Goal: Register for event/course

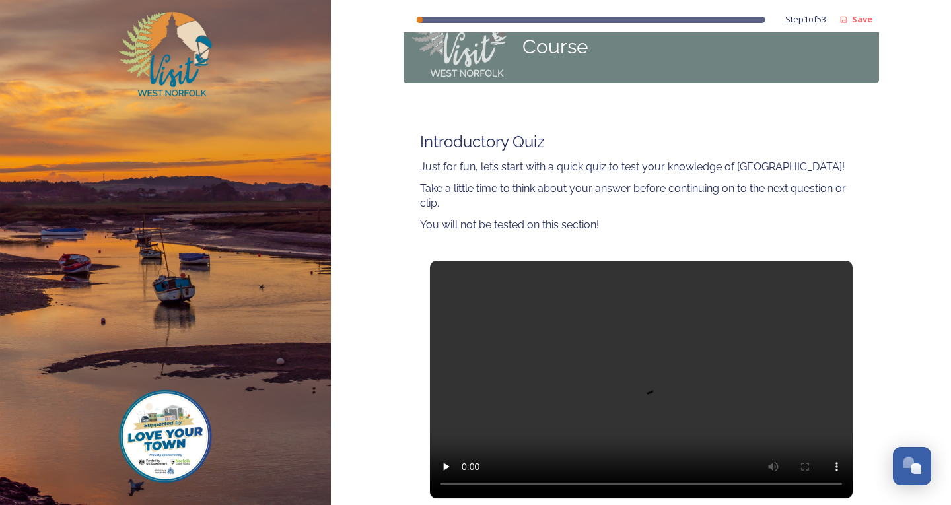
scroll to position [132, 0]
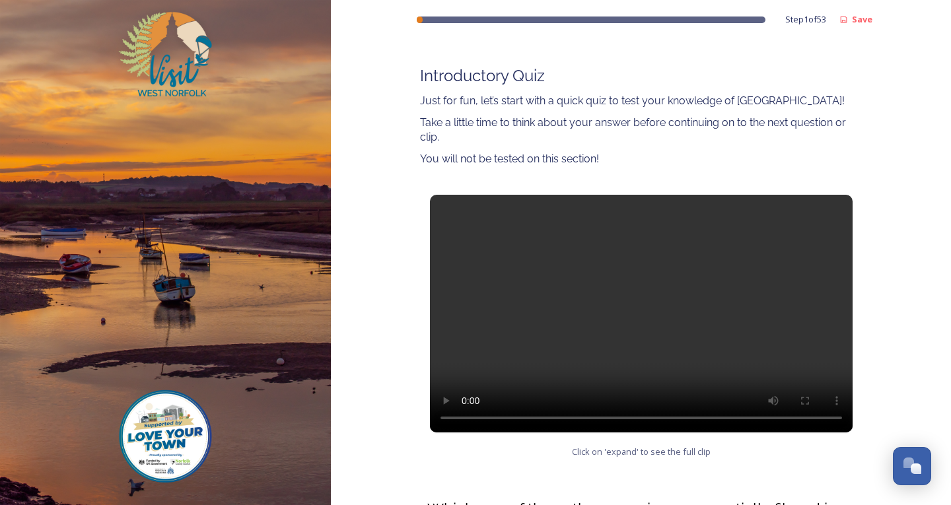
click at [637, 315] on video at bounding box center [641, 314] width 423 height 238
click at [500, 314] on video at bounding box center [641, 314] width 423 height 238
click at [583, 310] on video at bounding box center [641, 314] width 423 height 238
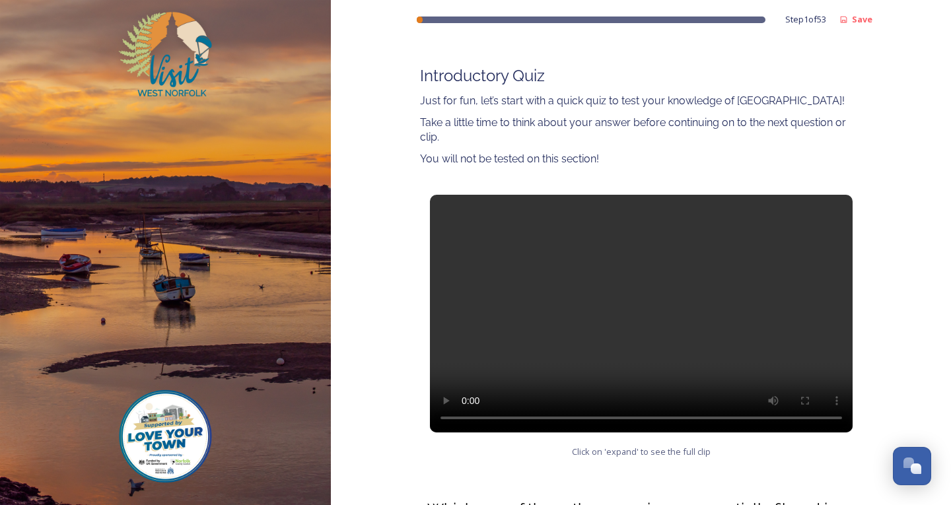
click at [628, 317] on video at bounding box center [641, 314] width 423 height 238
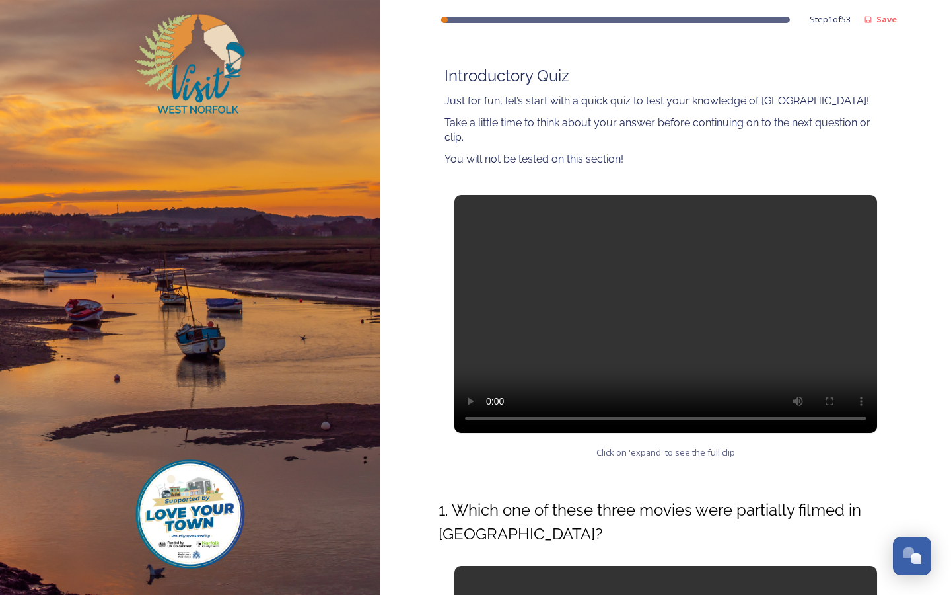
click at [454, 433] on video at bounding box center [665, 314] width 423 height 238
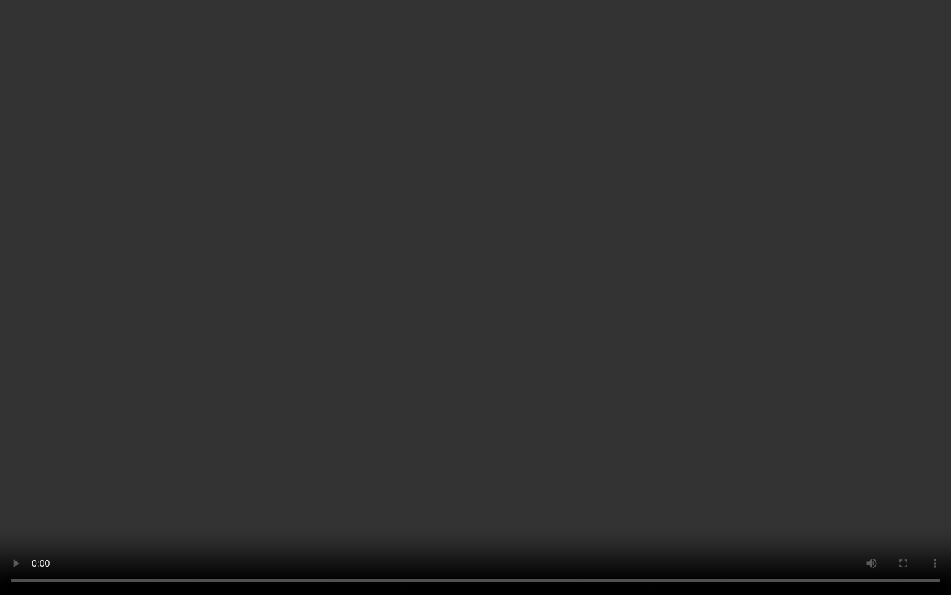
click at [659, 326] on video at bounding box center [475, 297] width 951 height 595
click at [490, 251] on video at bounding box center [475, 297] width 951 height 595
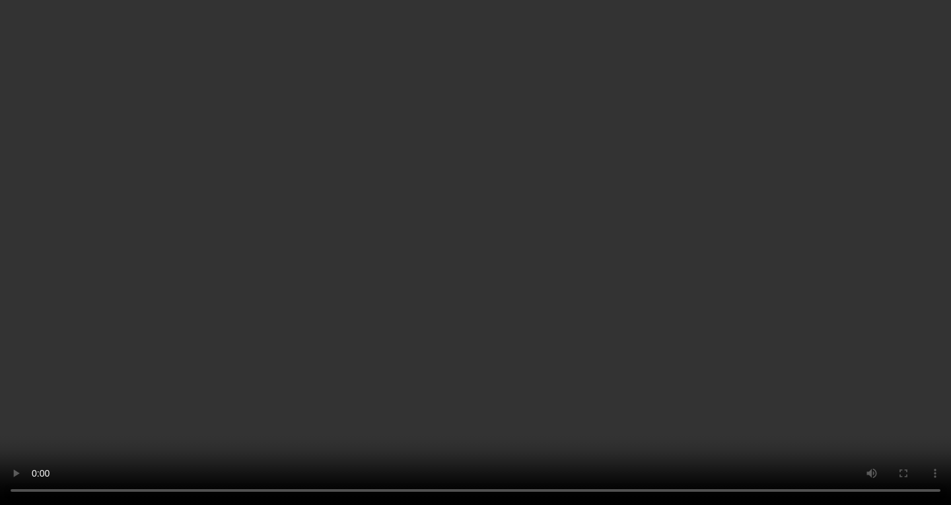
scroll to position [198, 0]
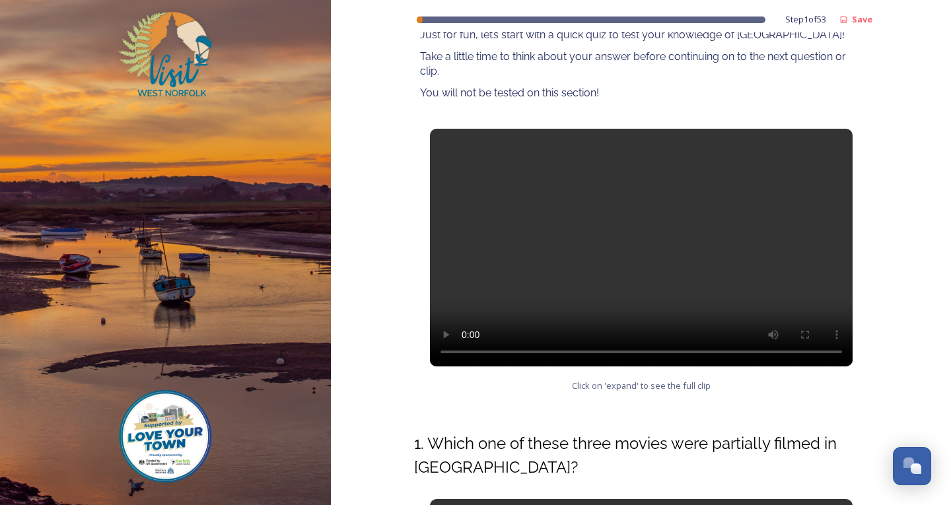
click at [830, 111] on div "Introductory Quiz Just for fun, let’s start with a quick quiz to test your know…" at bounding box center [642, 49] width 476 height 131
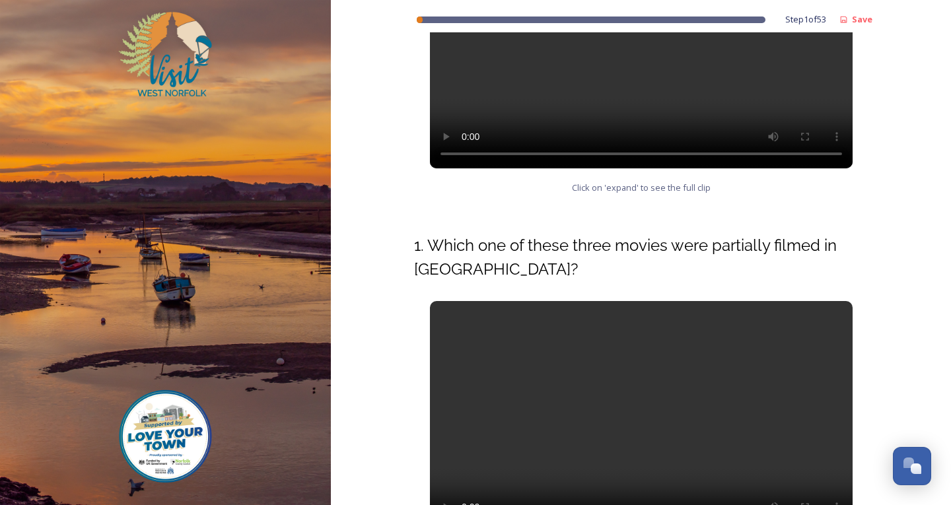
scroll to position [528, 0]
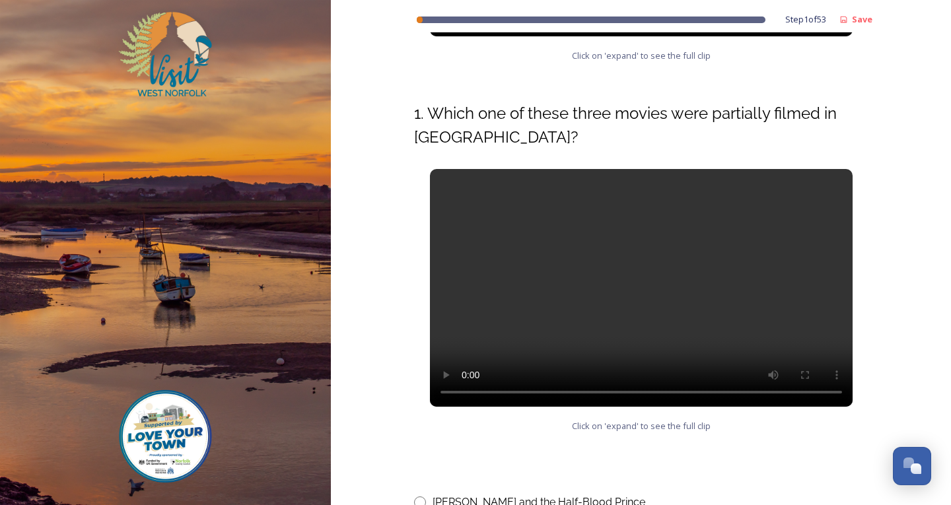
click at [622, 340] on video at bounding box center [641, 288] width 423 height 238
click at [639, 279] on video at bounding box center [641, 288] width 423 height 238
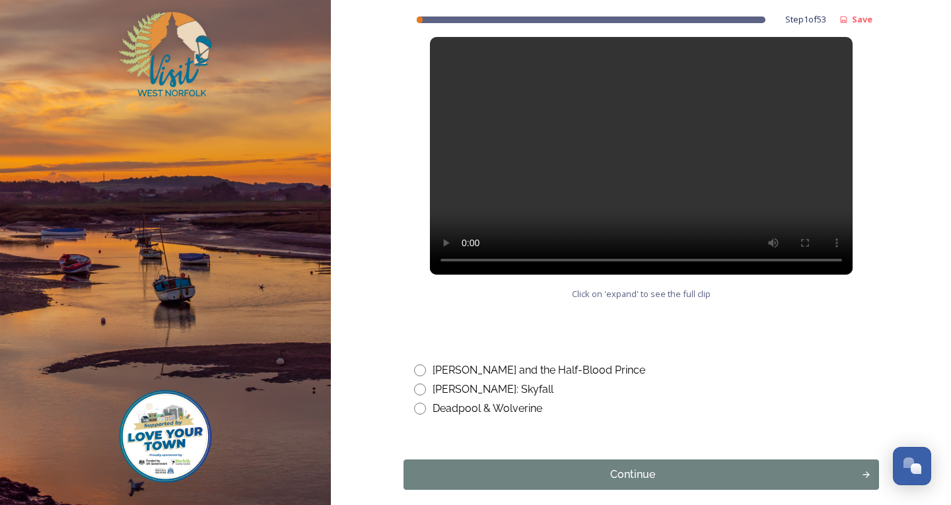
click at [723, 106] on video at bounding box center [641, 156] width 423 height 238
click at [417, 410] on input "radio" at bounding box center [420, 409] width 12 height 12
radio input "true"
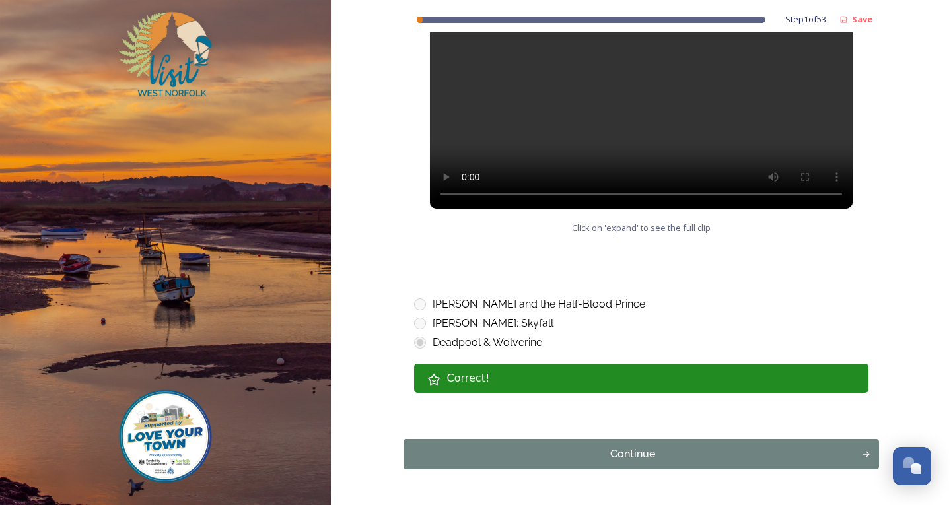
scroll to position [768, 0]
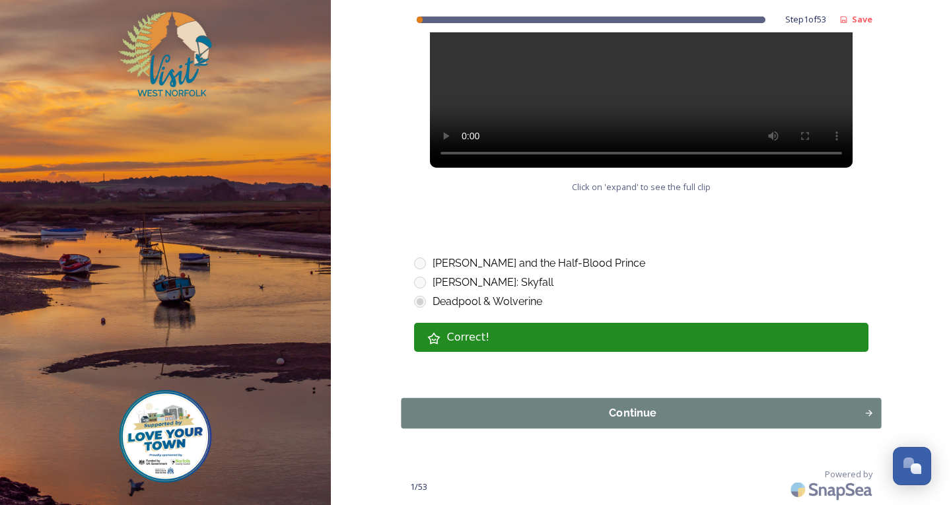
click at [599, 414] on div "Continue" at bounding box center [632, 414] width 449 height 16
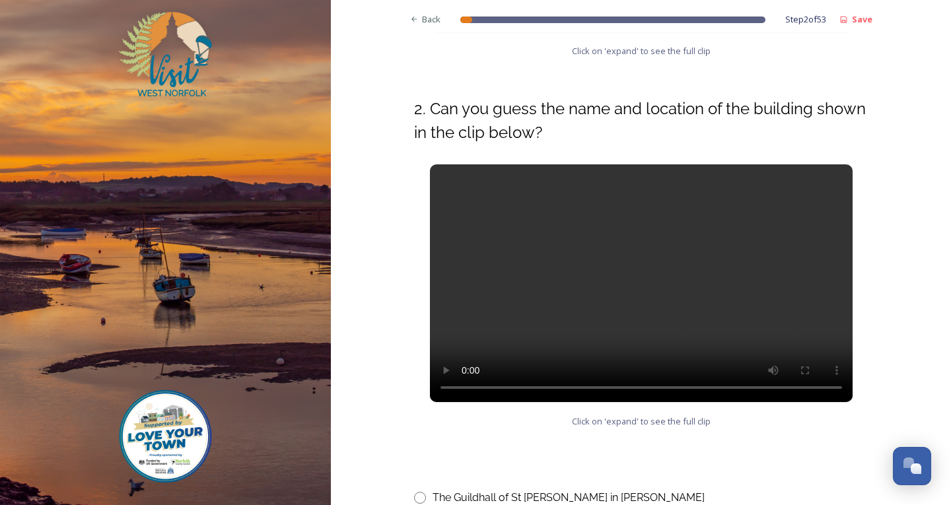
scroll to position [528, 0]
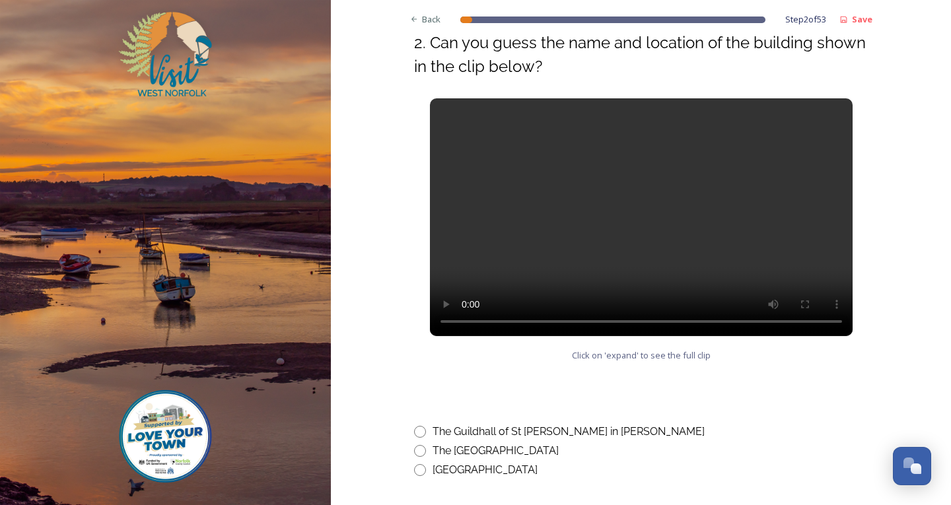
click at [416, 433] on input "radio" at bounding box center [420, 432] width 12 height 12
radio input "true"
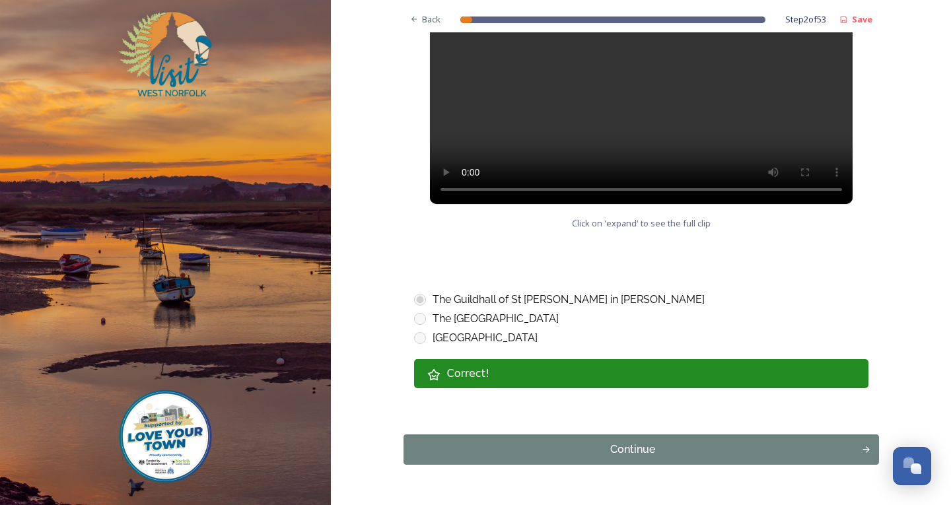
scroll to position [697, 0]
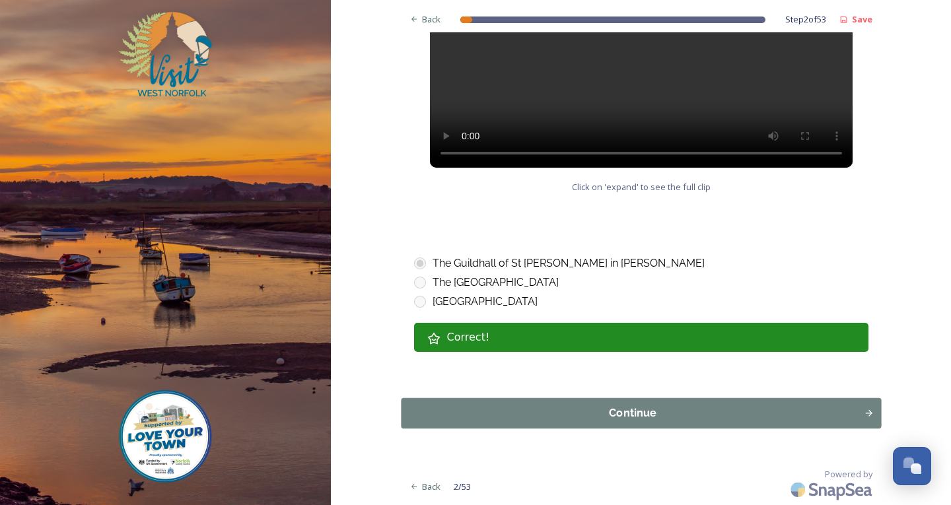
click at [637, 415] on div "Continue" at bounding box center [632, 414] width 449 height 16
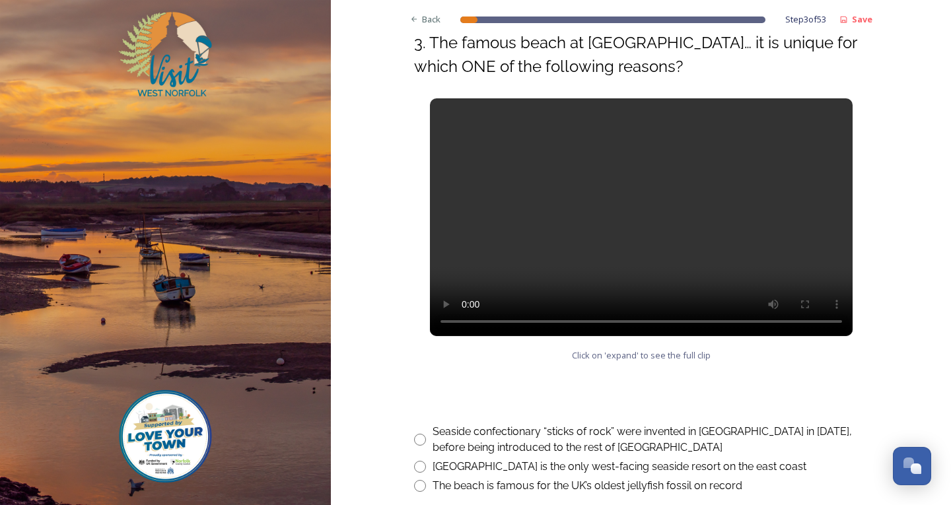
scroll to position [595, 0]
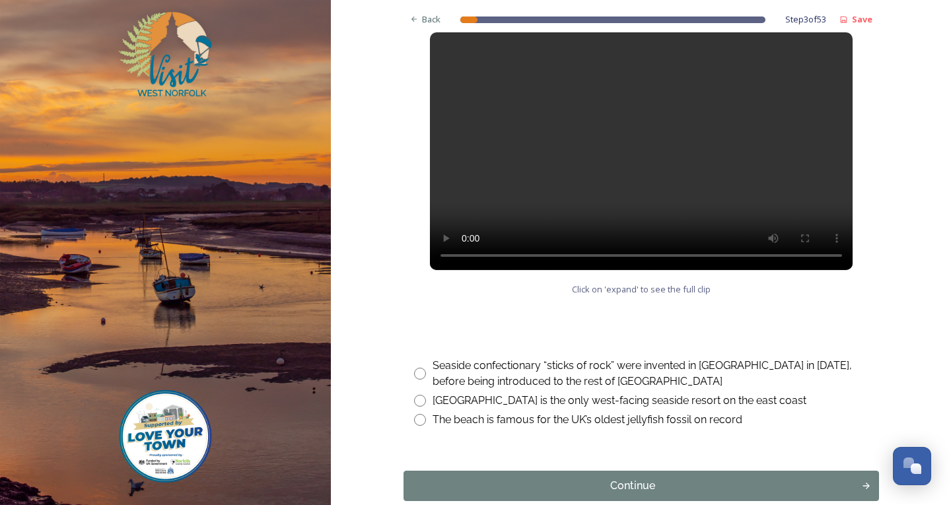
click at [416, 399] on input "radio" at bounding box center [420, 401] width 12 height 12
radio input "true"
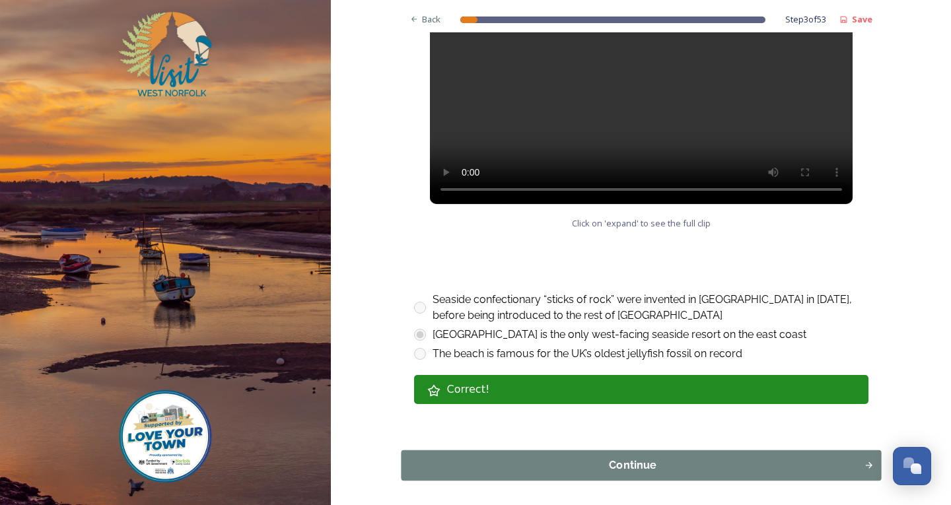
scroll to position [713, 0]
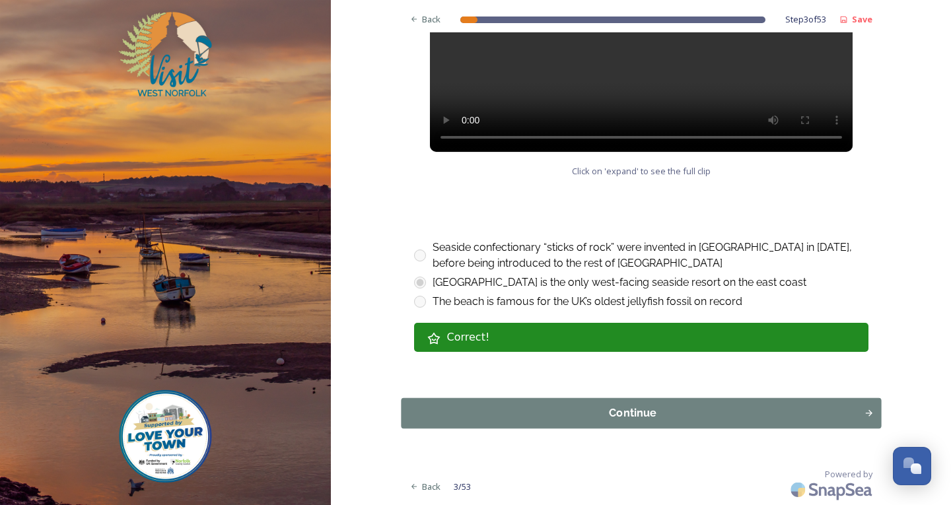
click at [494, 403] on button "Continue" at bounding box center [641, 413] width 480 height 30
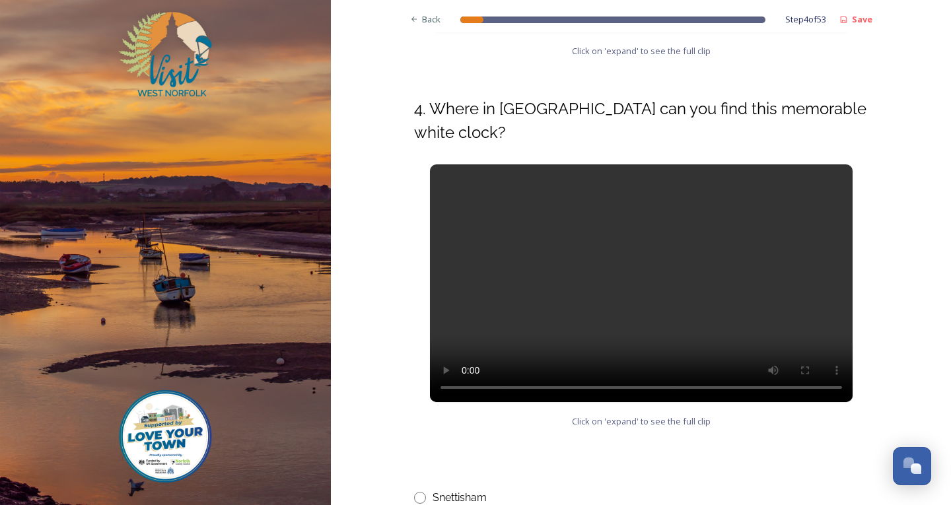
scroll to position [528, 0]
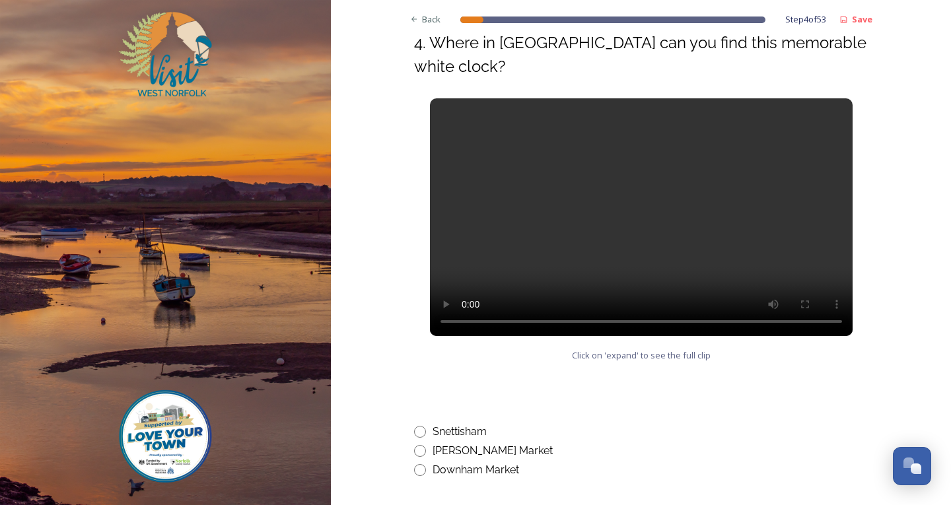
click at [649, 166] on video at bounding box center [641, 217] width 423 height 238
click at [414, 450] on input "radio" at bounding box center [420, 451] width 12 height 12
radio input "true"
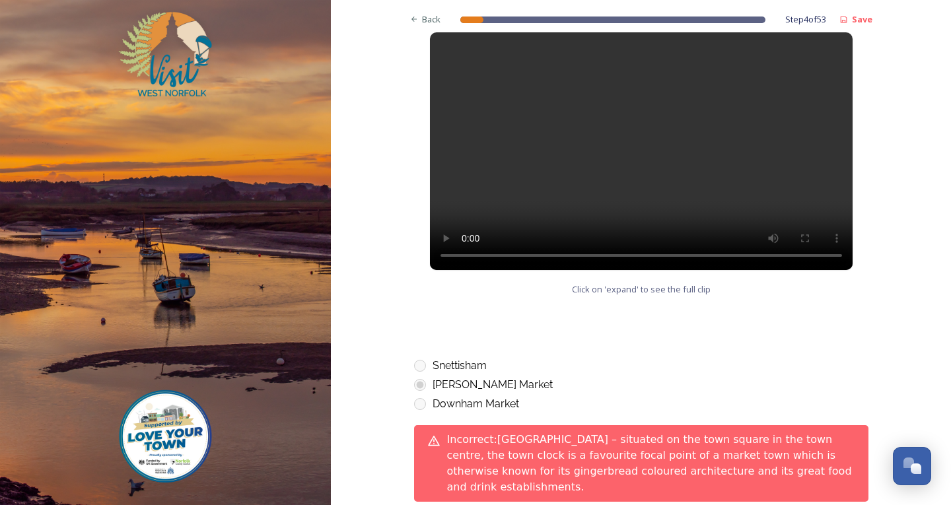
scroll to position [727, 0]
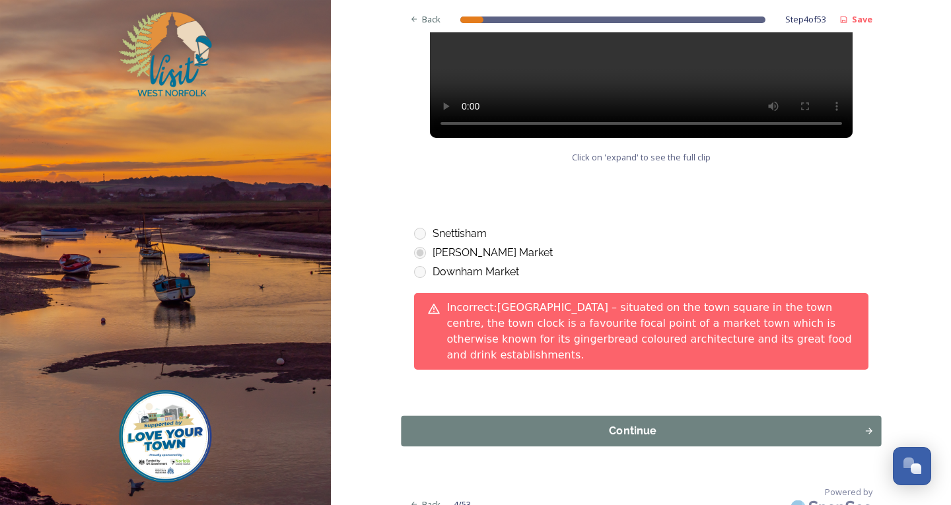
click at [630, 427] on div "Continue" at bounding box center [632, 431] width 449 height 16
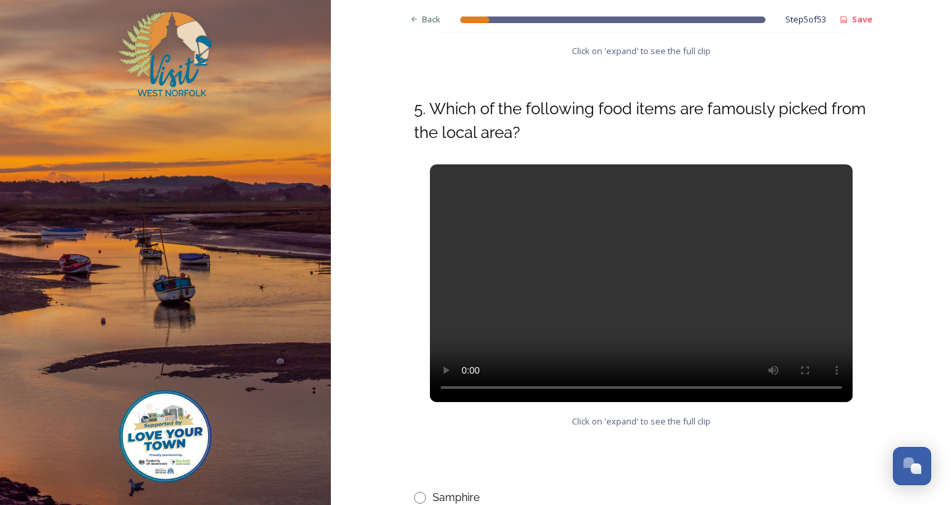
scroll to position [528, 0]
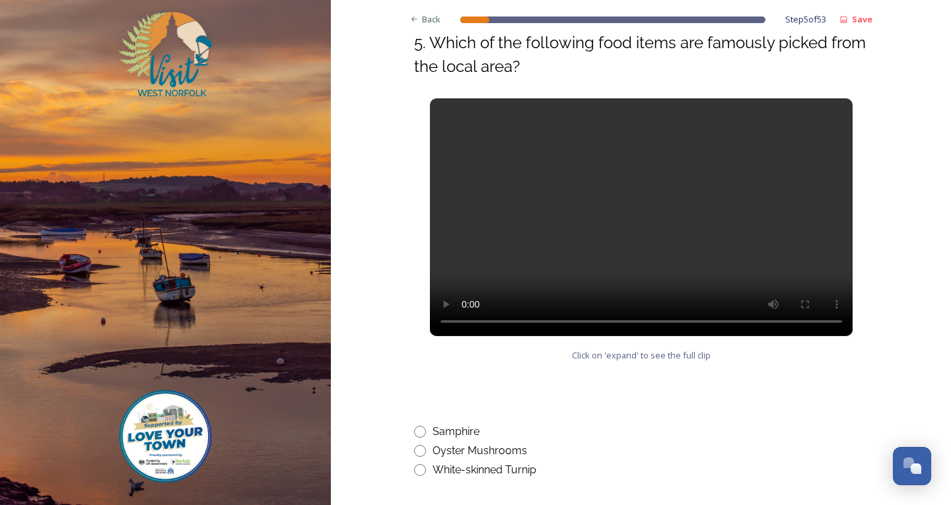
click at [414, 447] on input "radio" at bounding box center [420, 451] width 12 height 12
radio input "true"
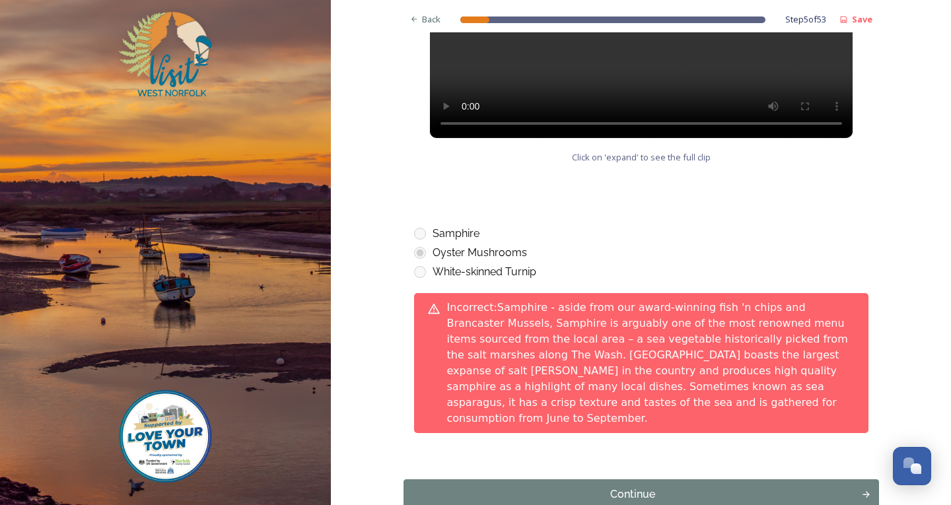
scroll to position [792, 0]
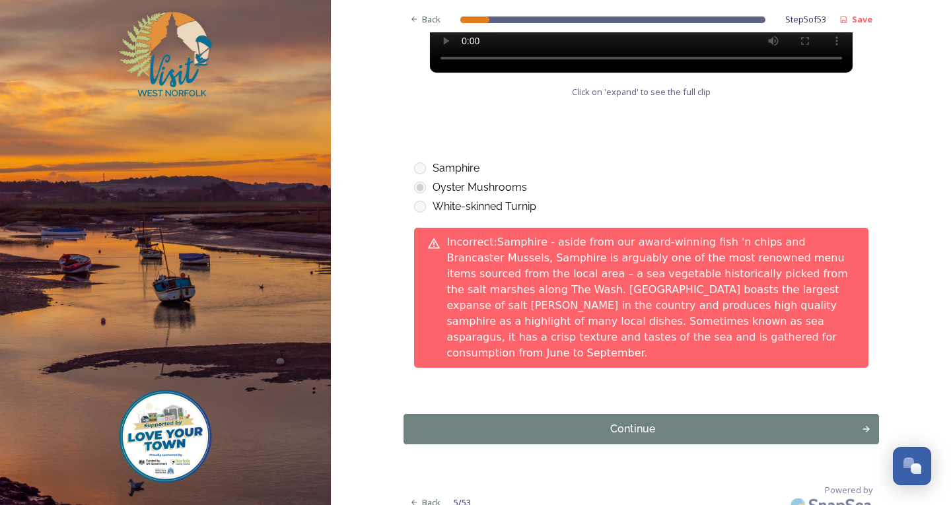
click at [615, 492] on div "Powered by" at bounding box center [687, 502] width 381 height 37
click at [577, 421] on div "Continue" at bounding box center [632, 429] width 449 height 16
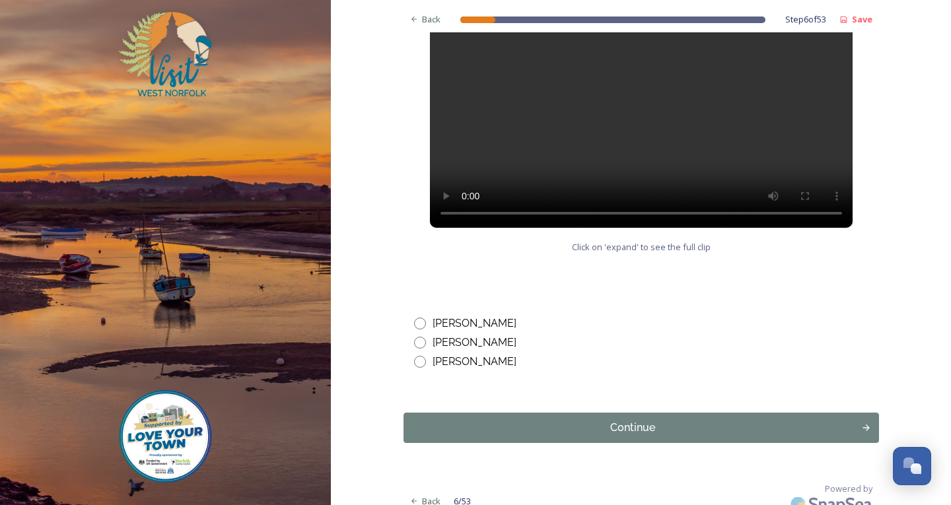
scroll to position [675, 0]
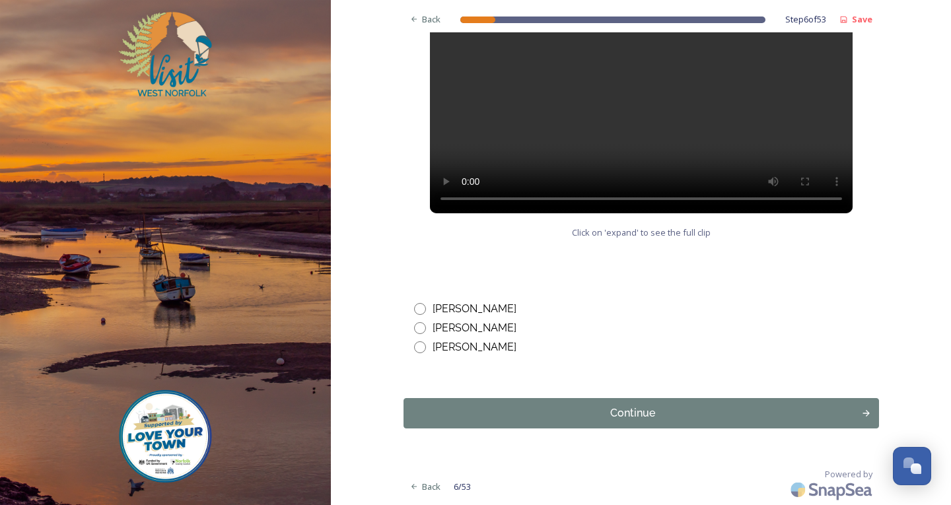
click at [415, 349] on input "radio" at bounding box center [420, 348] width 12 height 12
radio input "true"
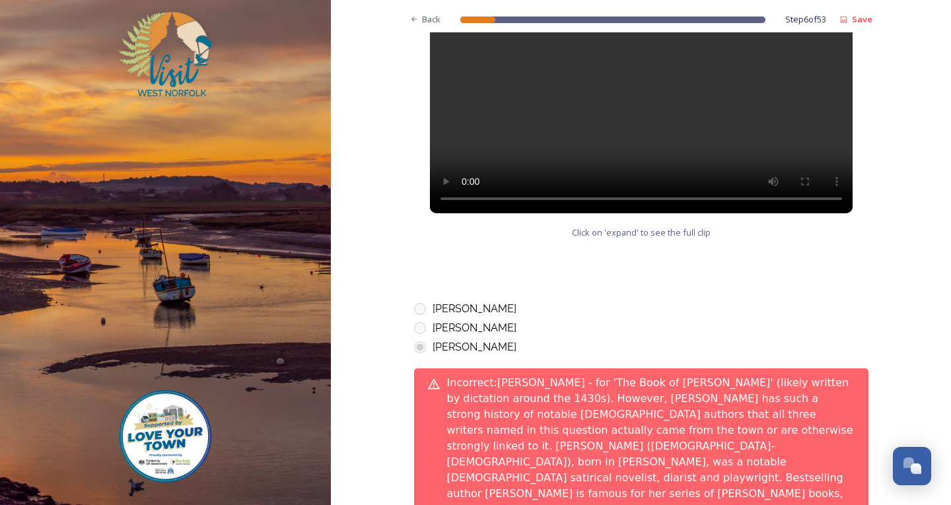
scroll to position [832, 0]
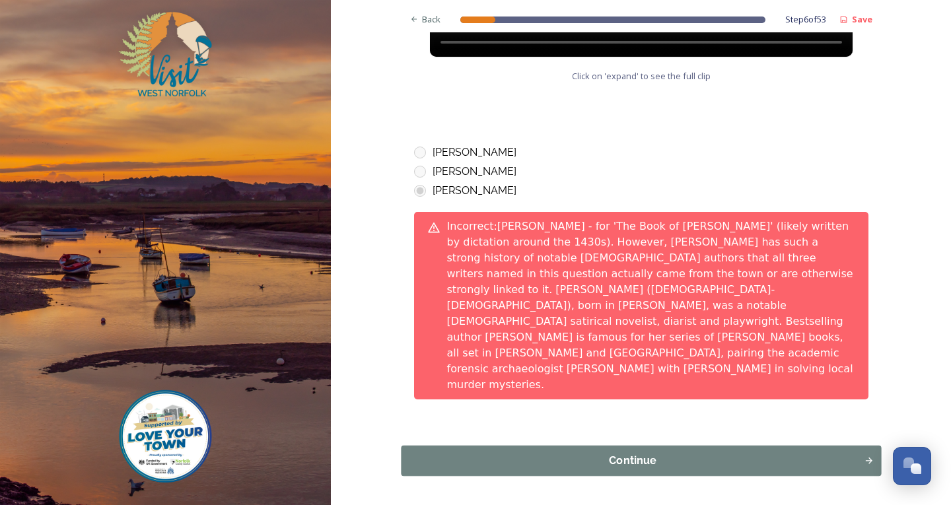
click at [540, 453] on div "Continue" at bounding box center [632, 461] width 449 height 16
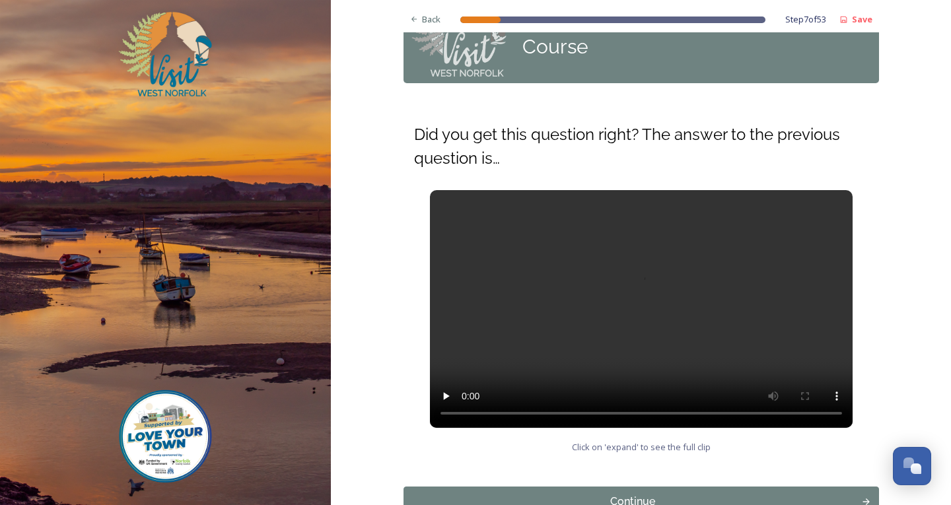
scroll to position [155, 0]
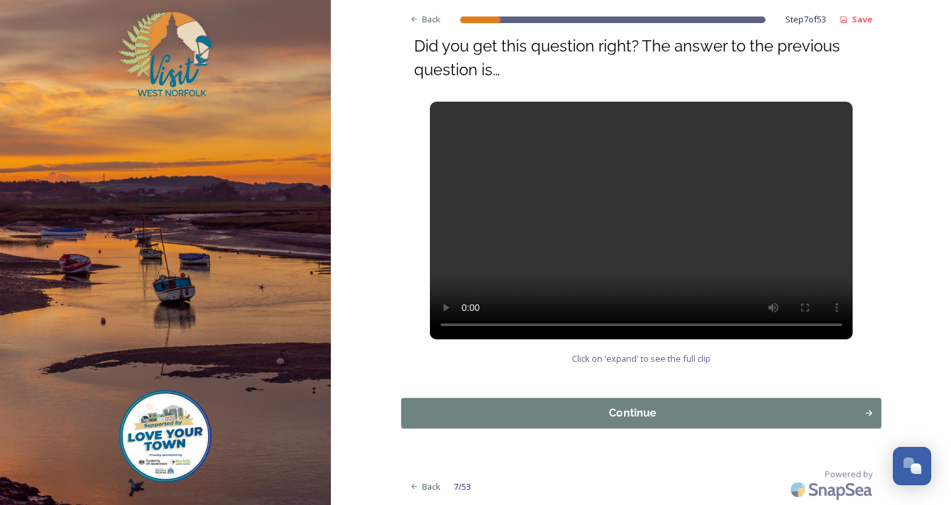
click at [519, 406] on div "Continue" at bounding box center [632, 414] width 449 height 16
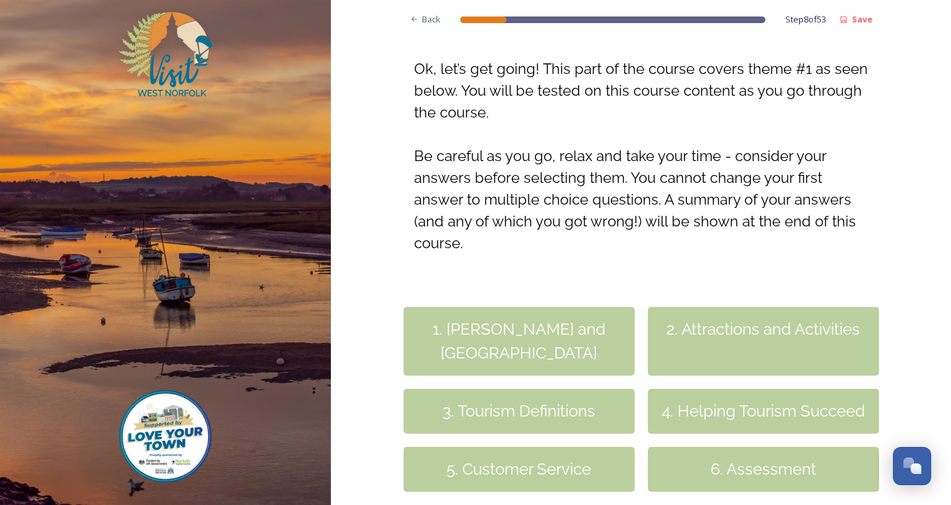
scroll to position [198, 0]
click at [553, 474] on div "5. Customer Service" at bounding box center [519, 469] width 231 height 45
click at [593, 473] on div "5. Customer Service" at bounding box center [519, 469] width 231 height 45
click at [561, 280] on div "Back Step 8 of 53 Save West Norfolk Tourism Ambassadors Course [PERSON_NAME] an…" at bounding box center [642, 217] width 476 height 830
click at [628, 481] on div "5. Customer Service" at bounding box center [519, 469] width 231 height 45
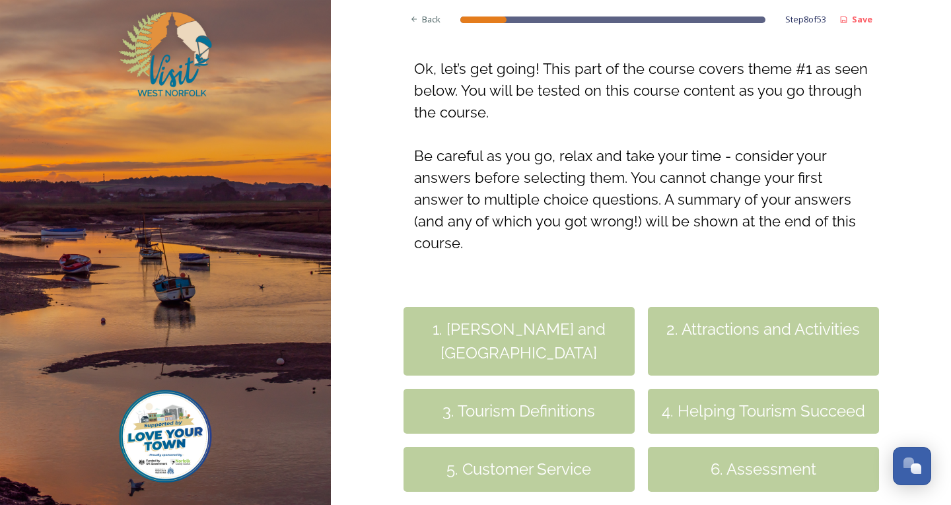
click at [628, 481] on div "5. Customer Service" at bounding box center [519, 469] width 231 height 45
click at [816, 472] on div "6. Assessment" at bounding box center [763, 469] width 231 height 45
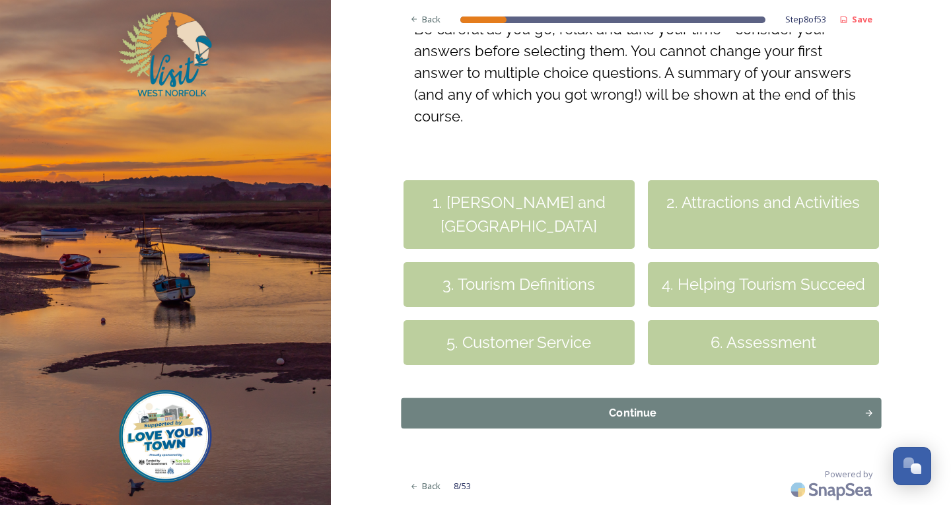
click at [574, 410] on div "Continue" at bounding box center [632, 414] width 449 height 16
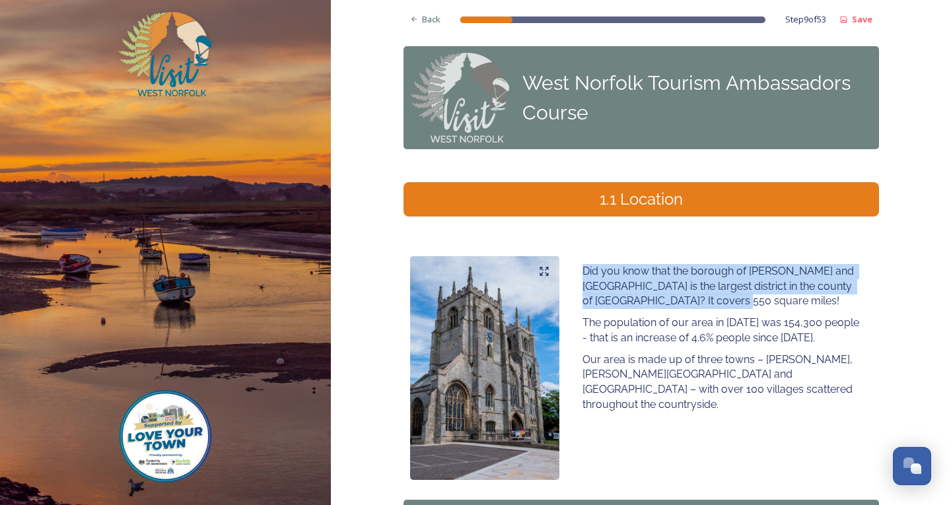
drag, startPoint x: 577, startPoint y: 268, endPoint x: 715, endPoint y: 298, distance: 141.2
click at [715, 298] on div "Did you know that the borough of [PERSON_NAME] and [GEOGRAPHIC_DATA] is the lar…" at bounding box center [722, 338] width 299 height 164
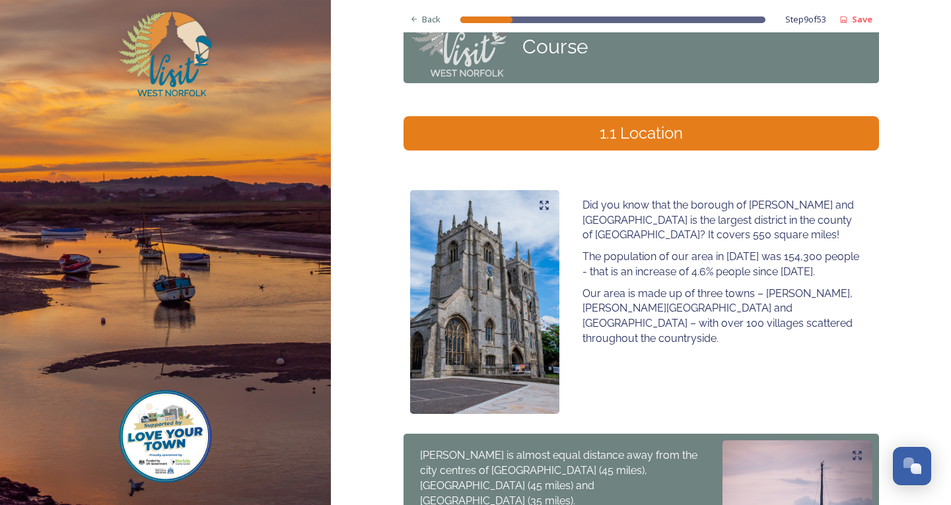
click at [596, 251] on p "The population of our area in [DATE] was 154,300 people - that is an increase o…" at bounding box center [722, 265] width 279 height 30
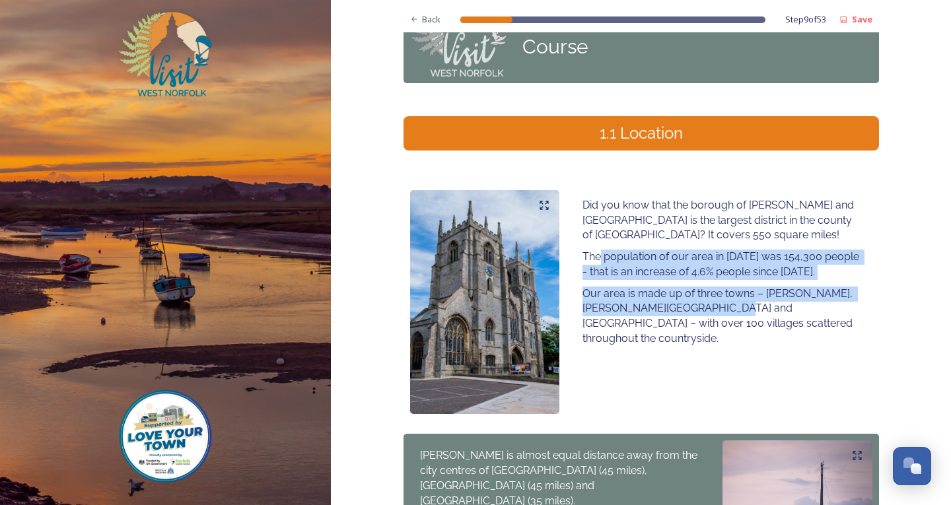
drag, startPoint x: 596, startPoint y: 251, endPoint x: 707, endPoint y: 307, distance: 125.0
click at [707, 307] on div "Did you know that the borough of [PERSON_NAME] and [GEOGRAPHIC_DATA] is the lar…" at bounding box center [722, 272] width 299 height 164
click at [719, 308] on p "Our area is made up of three towns – [PERSON_NAME], [PERSON_NAME][GEOGRAPHIC_DA…" at bounding box center [722, 317] width 279 height 60
click at [566, 308] on div "Did you know that the borough of [PERSON_NAME] and [GEOGRAPHIC_DATA] is the lar…" at bounding box center [642, 302] width 476 height 237
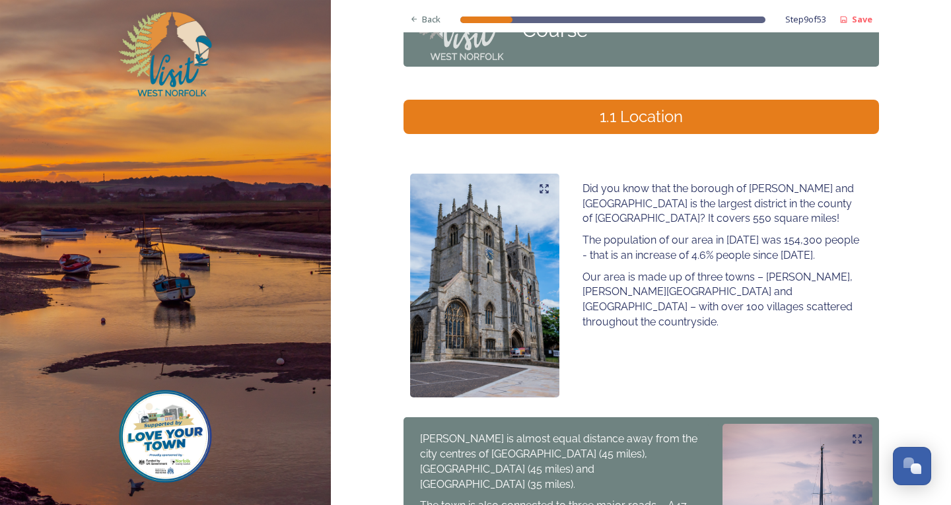
scroll to position [0, 0]
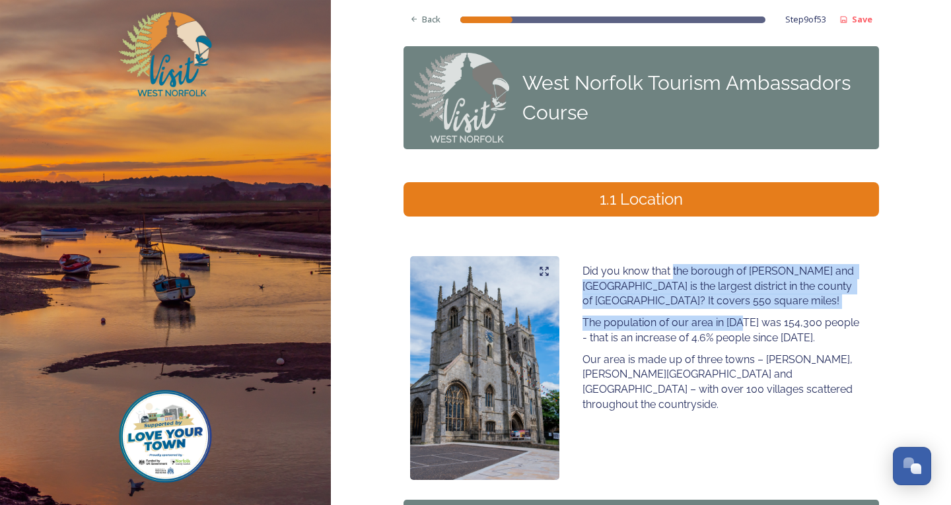
drag, startPoint x: 667, startPoint y: 269, endPoint x: 740, endPoint y: 322, distance: 90.2
click at [740, 322] on div "Did you know that the borough of [PERSON_NAME] and [GEOGRAPHIC_DATA] is the lar…" at bounding box center [722, 338] width 299 height 164
click at [669, 322] on p "The population of our area in [DATE] was 154,300 people - that is an increase o…" at bounding box center [722, 331] width 279 height 30
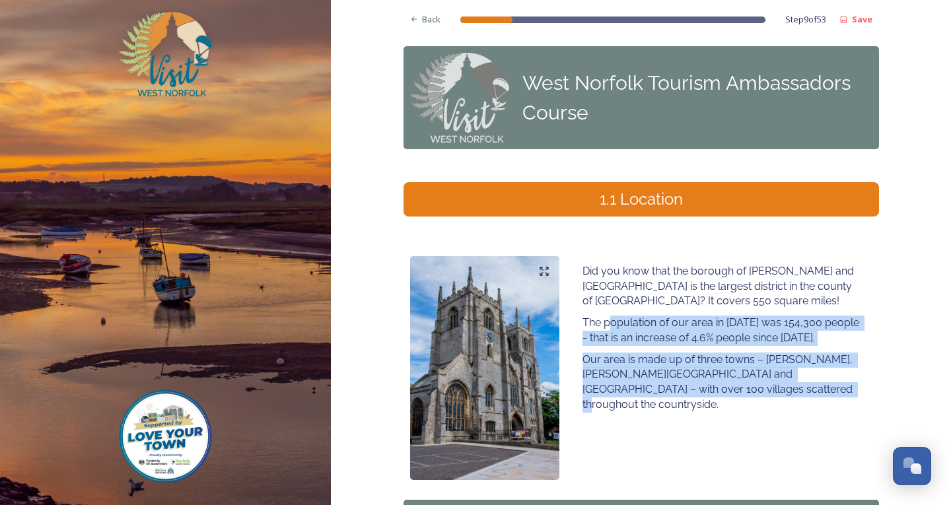
drag, startPoint x: 604, startPoint y: 322, endPoint x: 820, endPoint y: 408, distance: 232.8
click at [820, 408] on div "Did you know that the borough of [PERSON_NAME] and [GEOGRAPHIC_DATA] is the lar…" at bounding box center [642, 368] width 476 height 237
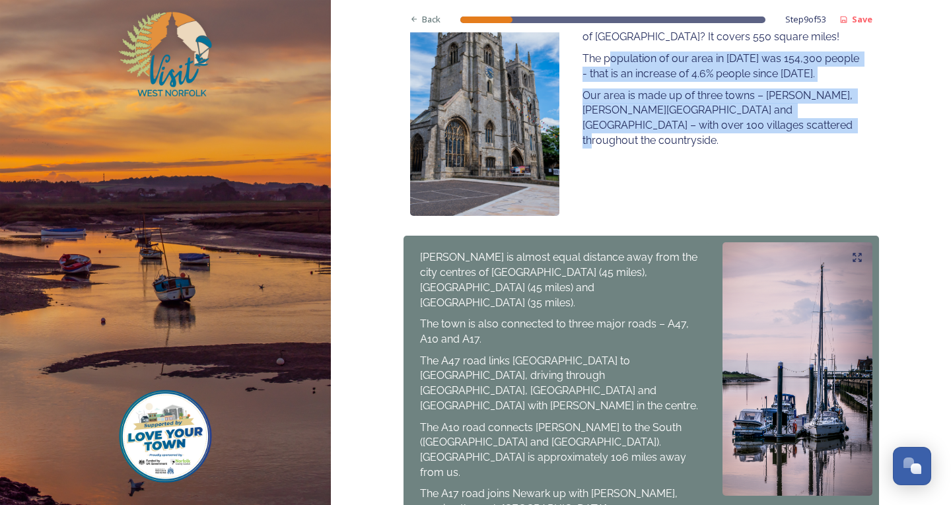
scroll to position [396, 0]
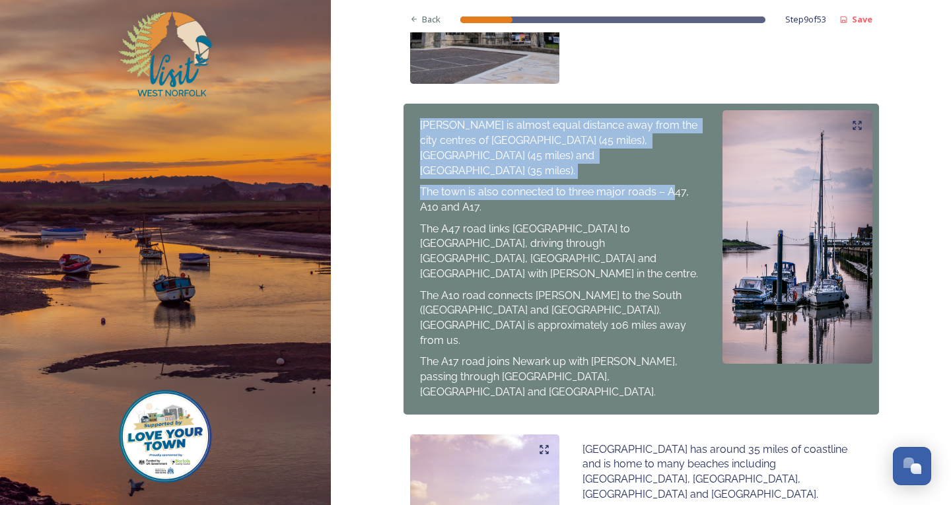
drag, startPoint x: 414, startPoint y: 127, endPoint x: 667, endPoint y: 182, distance: 258.4
click at [667, 182] on div "[PERSON_NAME] is almost equal distance away from the city centres of [GEOGRAPHI…" at bounding box center [559, 258] width 299 height 297
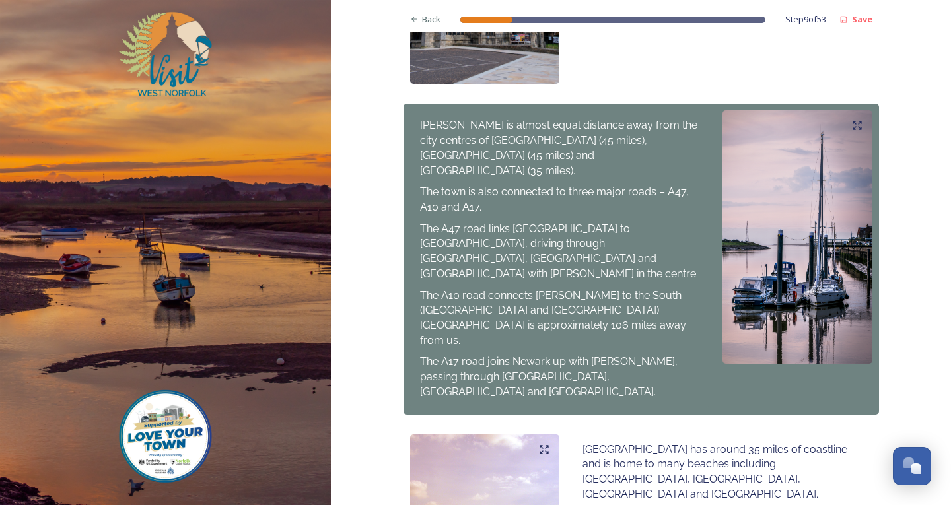
click at [429, 223] on span "The A47 road links [GEOGRAPHIC_DATA] to [GEOGRAPHIC_DATA], driving through [GEO…" at bounding box center [559, 251] width 278 height 57
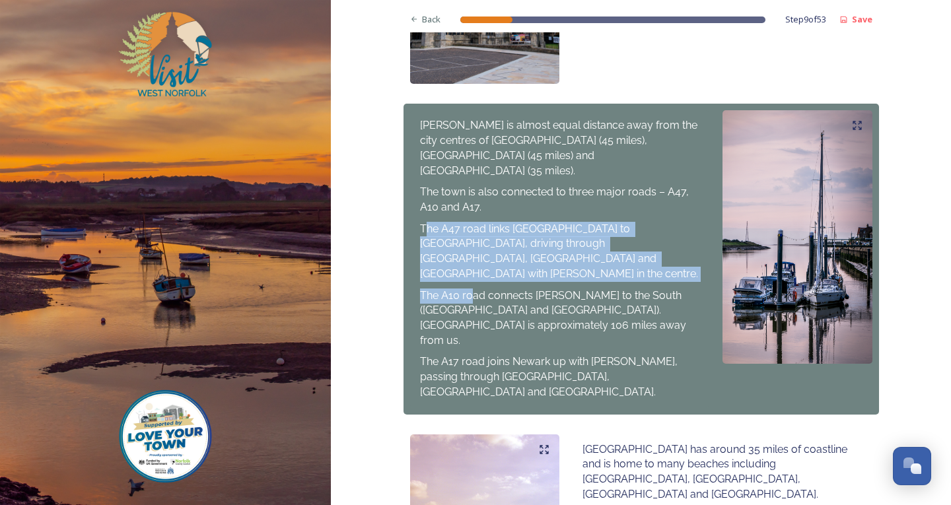
drag, startPoint x: 422, startPoint y: 205, endPoint x: 469, endPoint y: 259, distance: 71.7
click at [469, 259] on div "[PERSON_NAME] is almost equal distance away from the city centres of [GEOGRAPHI…" at bounding box center [559, 258] width 299 height 297
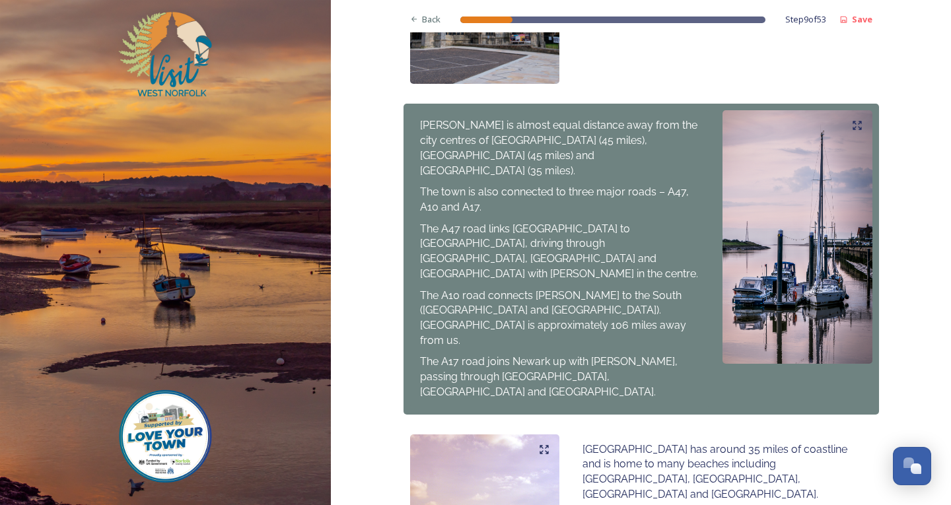
click at [489, 258] on div "[PERSON_NAME] is almost equal distance away from the city centres of [GEOGRAPHI…" at bounding box center [559, 258] width 299 height 297
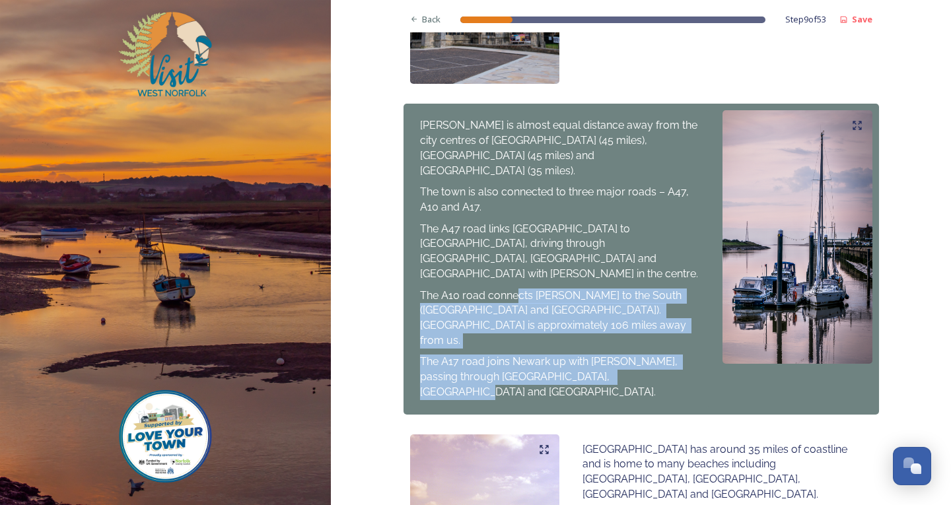
drag, startPoint x: 511, startPoint y: 256, endPoint x: 639, endPoint y: 340, distance: 152.6
click at [639, 342] on div "[PERSON_NAME] is almost equal distance away from the city centres of [GEOGRAPHI…" at bounding box center [559, 258] width 299 height 297
click at [639, 355] on p "The A17 road joins Newark up with [PERSON_NAME], passing through [GEOGRAPHIC_DA…" at bounding box center [559, 377] width 279 height 45
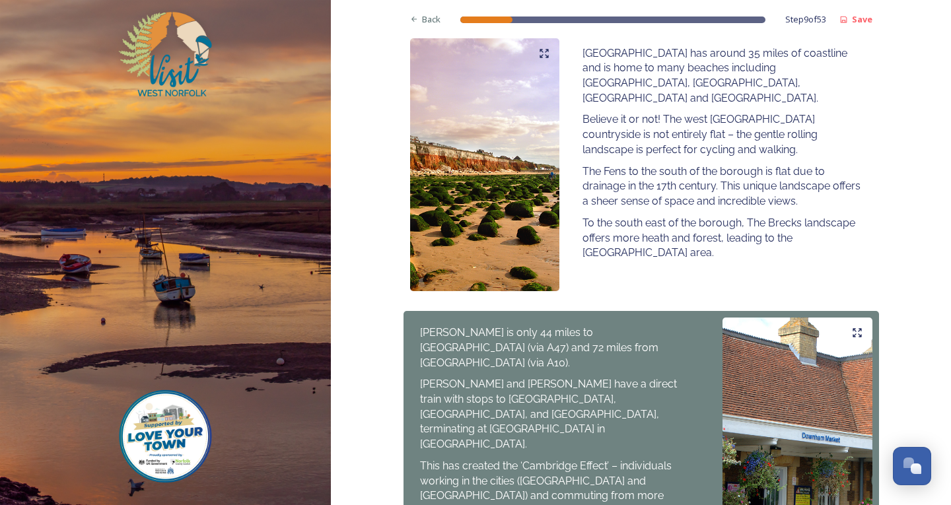
scroll to position [727, 0]
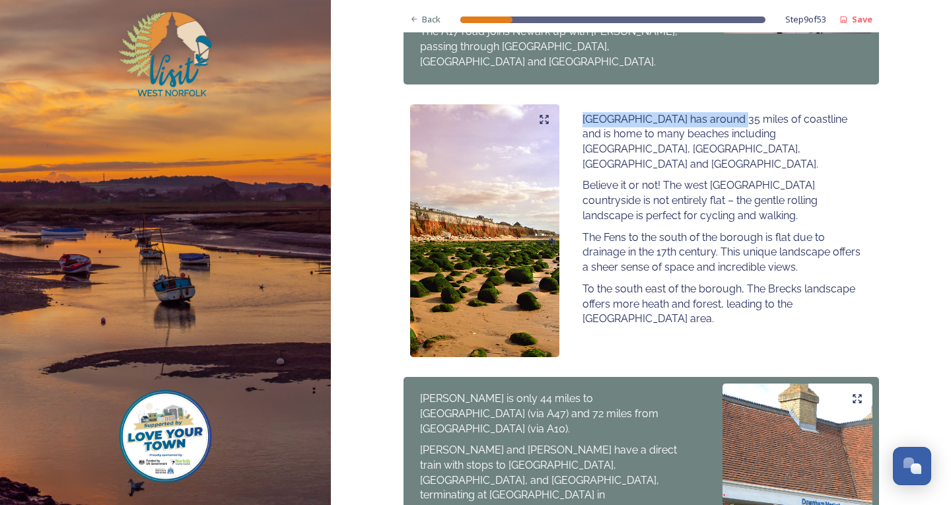
drag, startPoint x: 581, startPoint y: 75, endPoint x: 727, endPoint y: 67, distance: 146.9
click at [727, 104] on div "[GEOGRAPHIC_DATA] has around 35 miles of coastline and is home to many beaches …" at bounding box center [722, 219] width 299 height 231
click at [818, 112] on p "[GEOGRAPHIC_DATA] has around 35 miles of coastline and is home to many beaches …" at bounding box center [722, 142] width 279 height 60
drag, startPoint x: 818, startPoint y: 83, endPoint x: 736, endPoint y: 80, distance: 82.6
click at [731, 112] on p "[GEOGRAPHIC_DATA] has around 35 miles of coastline and is home to many beaches …" at bounding box center [722, 142] width 279 height 60
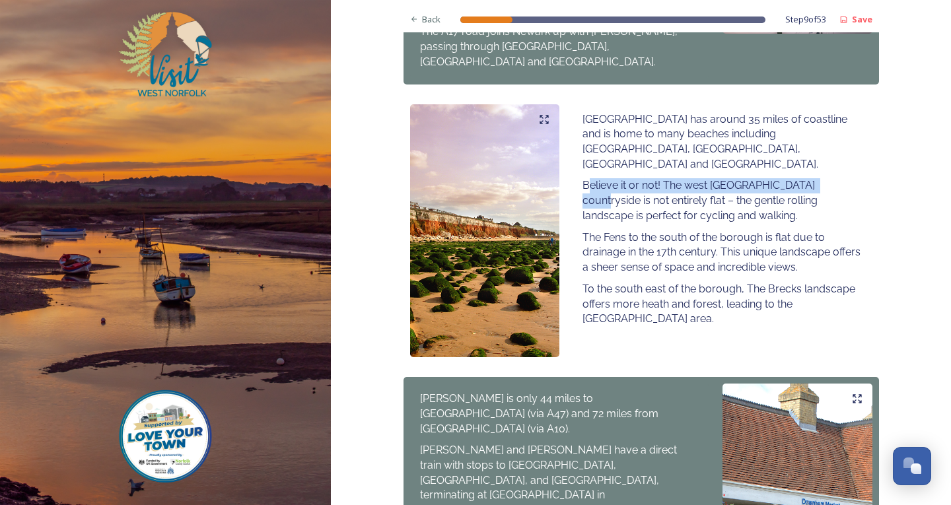
drag, startPoint x: 586, startPoint y: 127, endPoint x: 814, endPoint y: 133, distance: 228.0
click at [814, 178] on p "Believe it or not! The west [GEOGRAPHIC_DATA] countryside is not entirely flat …" at bounding box center [722, 200] width 279 height 45
drag, startPoint x: 817, startPoint y: 163, endPoint x: 828, endPoint y: 166, distance: 11.7
click at [818, 178] on p "Believe it or not! The west [GEOGRAPHIC_DATA] countryside is not entirely flat …" at bounding box center [722, 200] width 279 height 45
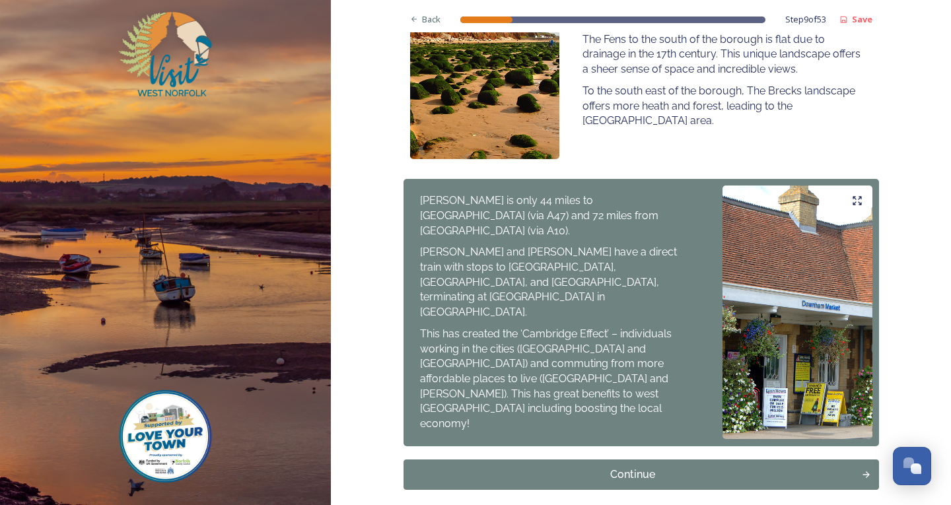
scroll to position [941, 0]
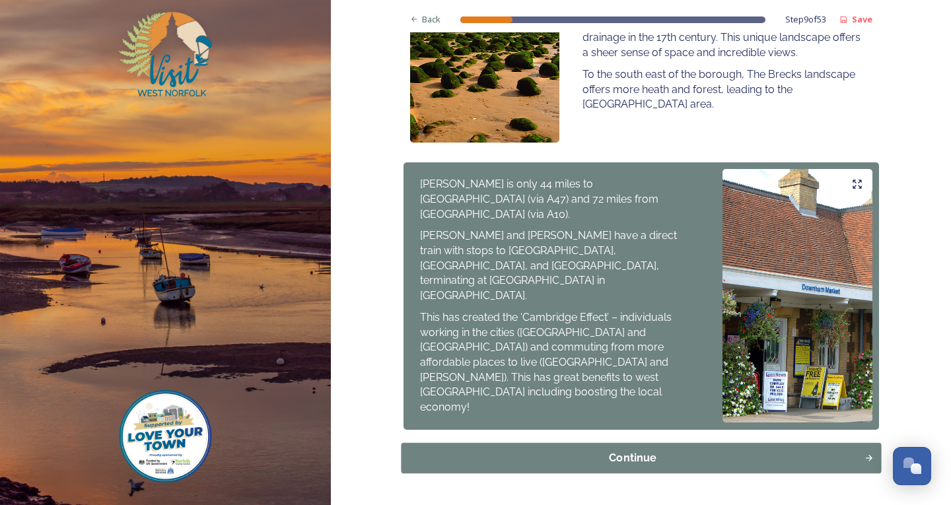
drag, startPoint x: 616, startPoint y: 429, endPoint x: 604, endPoint y: 423, distance: 12.7
click at [604, 443] on button "Continue" at bounding box center [641, 458] width 480 height 30
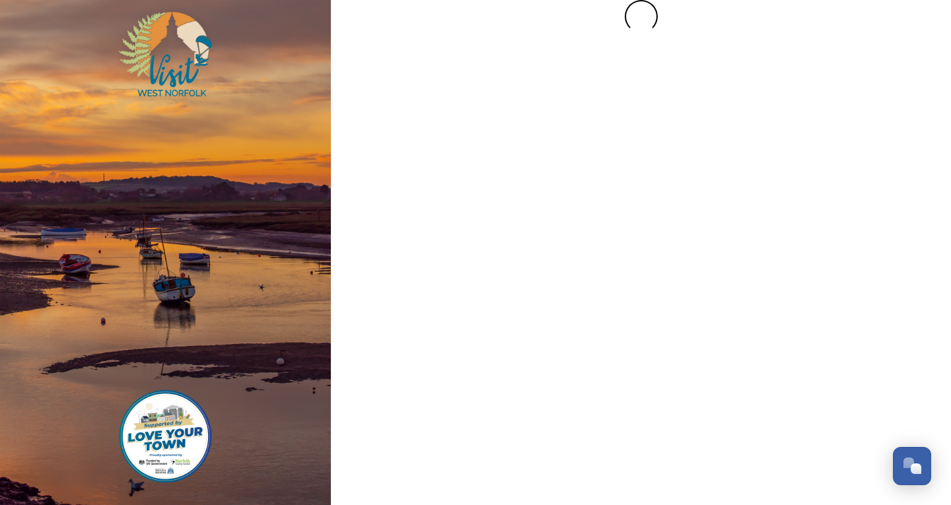
scroll to position [0, 0]
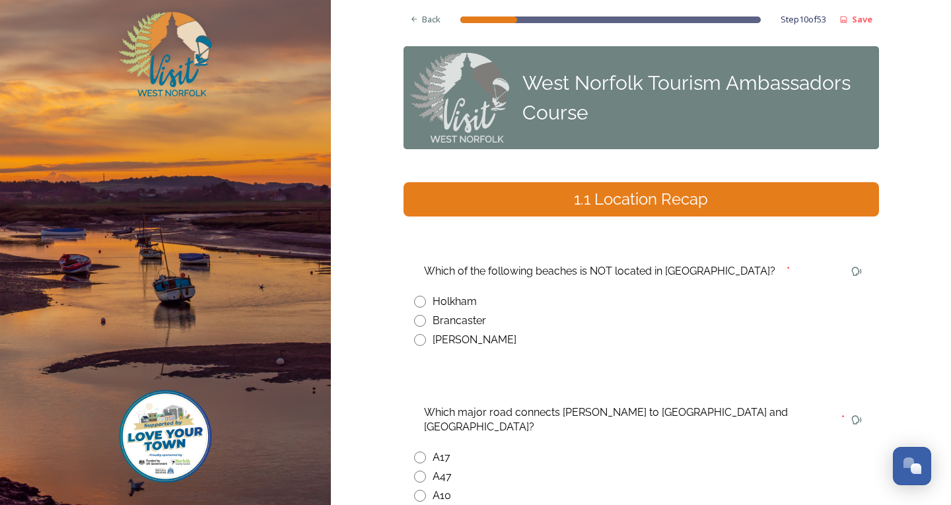
click at [417, 324] on input "radio" at bounding box center [420, 321] width 12 height 12
radio input "true"
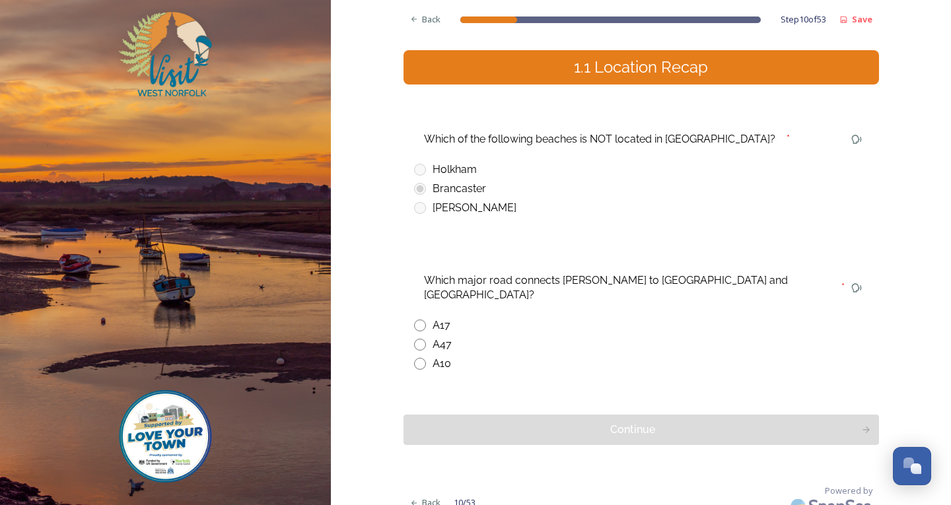
click at [419, 339] on input "radio" at bounding box center [420, 345] width 12 height 12
radio input "true"
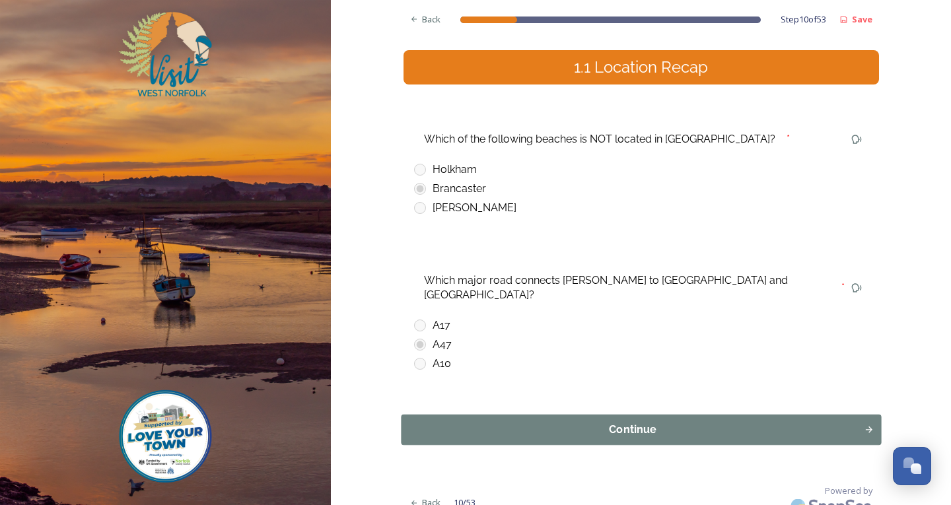
click at [547, 415] on button "Continue" at bounding box center [641, 430] width 480 height 30
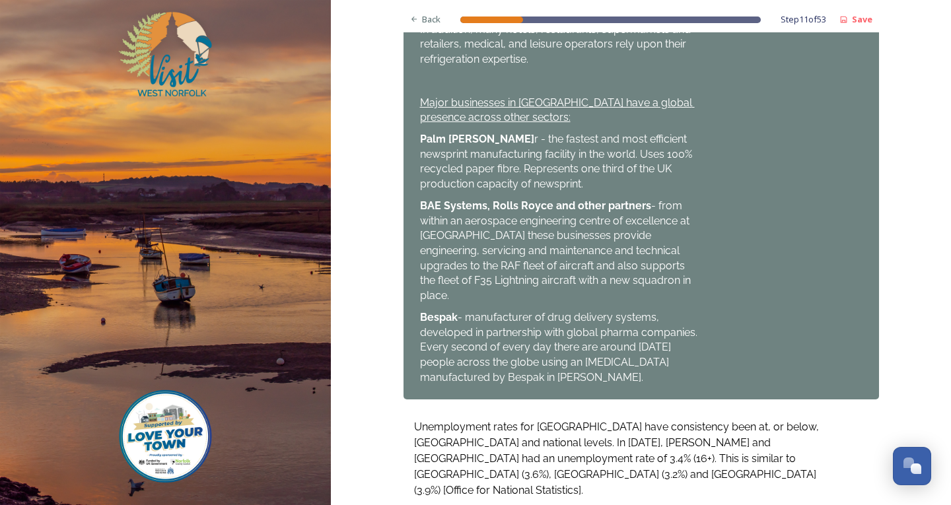
scroll to position [955, 0]
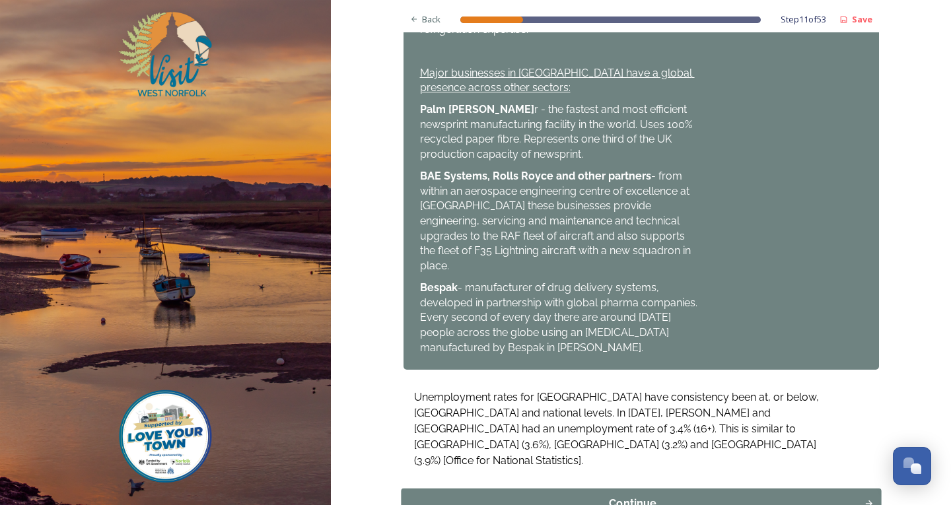
click at [641, 496] on div "Continue" at bounding box center [632, 504] width 449 height 16
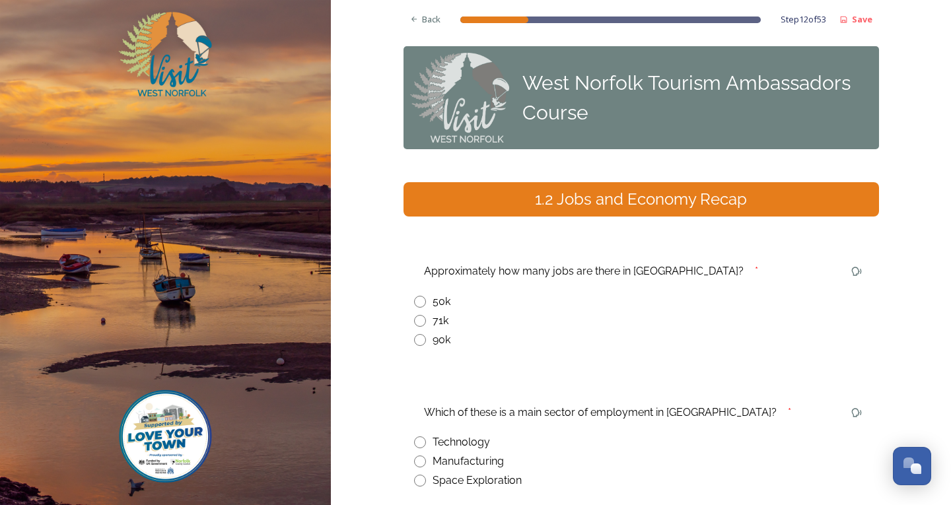
click at [420, 322] on input "radio" at bounding box center [420, 321] width 12 height 12
radio input "true"
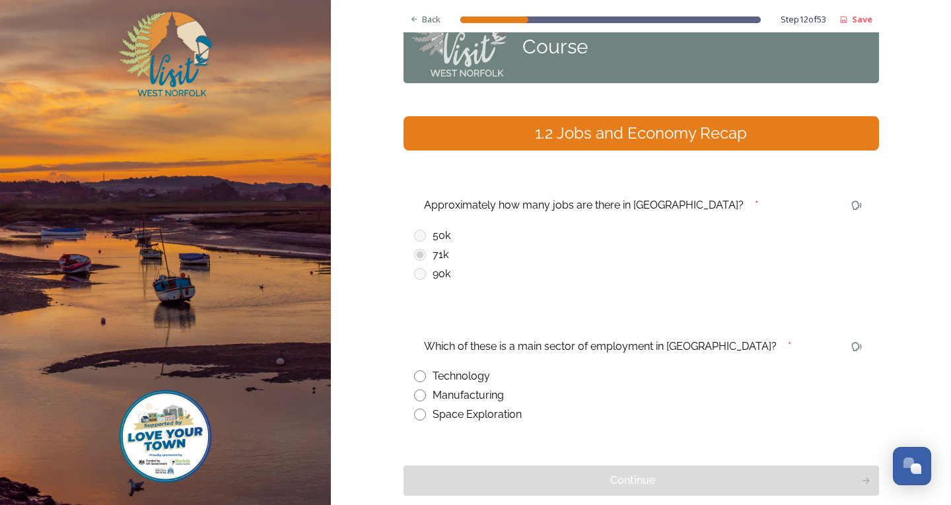
click at [416, 392] on input "radio" at bounding box center [420, 396] width 12 height 12
radio input "true"
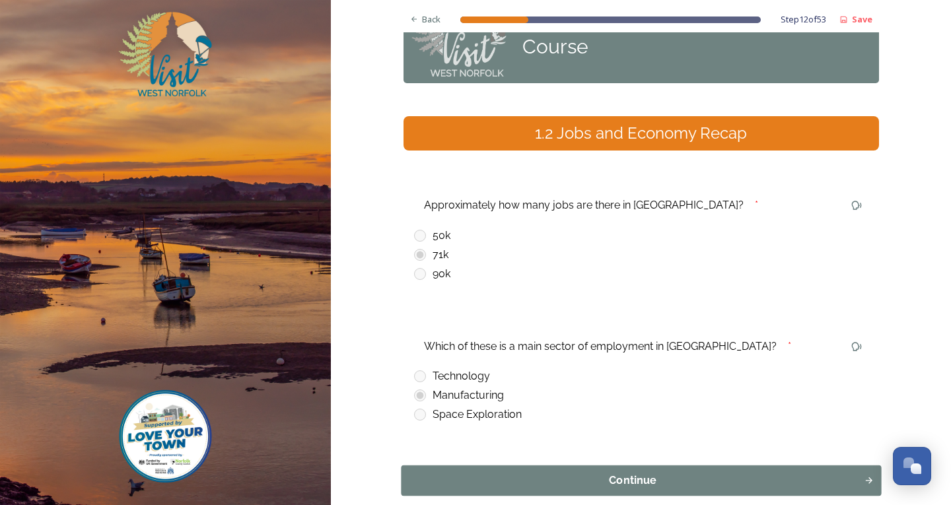
click at [603, 472] on button "Continue" at bounding box center [641, 481] width 480 height 30
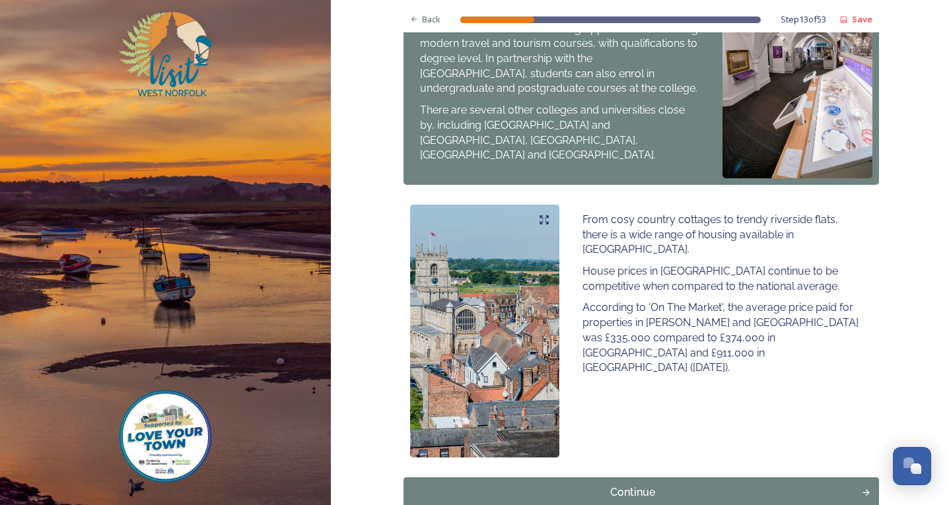
scroll to position [776, 0]
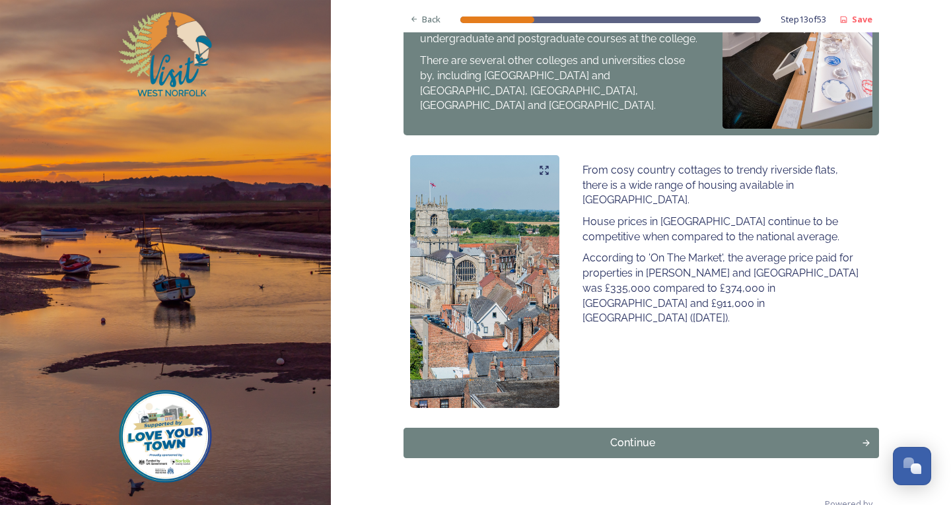
drag, startPoint x: 716, startPoint y: 421, endPoint x: 709, endPoint y: 420, distance: 6.6
click at [713, 435] on div "Continue" at bounding box center [633, 443] width 445 height 16
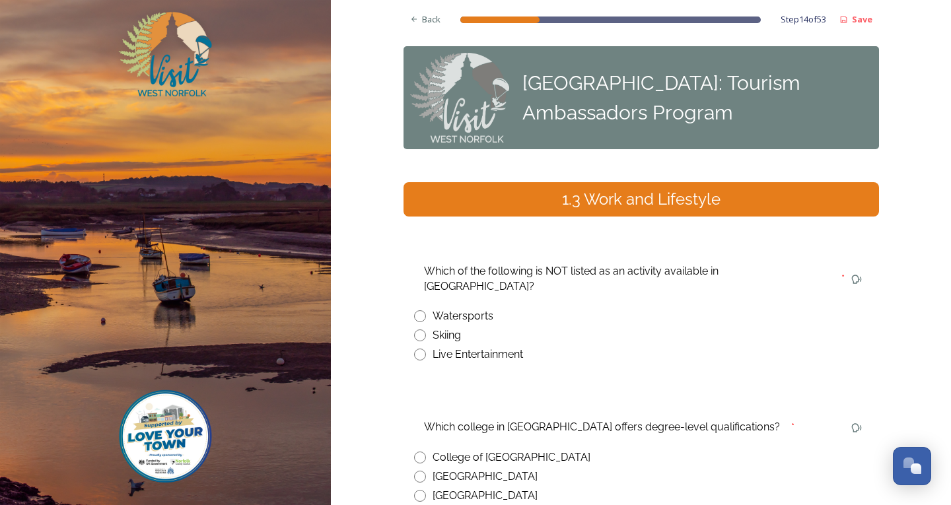
click at [417, 330] on input "radio" at bounding box center [420, 336] width 12 height 12
radio input "true"
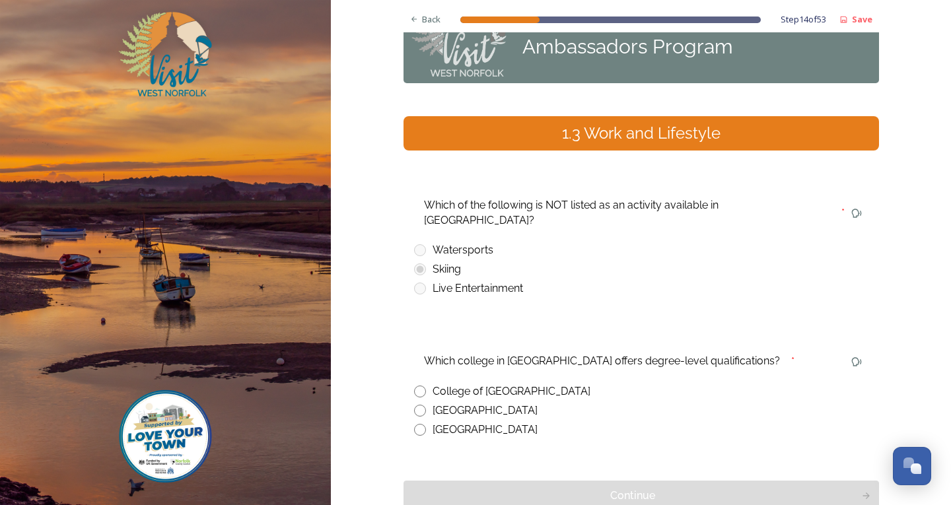
click at [416, 386] on input "radio" at bounding box center [420, 392] width 12 height 12
radio input "true"
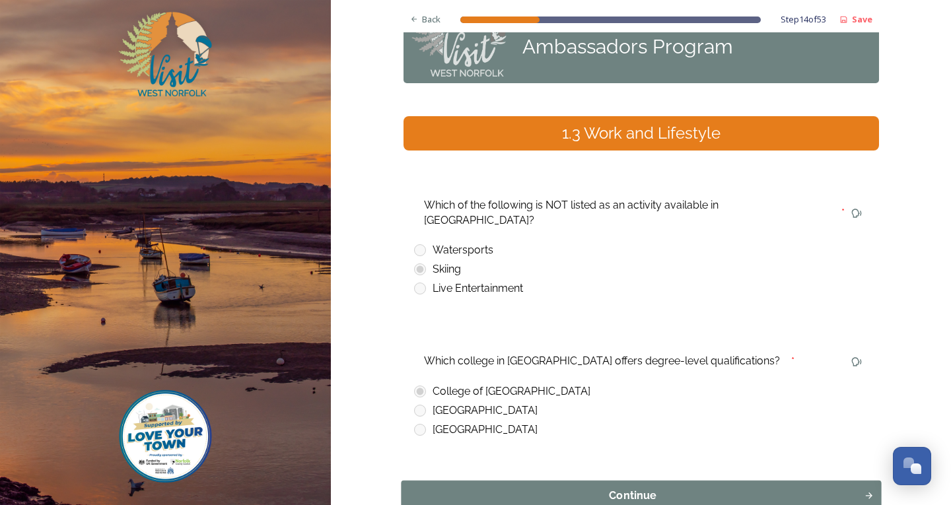
click at [605, 488] on div "Continue" at bounding box center [632, 496] width 449 height 16
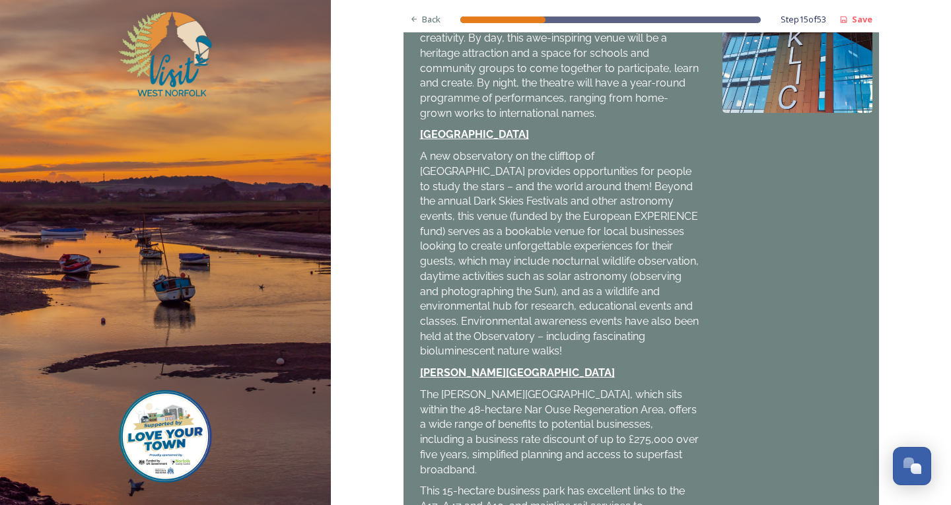
scroll to position [462, 0]
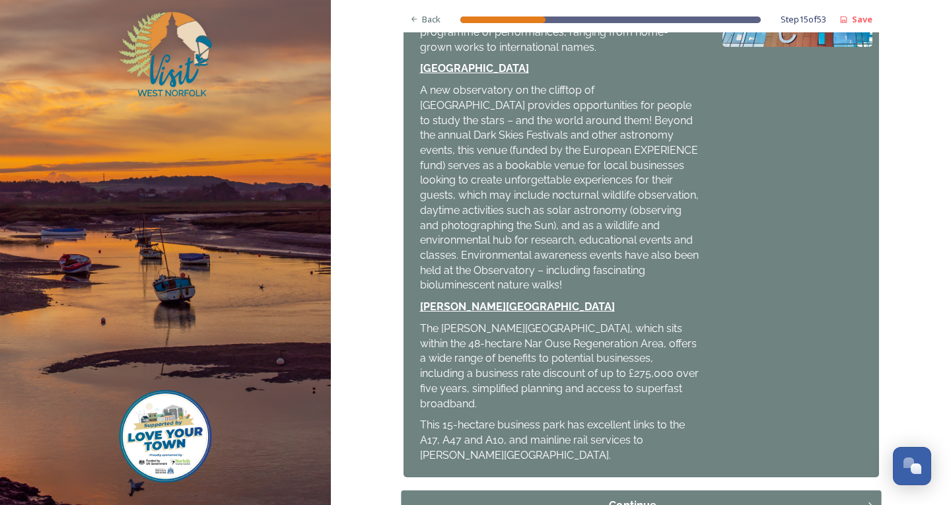
click at [606, 491] on button "Continue" at bounding box center [641, 506] width 480 height 30
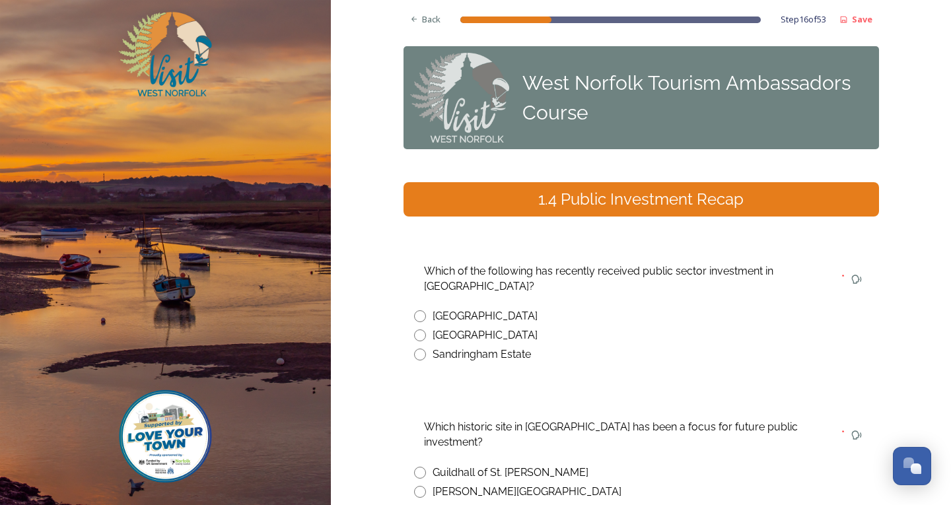
scroll to position [66, 0]
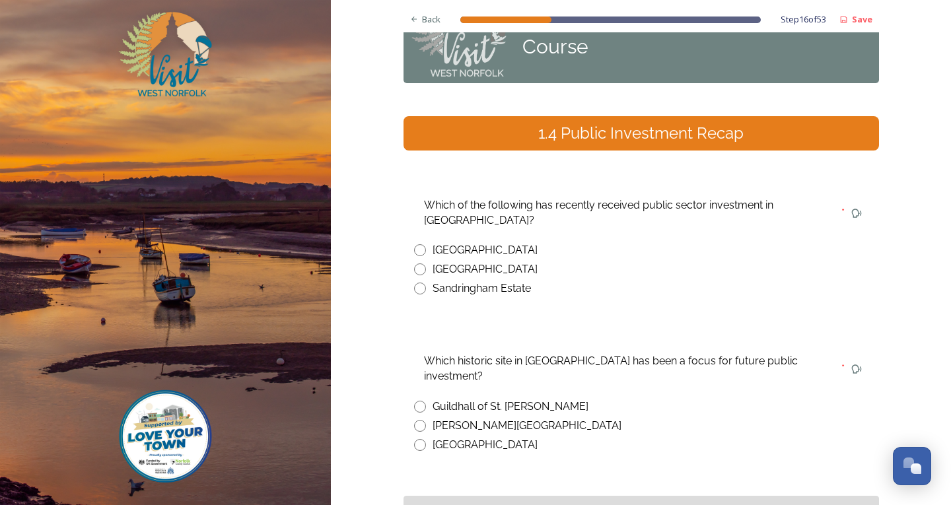
click at [415, 285] on input "radio" at bounding box center [420, 289] width 12 height 12
radio input "true"
click at [414, 401] on input "radio" at bounding box center [420, 407] width 12 height 12
radio input "true"
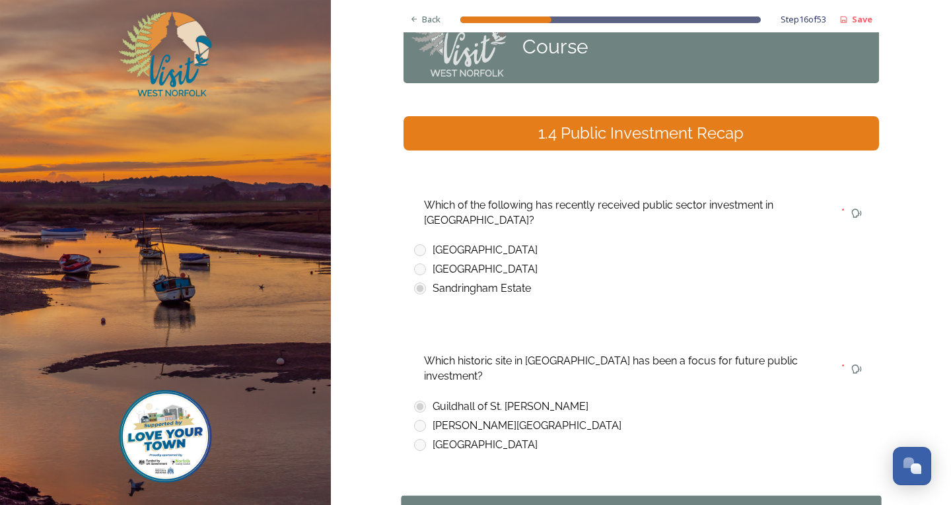
click at [561, 503] on div "Continue" at bounding box center [632, 511] width 449 height 16
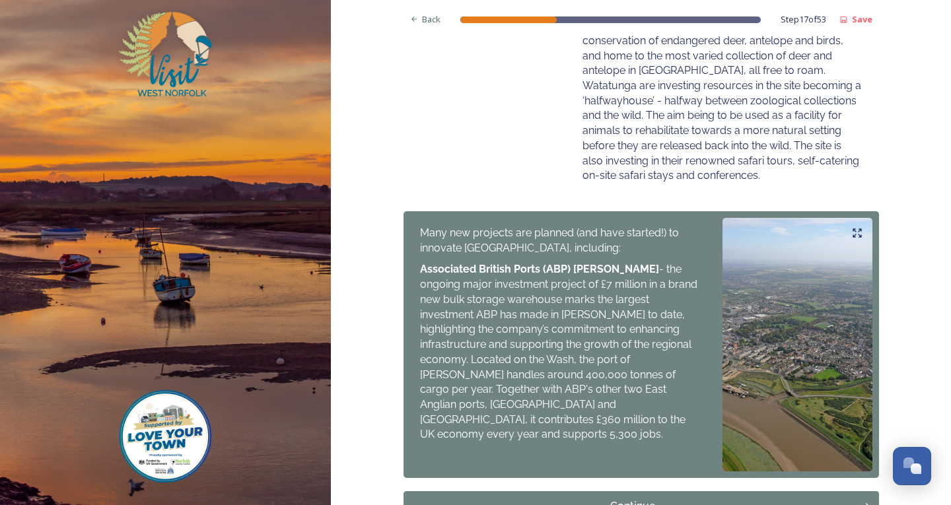
scroll to position [593, 0]
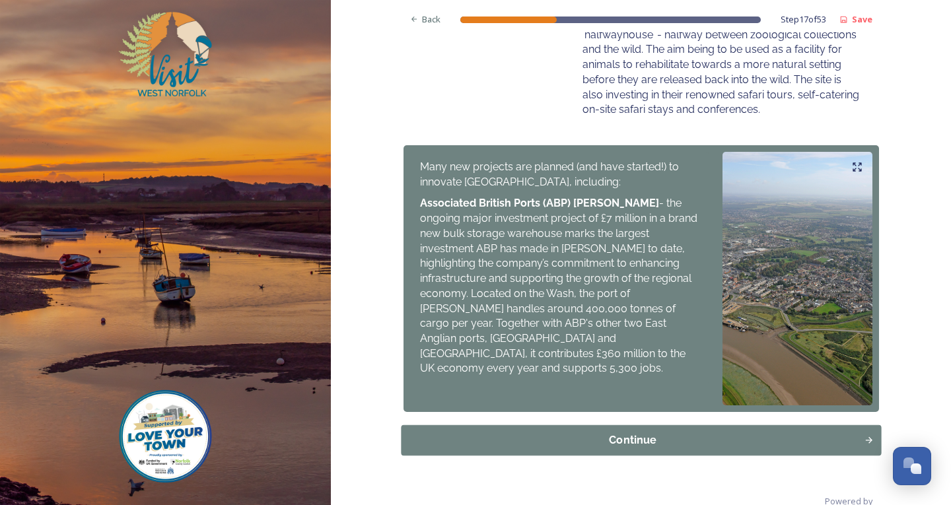
click at [550, 433] on div "Continue" at bounding box center [632, 440] width 449 height 16
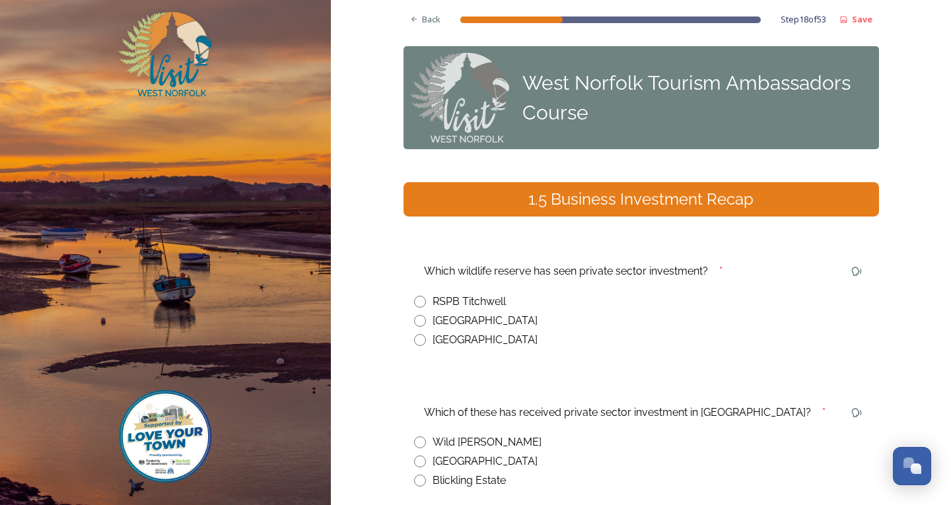
click at [414, 339] on input "radio" at bounding box center [420, 340] width 12 height 12
radio input "true"
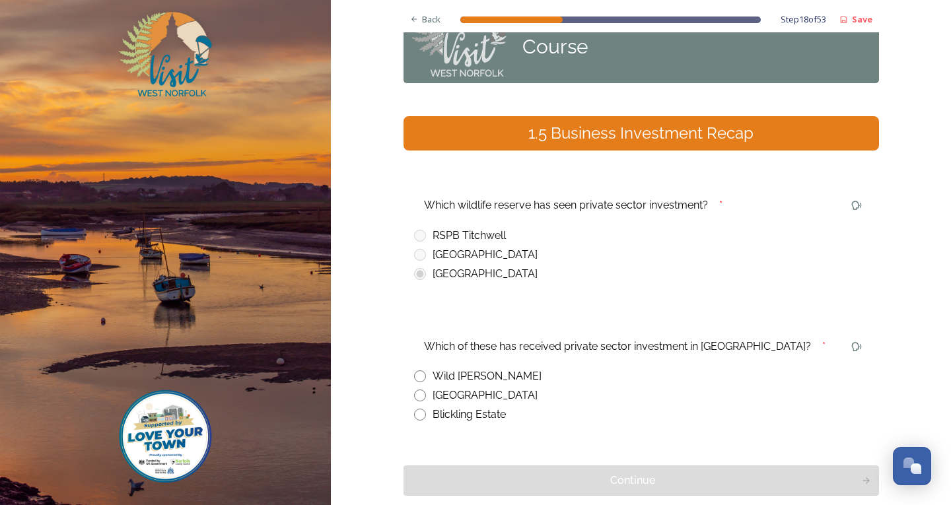
click at [414, 379] on input "radio" at bounding box center [420, 377] width 12 height 12
radio input "true"
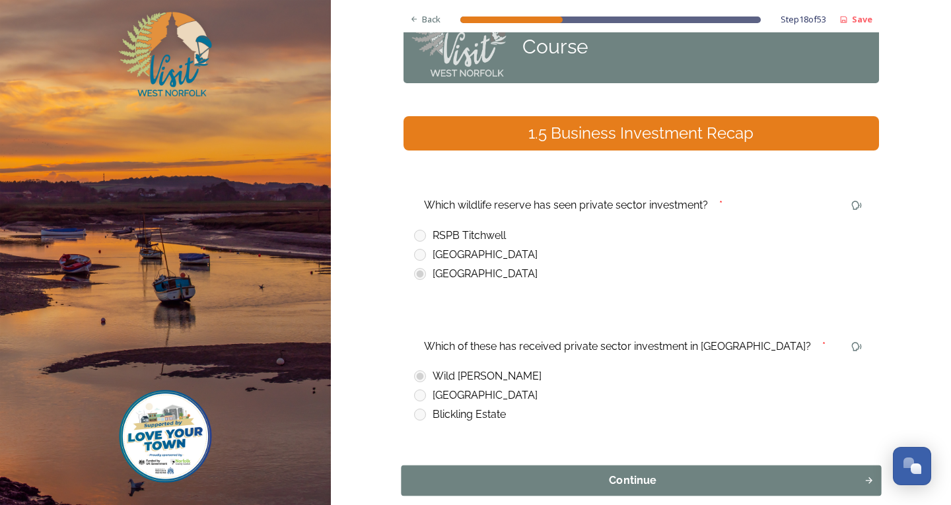
click at [521, 467] on button "Continue" at bounding box center [641, 481] width 480 height 30
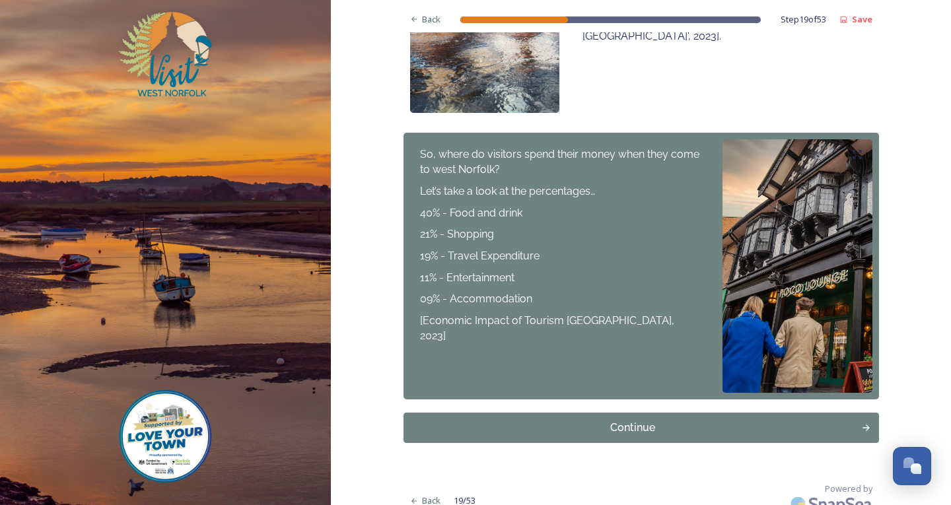
scroll to position [411, 0]
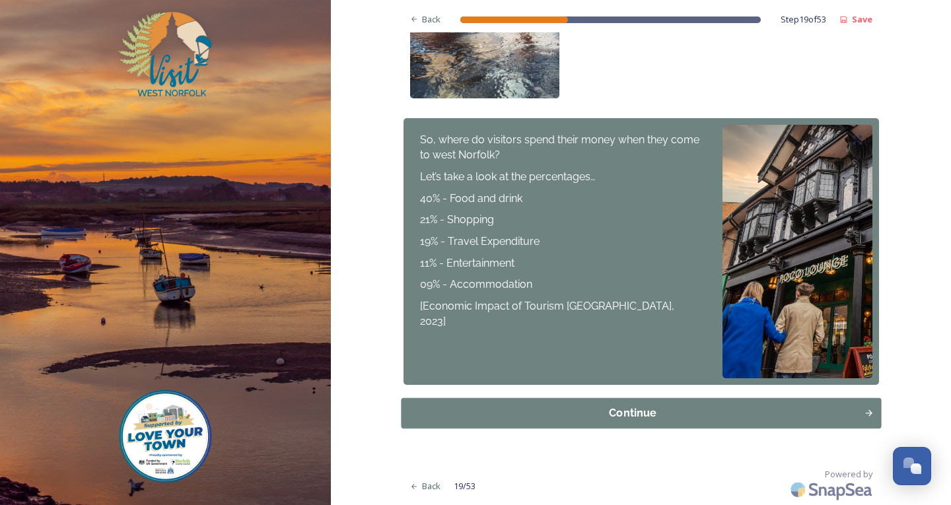
click at [684, 419] on div "Continue" at bounding box center [632, 414] width 449 height 16
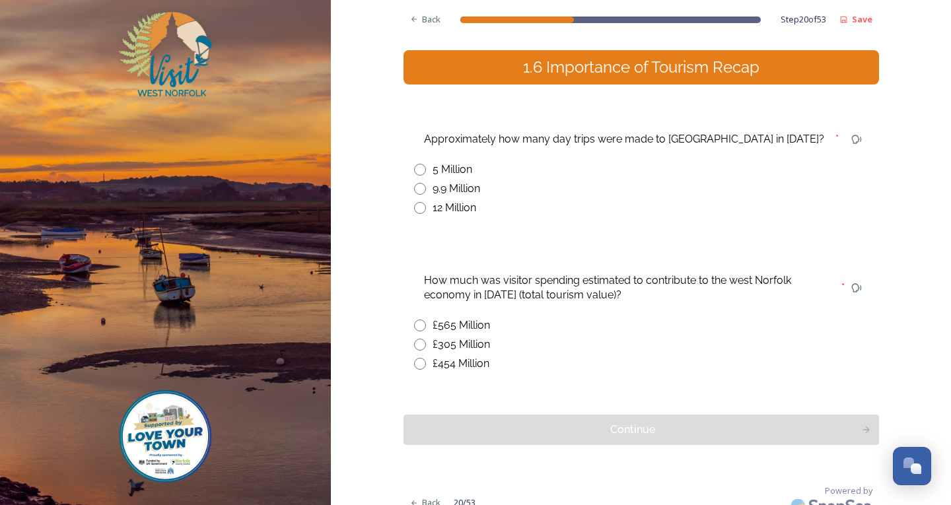
scroll to position [149, 0]
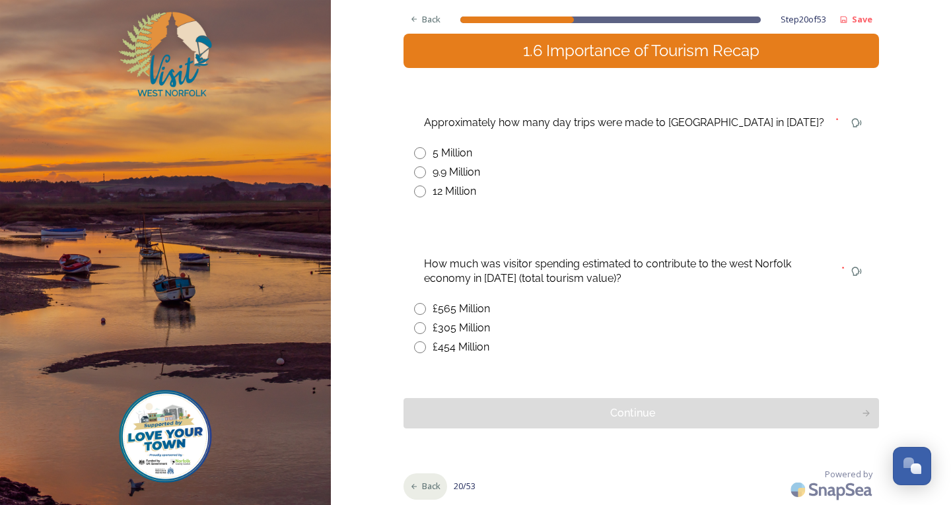
click at [412, 484] on icon at bounding box center [414, 487] width 9 height 9
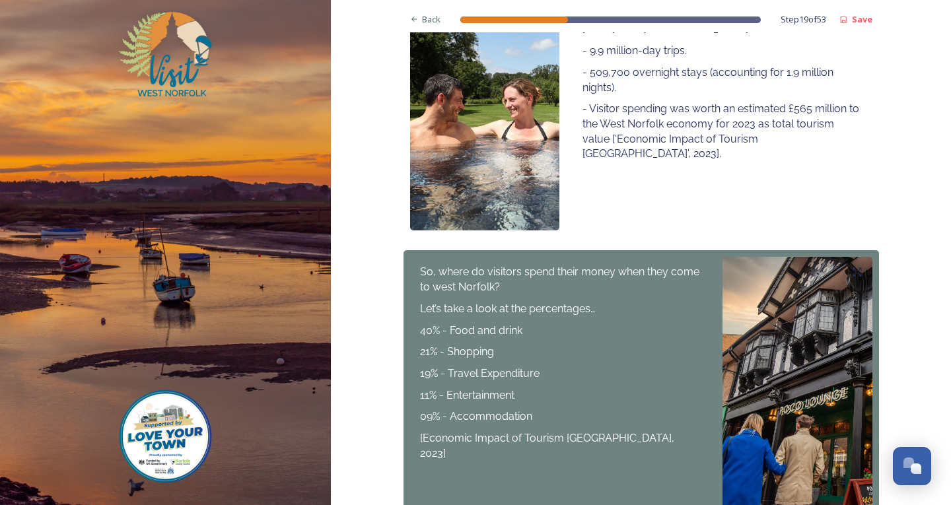
scroll to position [411, 0]
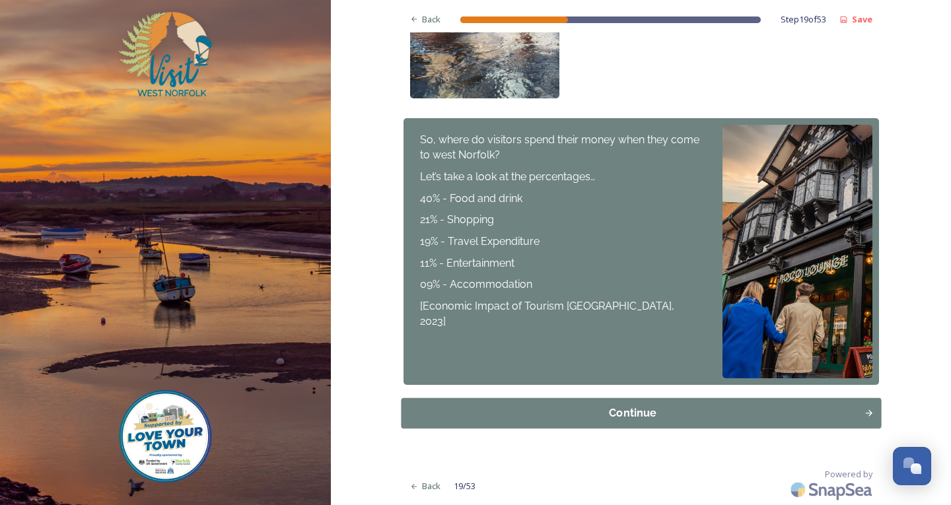
click at [686, 411] on div "Continue" at bounding box center [632, 414] width 449 height 16
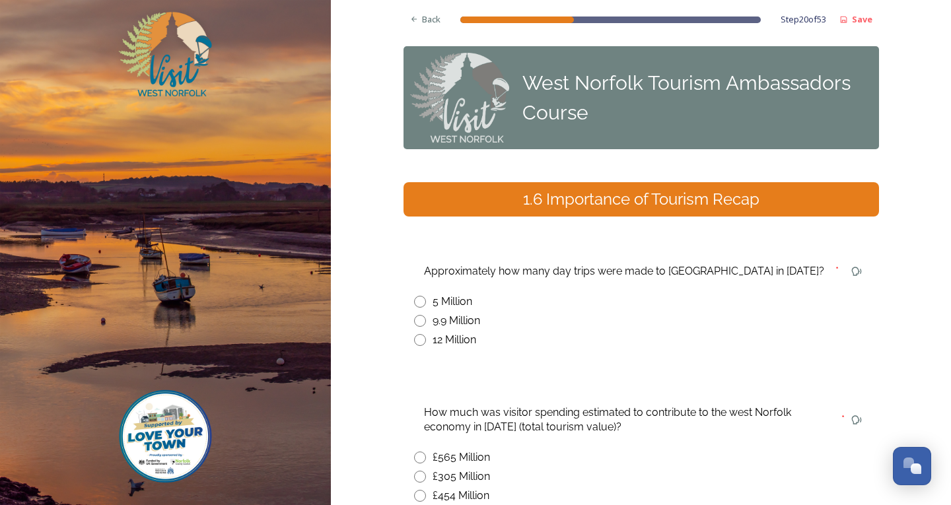
click at [415, 320] on input "radio" at bounding box center [420, 321] width 12 height 12
radio input "true"
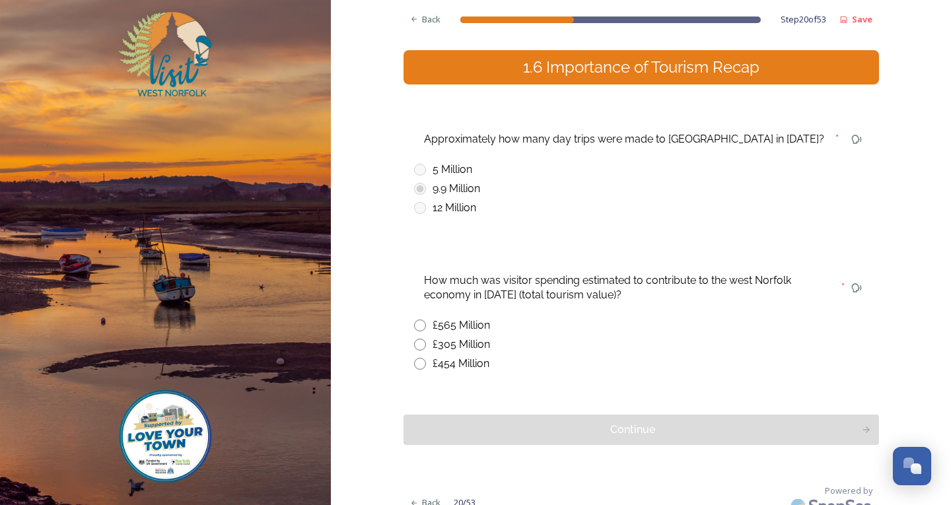
scroll to position [149, 0]
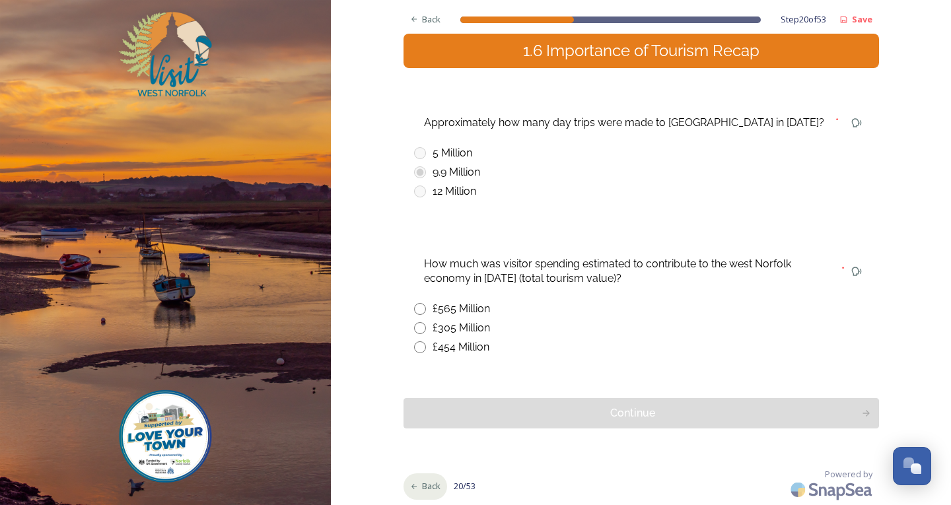
click at [414, 482] on div "Back" at bounding box center [426, 487] width 44 height 26
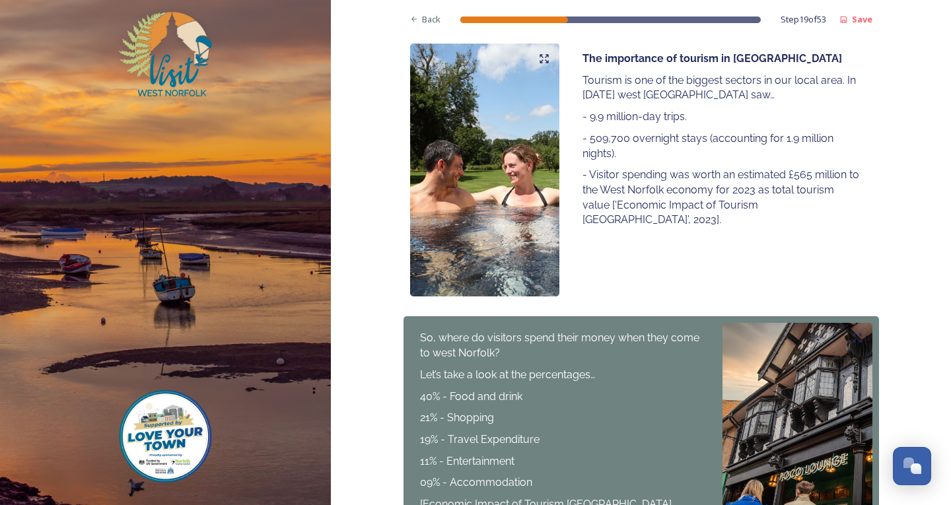
scroll to position [411, 0]
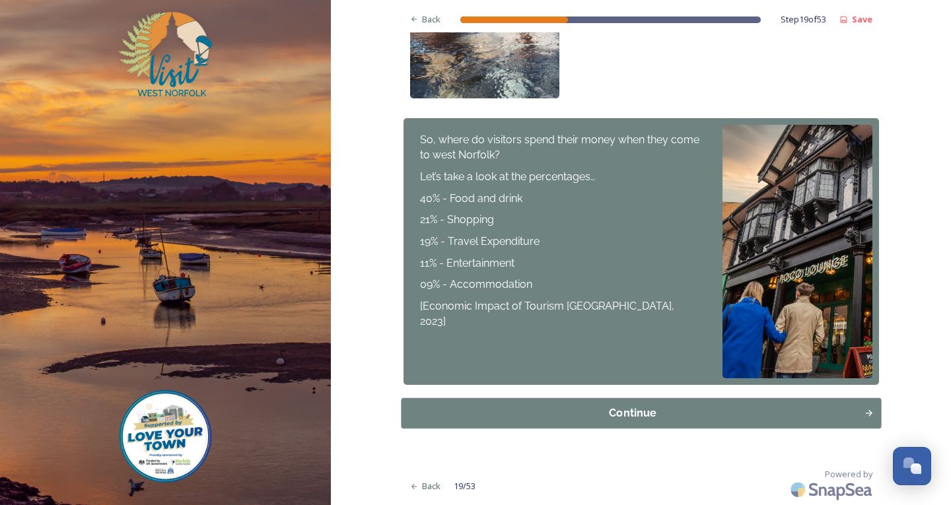
click at [765, 412] on div "Continue" at bounding box center [632, 414] width 449 height 16
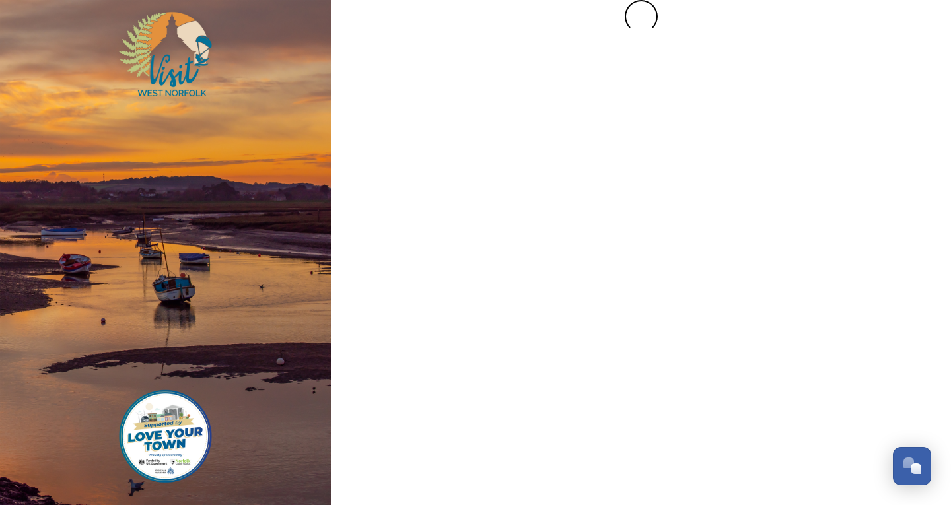
scroll to position [0, 0]
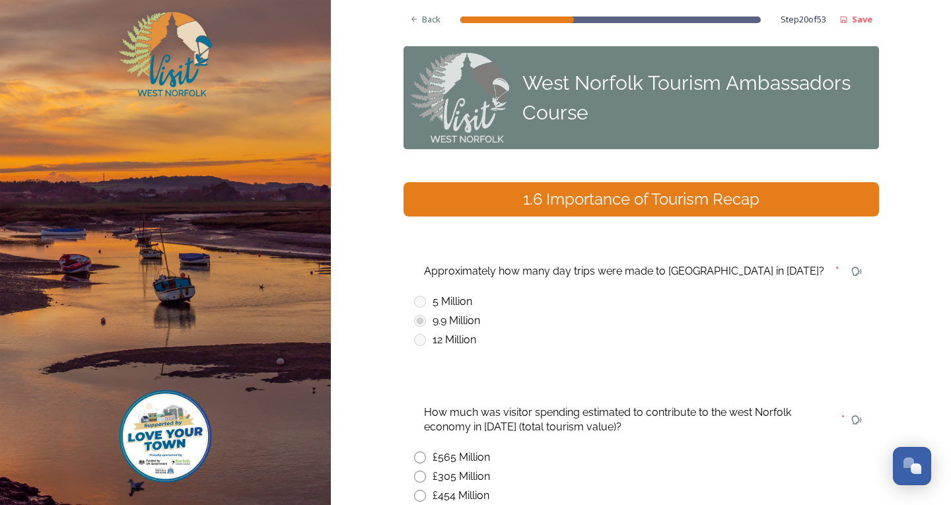
click at [416, 454] on input "radio" at bounding box center [420, 458] width 12 height 12
radio input "true"
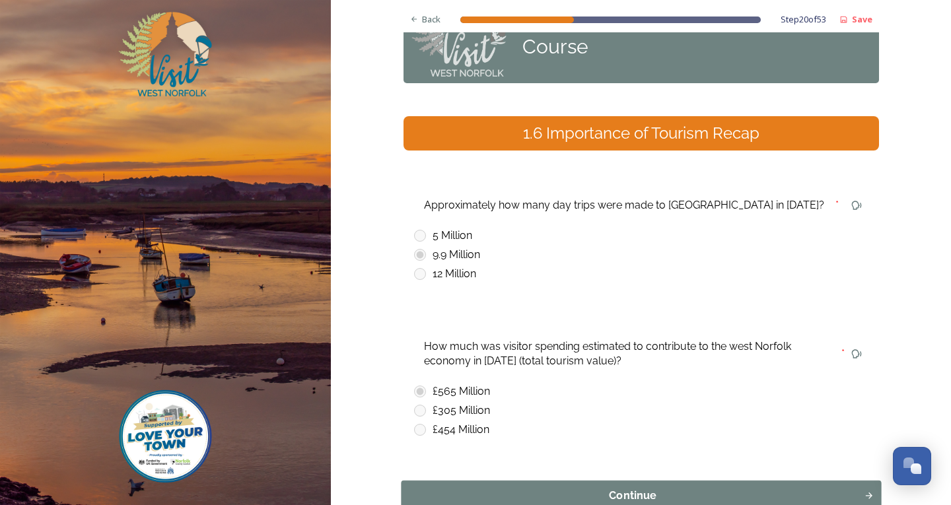
click at [560, 491] on div "Continue" at bounding box center [632, 496] width 449 height 16
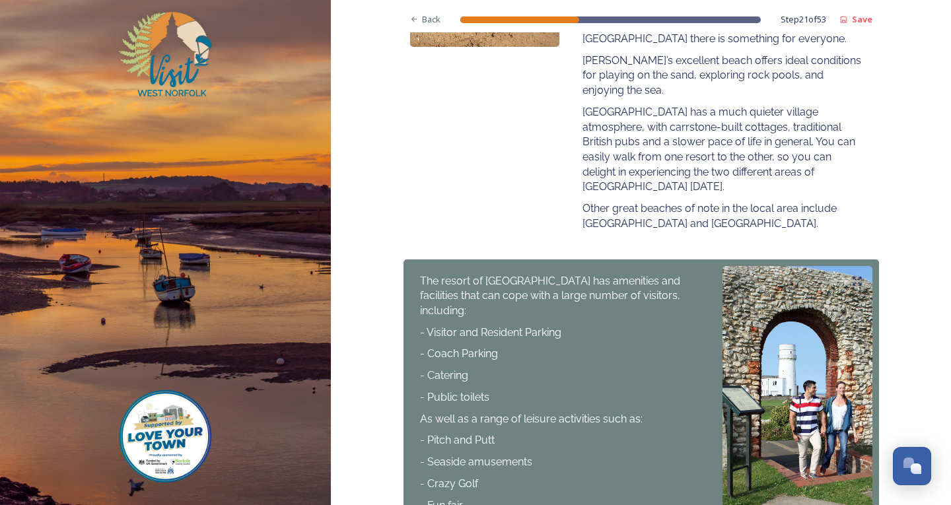
scroll to position [582, 0]
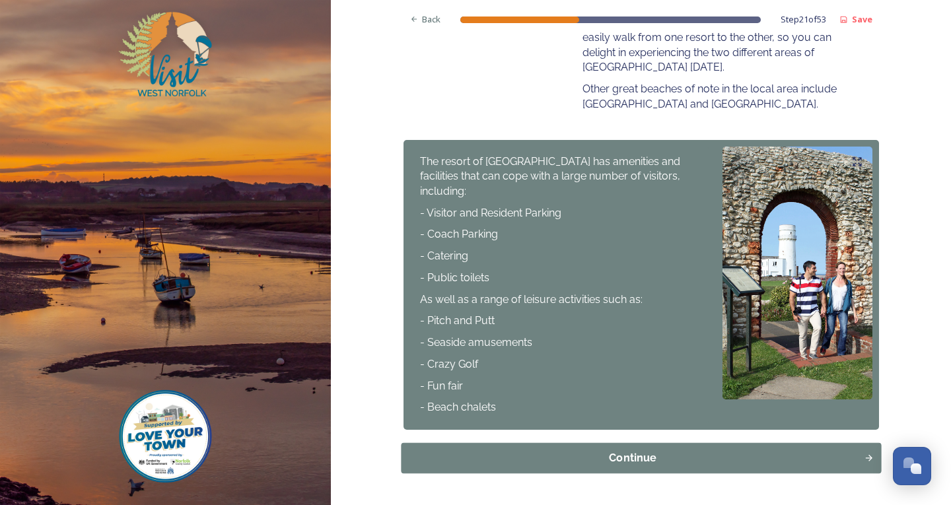
click at [567, 451] on div "Continue" at bounding box center [632, 459] width 449 height 16
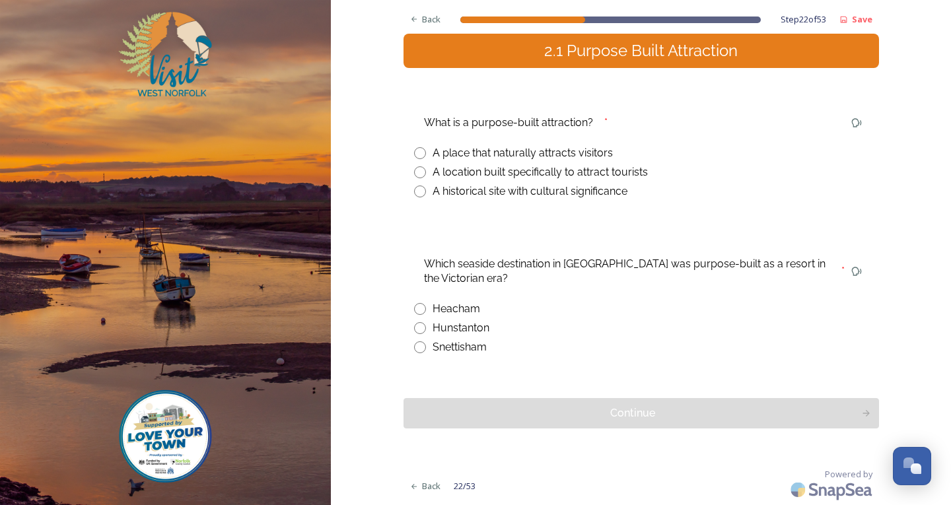
scroll to position [83, 0]
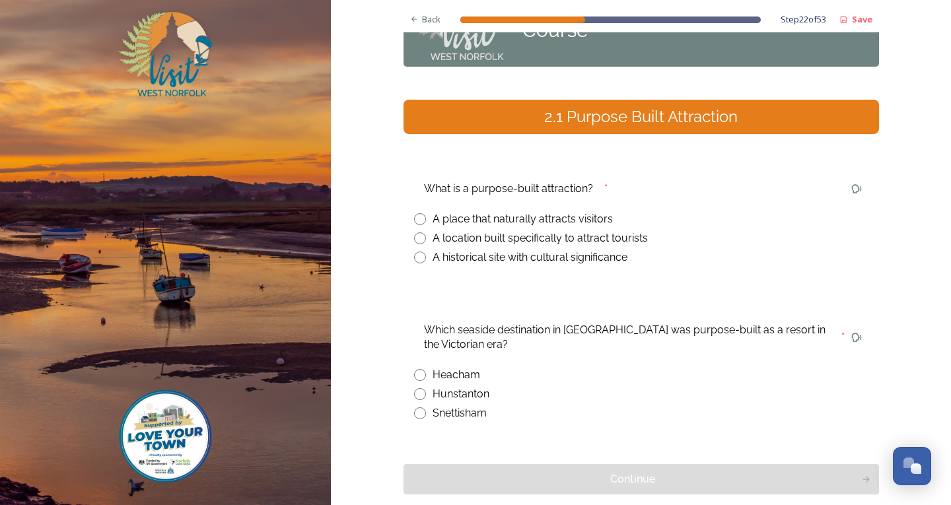
click at [414, 242] on input "radio" at bounding box center [420, 239] width 12 height 12
radio input "true"
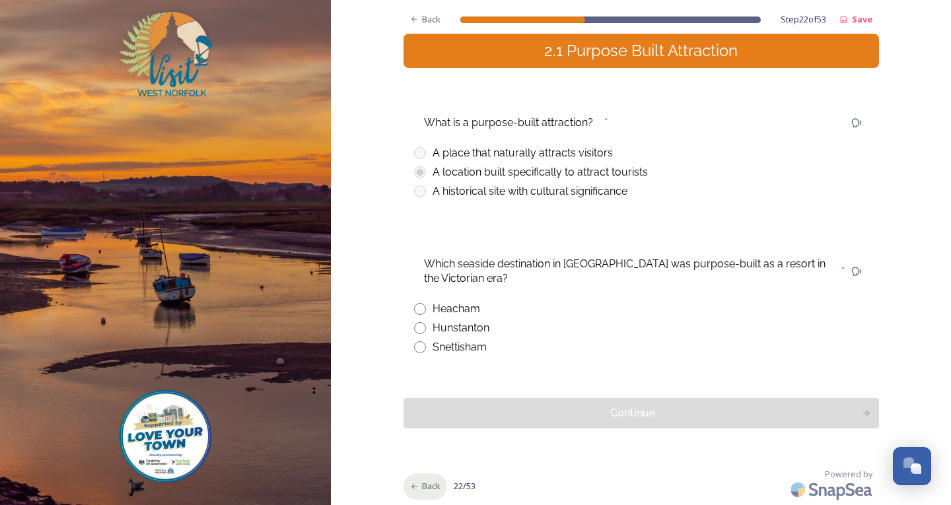
click at [422, 484] on span "Back" at bounding box center [431, 486] width 18 height 13
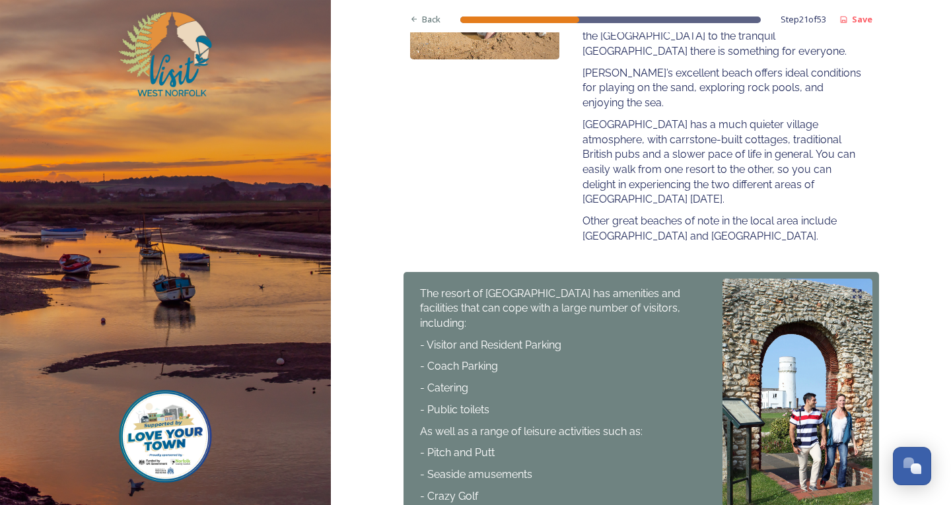
scroll to position [582, 0]
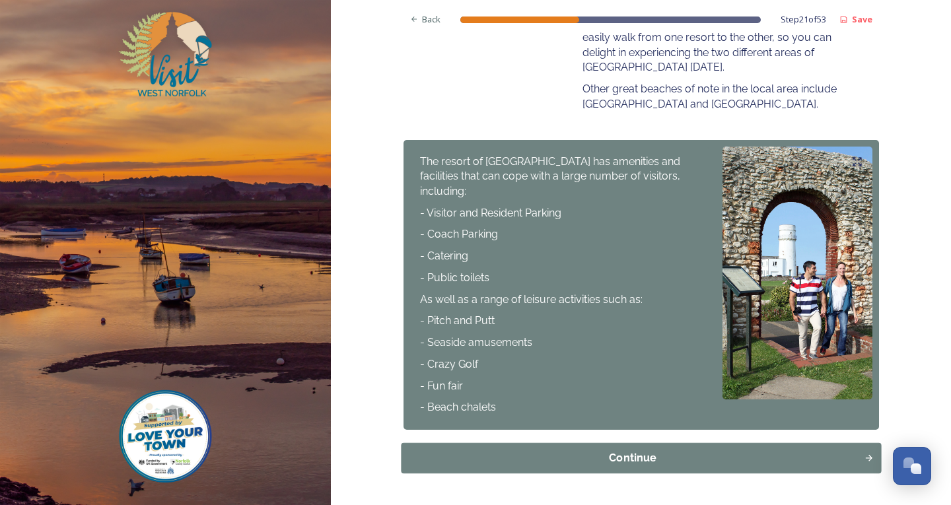
click at [828, 451] on div "Continue" at bounding box center [632, 459] width 449 height 16
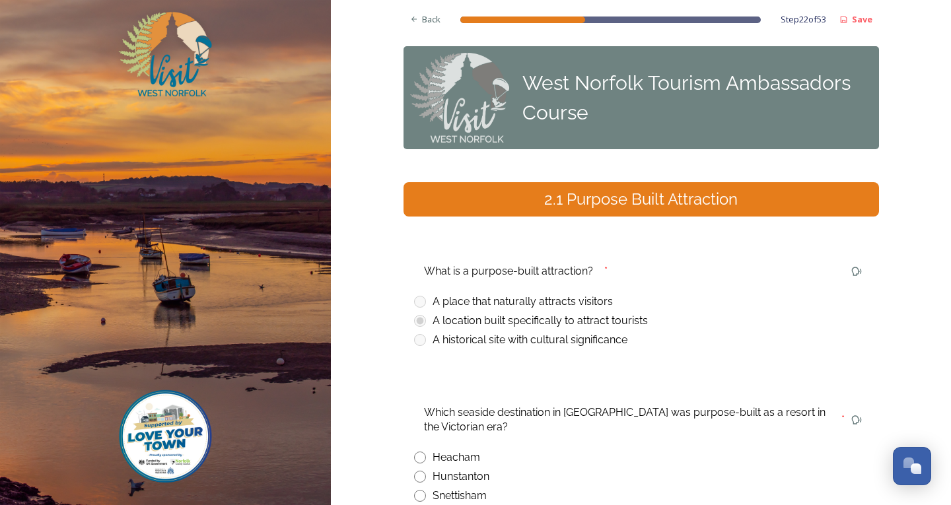
scroll to position [132, 0]
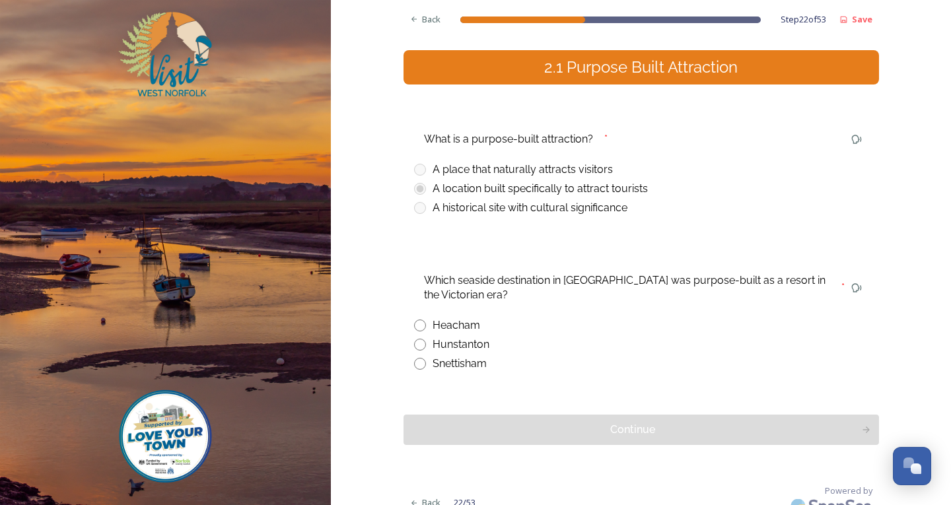
click at [416, 347] on input "radio" at bounding box center [420, 345] width 12 height 12
radio input "true"
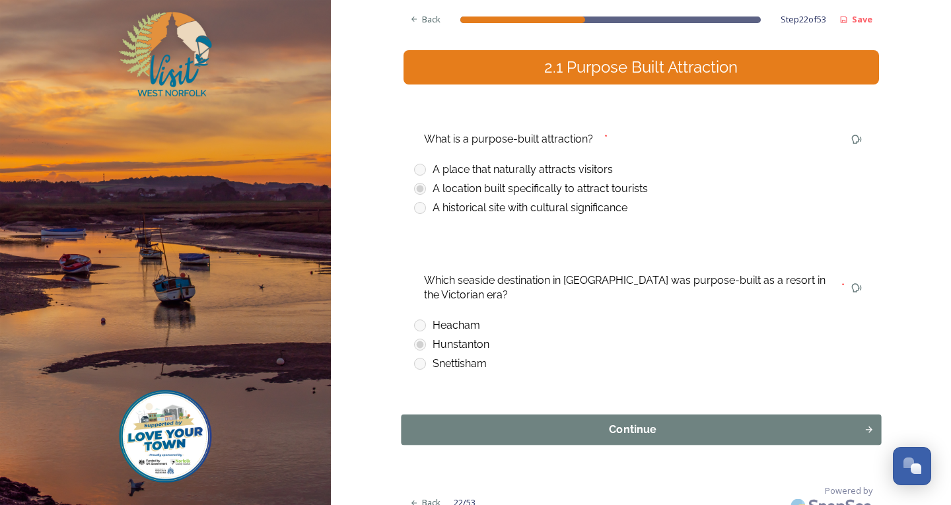
click at [580, 427] on div "Continue" at bounding box center [632, 430] width 449 height 16
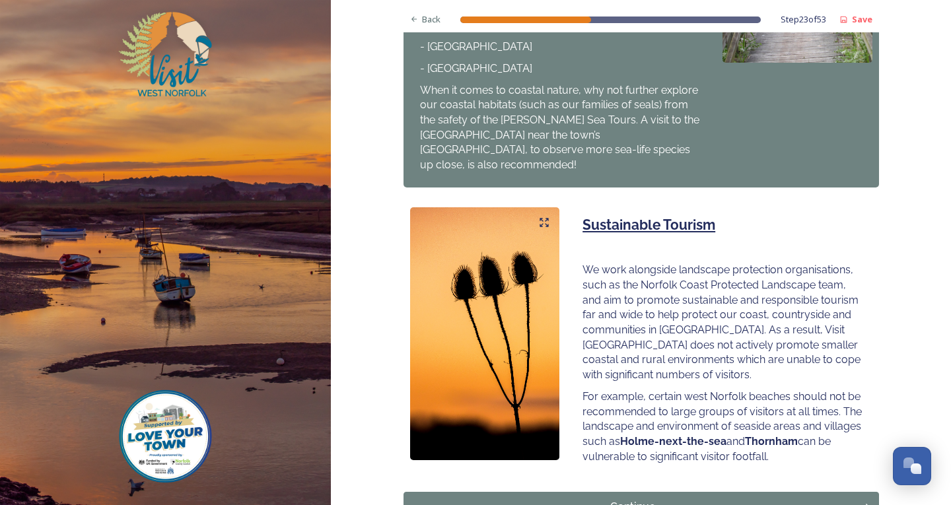
scroll to position [806, 0]
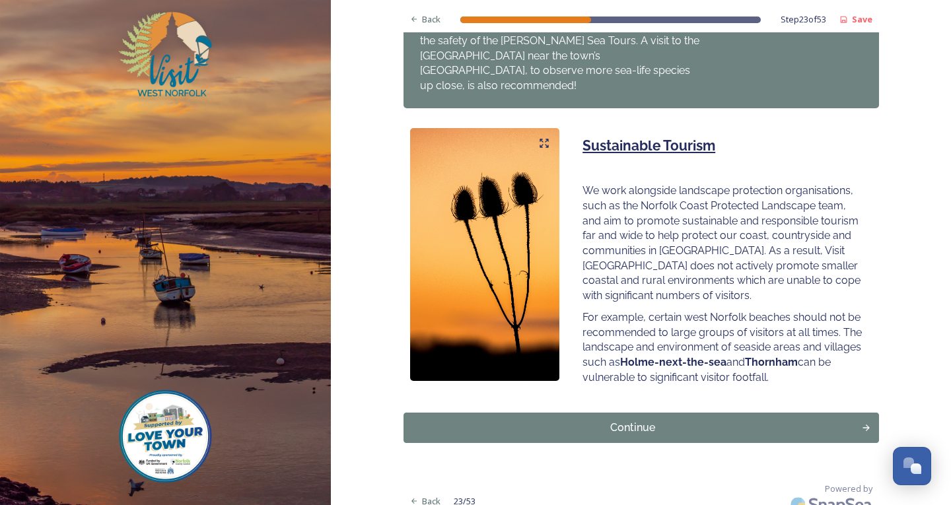
click at [702, 420] on div "Continue" at bounding box center [633, 428] width 445 height 16
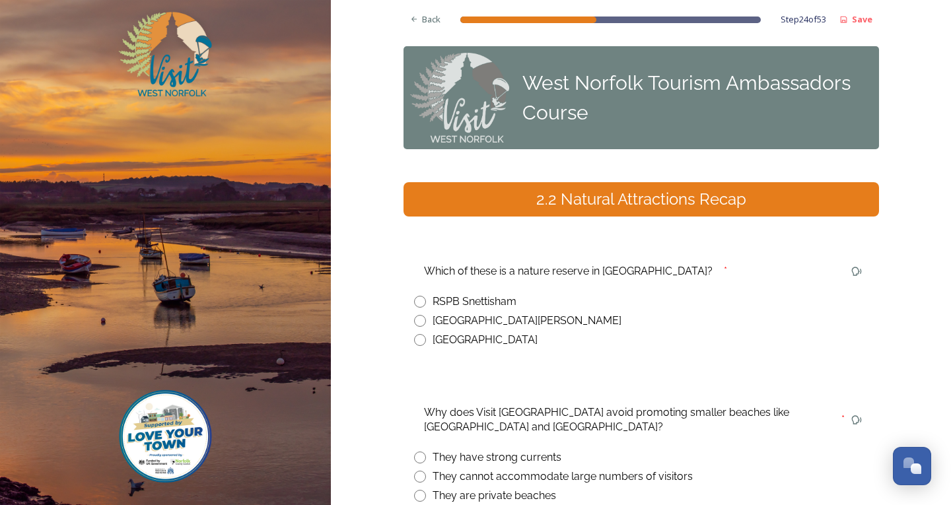
scroll to position [149, 0]
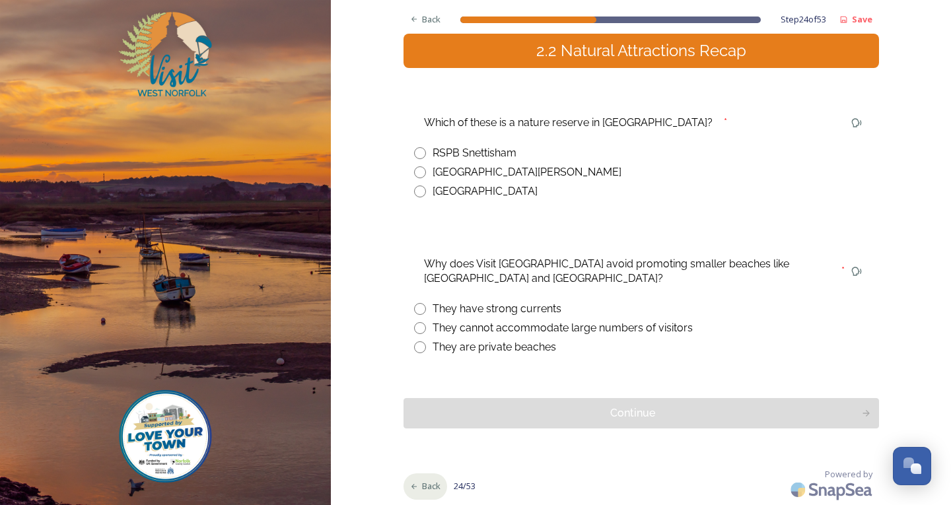
click at [410, 484] on icon at bounding box center [414, 487] width 9 height 9
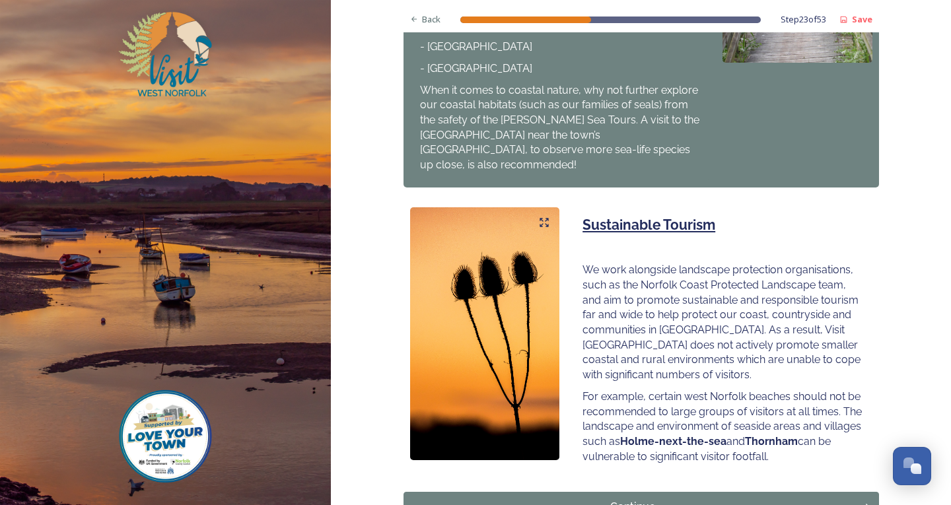
scroll to position [806, 0]
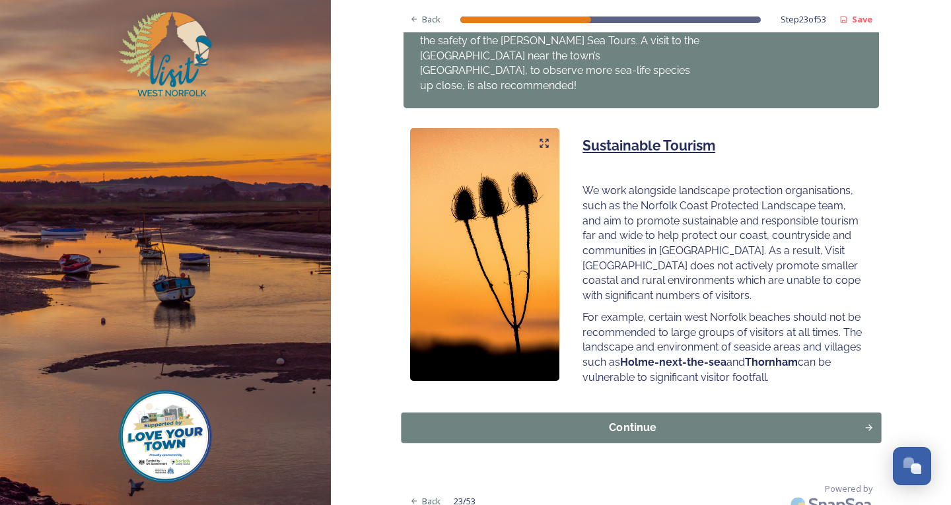
click at [489, 413] on button "Continue" at bounding box center [641, 428] width 480 height 30
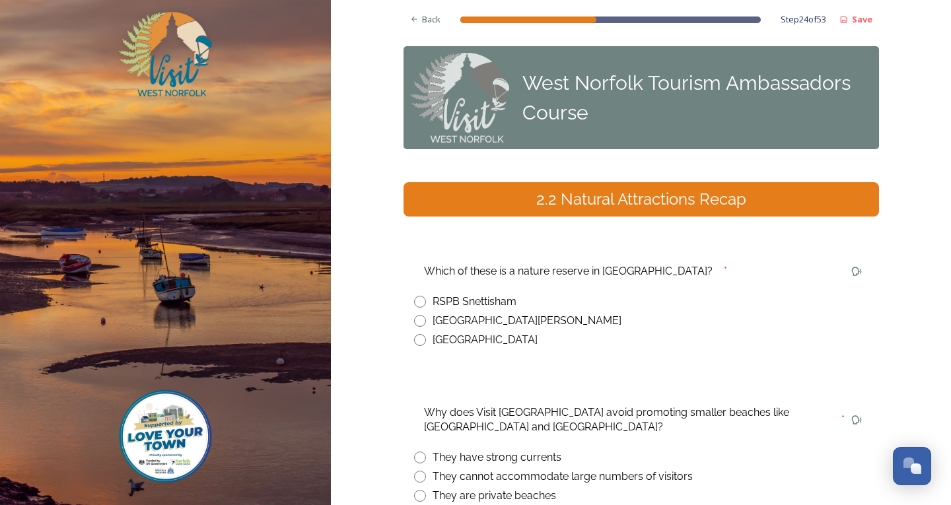
click at [414, 301] on input "radio" at bounding box center [420, 302] width 12 height 12
radio input "true"
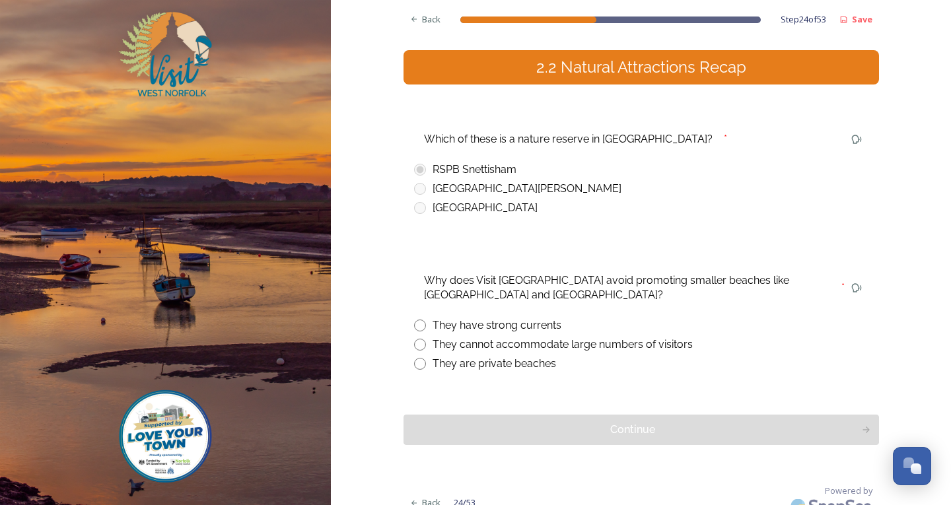
scroll to position [149, 0]
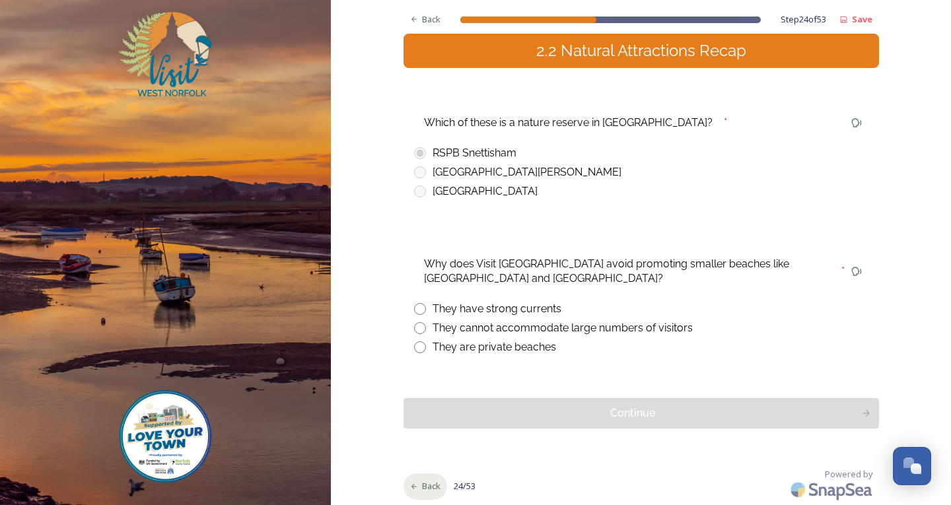
click at [416, 491] on div "Back" at bounding box center [426, 487] width 44 height 26
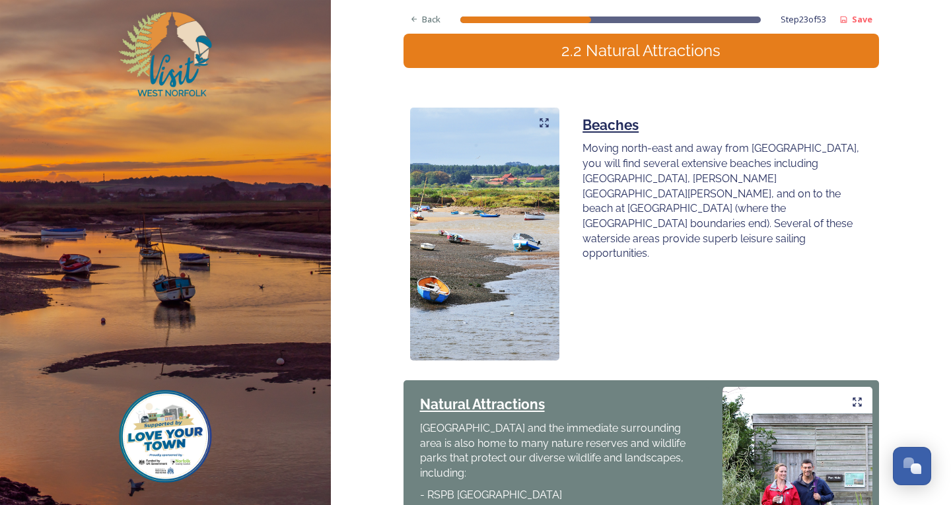
scroll to position [806, 0]
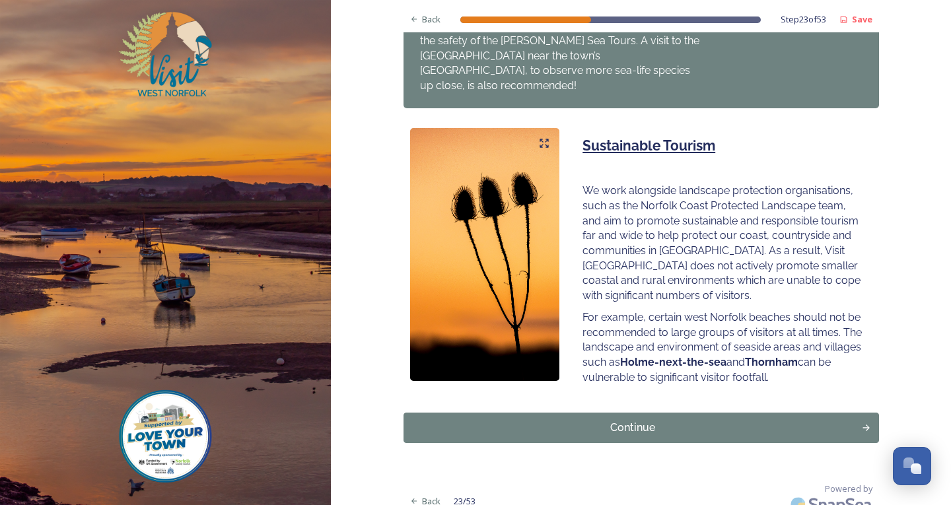
drag, startPoint x: 931, startPoint y: 318, endPoint x: 931, endPoint y: 308, distance: 10.6
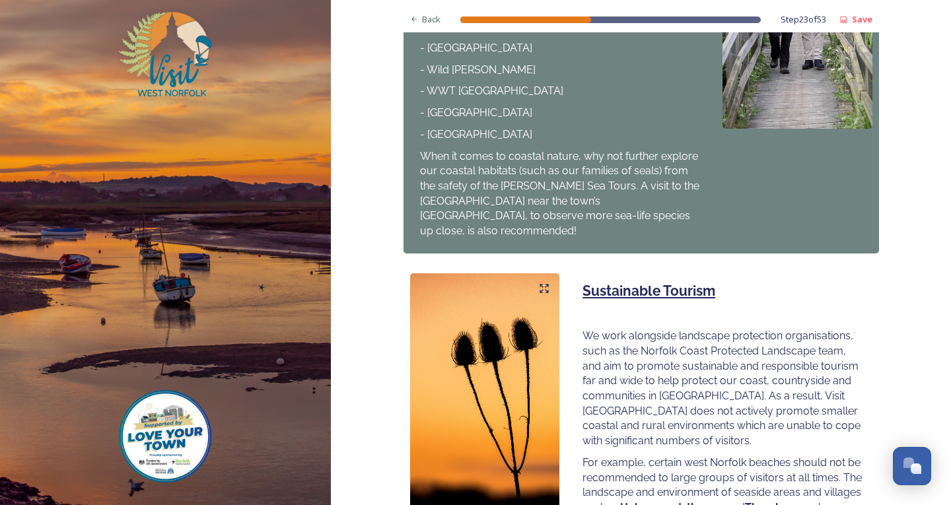
scroll to position [727, 0]
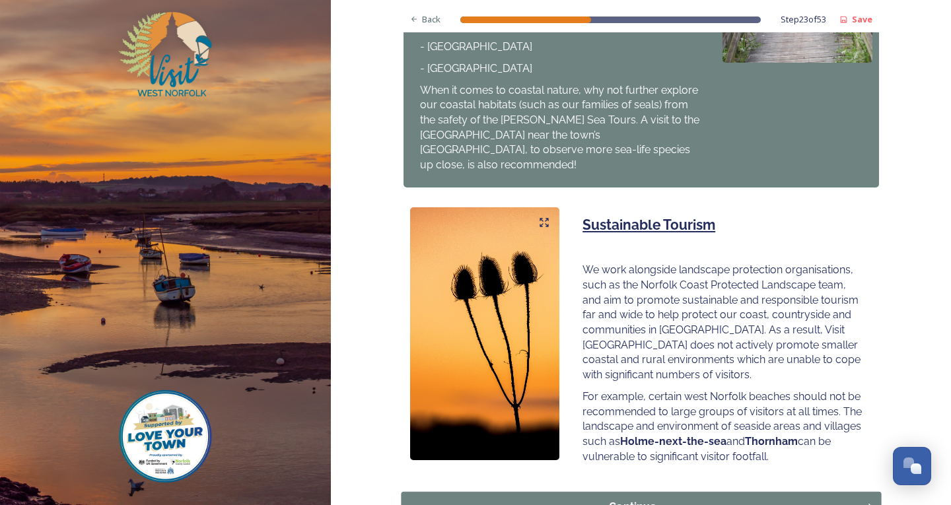
click at [615, 492] on button "Continue" at bounding box center [641, 507] width 480 height 30
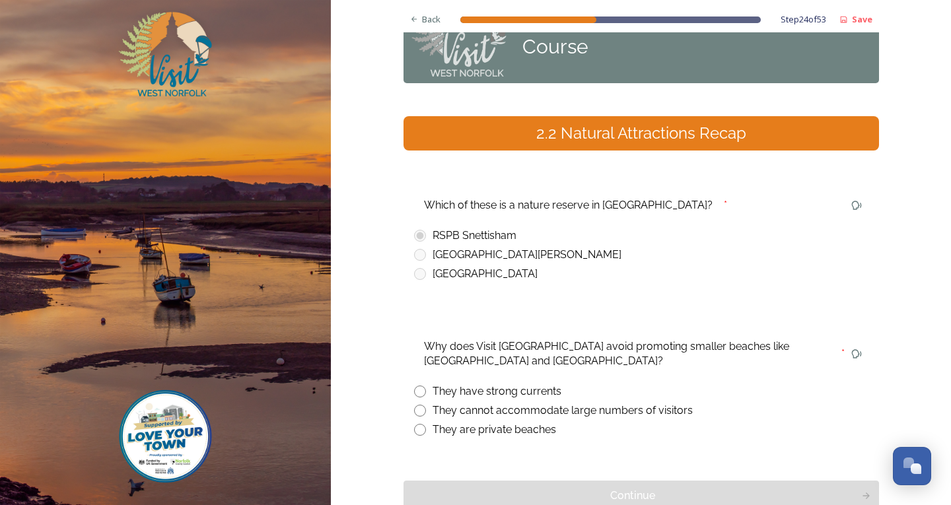
scroll to position [132, 0]
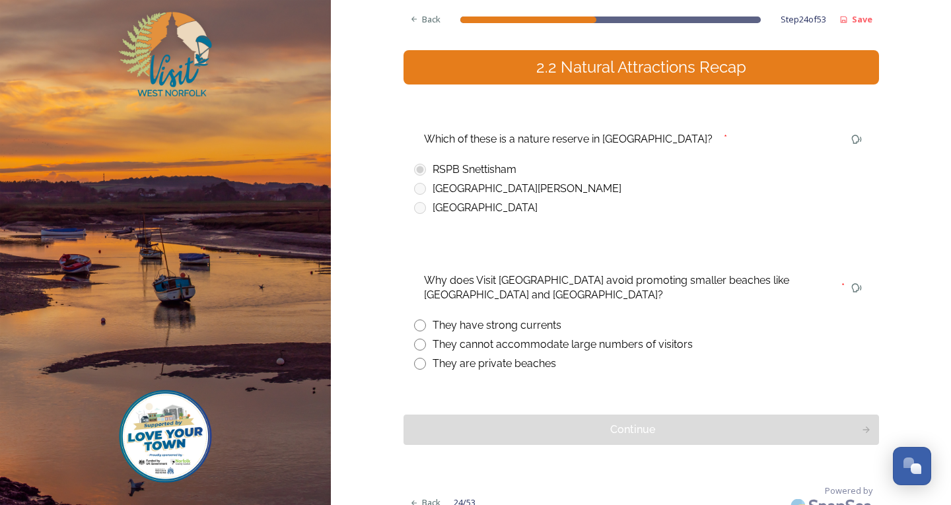
click at [414, 343] on input "radio" at bounding box center [420, 345] width 12 height 12
radio input "true"
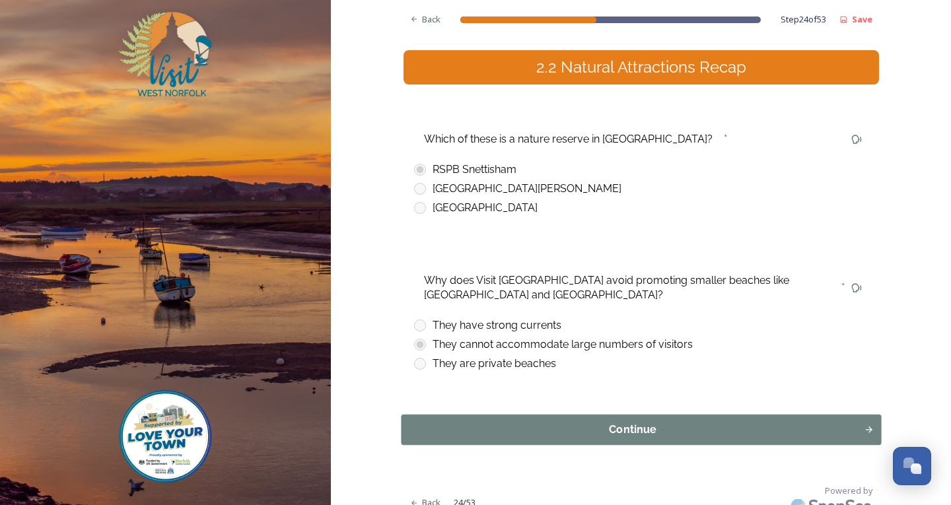
click at [485, 424] on div "Continue" at bounding box center [632, 430] width 449 height 16
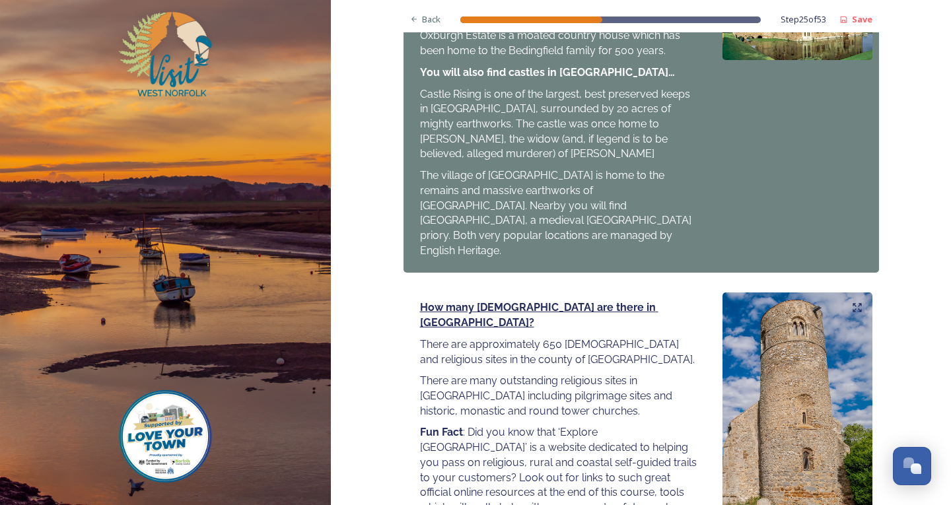
scroll to position [1476, 0]
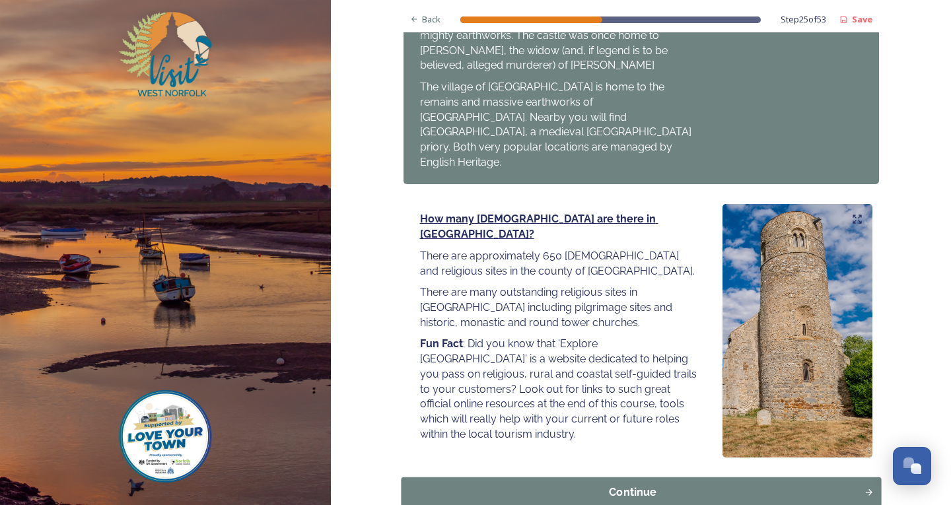
click at [630, 485] on div "Continue" at bounding box center [632, 493] width 449 height 16
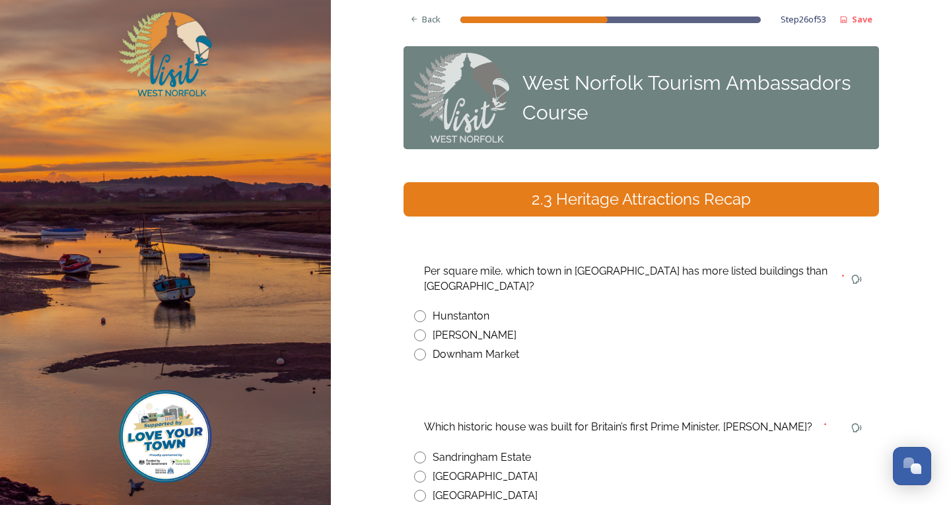
scroll to position [133, 0]
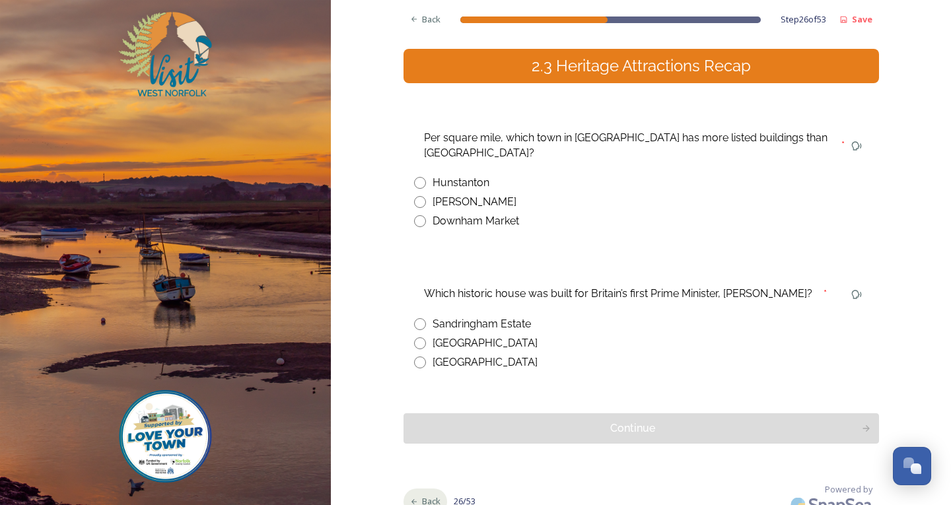
click at [413, 498] on icon at bounding box center [414, 502] width 9 height 9
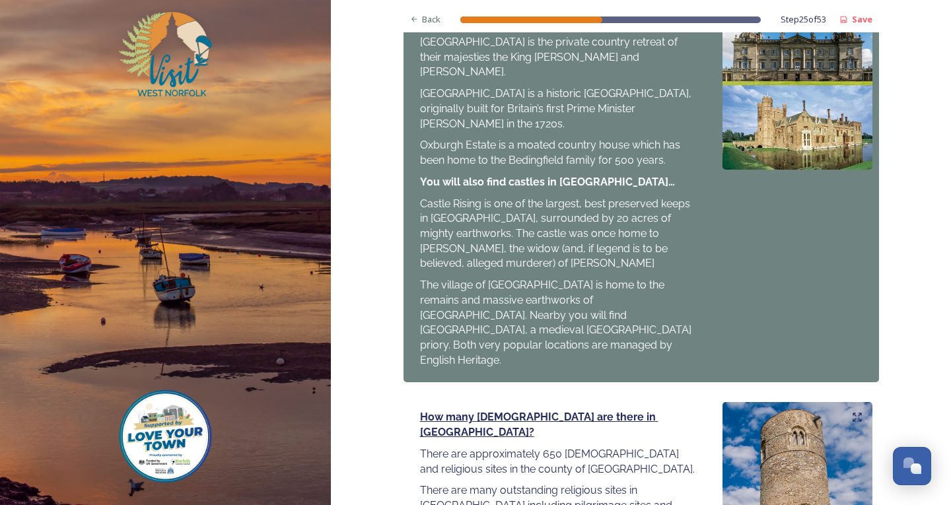
scroll to position [1476, 0]
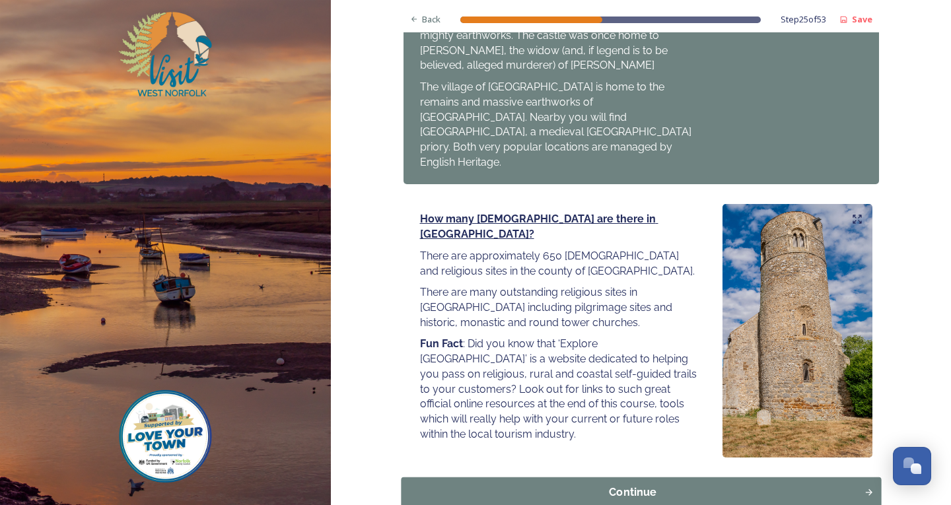
click at [687, 485] on div "Continue" at bounding box center [632, 493] width 449 height 16
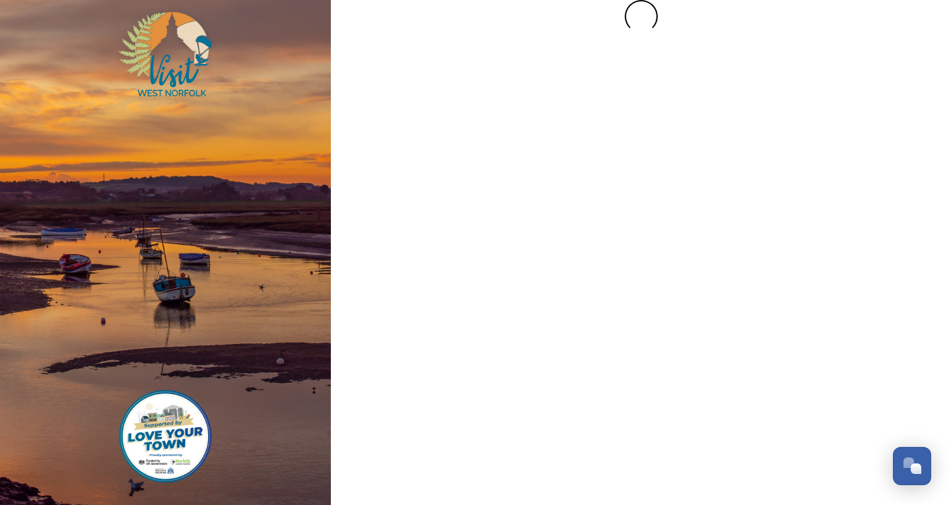
scroll to position [0, 0]
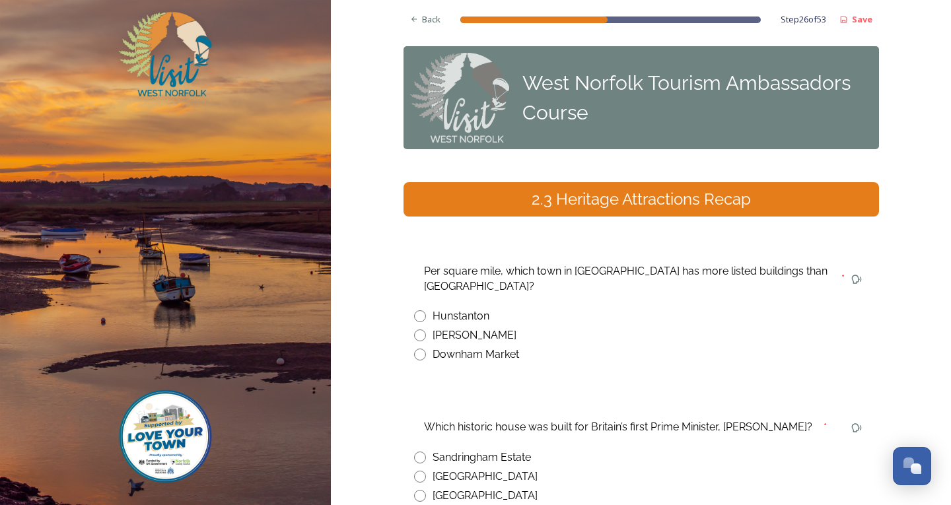
click at [417, 330] on input "radio" at bounding box center [420, 336] width 12 height 12
radio input "true"
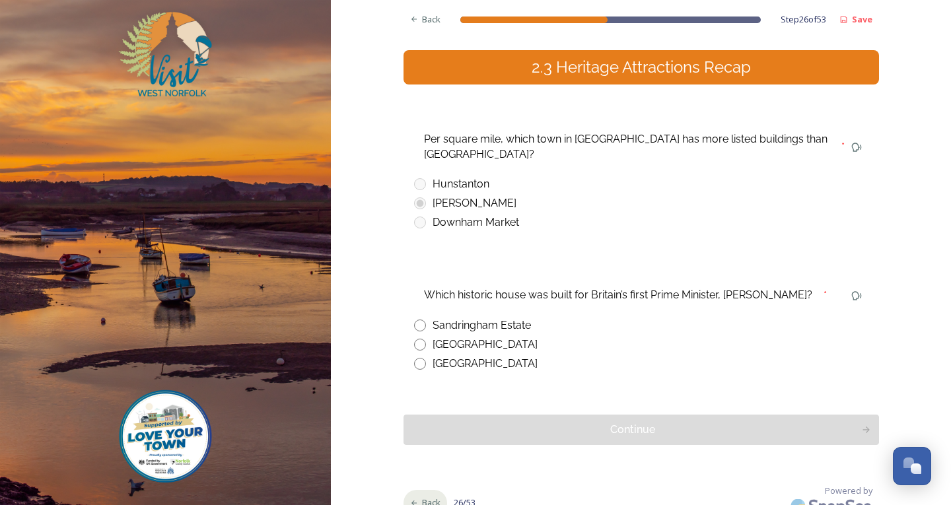
click at [422, 497] on span "Back" at bounding box center [431, 503] width 18 height 13
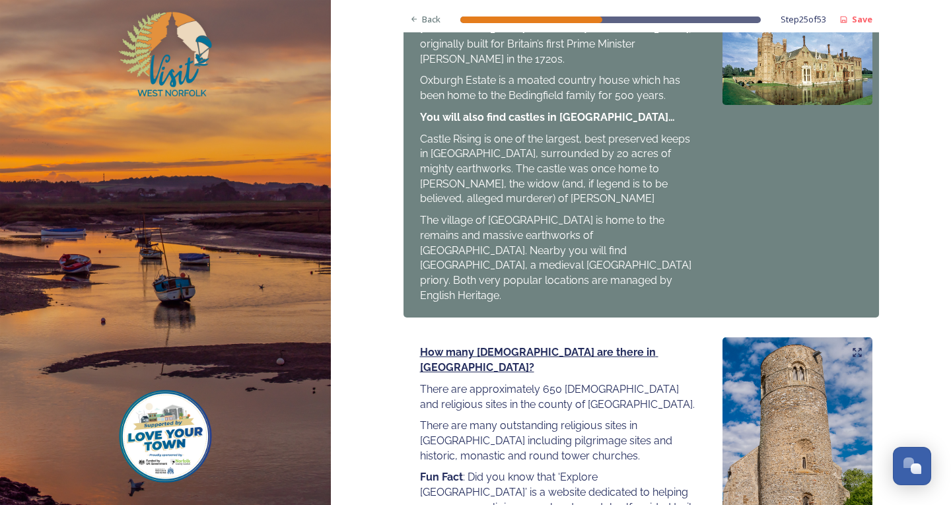
scroll to position [1476, 0]
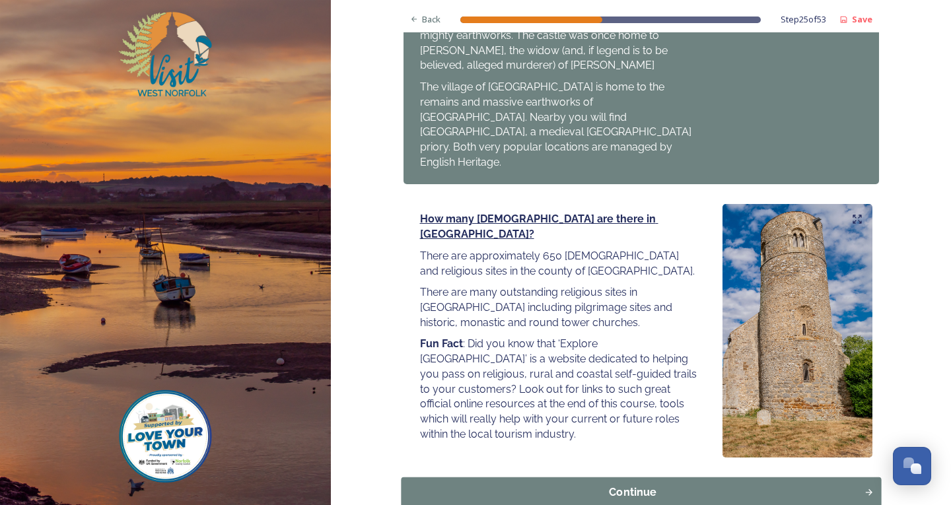
click at [466, 485] on div "Continue" at bounding box center [632, 493] width 449 height 16
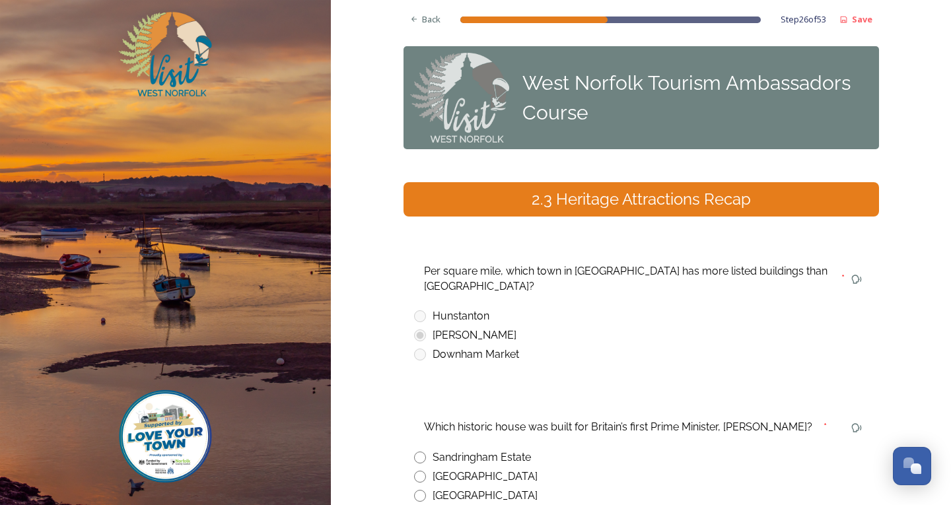
drag, startPoint x: 416, startPoint y: 439, endPoint x: 428, endPoint y: 442, distance: 13.0
click at [415, 452] on input "radio" at bounding box center [420, 458] width 12 height 12
radio input "true"
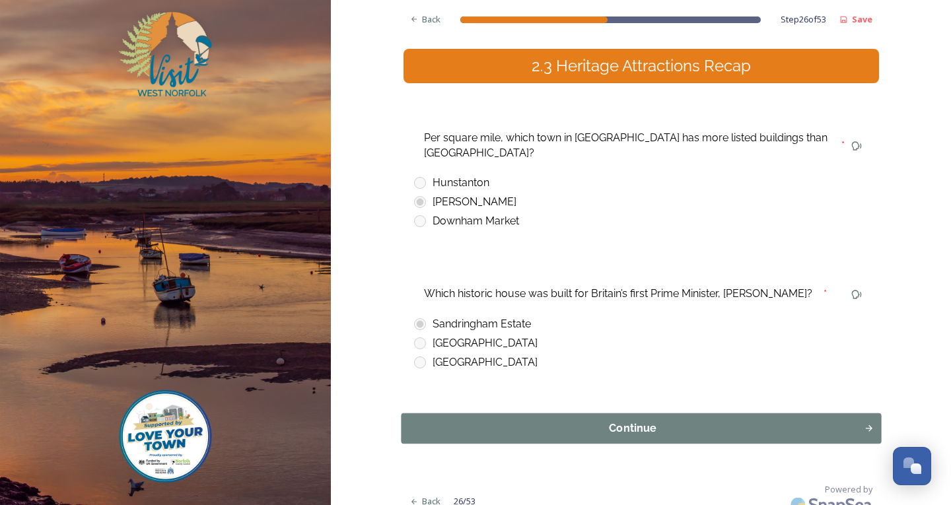
click at [614, 421] on div "Continue" at bounding box center [632, 429] width 449 height 16
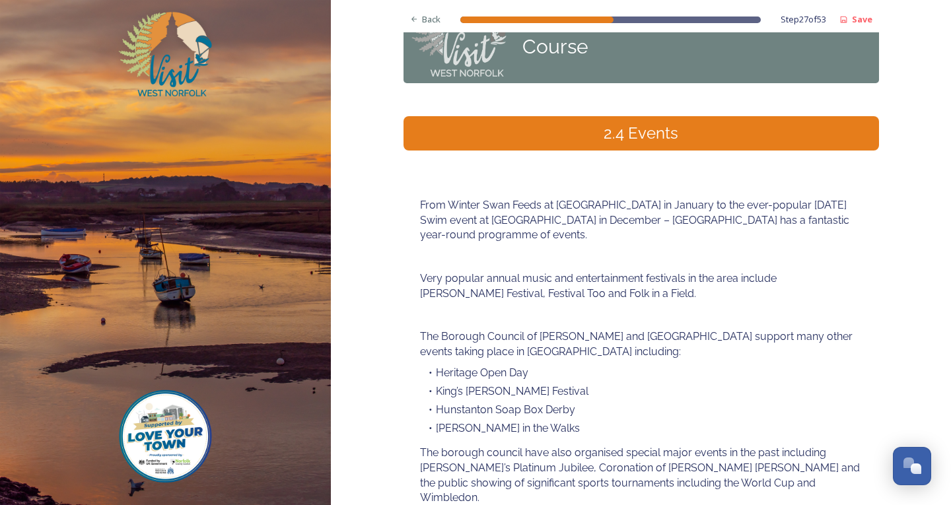
scroll to position [186, 0]
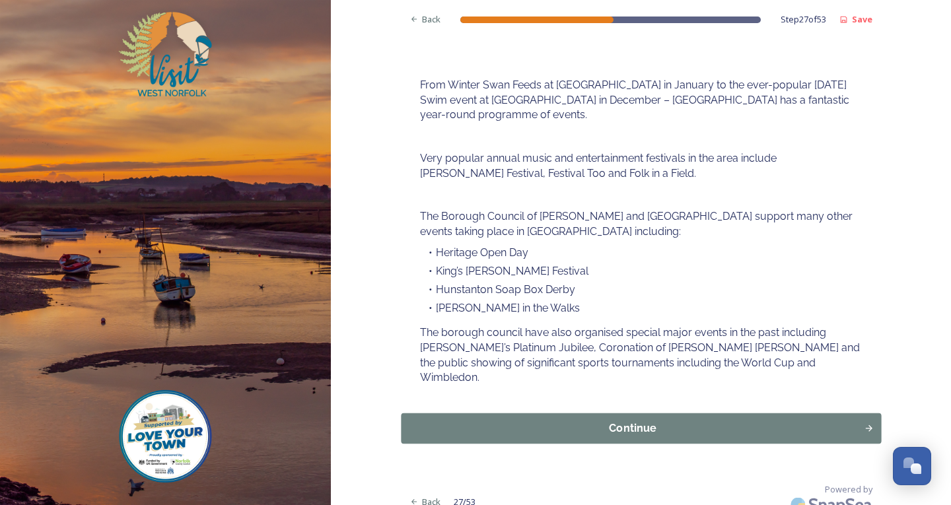
click at [608, 421] on div "Continue" at bounding box center [632, 429] width 449 height 16
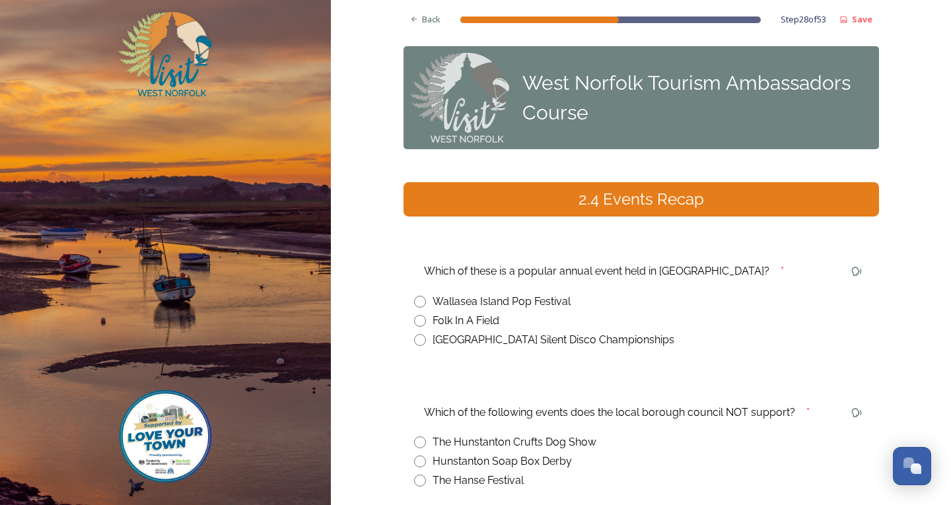
scroll to position [133, 0]
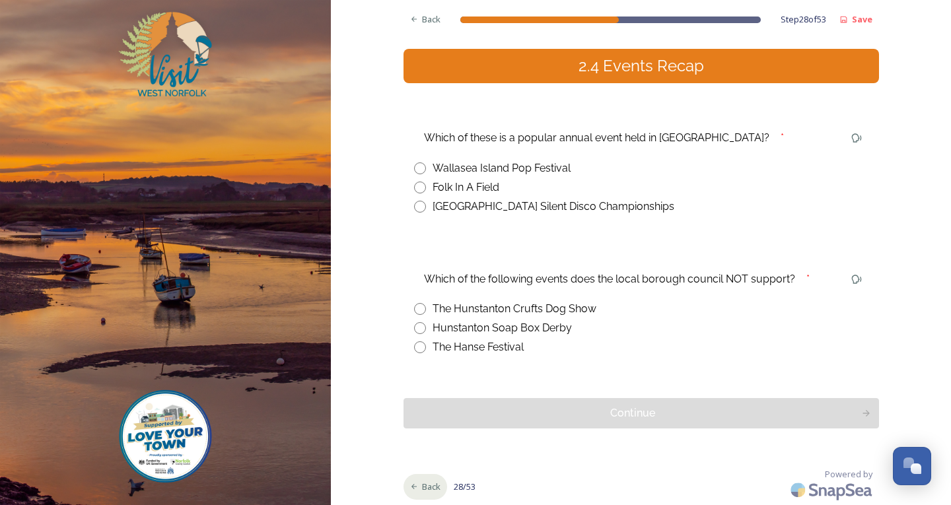
click at [410, 489] on icon at bounding box center [414, 487] width 9 height 9
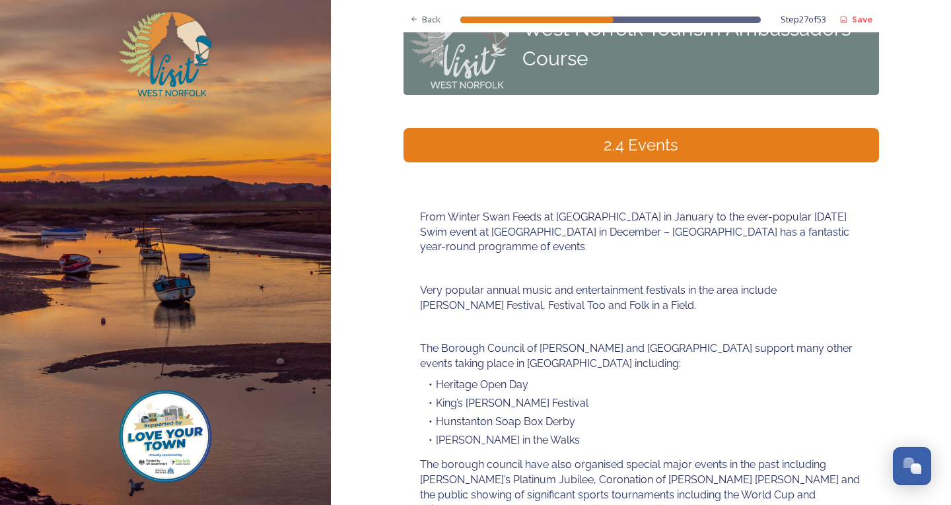
scroll to position [186, 0]
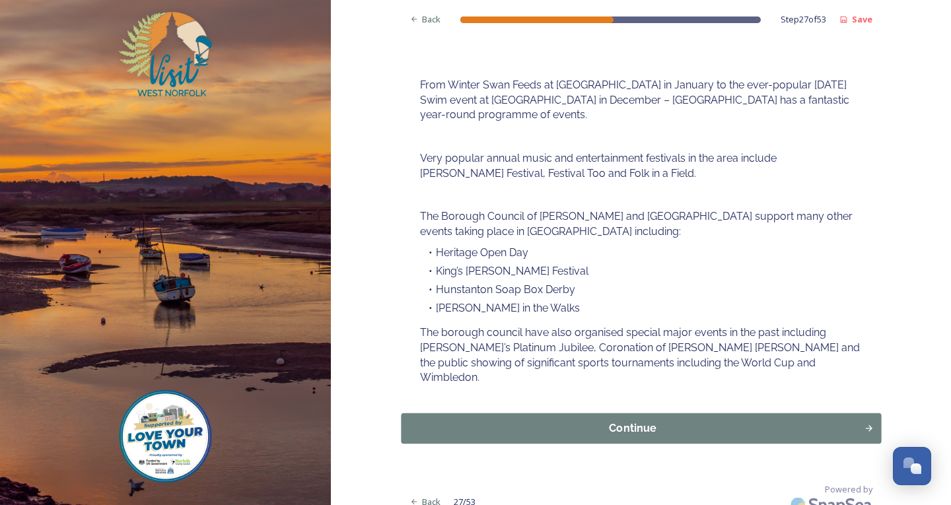
click at [641, 421] on div "Continue" at bounding box center [632, 429] width 449 height 16
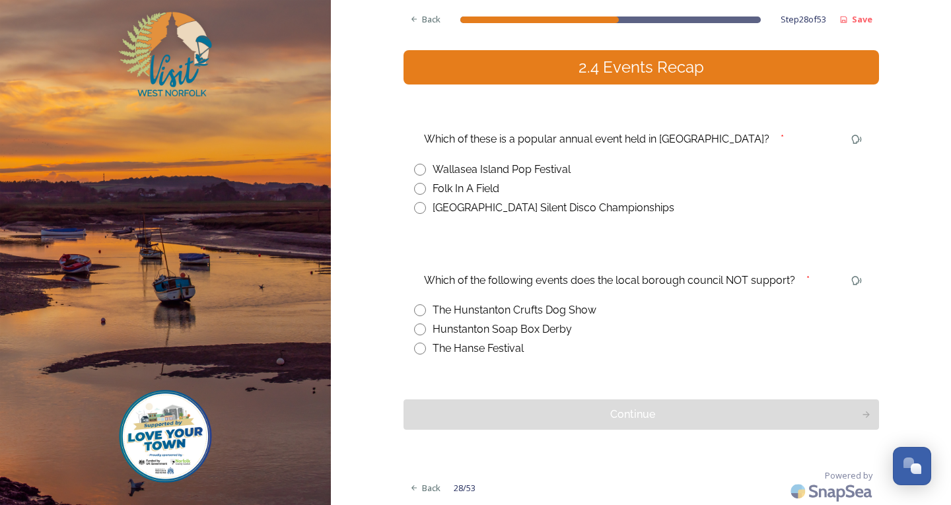
scroll to position [133, 0]
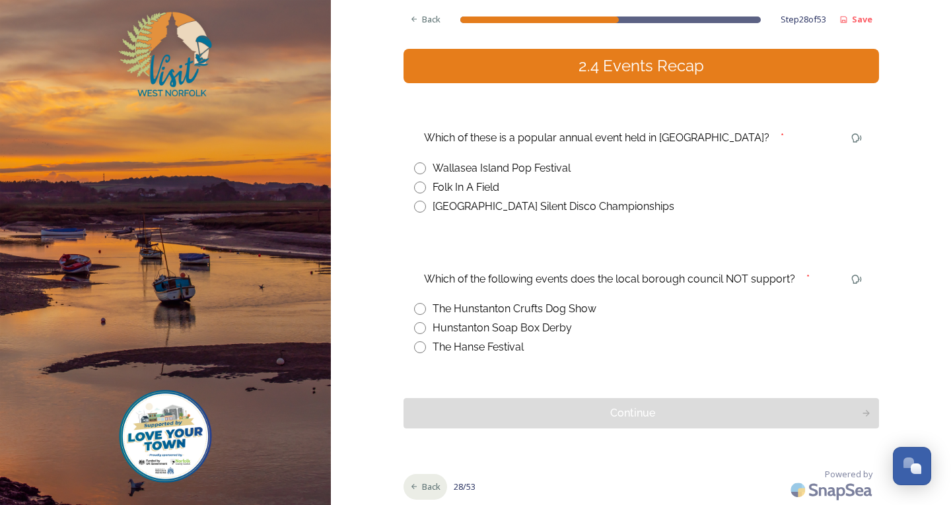
click at [425, 478] on div "Back" at bounding box center [426, 487] width 44 height 26
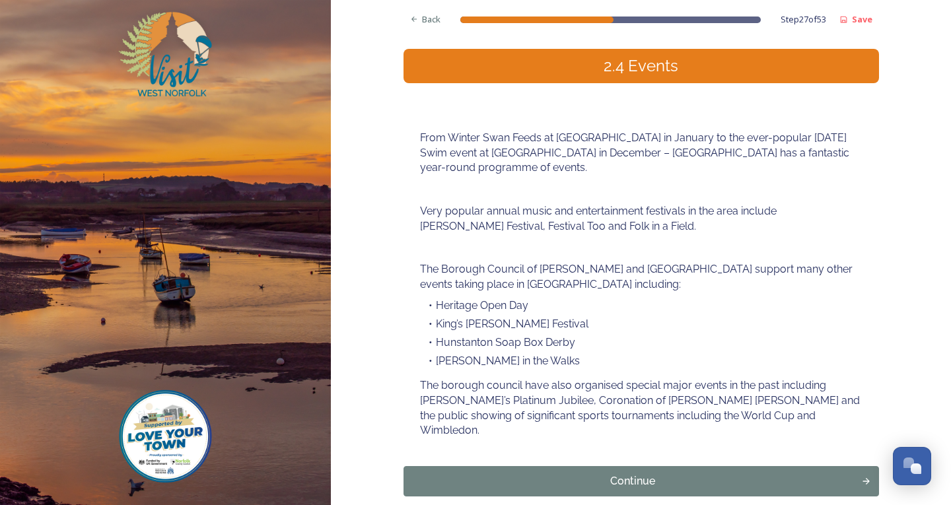
scroll to position [186, 0]
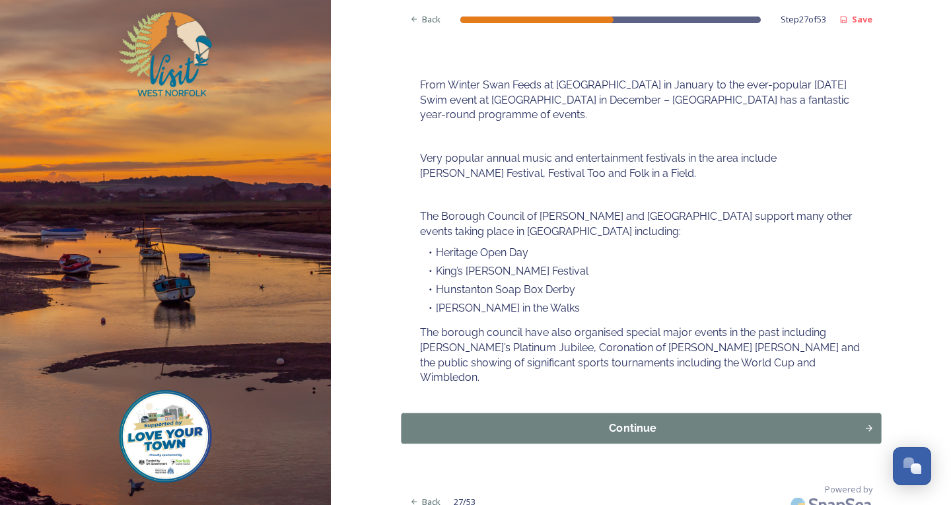
click at [768, 421] on div "Continue" at bounding box center [632, 429] width 449 height 16
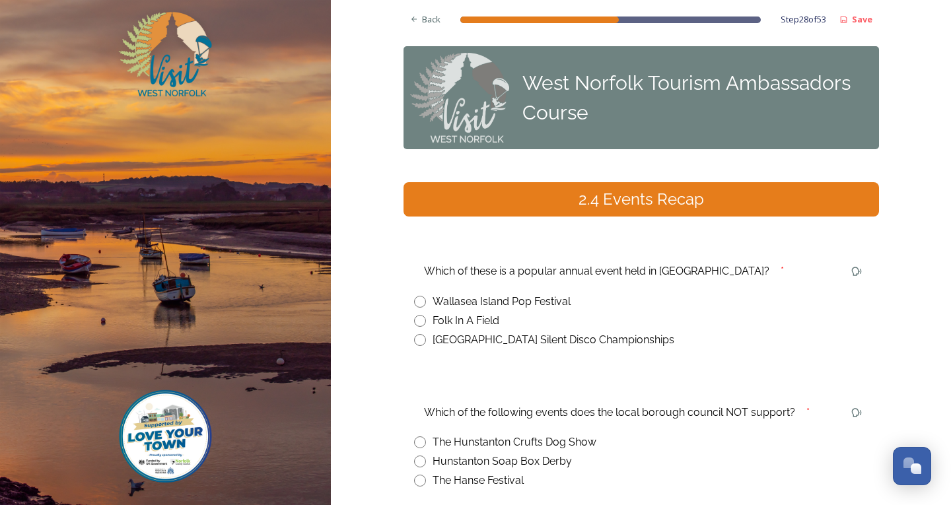
click at [414, 320] on input "radio" at bounding box center [420, 321] width 12 height 12
radio input "true"
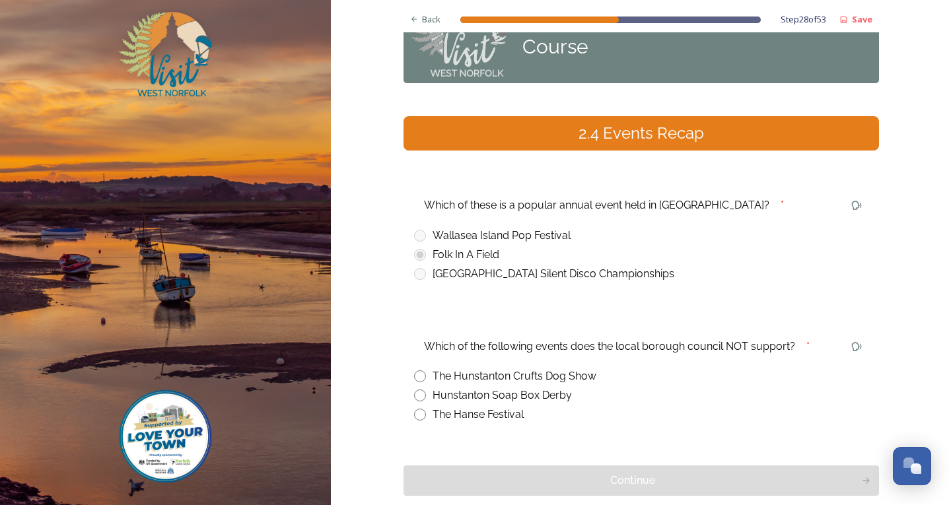
scroll to position [132, 0]
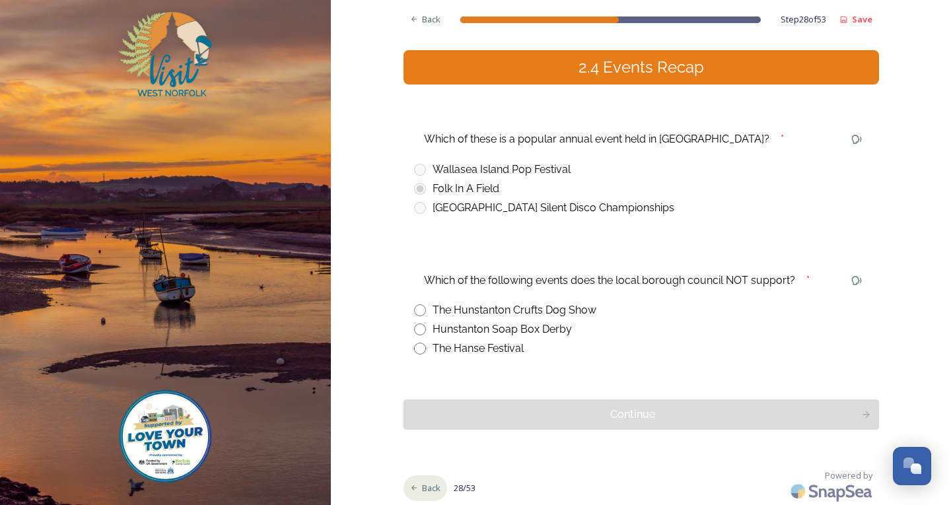
click at [422, 492] on span "Back" at bounding box center [431, 488] width 18 height 13
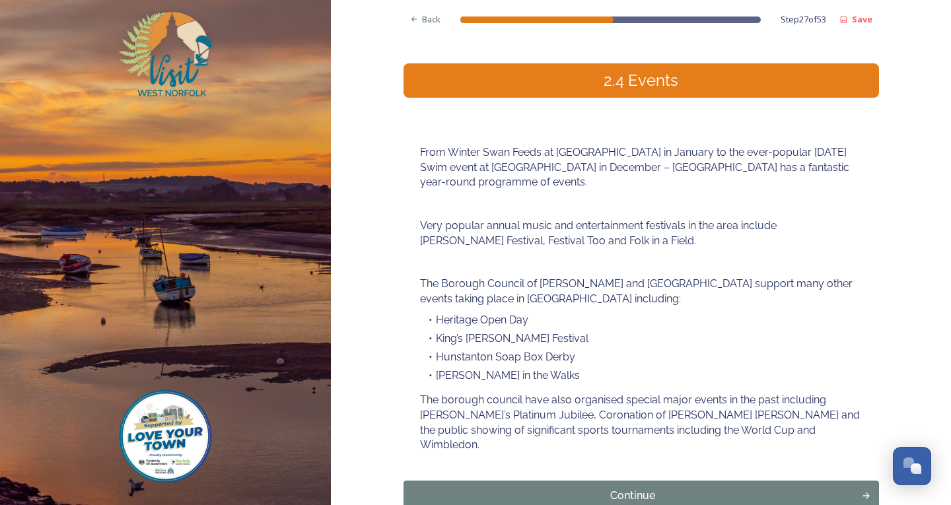
scroll to position [186, 0]
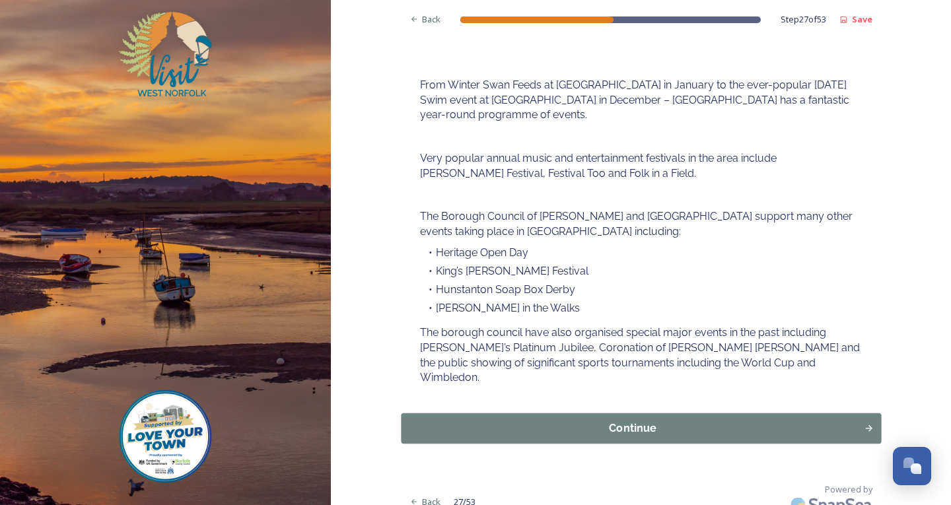
click at [447, 421] on div "Continue" at bounding box center [632, 429] width 449 height 16
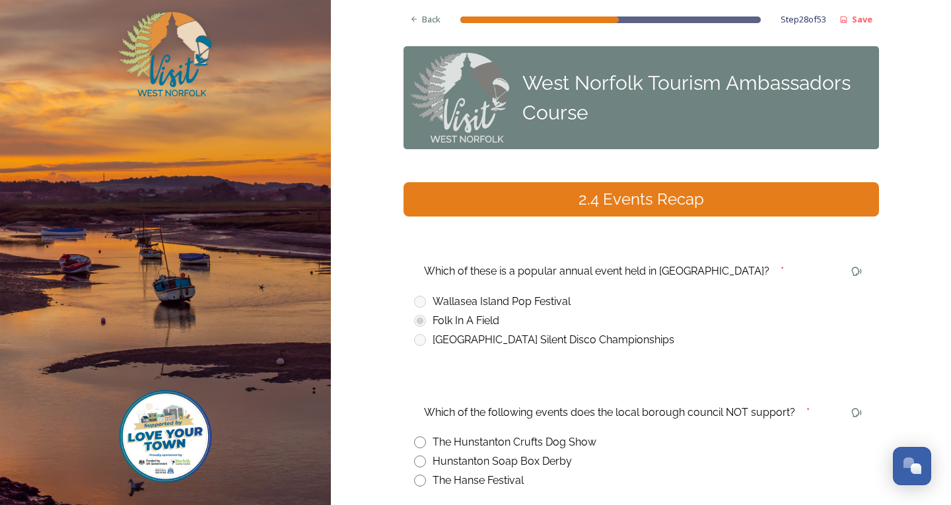
scroll to position [66, 0]
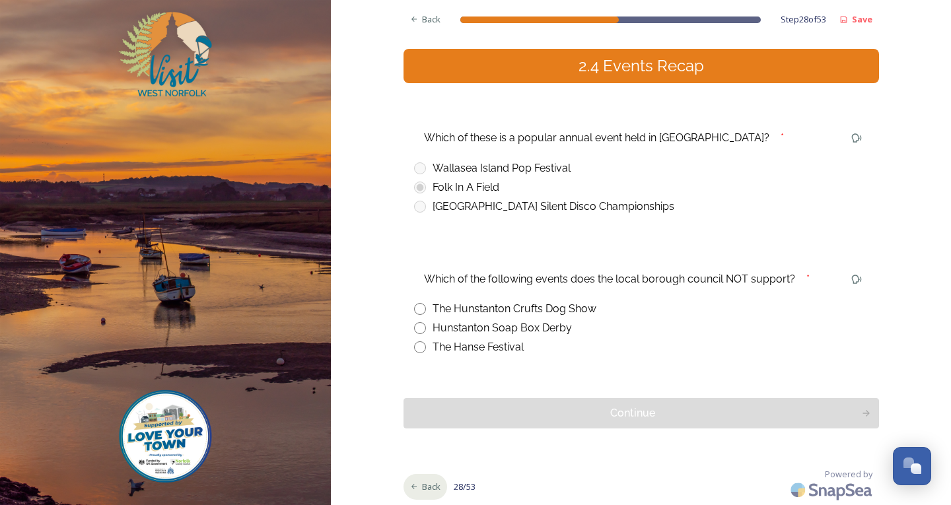
click at [422, 485] on span "Back" at bounding box center [431, 487] width 18 height 13
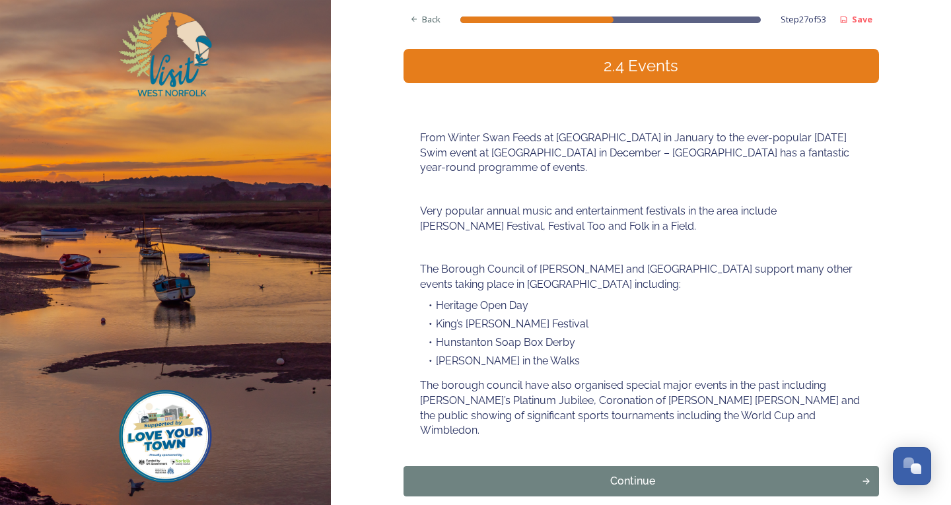
scroll to position [186, 0]
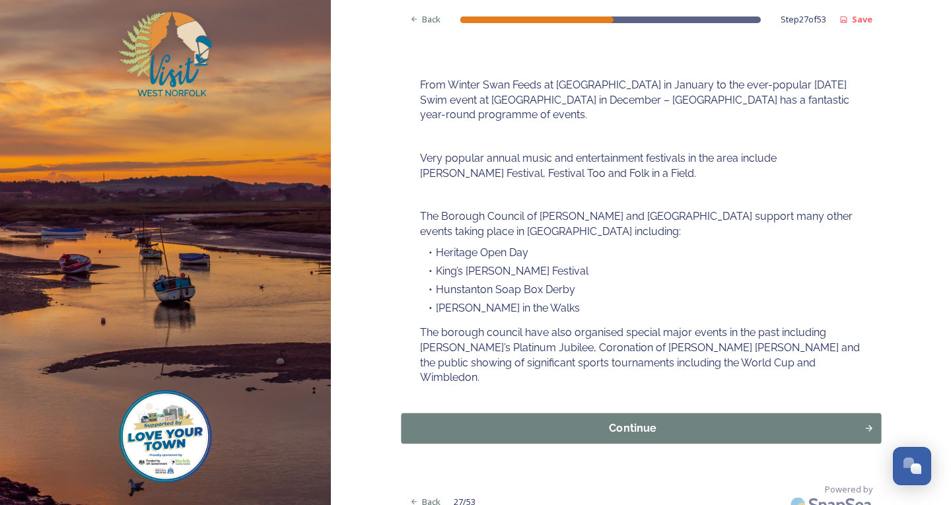
click at [662, 421] on div "Continue" at bounding box center [632, 429] width 449 height 16
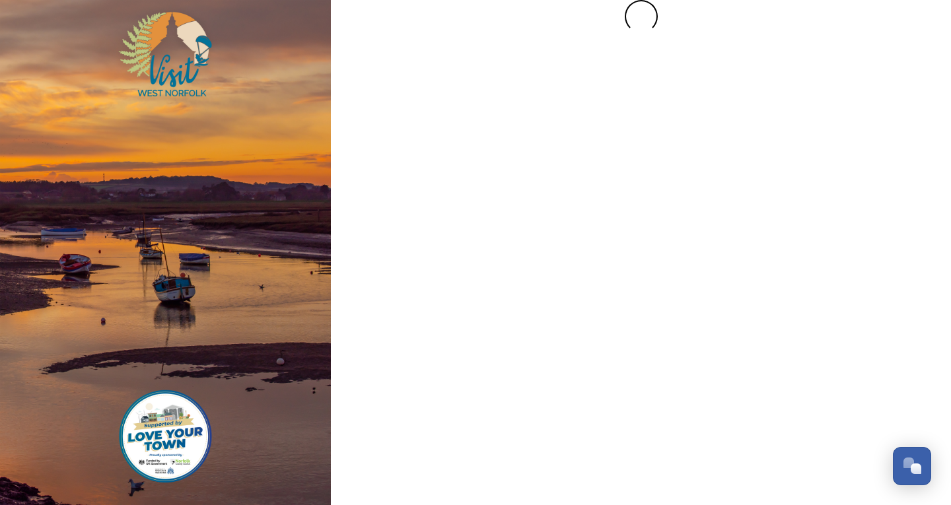
scroll to position [0, 0]
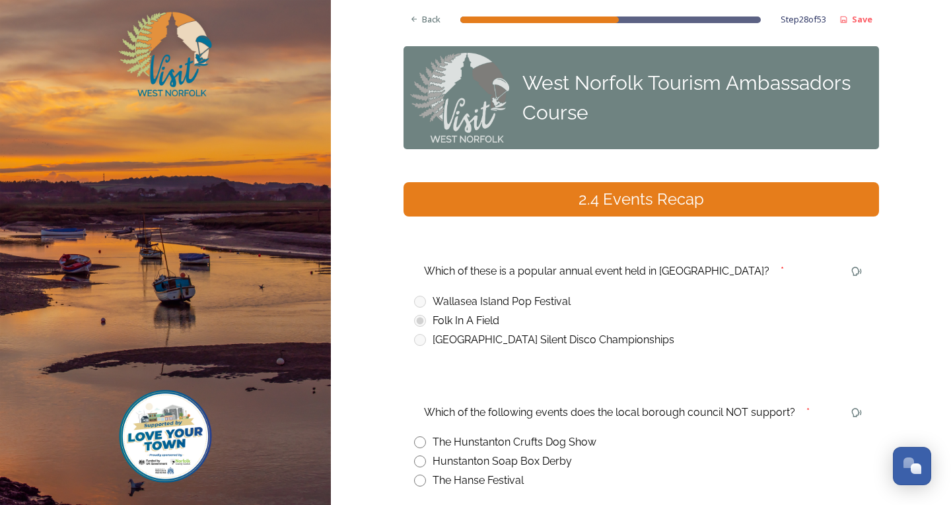
click at [416, 465] on input "radio" at bounding box center [420, 462] width 12 height 12
radio input "true"
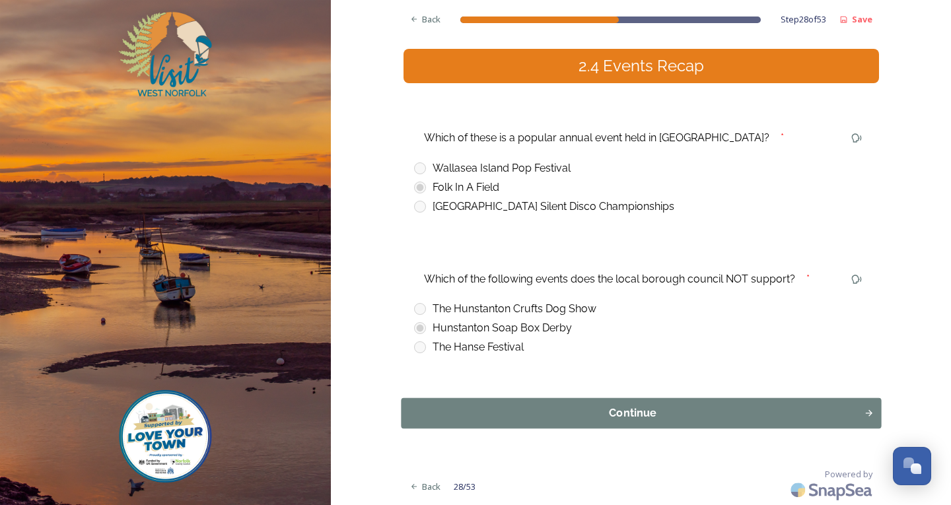
click at [560, 417] on div "Continue" at bounding box center [632, 414] width 449 height 16
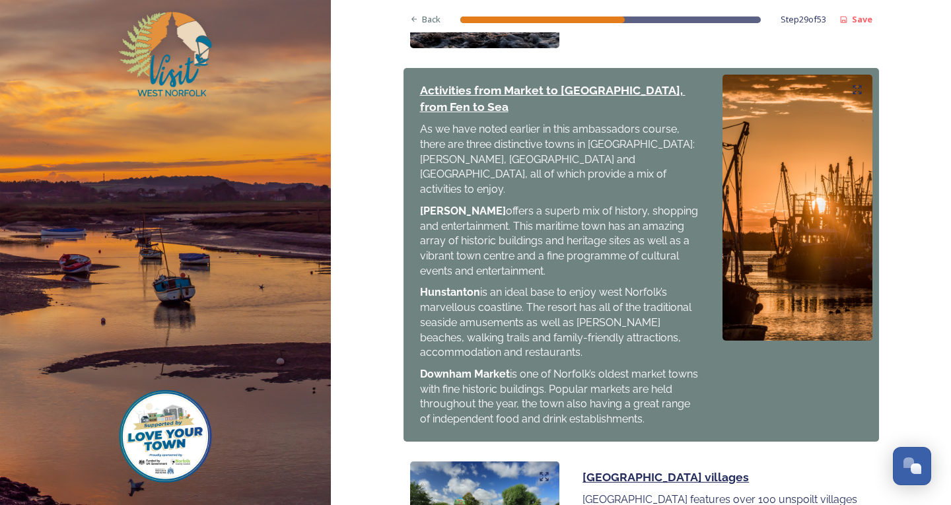
scroll to position [1414, 0]
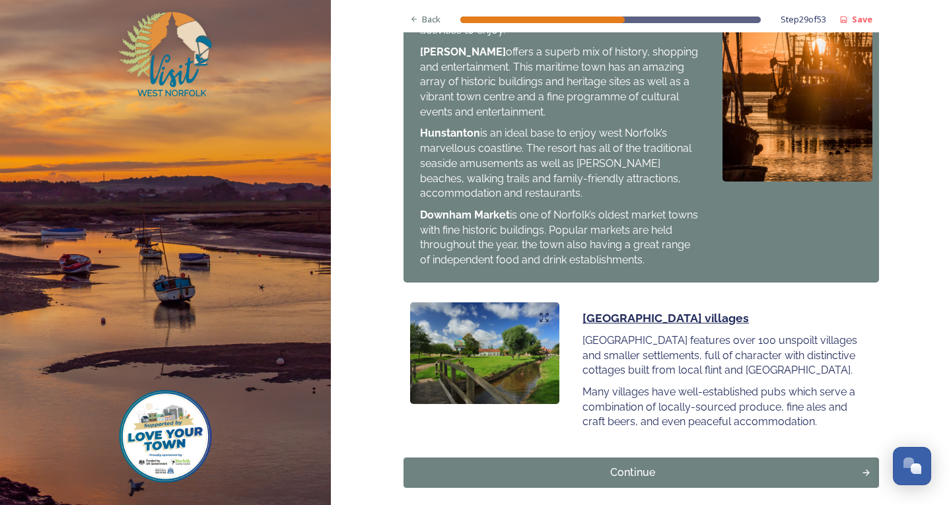
click at [560, 465] on div "Continue" at bounding box center [633, 473] width 445 height 16
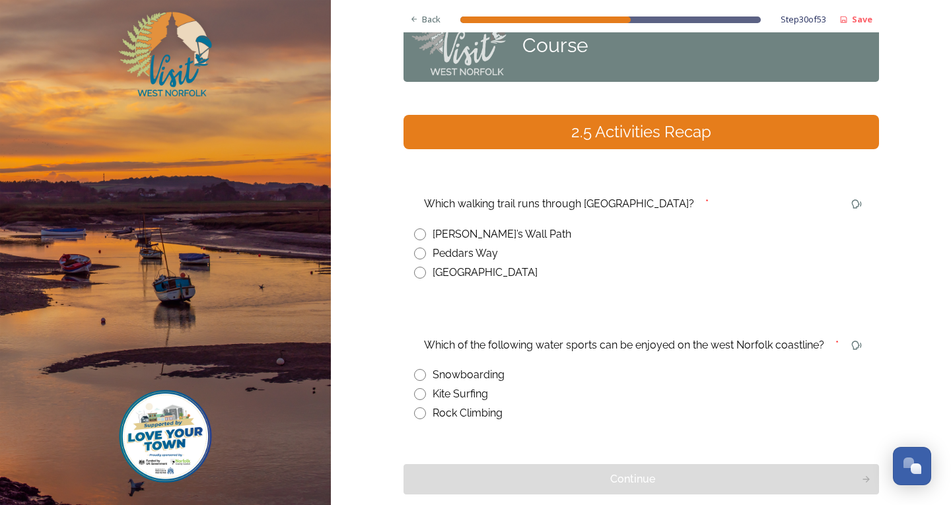
scroll to position [133, 0]
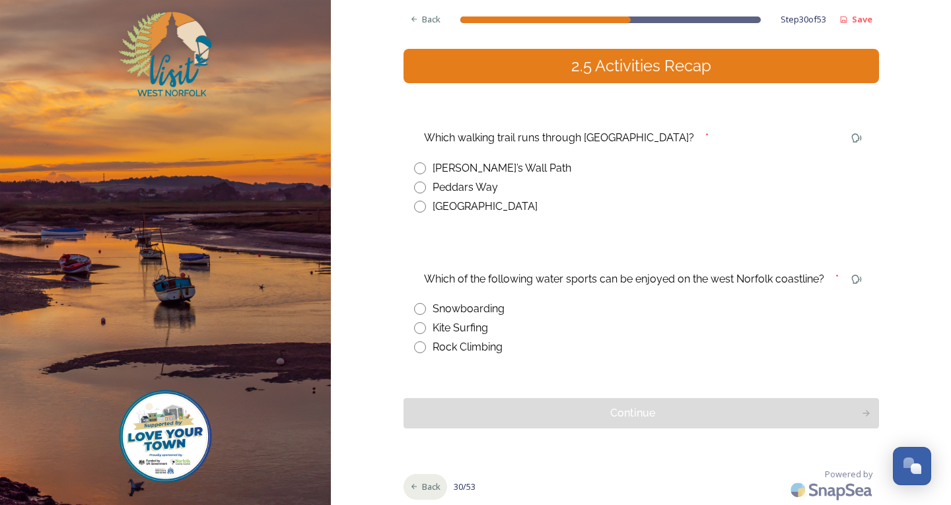
click at [422, 486] on span "Back" at bounding box center [431, 487] width 18 height 13
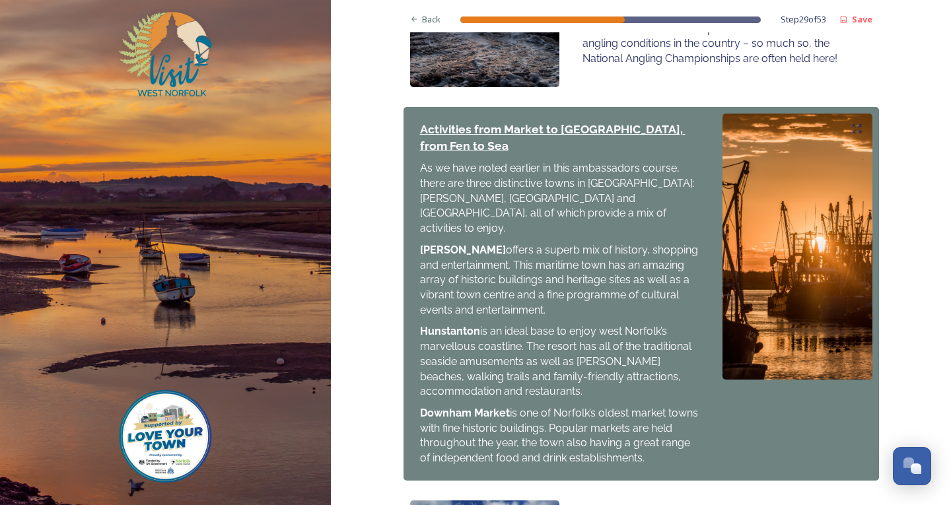
scroll to position [1414, 0]
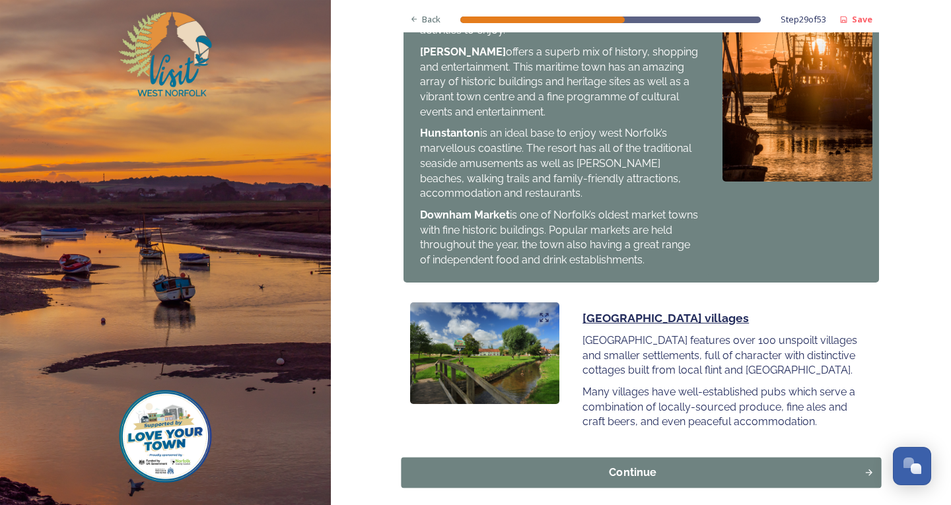
click at [635, 458] on button "Continue" at bounding box center [641, 473] width 480 height 30
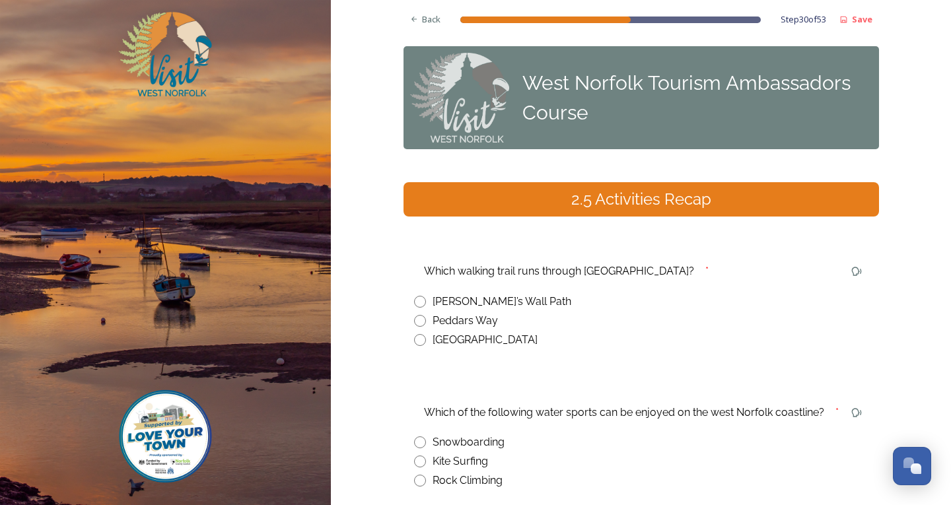
scroll to position [66, 0]
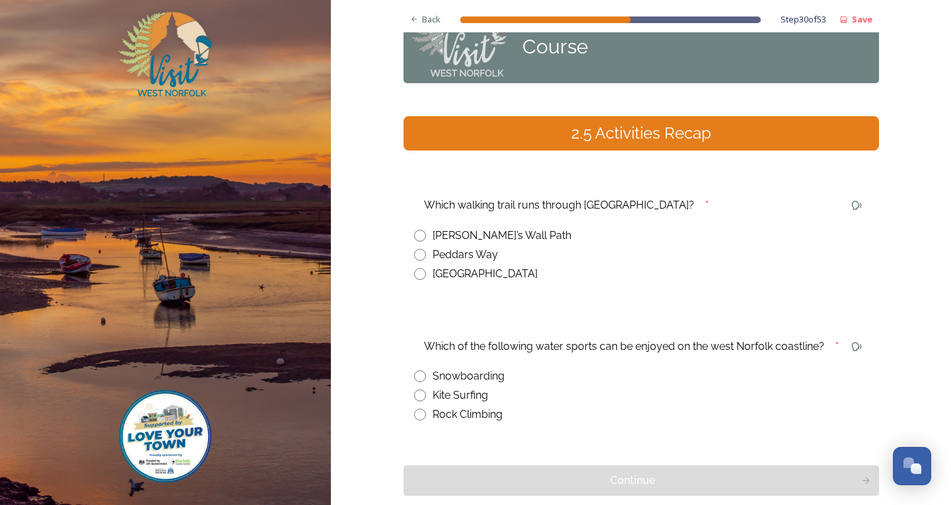
click at [416, 273] on input "radio" at bounding box center [420, 274] width 12 height 12
radio input "true"
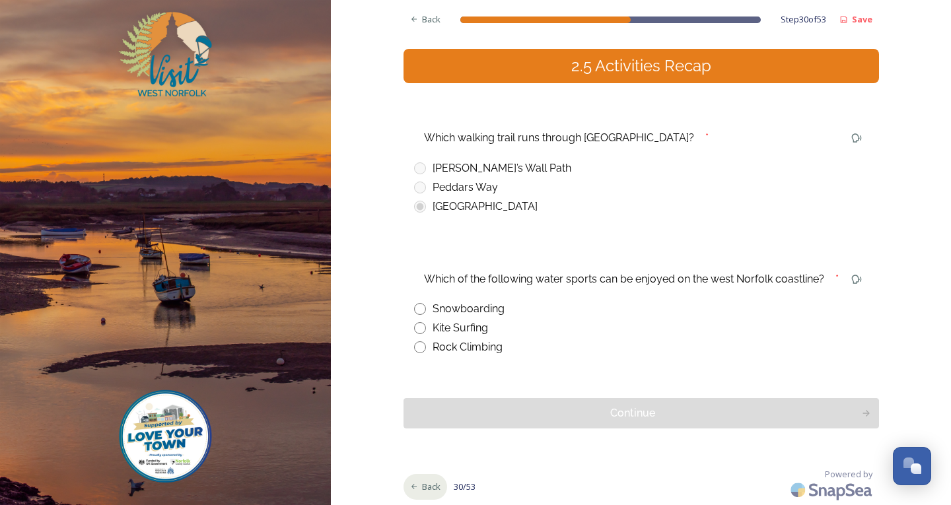
click at [416, 480] on div "Back" at bounding box center [426, 487] width 44 height 26
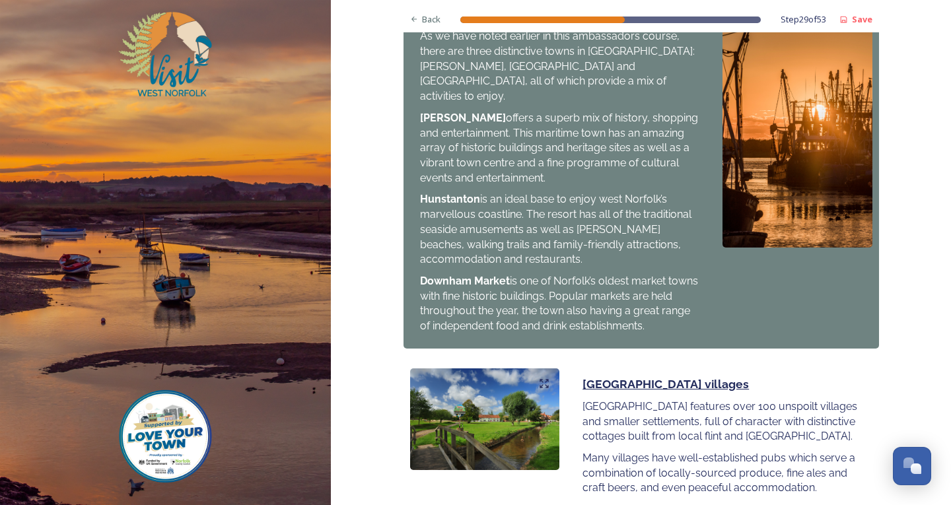
scroll to position [1414, 0]
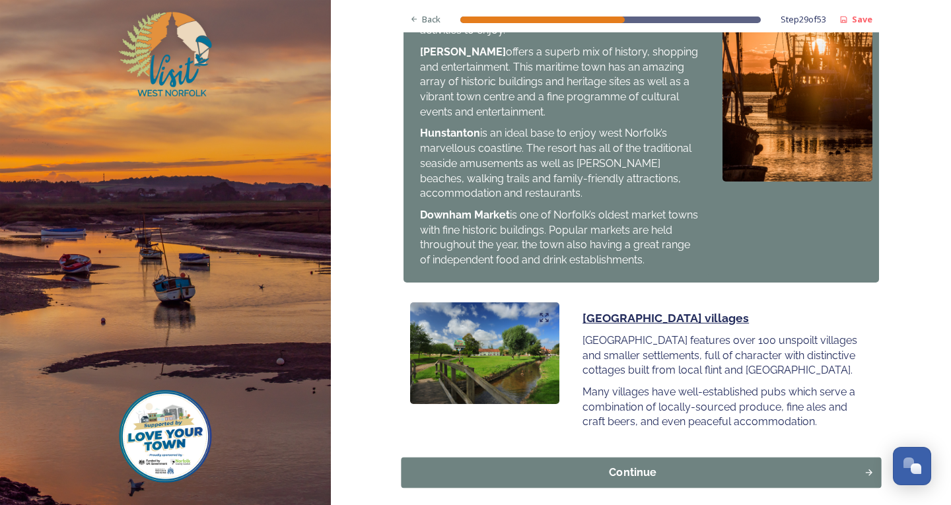
click at [600, 465] on div "Continue" at bounding box center [632, 473] width 449 height 16
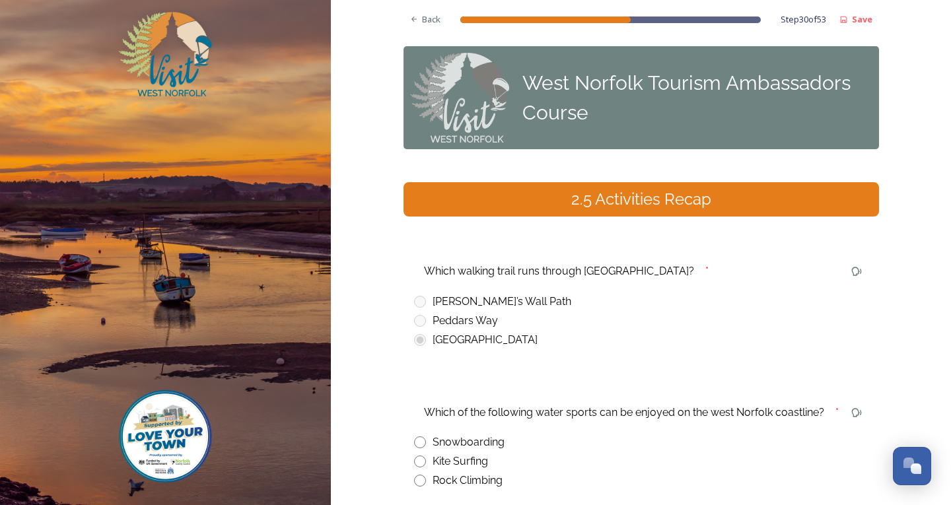
scroll to position [66, 0]
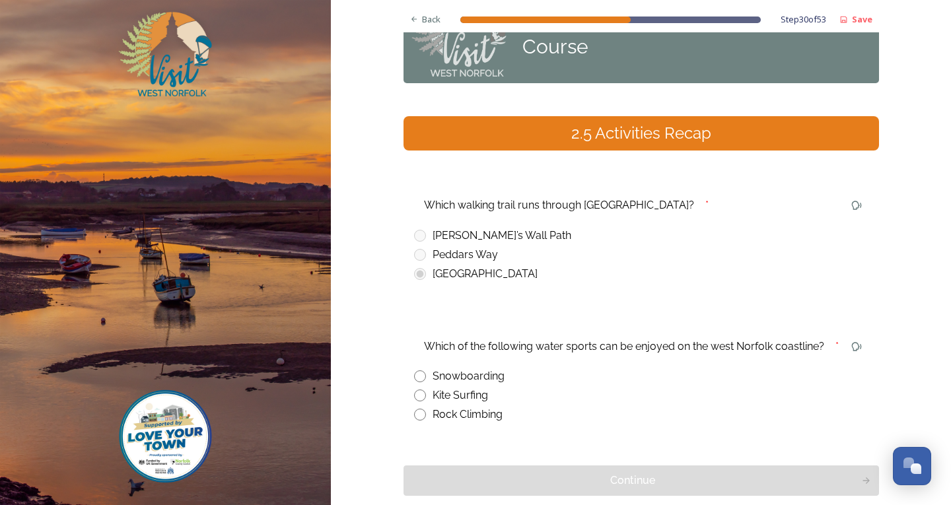
click at [416, 394] on input "radio" at bounding box center [420, 396] width 12 height 12
radio input "true"
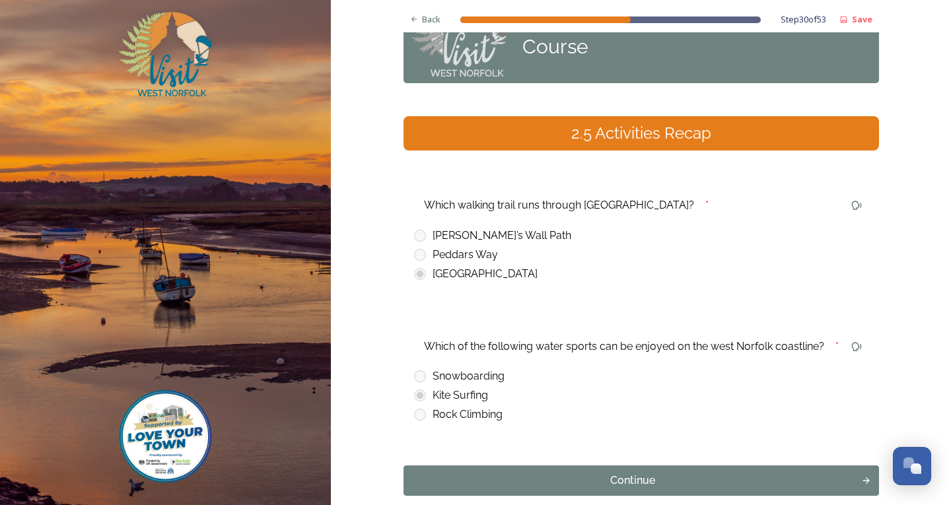
click at [647, 497] on div "Back Step 30 of 53 Save West Norfolk Tourism Ambassadors Course 2.5 Activities …" at bounding box center [642, 253] width 476 height 639
click at [619, 476] on div "Continue" at bounding box center [632, 481] width 449 height 16
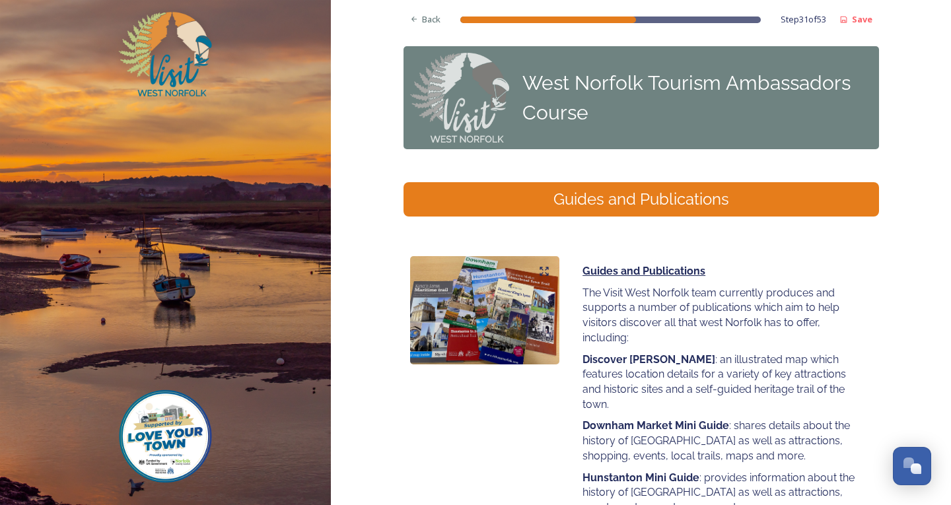
scroll to position [212, 0]
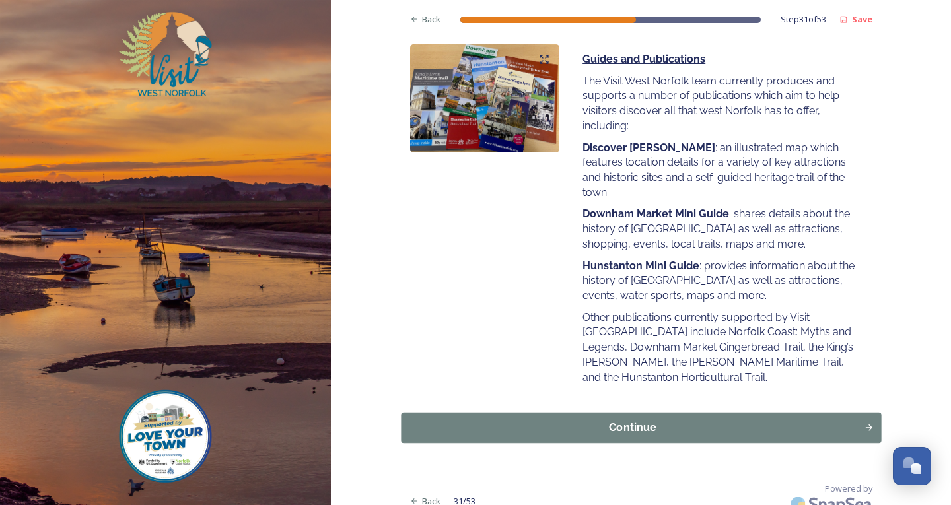
click at [573, 413] on button "Continue" at bounding box center [641, 428] width 480 height 30
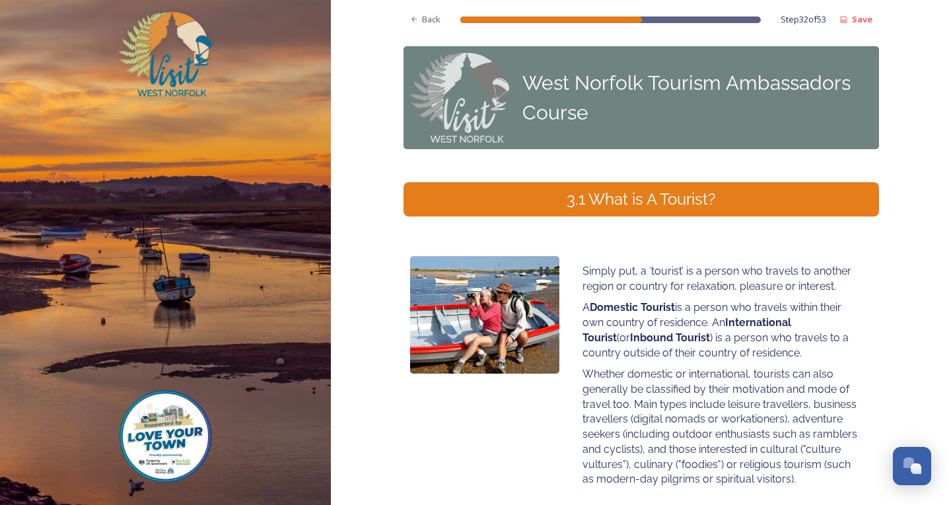
scroll to position [117, 0]
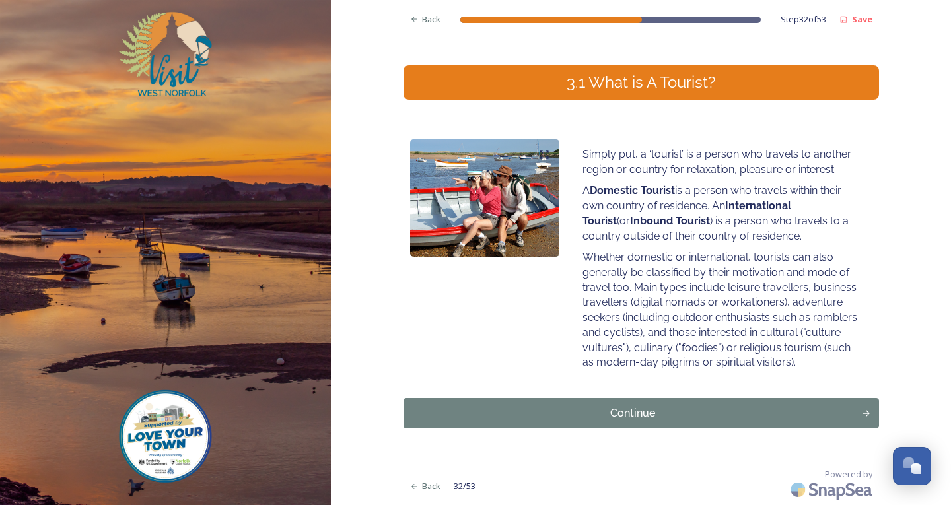
click at [544, 400] on button "Continue" at bounding box center [642, 413] width 476 height 30
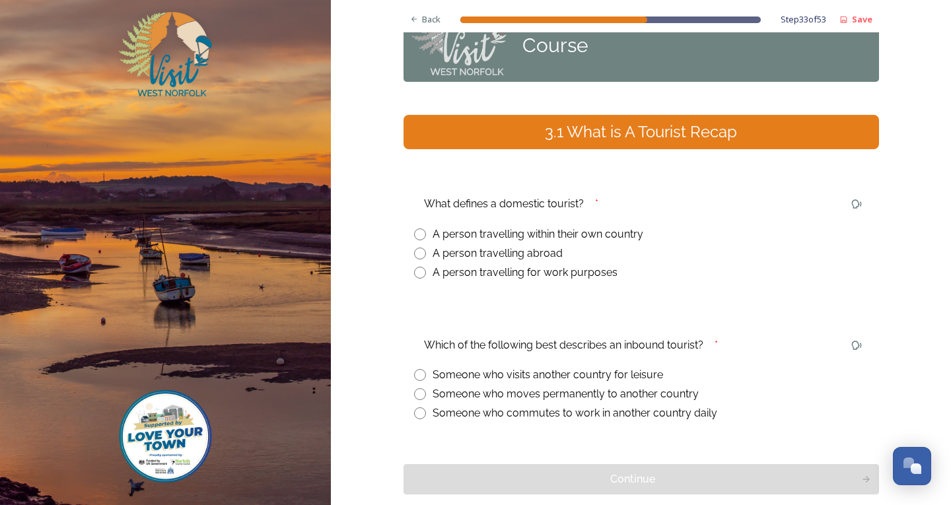
scroll to position [133, 0]
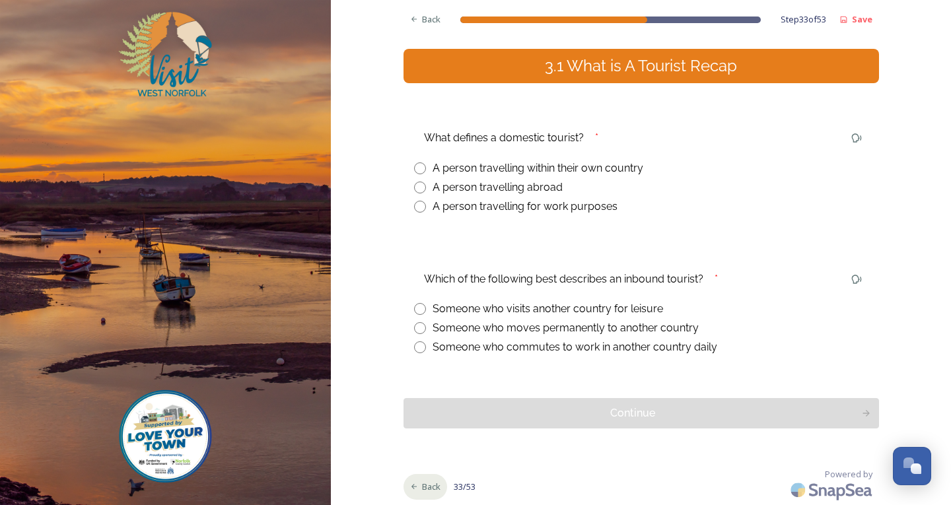
click at [422, 481] on span "Back" at bounding box center [431, 487] width 18 height 13
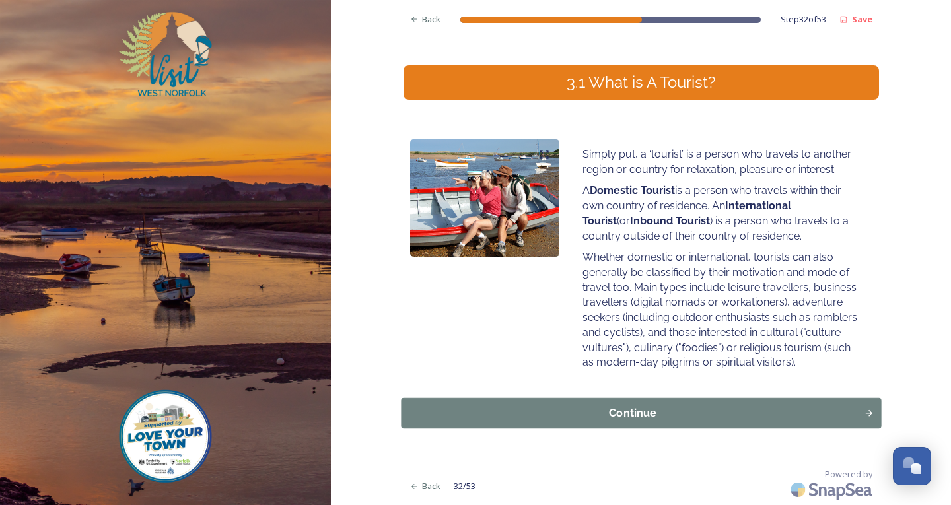
click at [475, 424] on button "Continue" at bounding box center [641, 413] width 480 height 30
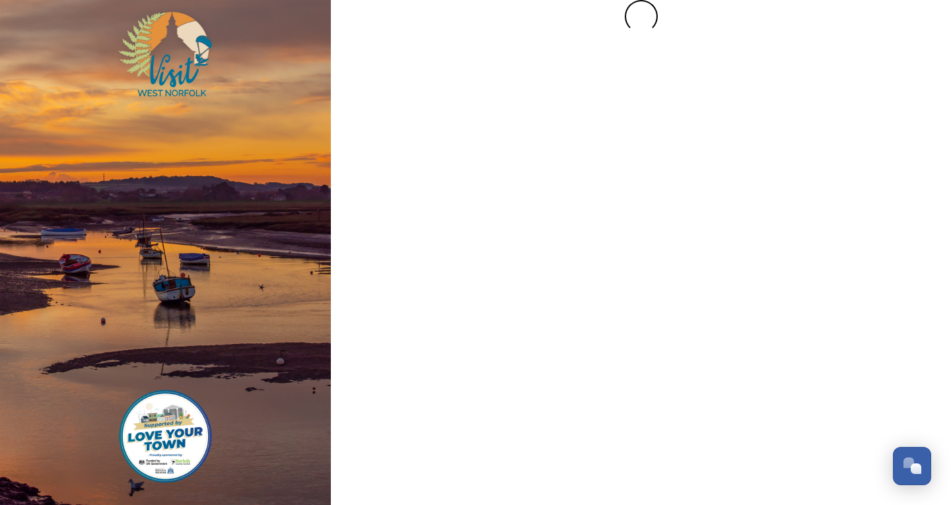
scroll to position [0, 0]
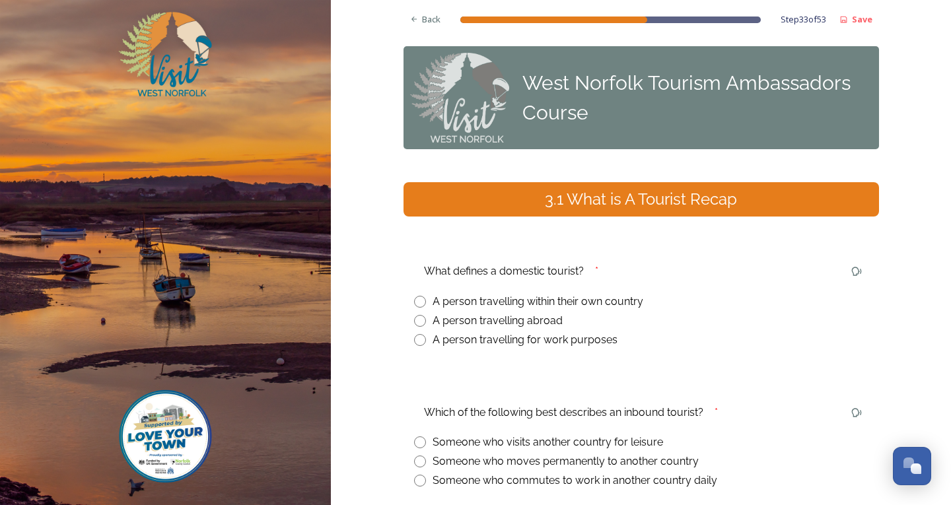
click at [419, 300] on input "radio" at bounding box center [420, 302] width 12 height 12
radio input "true"
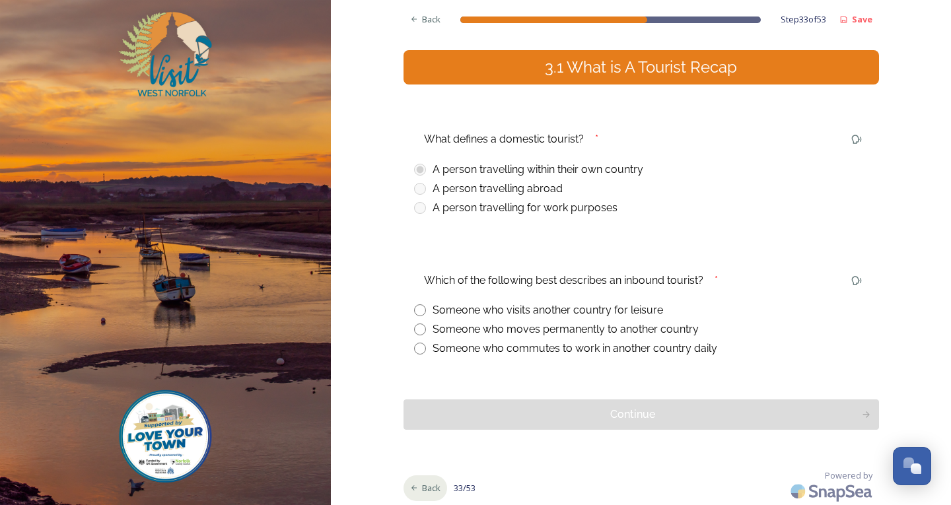
click at [427, 488] on span "Back" at bounding box center [431, 488] width 18 height 13
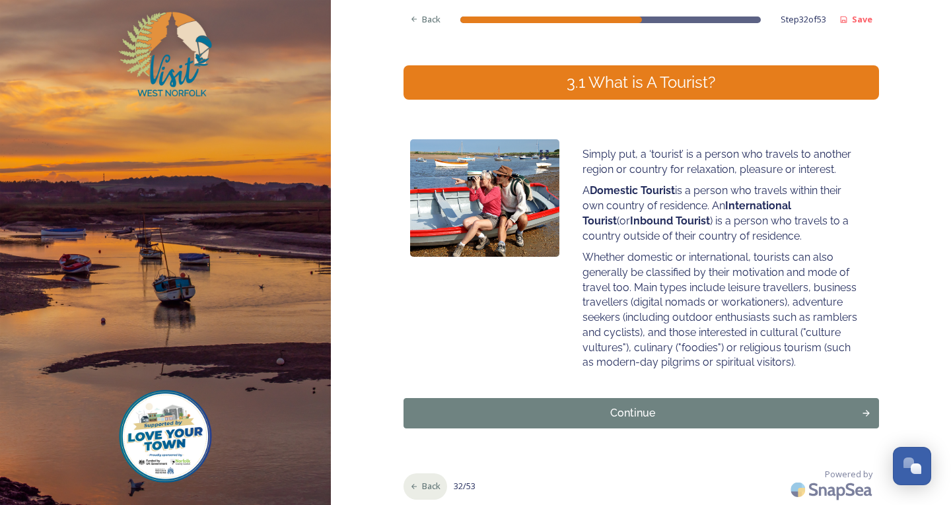
scroll to position [116, 0]
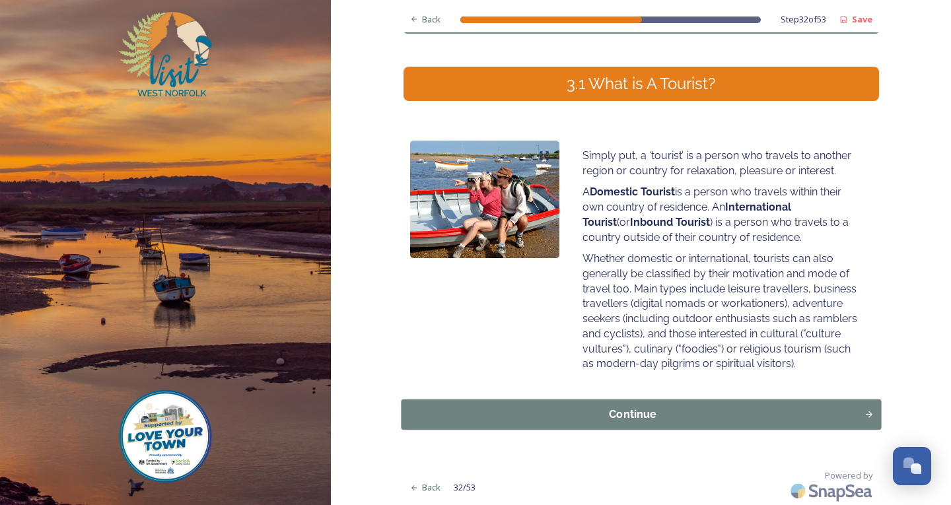
click at [783, 415] on div "Continue" at bounding box center [632, 415] width 449 height 16
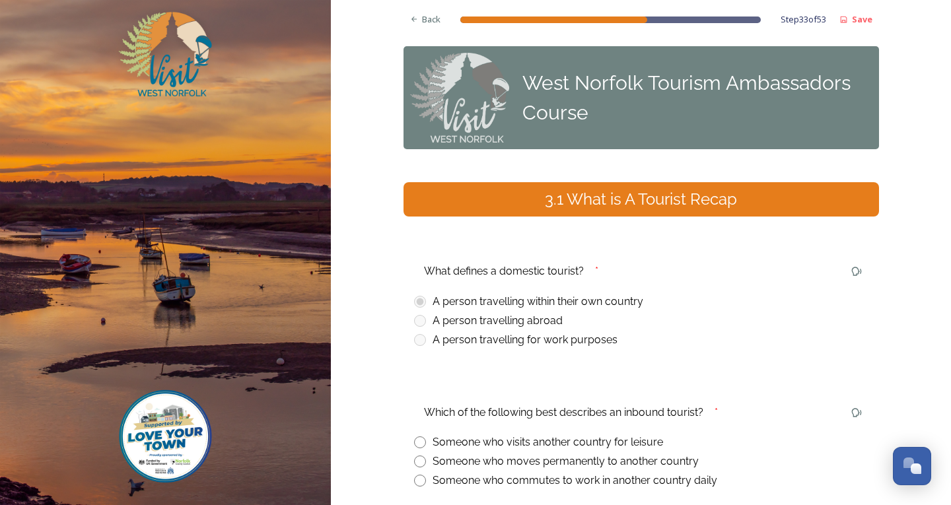
scroll to position [66, 0]
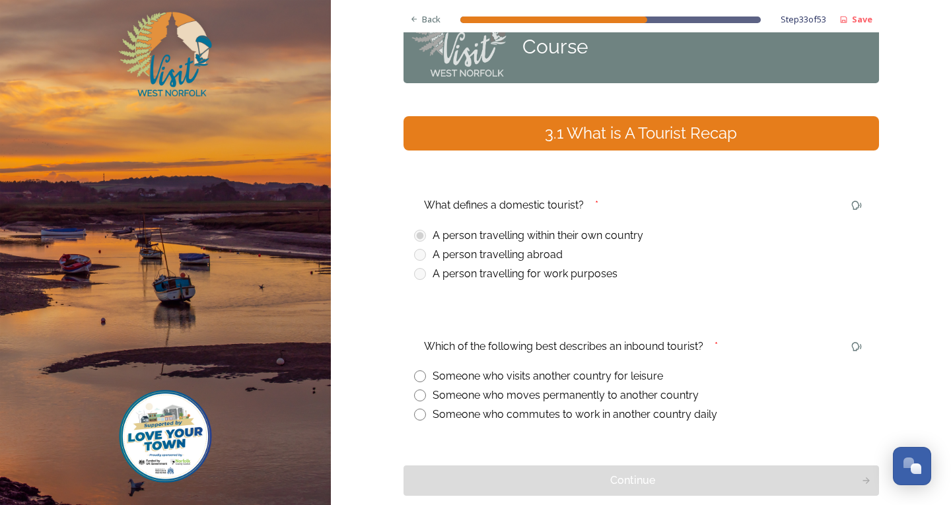
click at [414, 377] on input "radio" at bounding box center [420, 377] width 12 height 12
radio input "true"
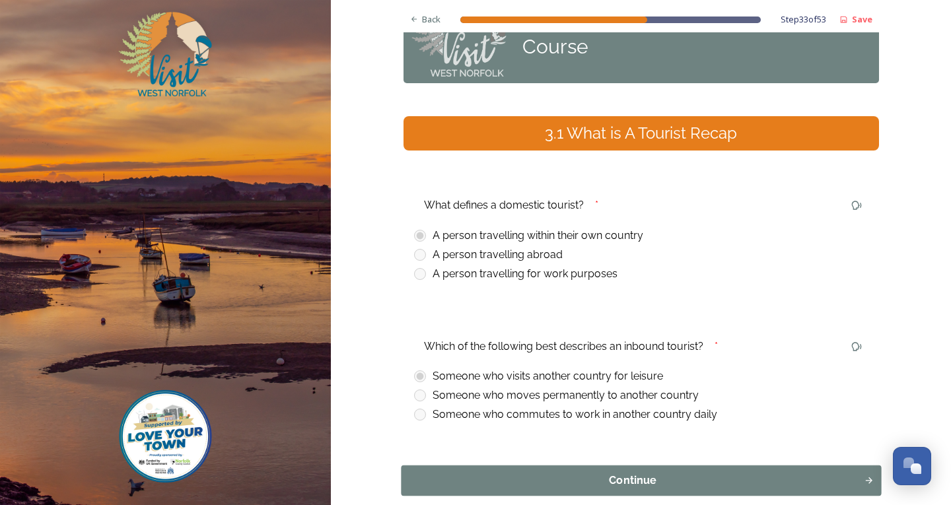
click at [639, 487] on div "Continue" at bounding box center [632, 481] width 449 height 16
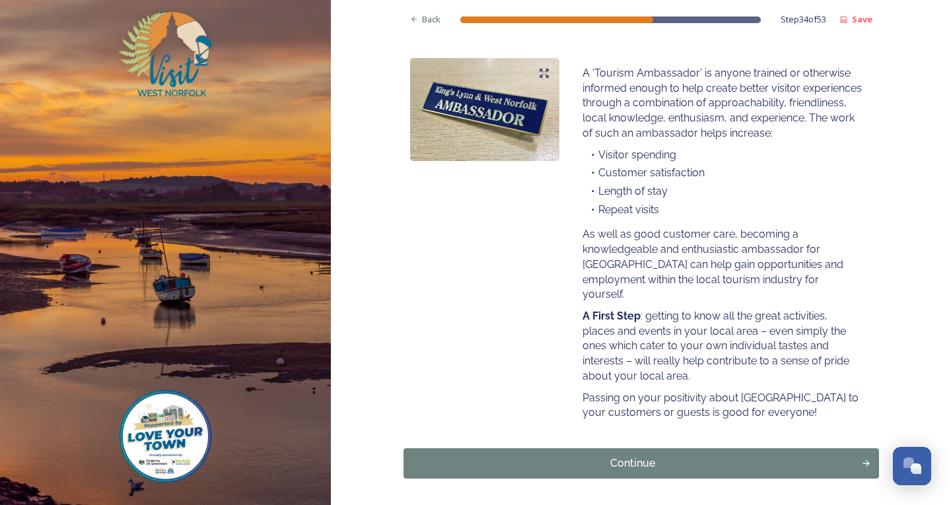
scroll to position [248, 0]
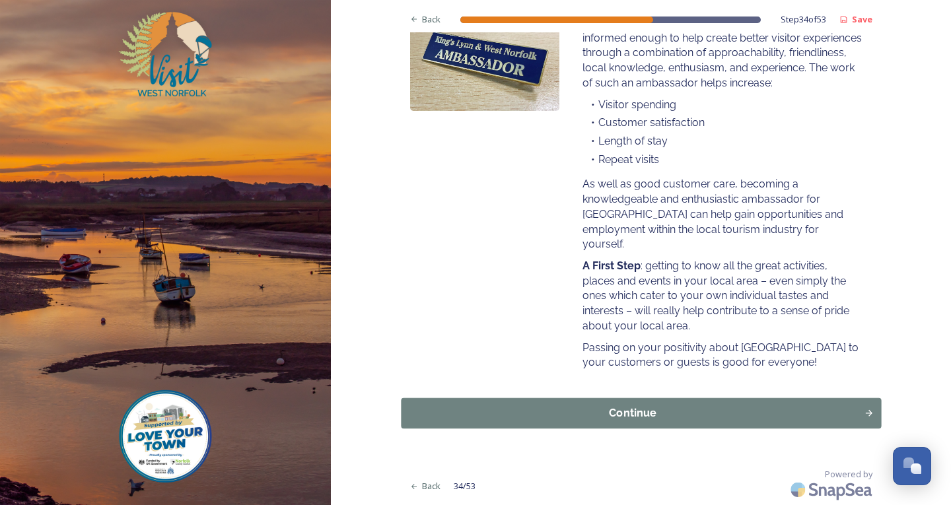
click at [647, 404] on button "Continue" at bounding box center [641, 413] width 480 height 30
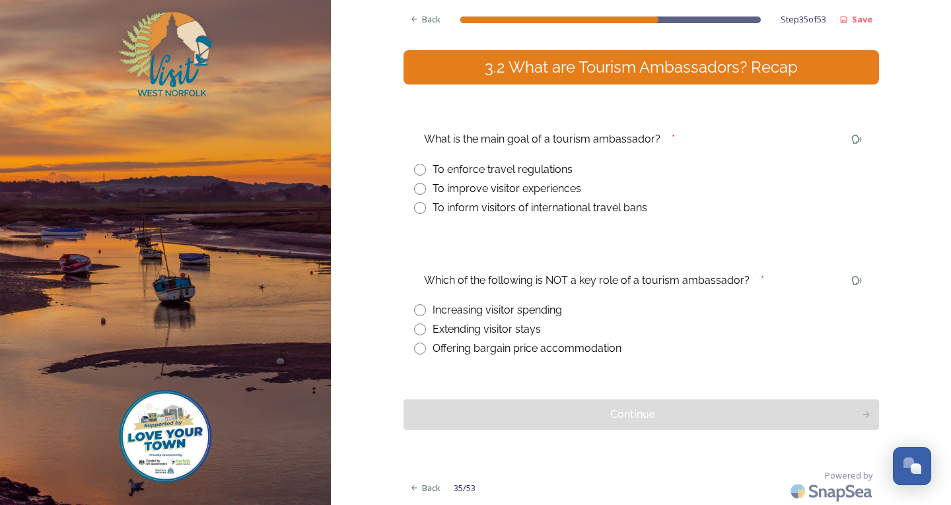
scroll to position [133, 0]
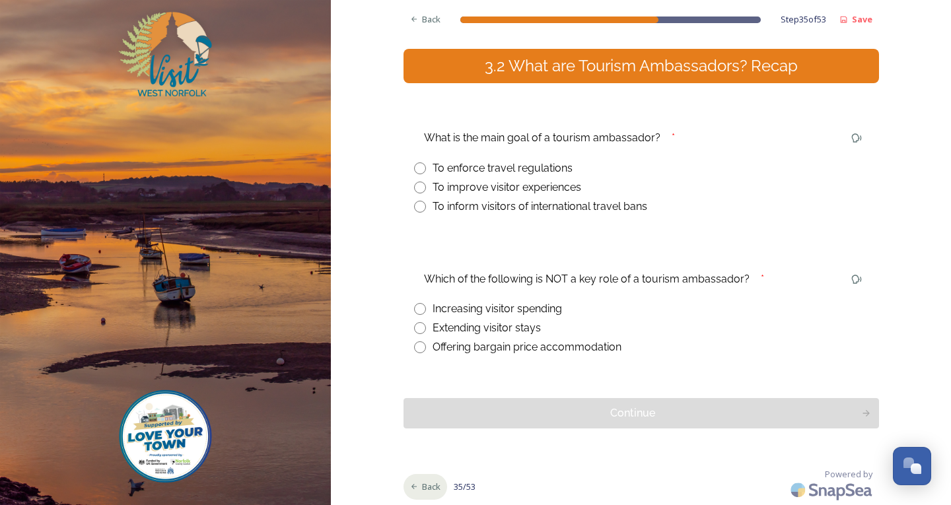
click at [422, 487] on span "Back" at bounding box center [431, 487] width 18 height 13
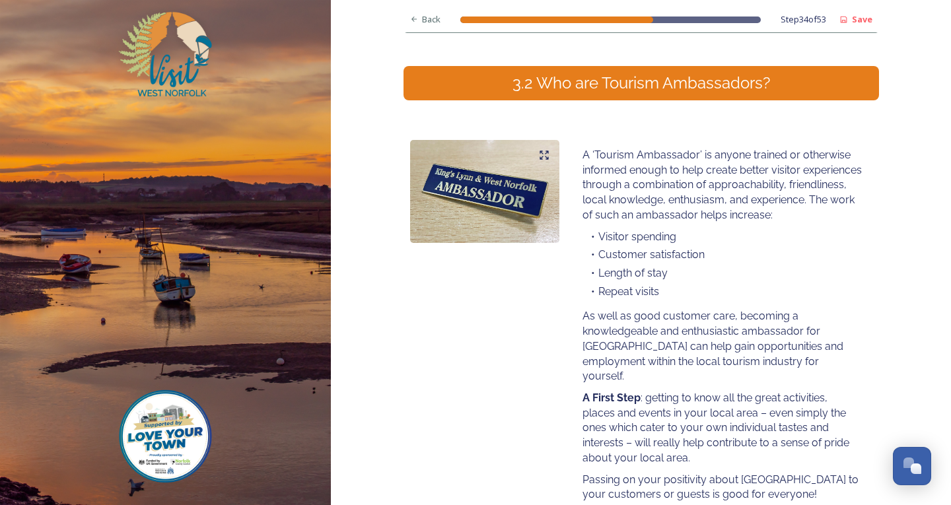
scroll to position [248, 0]
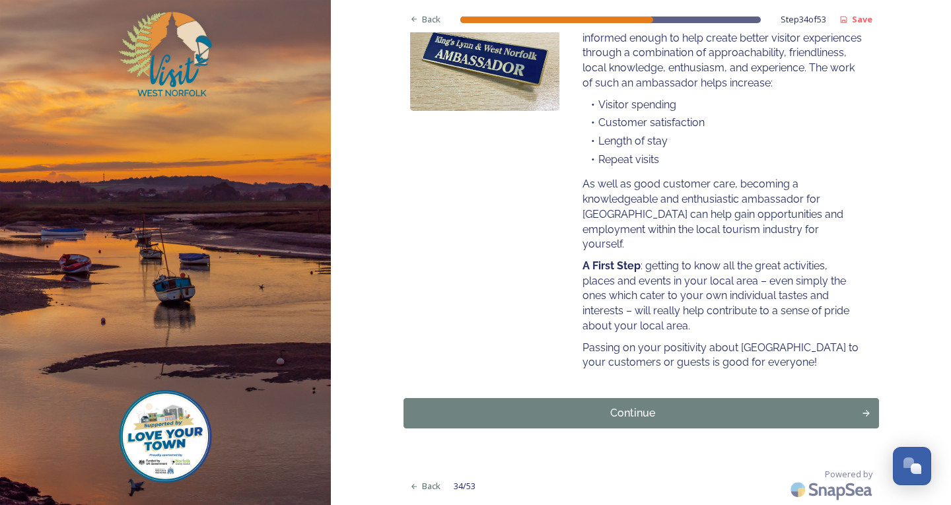
click at [529, 480] on div "Powered by" at bounding box center [690, 486] width 377 height 37
click at [534, 480] on div "Powered by" at bounding box center [690, 486] width 377 height 37
click at [641, 480] on div "Powered by" at bounding box center [690, 486] width 377 height 37
click at [903, 484] on button "Open Chat" at bounding box center [912, 467] width 40 height 40
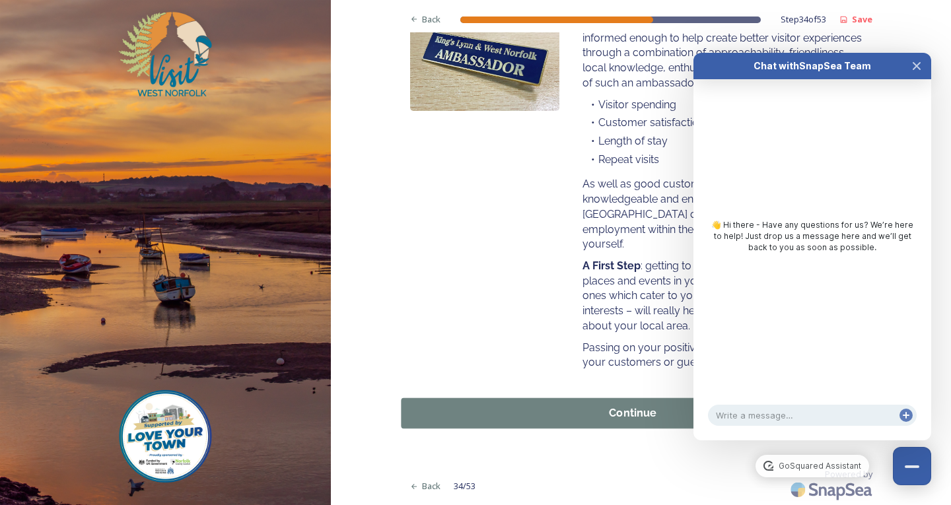
click at [649, 425] on button "Continue" at bounding box center [641, 413] width 480 height 30
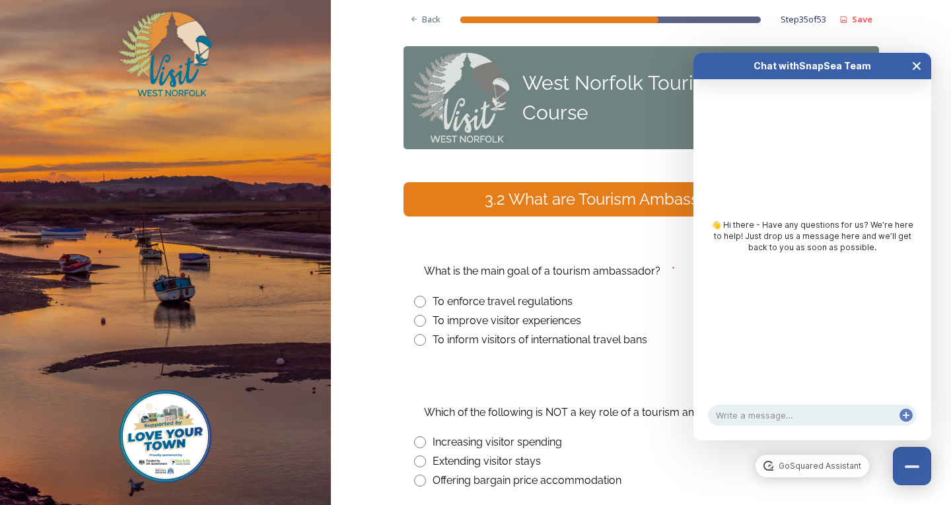
click at [920, 62] on icon "Close Chat" at bounding box center [917, 66] width 11 height 11
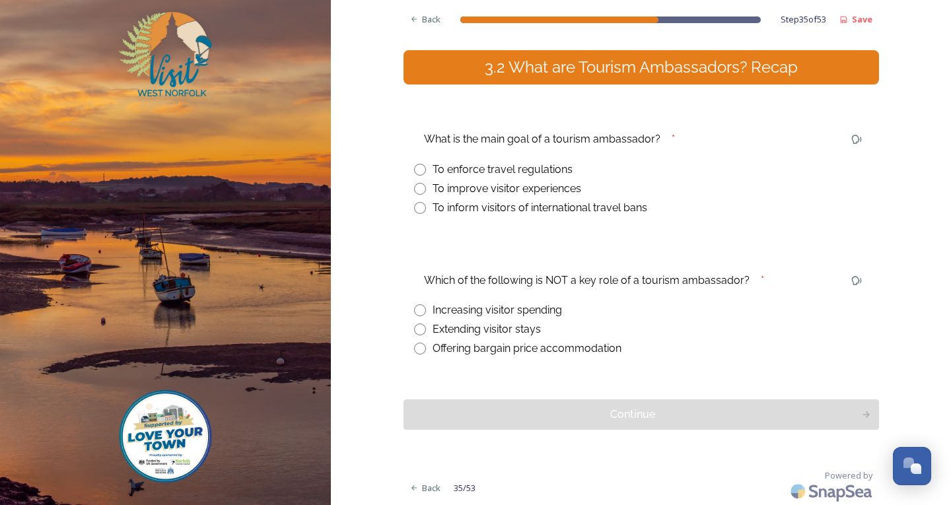
scroll to position [133, 0]
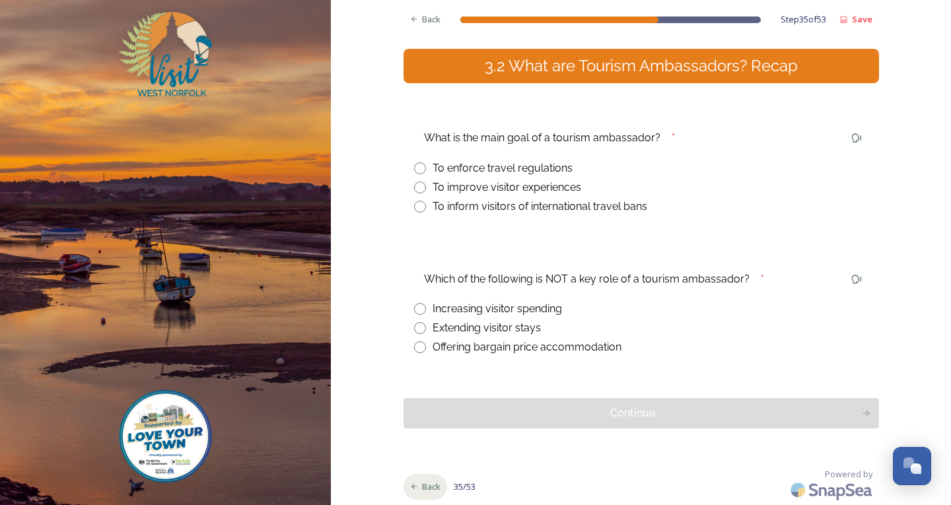
click at [414, 484] on div "Back" at bounding box center [426, 487] width 44 height 26
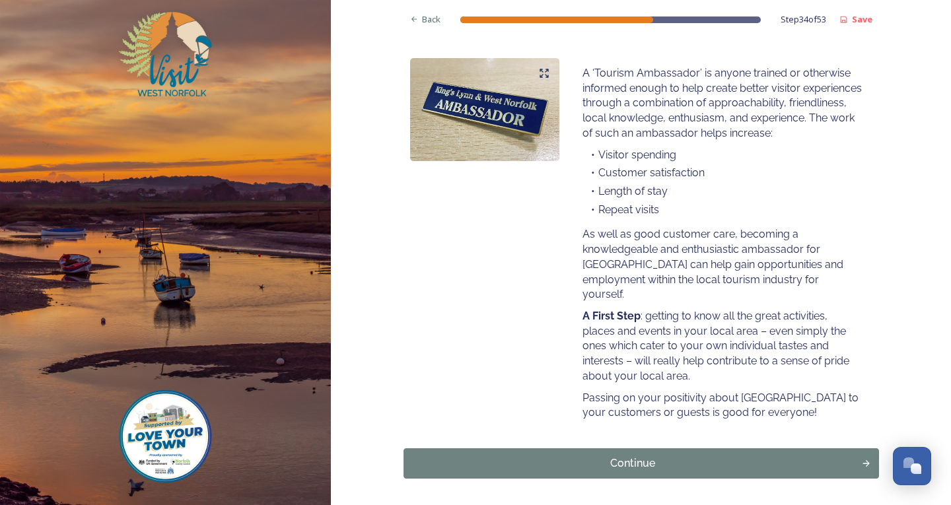
scroll to position [248, 0]
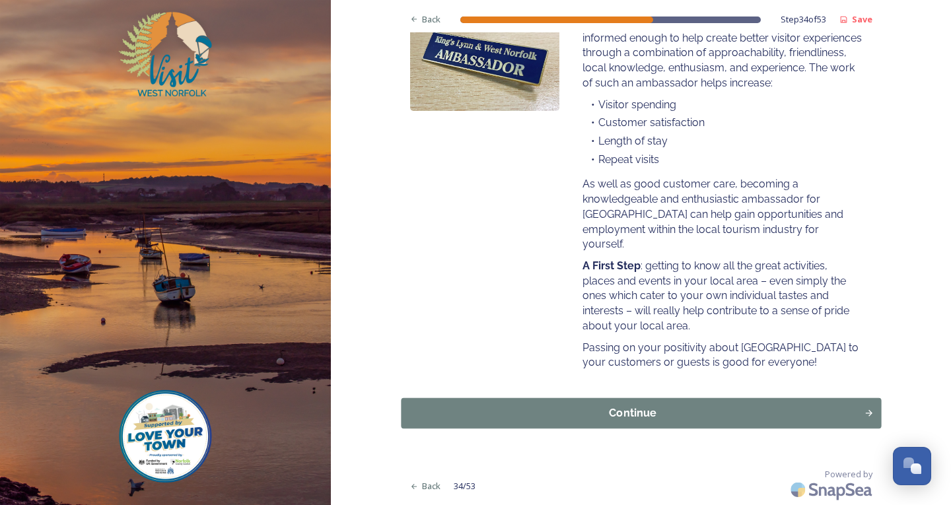
click at [451, 402] on button "Continue" at bounding box center [641, 413] width 480 height 30
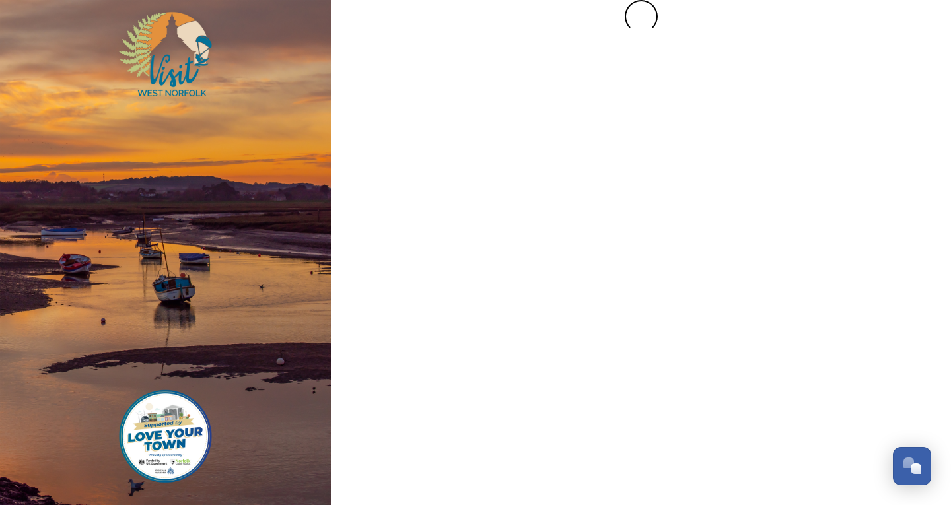
scroll to position [0, 0]
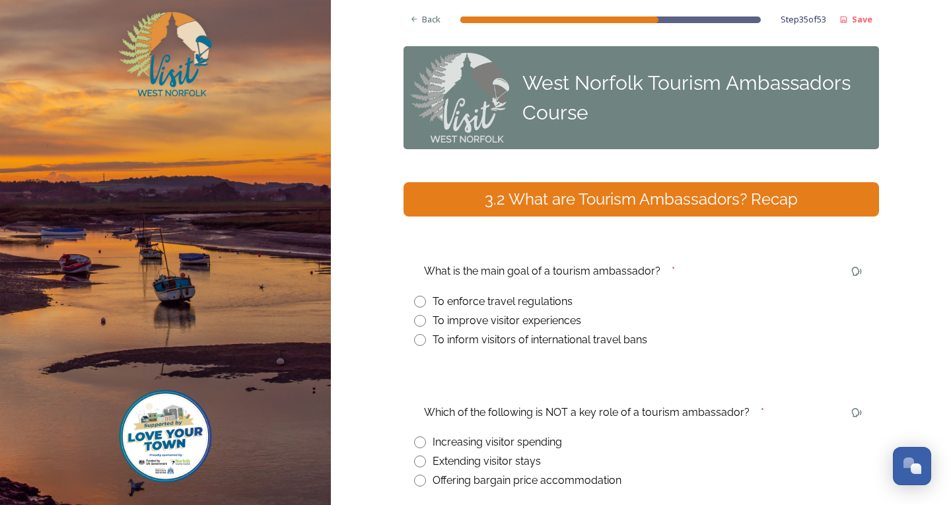
click at [415, 322] on input "radio" at bounding box center [420, 321] width 12 height 12
radio input "true"
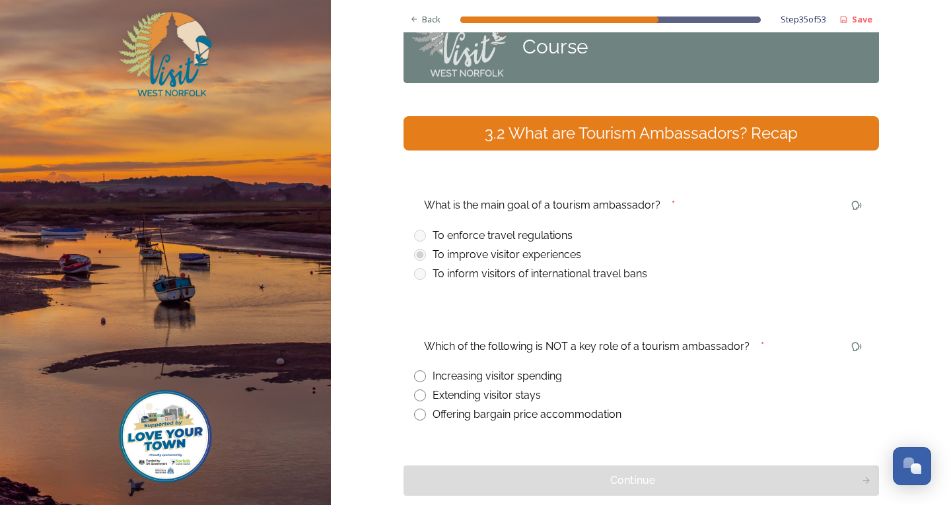
scroll to position [133, 0]
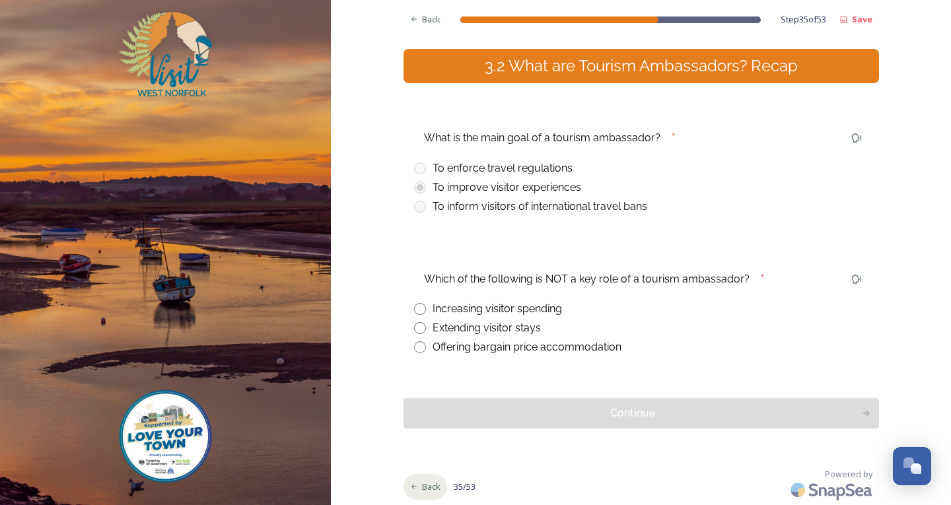
click at [428, 484] on span "Back" at bounding box center [431, 487] width 18 height 13
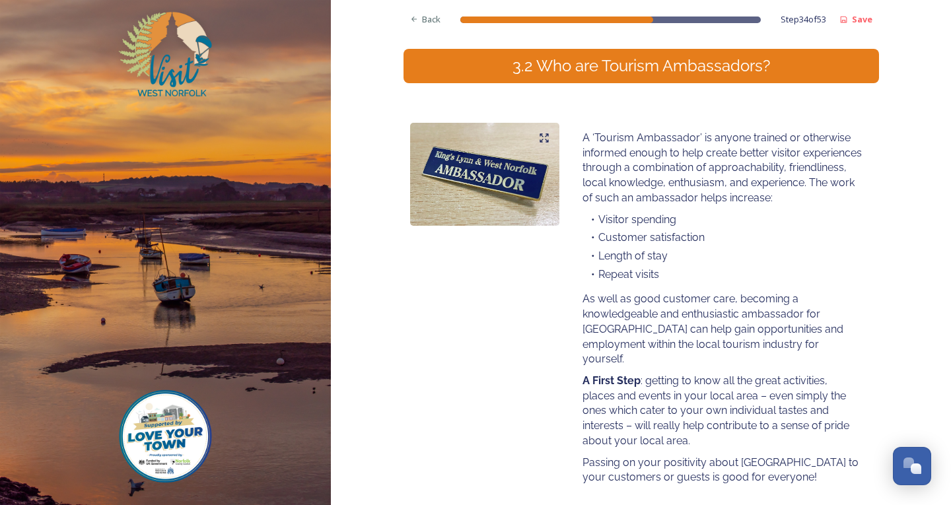
scroll to position [248, 0]
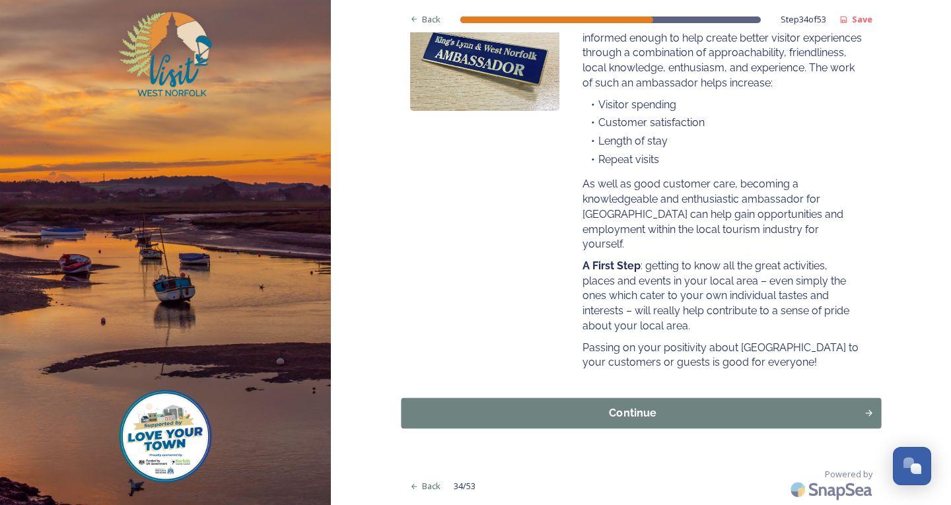
click at [500, 416] on div "Continue" at bounding box center [632, 414] width 449 height 16
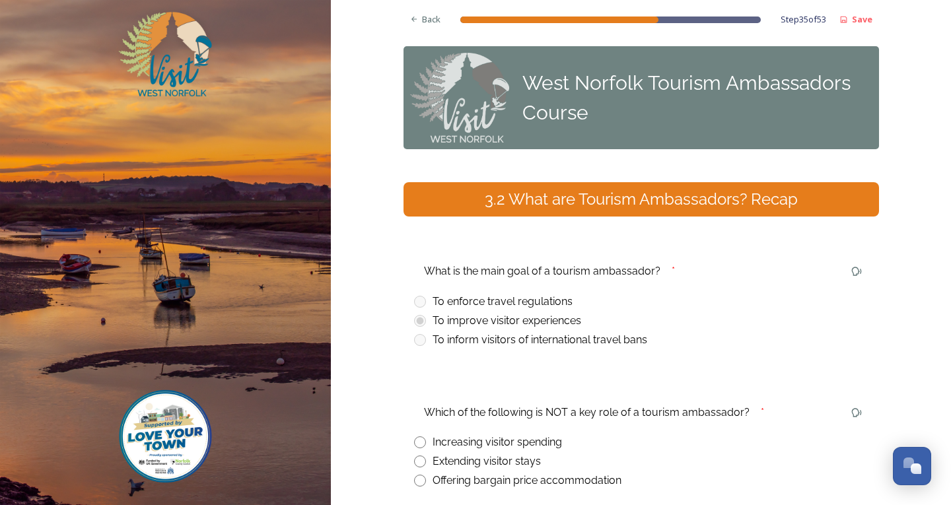
click at [412, 491] on div "Which of the following is NOT a key role of a tourism ambassador? * Increasing …" at bounding box center [642, 445] width 476 height 108
click at [412, 490] on div "Which of the following is NOT a key role of a tourism ambassador? * Increasing …" at bounding box center [642, 445] width 476 height 108
click at [414, 488] on div "Offering bargain price accommodation" at bounding box center [641, 481] width 454 height 16
radio input "true"
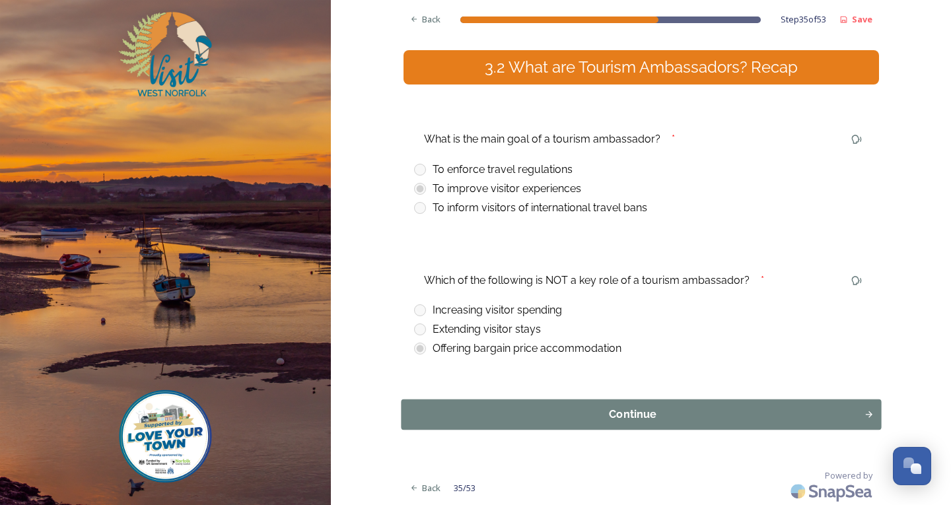
click at [482, 413] on div "Continue" at bounding box center [632, 415] width 449 height 16
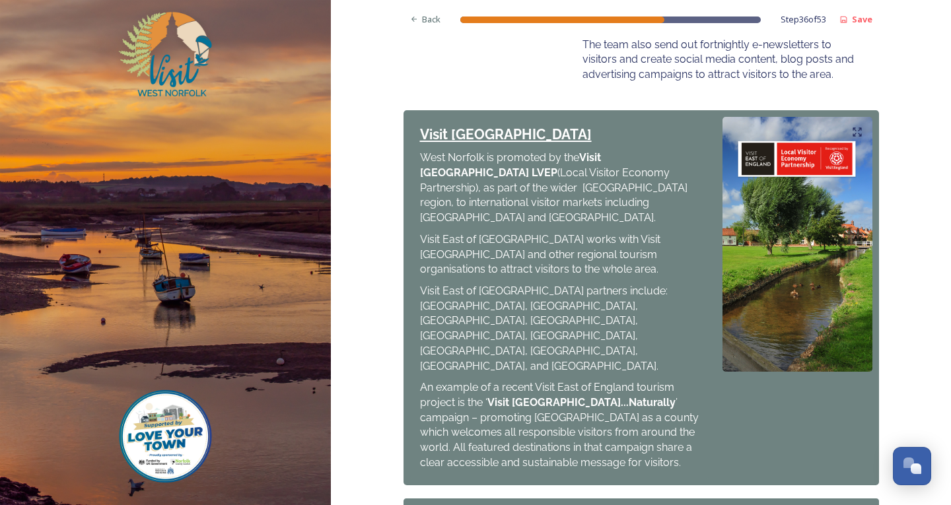
scroll to position [620, 0]
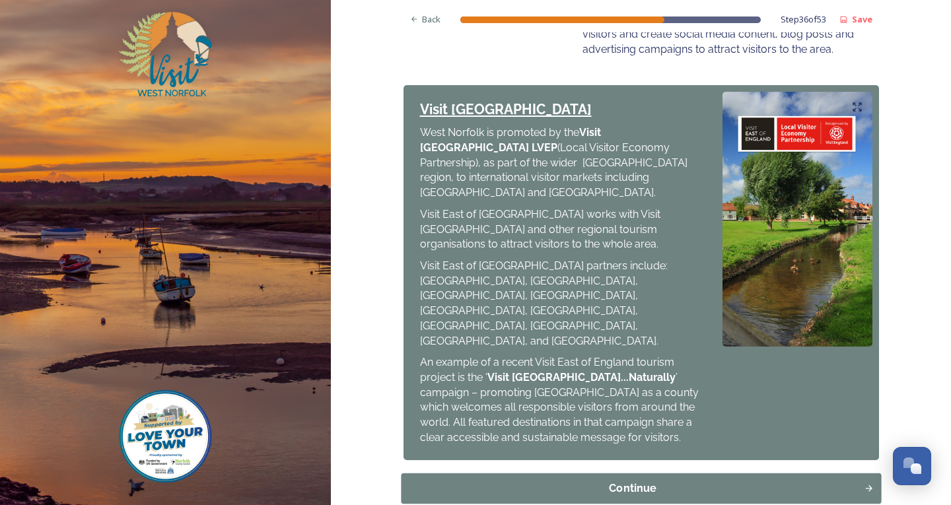
click at [497, 480] on div "Continue" at bounding box center [632, 488] width 449 height 16
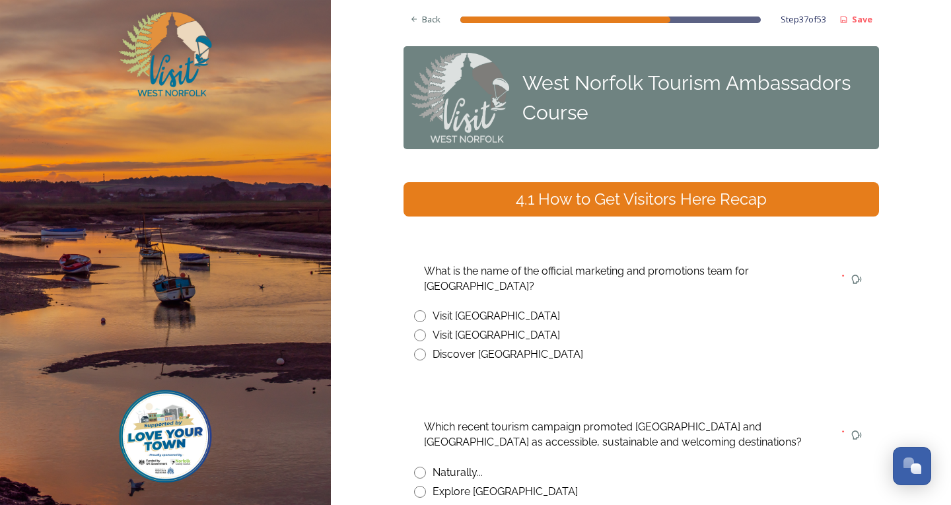
scroll to position [149, 0]
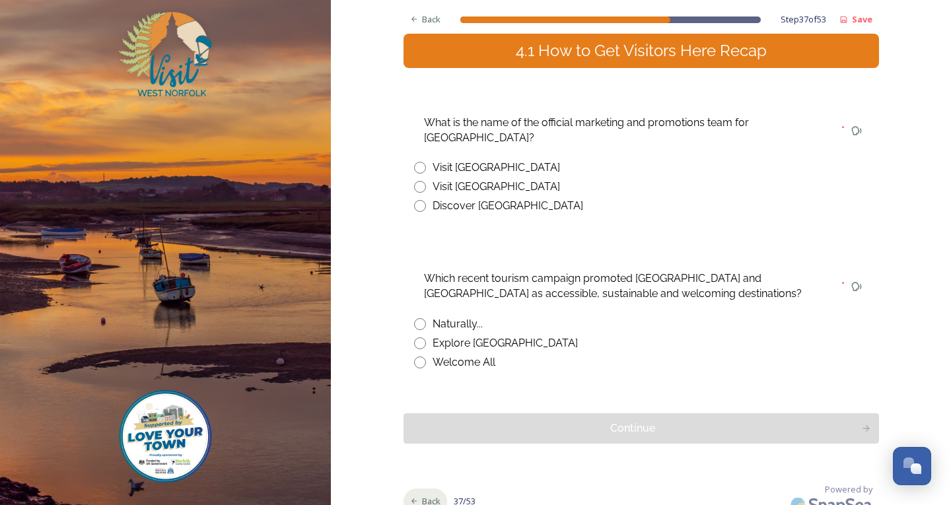
click at [412, 499] on icon at bounding box center [415, 501] width 6 height 5
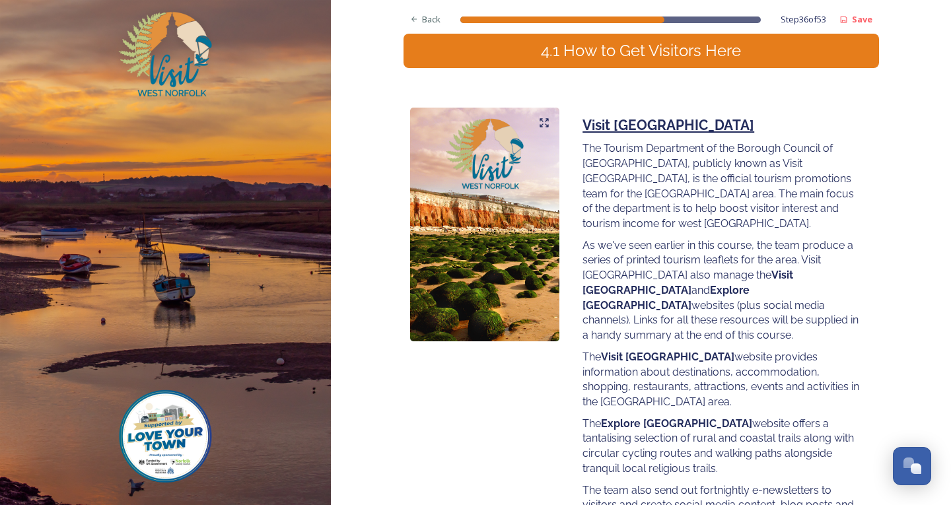
scroll to position [620, 0]
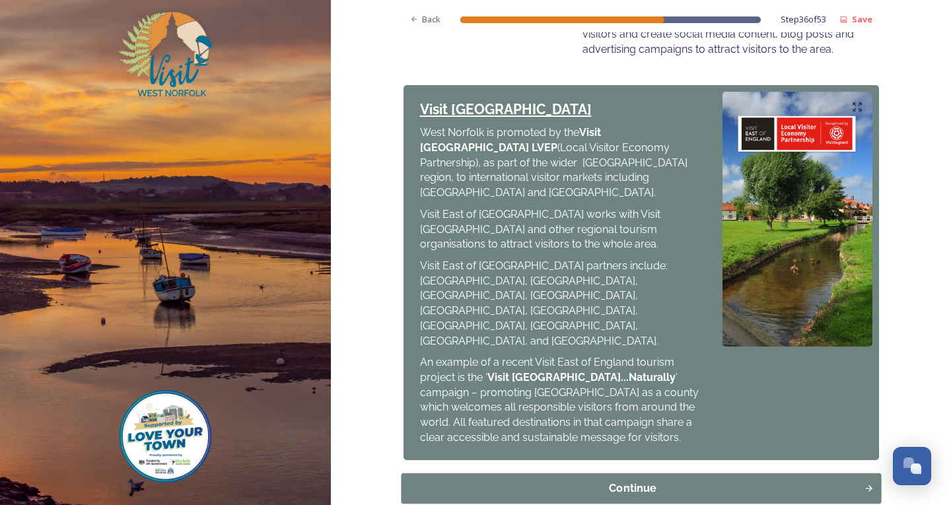
click at [628, 480] on div "Continue" at bounding box center [632, 488] width 449 height 16
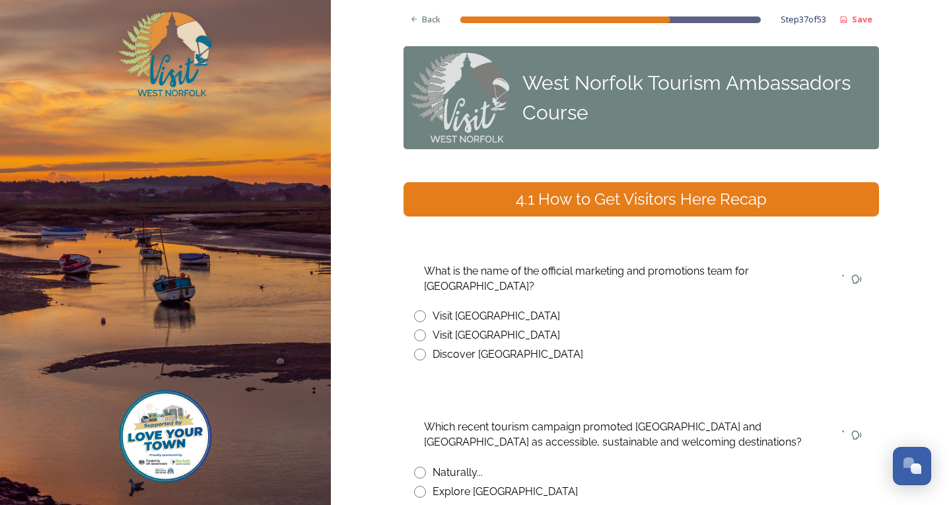
click at [414, 310] on input "radio" at bounding box center [420, 316] width 12 height 12
radio input "true"
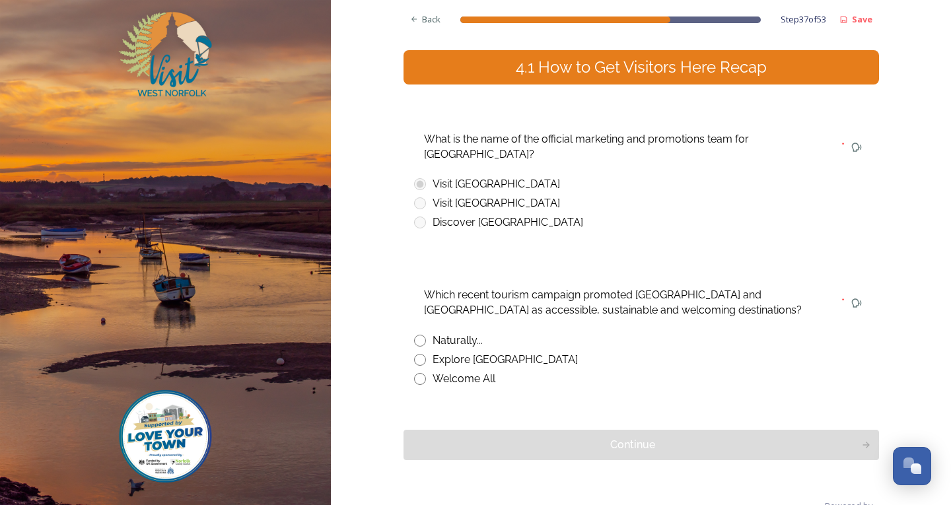
scroll to position [149, 0]
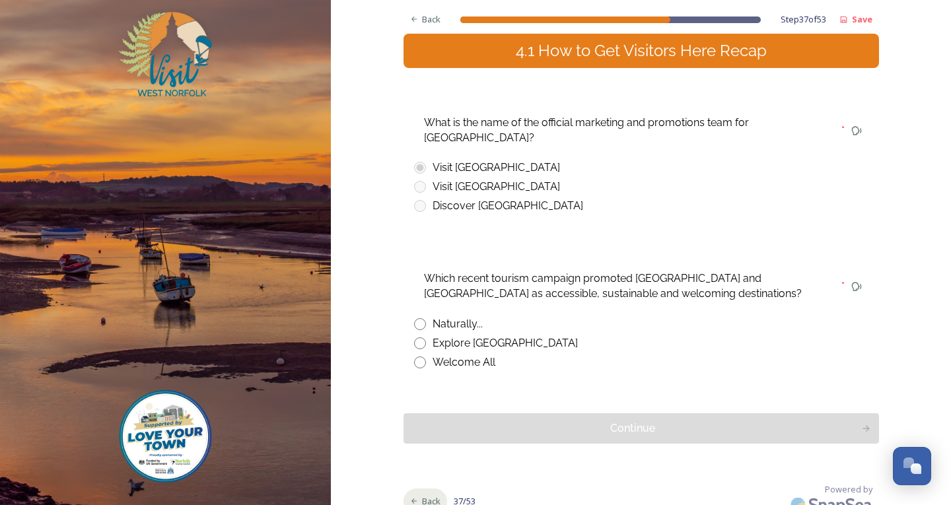
click at [422, 495] on span "Back" at bounding box center [431, 501] width 18 height 13
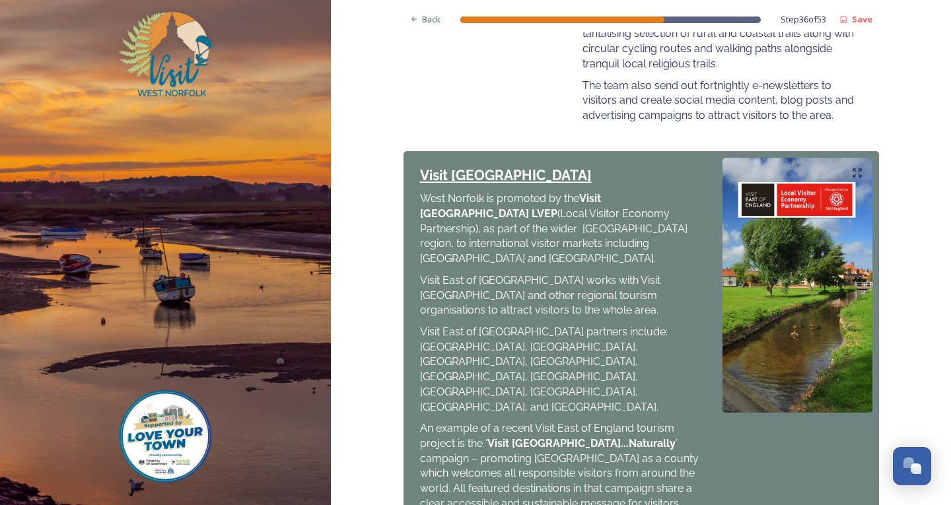
scroll to position [620, 0]
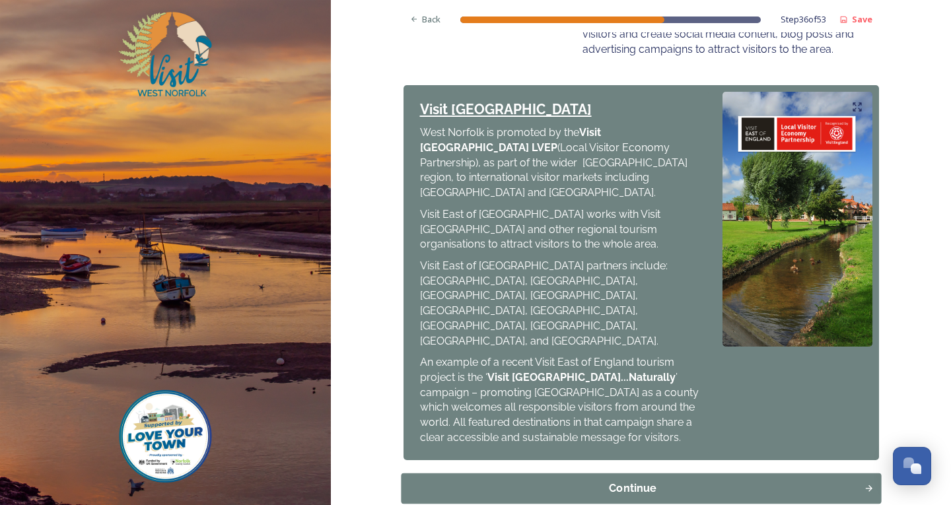
click at [474, 480] on div "Continue" at bounding box center [632, 488] width 449 height 16
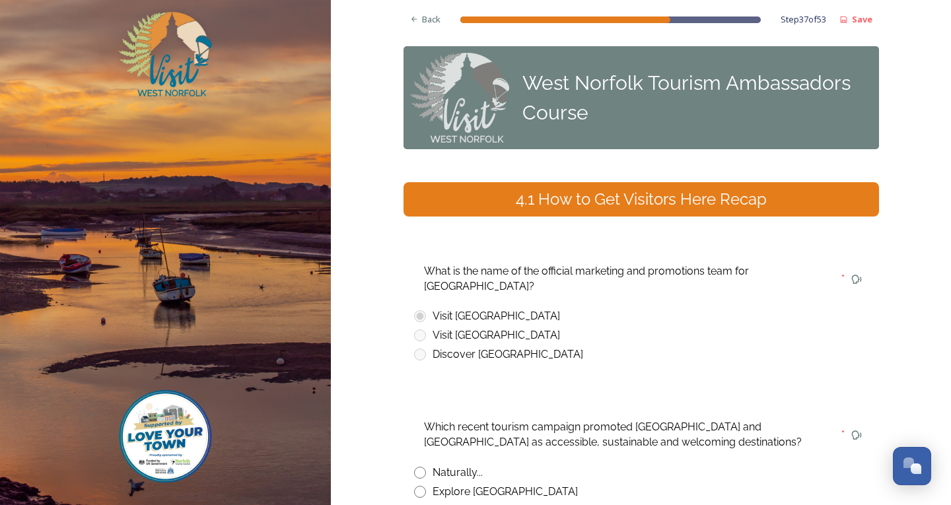
scroll to position [66, 0]
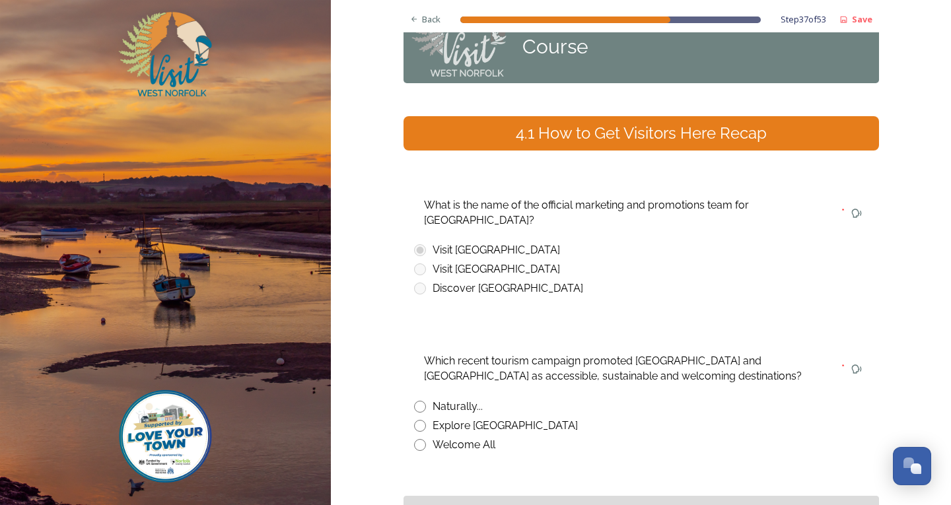
click at [408, 407] on div "Which recent tourism campaign promoted [GEOGRAPHIC_DATA] and [GEOGRAPHIC_DATA] …" at bounding box center [642, 401] width 476 height 123
click at [414, 420] on input "radio" at bounding box center [420, 426] width 12 height 12
radio input "true"
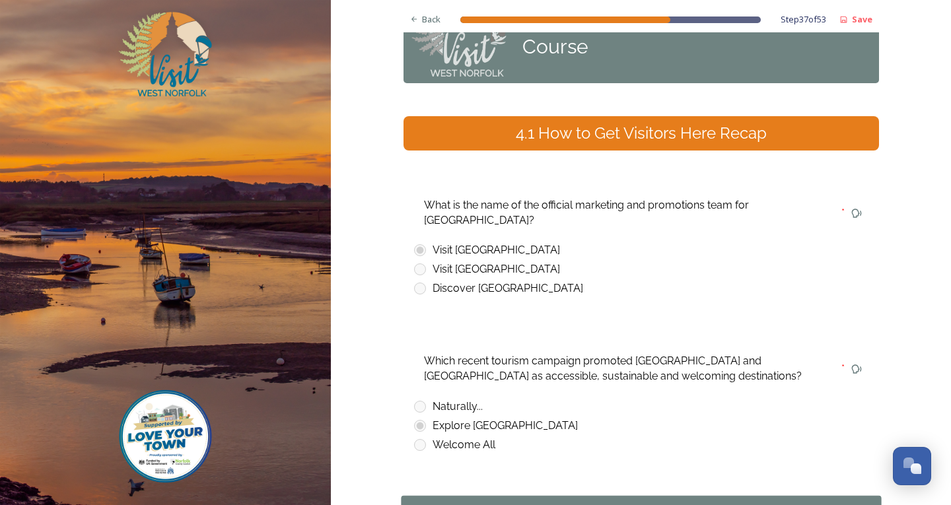
click at [548, 504] on div "Continue" at bounding box center [632, 511] width 449 height 16
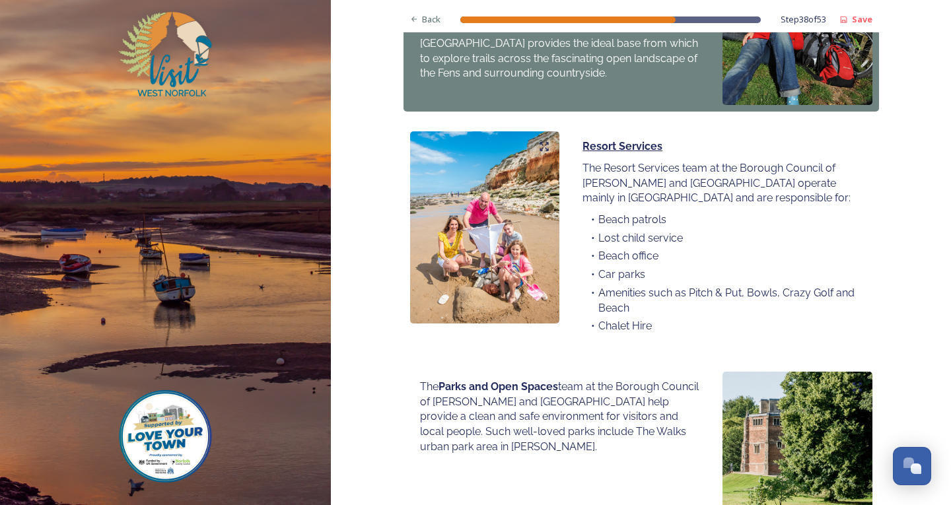
scroll to position [867, 0]
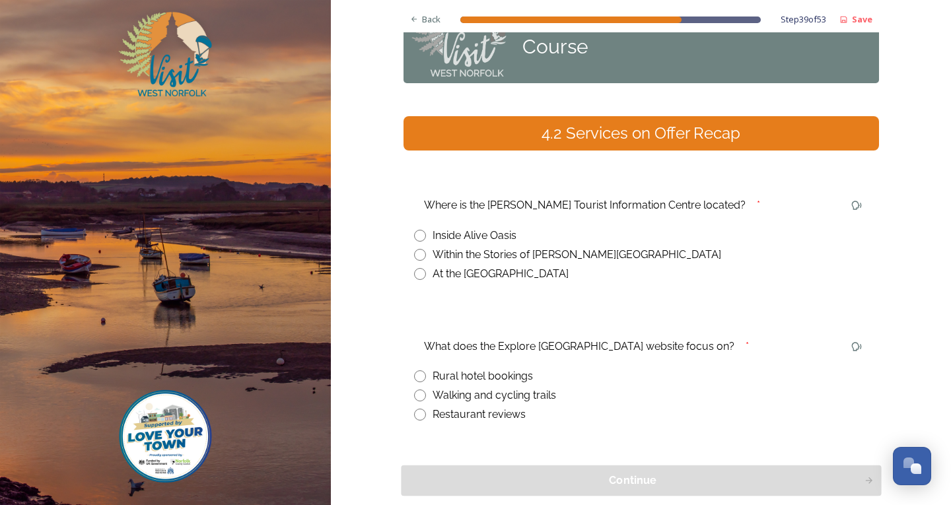
scroll to position [133, 0]
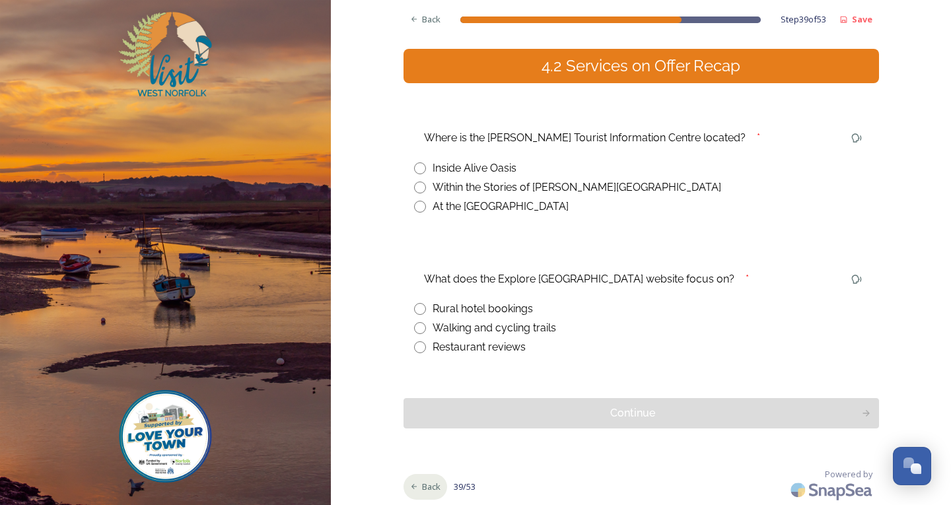
click at [439, 488] on div "Back" at bounding box center [426, 487] width 44 height 26
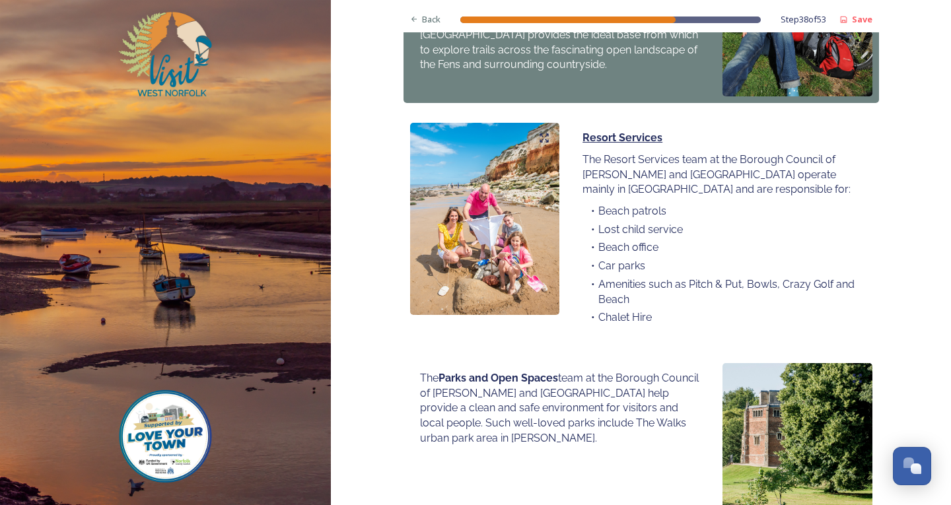
scroll to position [933, 0]
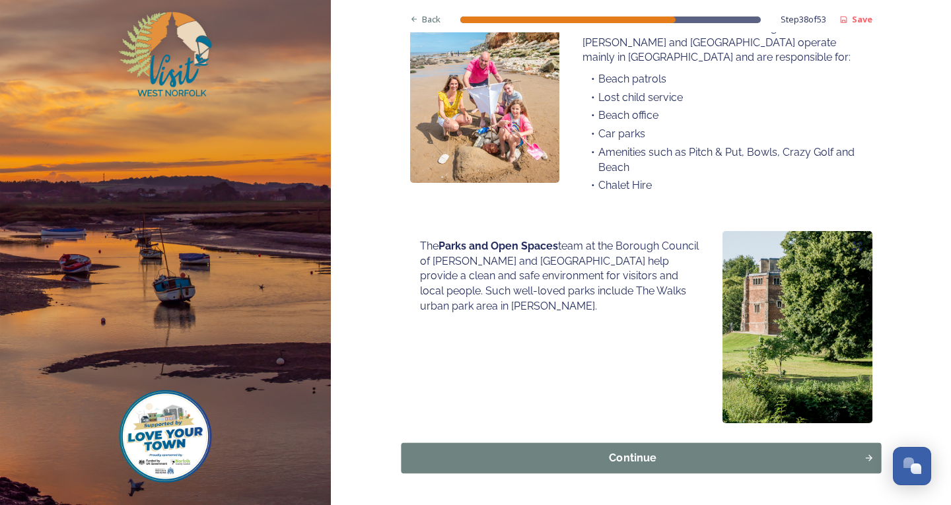
click at [429, 451] on div "Continue" at bounding box center [632, 459] width 449 height 16
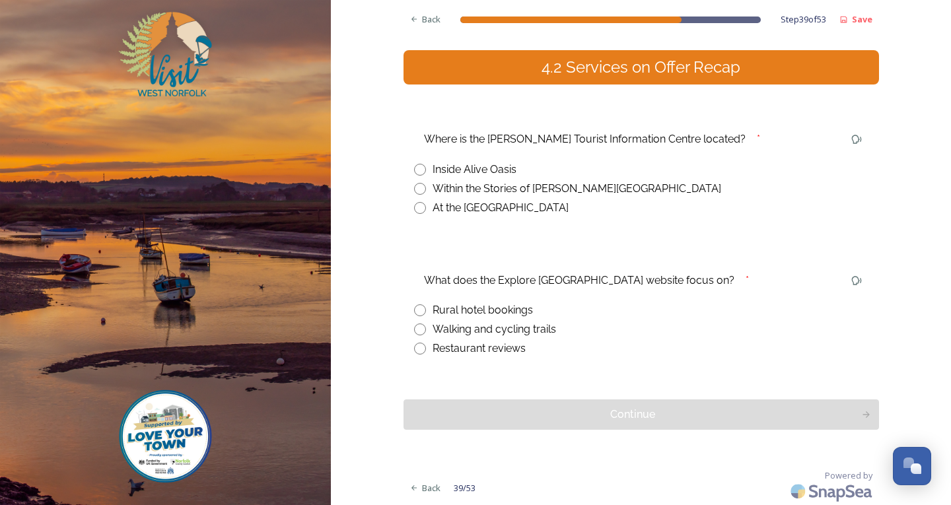
scroll to position [133, 0]
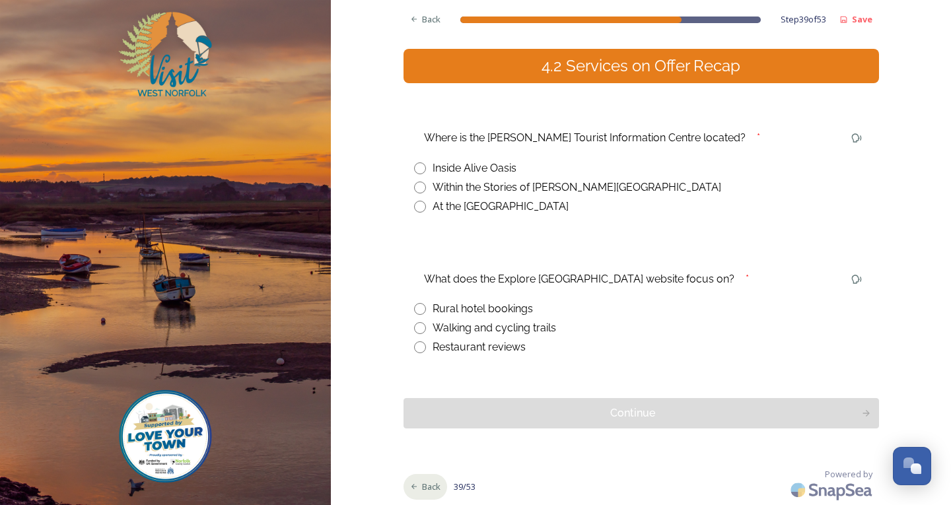
click at [412, 480] on div "Back" at bounding box center [426, 487] width 44 height 26
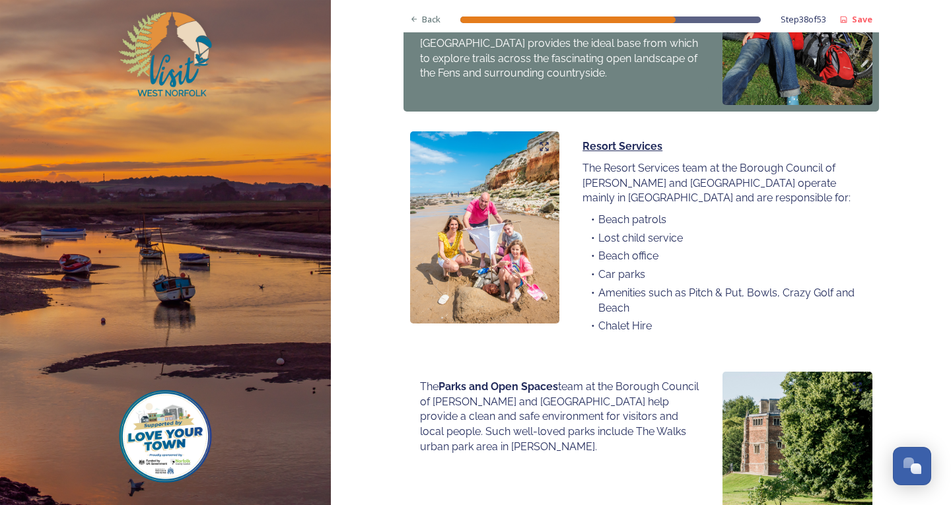
scroll to position [933, 0]
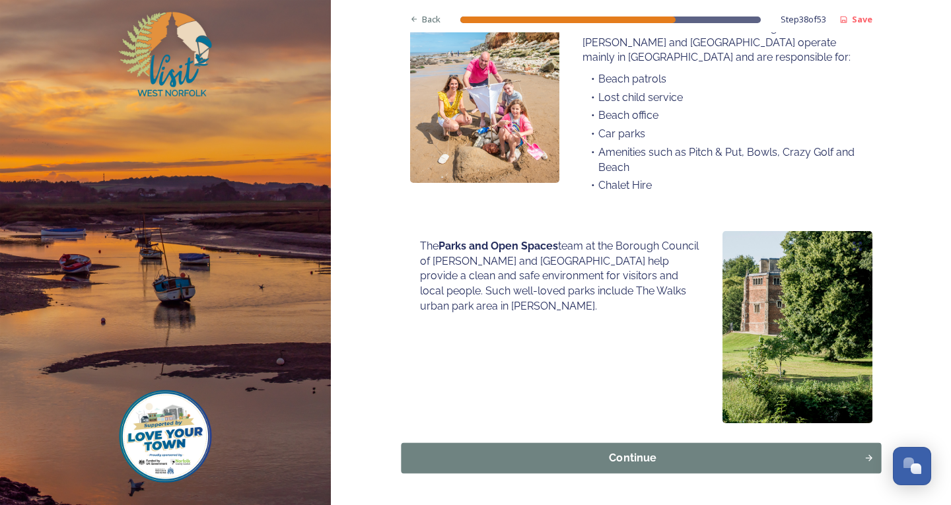
click at [491, 451] on div "Continue" at bounding box center [632, 459] width 449 height 16
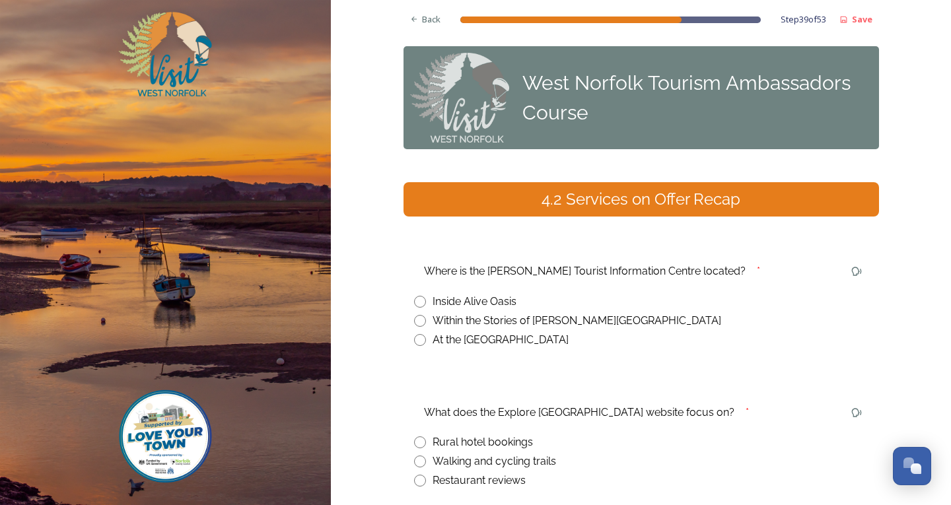
click at [414, 342] on input "radio" at bounding box center [420, 340] width 12 height 12
radio input "true"
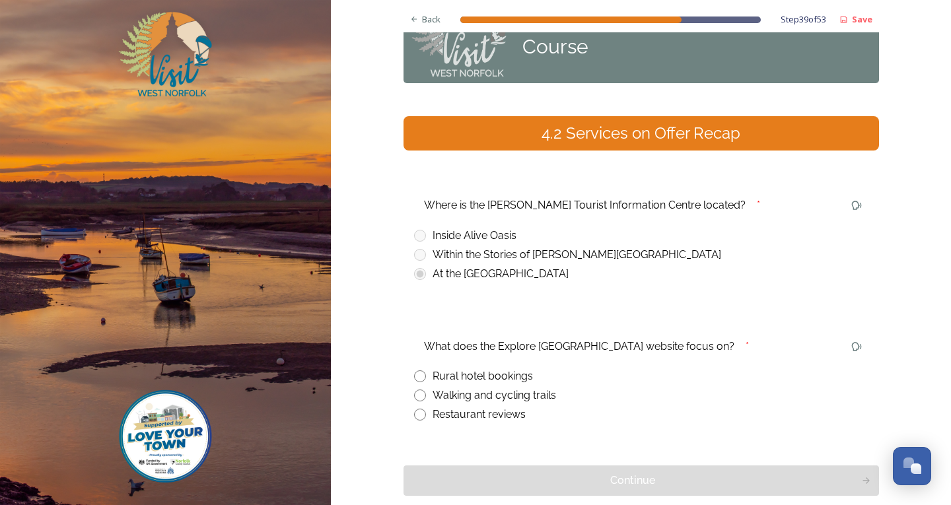
scroll to position [133, 0]
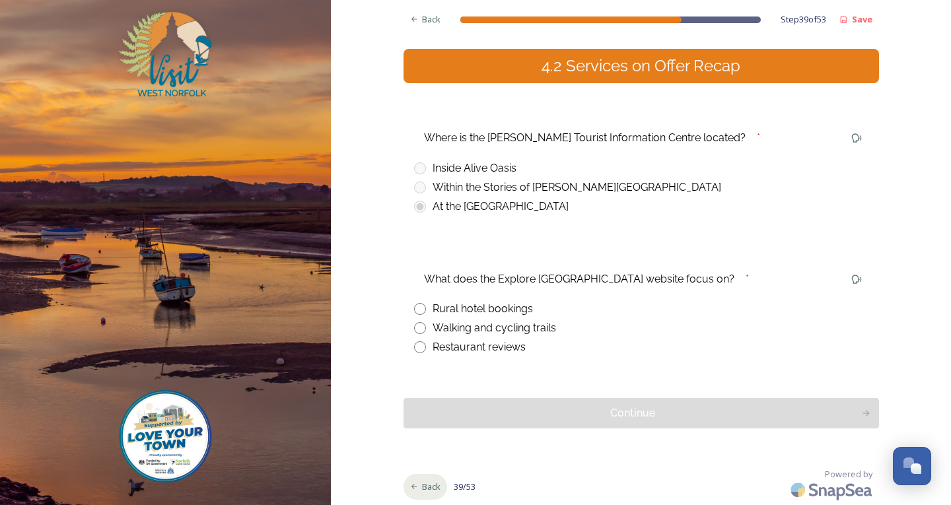
click at [414, 484] on div "Back" at bounding box center [426, 487] width 44 height 26
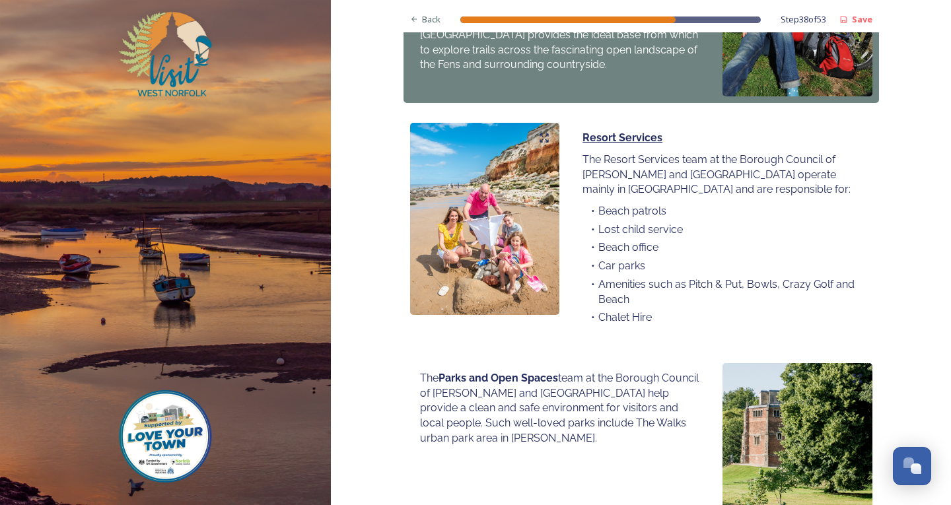
scroll to position [933, 0]
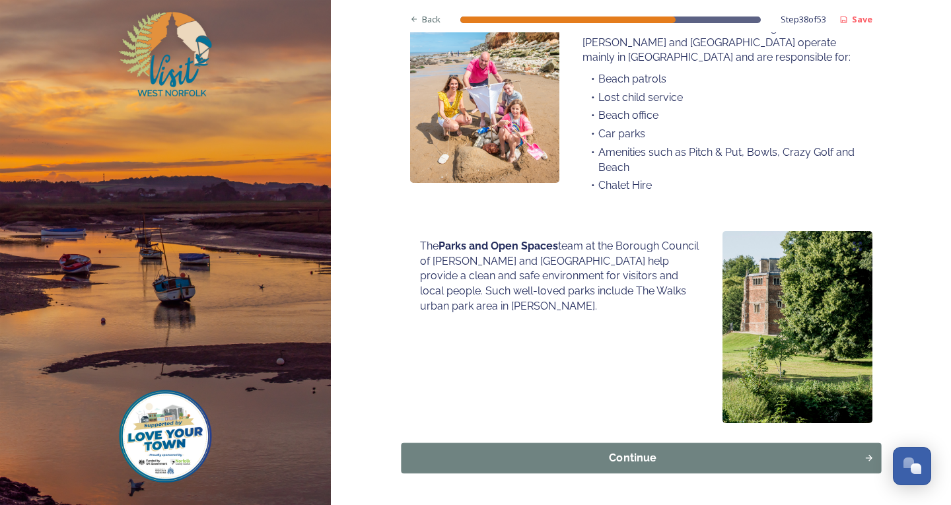
click at [478, 451] on div "Continue" at bounding box center [632, 459] width 449 height 16
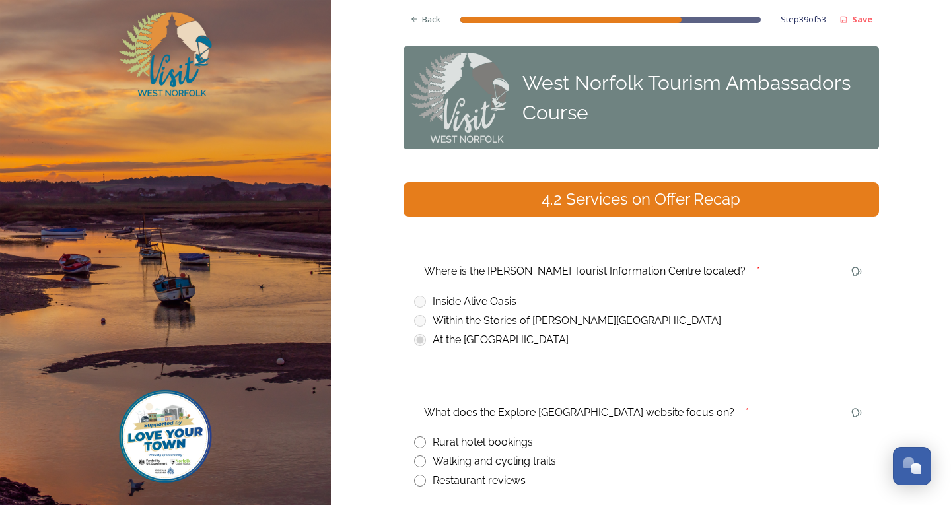
click at [418, 461] on input "radio" at bounding box center [420, 462] width 12 height 12
radio input "true"
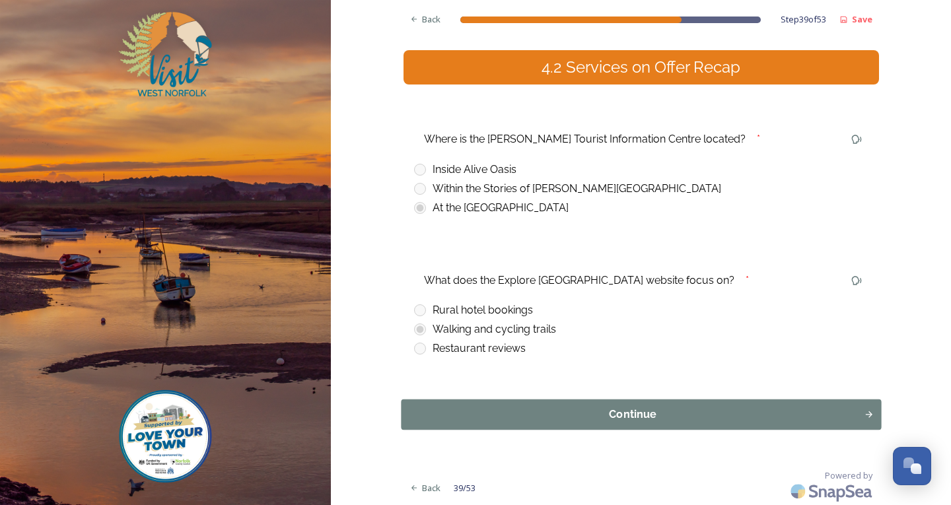
click at [606, 423] on div "Continue" at bounding box center [632, 415] width 449 height 16
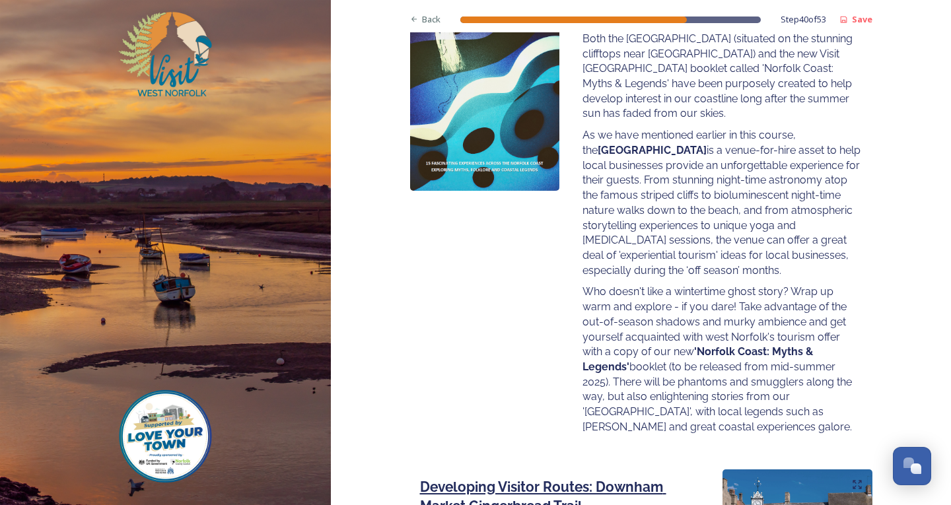
scroll to position [1784, 0]
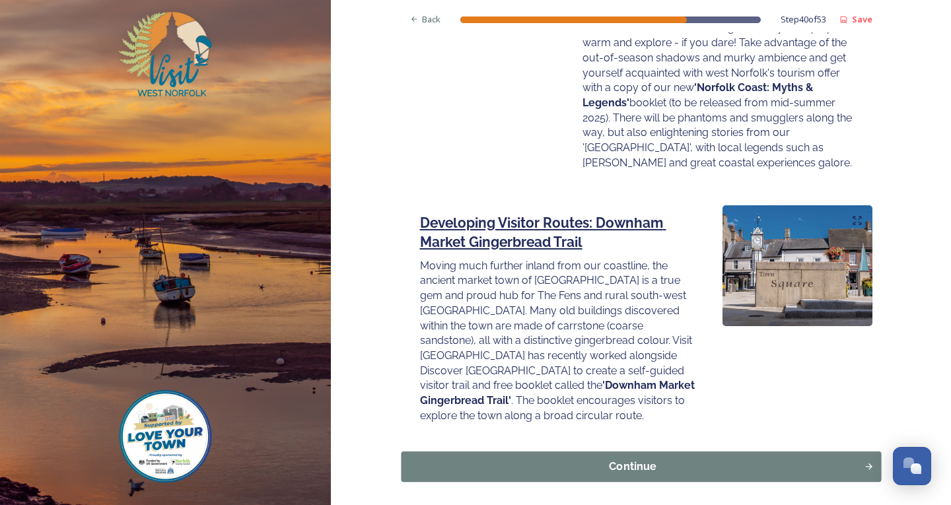
click at [579, 458] on div "Continue" at bounding box center [632, 466] width 449 height 16
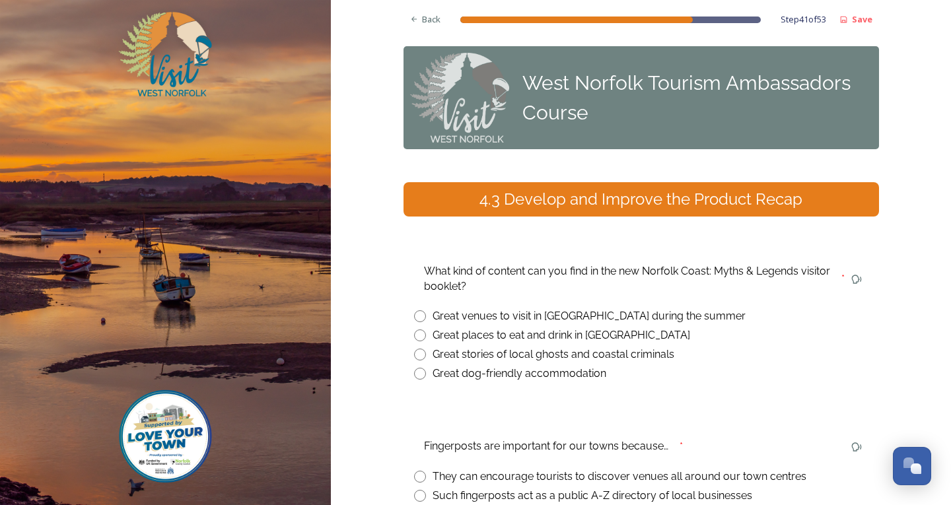
scroll to position [187, 0]
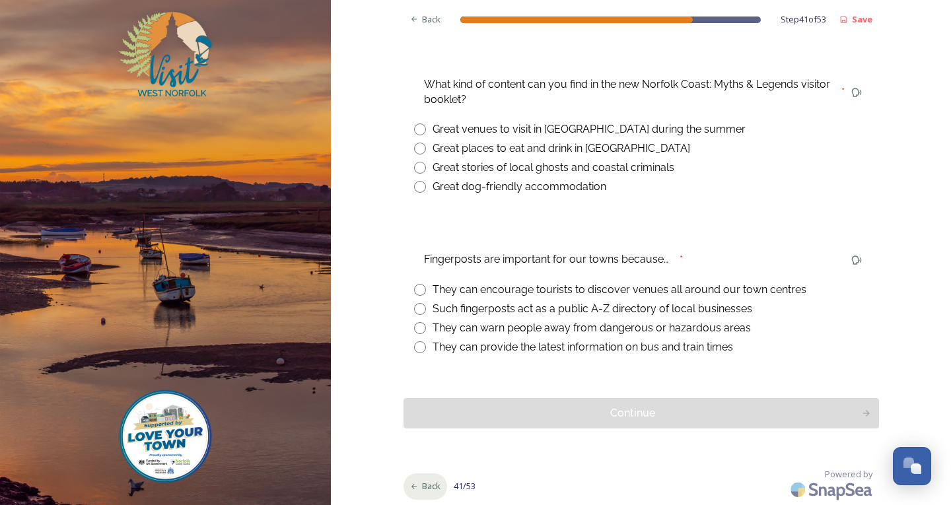
click at [411, 478] on div "Back" at bounding box center [426, 487] width 44 height 26
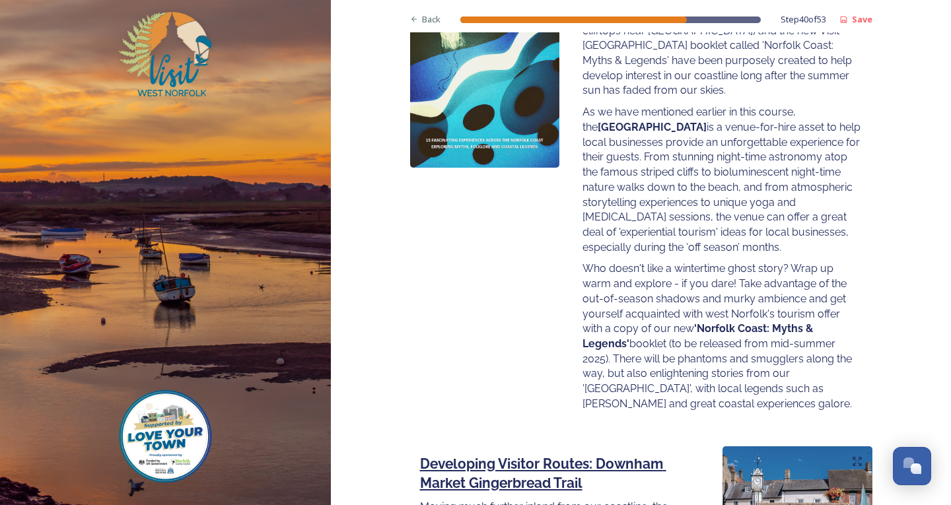
scroll to position [1807, 0]
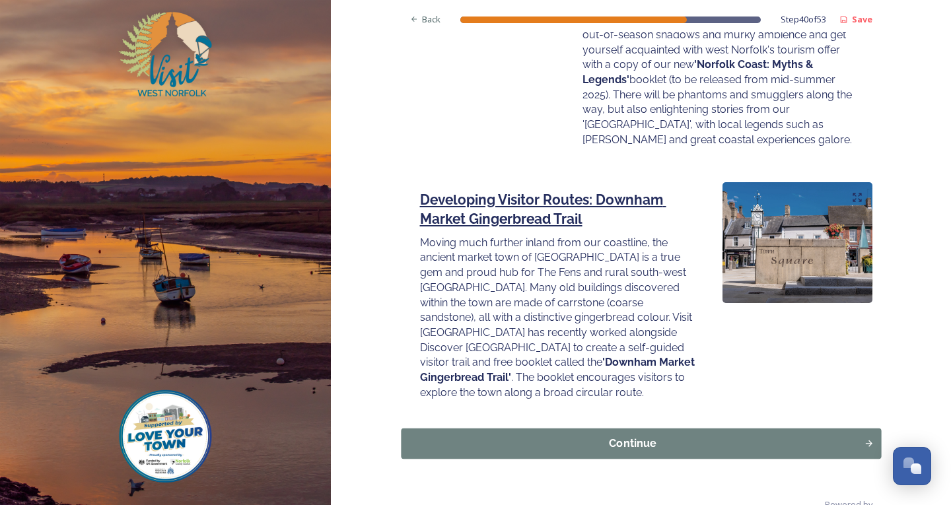
click at [575, 435] on div "Continue" at bounding box center [632, 443] width 449 height 16
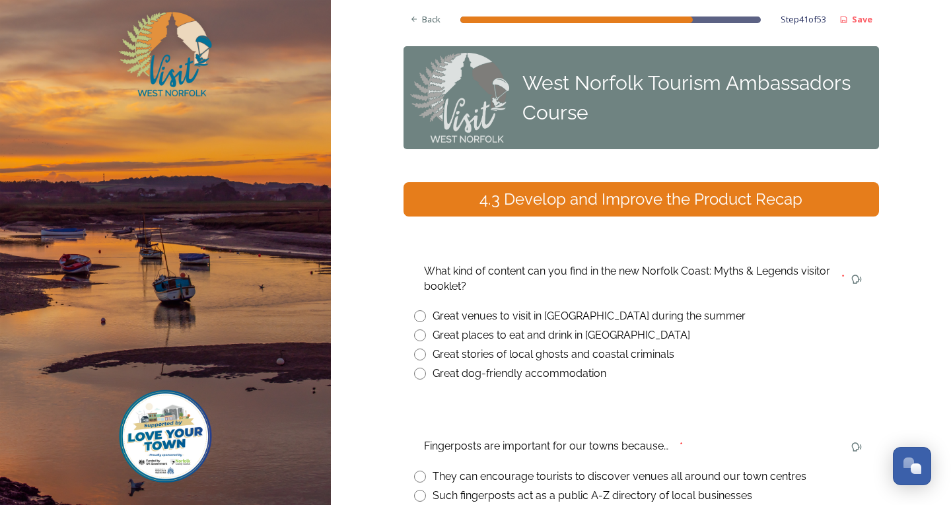
click at [414, 358] on input "radio" at bounding box center [420, 355] width 12 height 12
radio input "true"
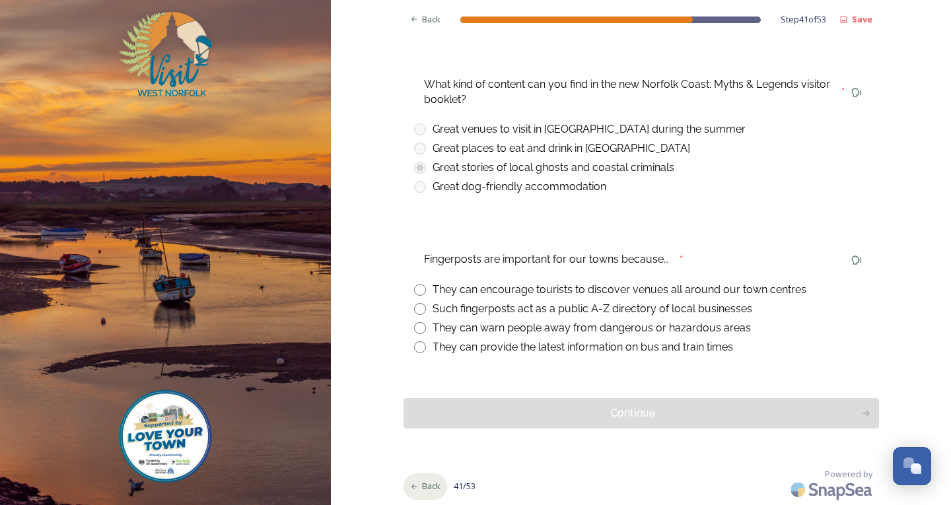
click at [414, 482] on div "Back" at bounding box center [426, 487] width 44 height 26
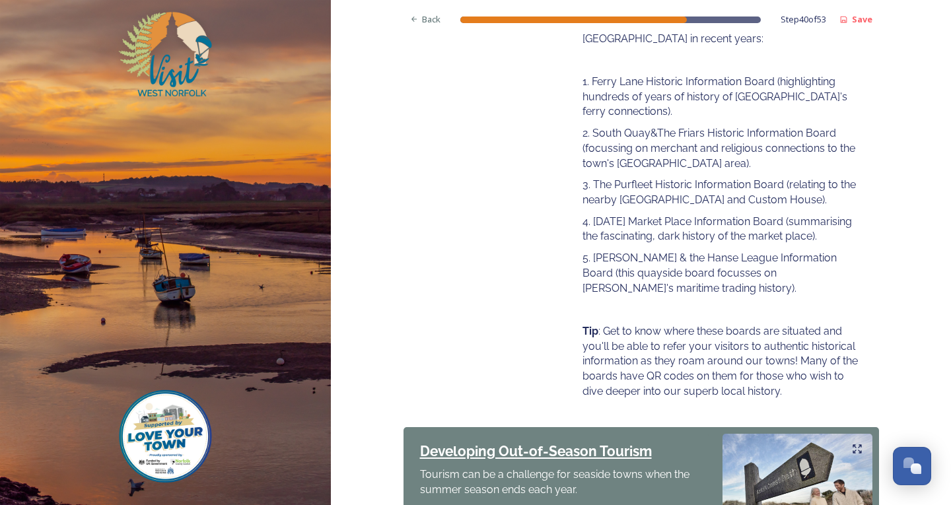
scroll to position [287, 0]
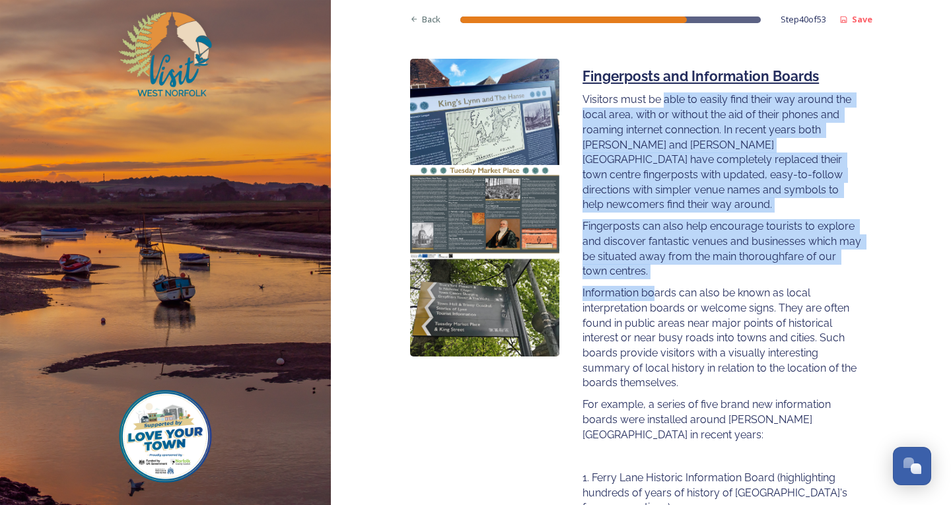
drag, startPoint x: 661, startPoint y: 96, endPoint x: 649, endPoint y: 285, distance: 188.7
click at [649, 285] on div "Fingerposts and Information Boards Visitors must be able to easily find their w…" at bounding box center [722, 431] width 299 height 745
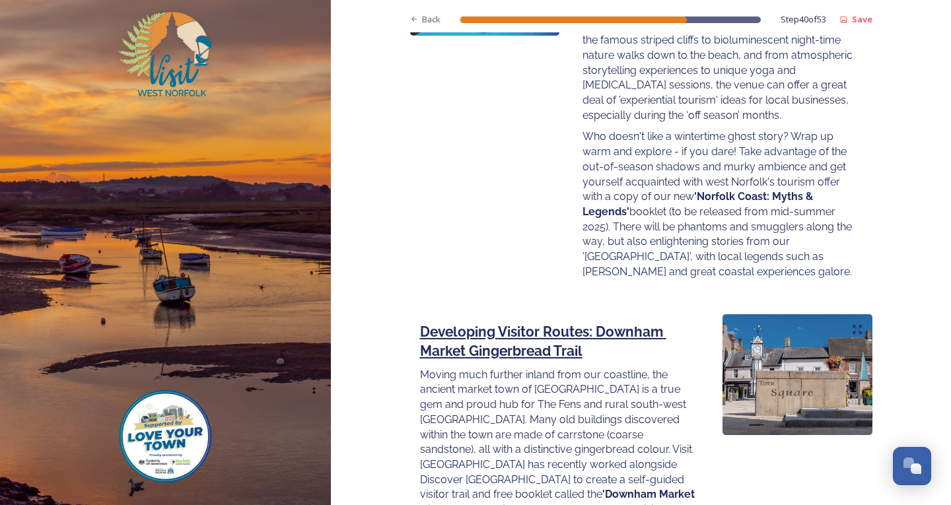
scroll to position [1807, 0]
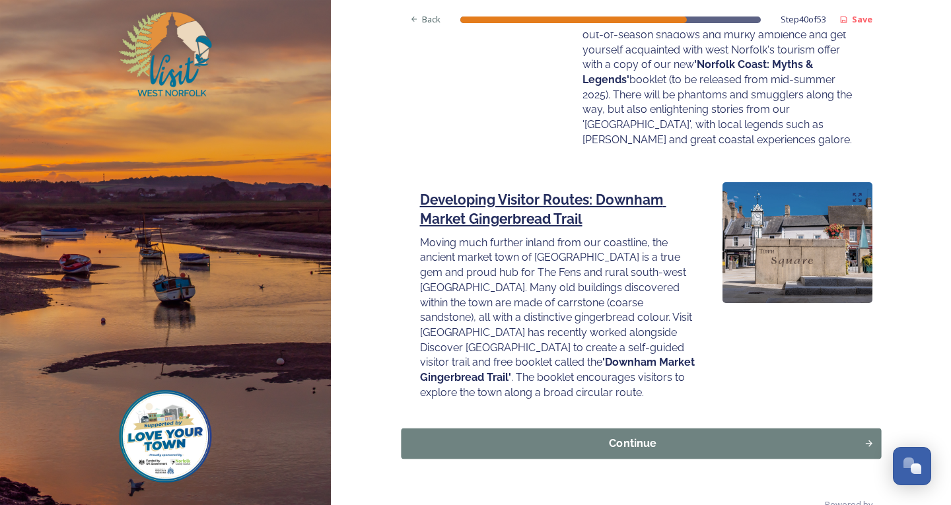
click at [653, 428] on button "Continue" at bounding box center [641, 443] width 480 height 30
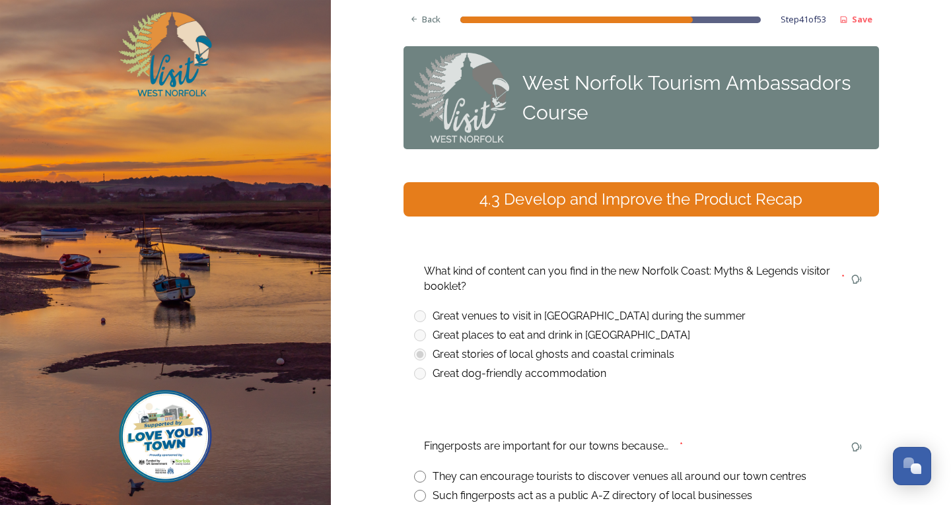
scroll to position [187, 0]
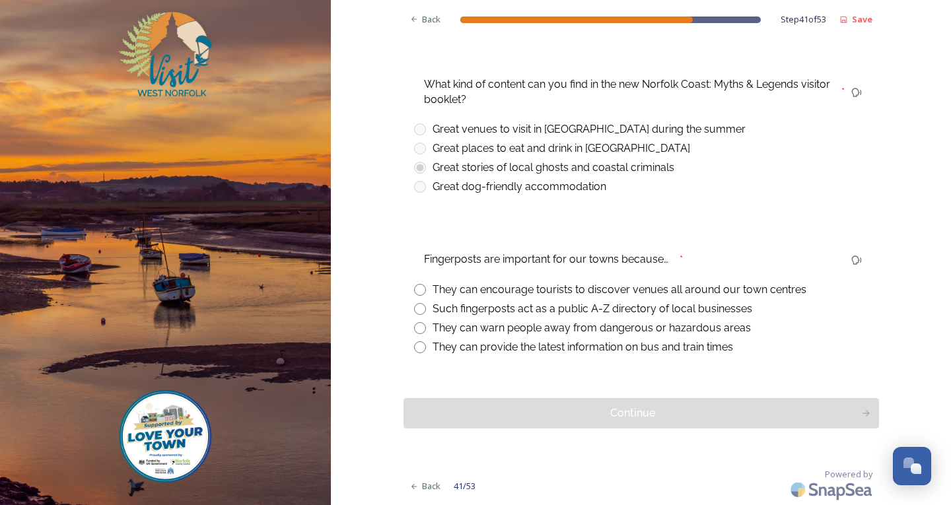
click at [417, 294] on input "radio" at bounding box center [420, 290] width 12 height 12
radio input "true"
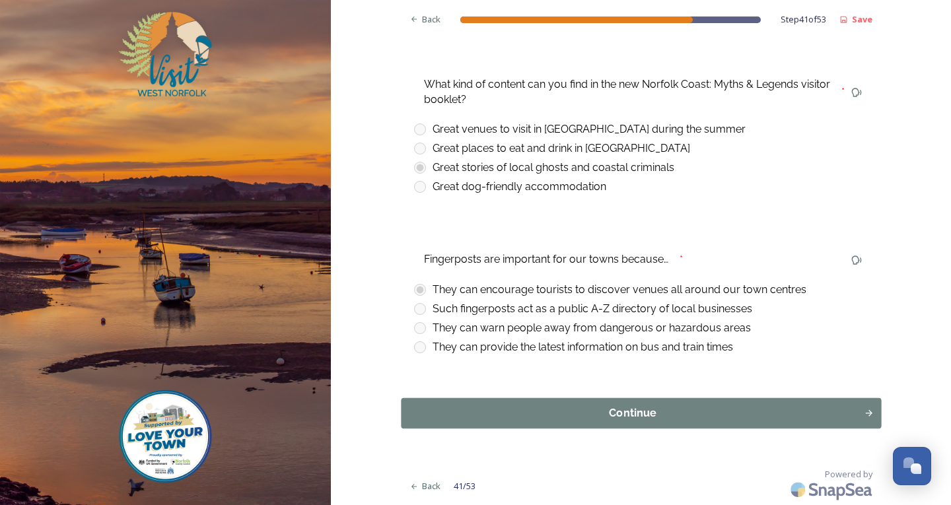
click at [515, 421] on div "Continue" at bounding box center [632, 414] width 449 height 16
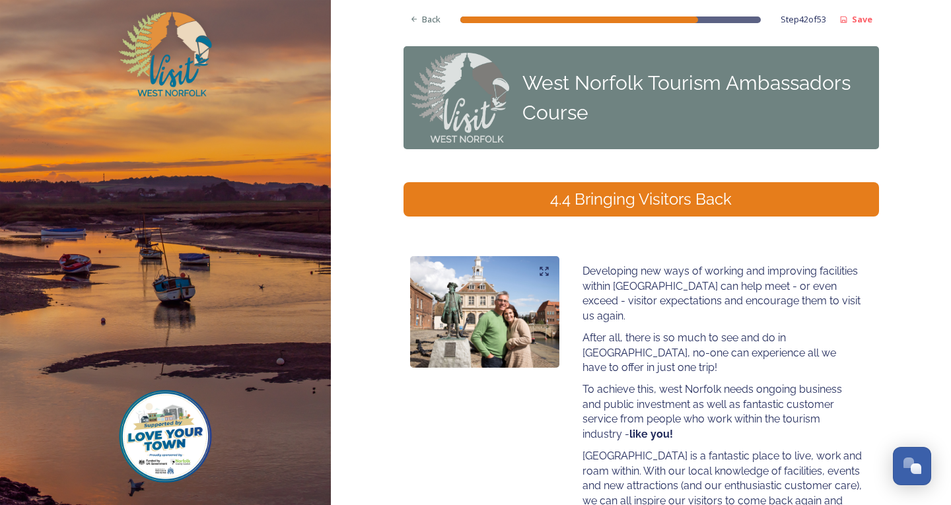
scroll to position [124, 0]
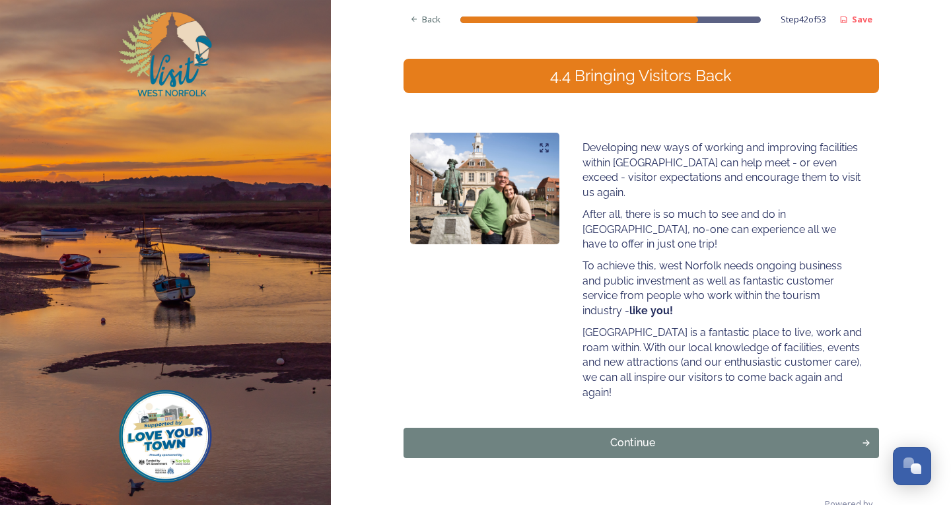
click at [539, 431] on div "Back Step 42 of 53 Save West Norfolk Tourism Ambassadors Course 4.4 Bringing Vi…" at bounding box center [642, 205] width 476 height 659
click at [538, 428] on button "Continue" at bounding box center [641, 443] width 480 height 30
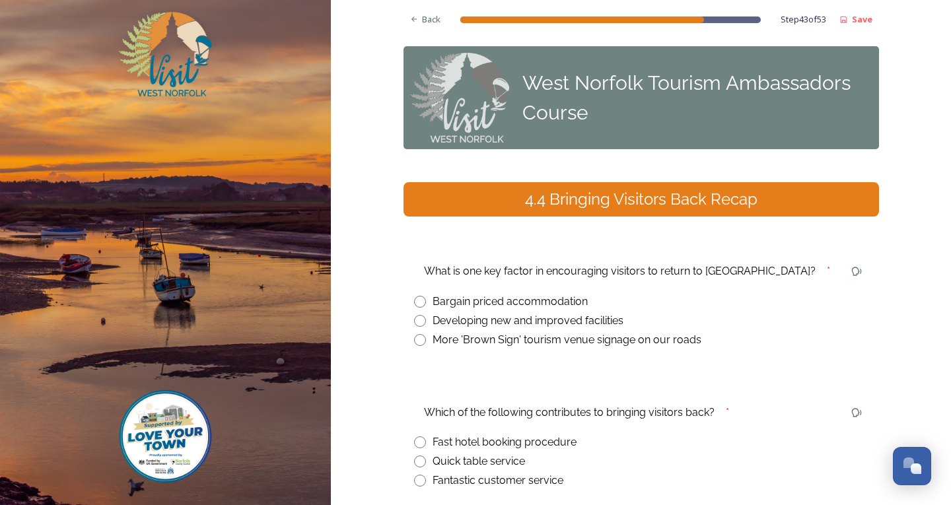
scroll to position [133, 0]
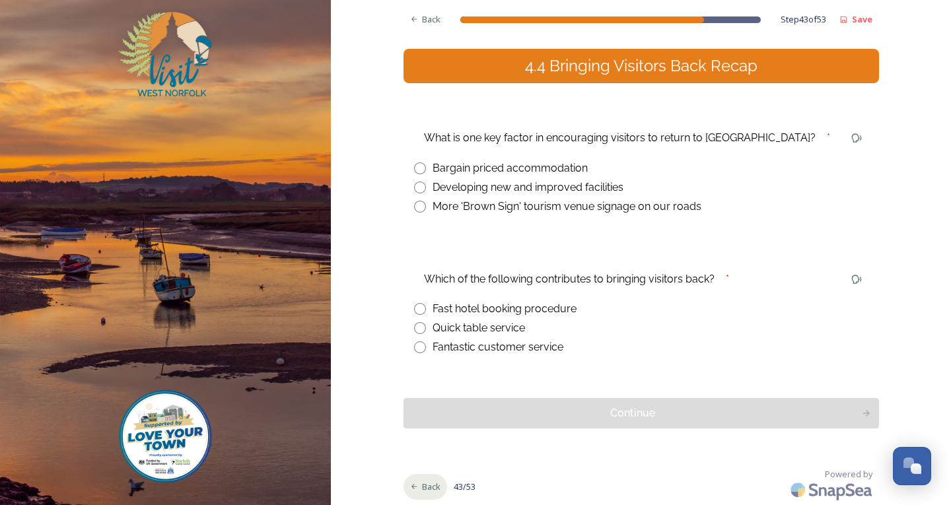
click at [422, 490] on span "Back" at bounding box center [431, 487] width 18 height 13
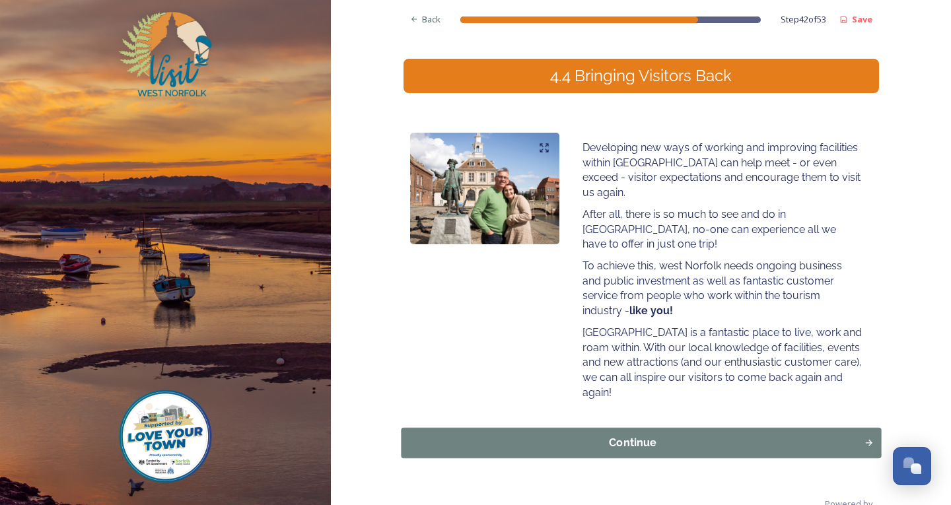
click at [673, 435] on div "Continue" at bounding box center [632, 443] width 449 height 16
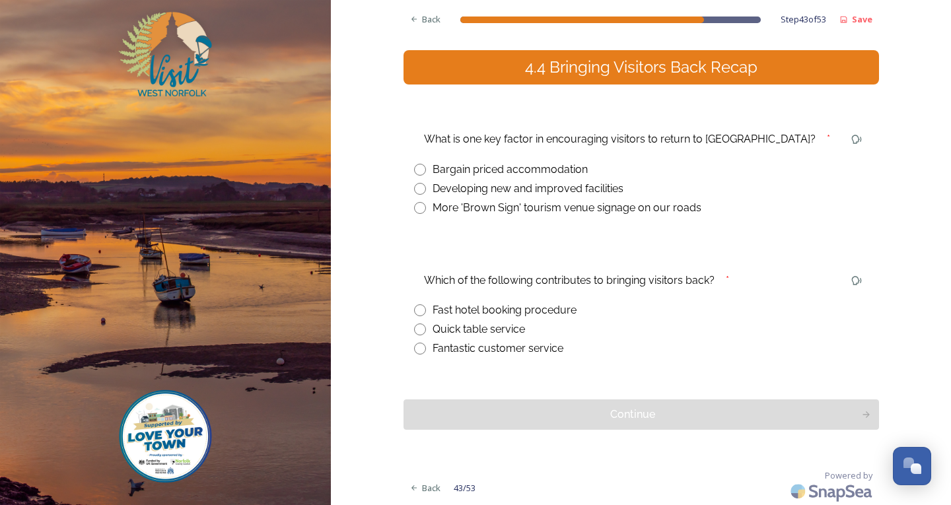
scroll to position [133, 0]
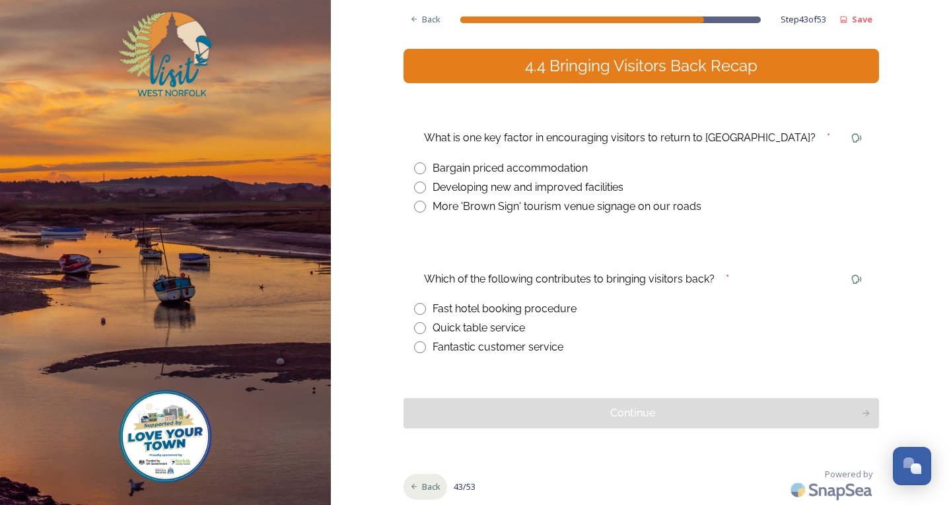
click at [426, 477] on div "Back" at bounding box center [426, 487] width 44 height 26
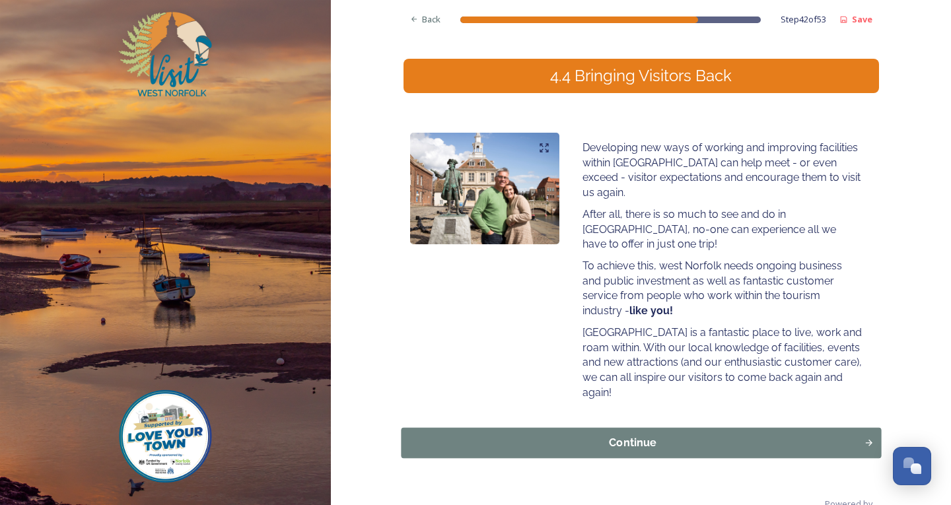
click at [571, 428] on button "Continue" at bounding box center [641, 443] width 480 height 30
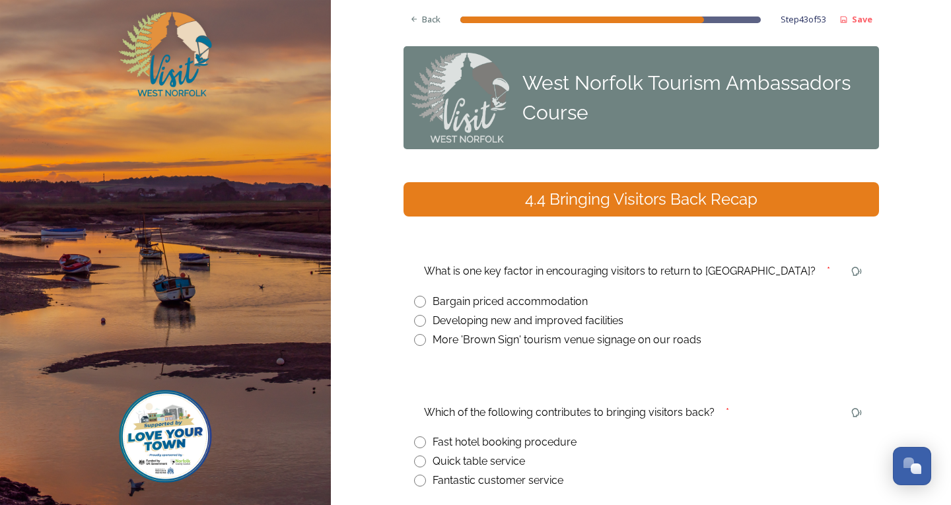
click at [419, 320] on input "radio" at bounding box center [420, 321] width 12 height 12
radio input "true"
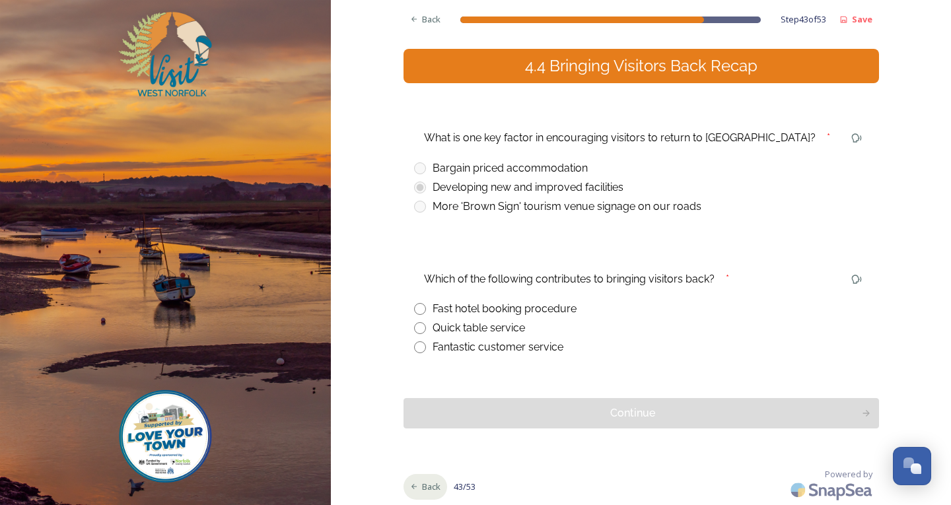
click at [424, 482] on span "Back" at bounding box center [431, 487] width 18 height 13
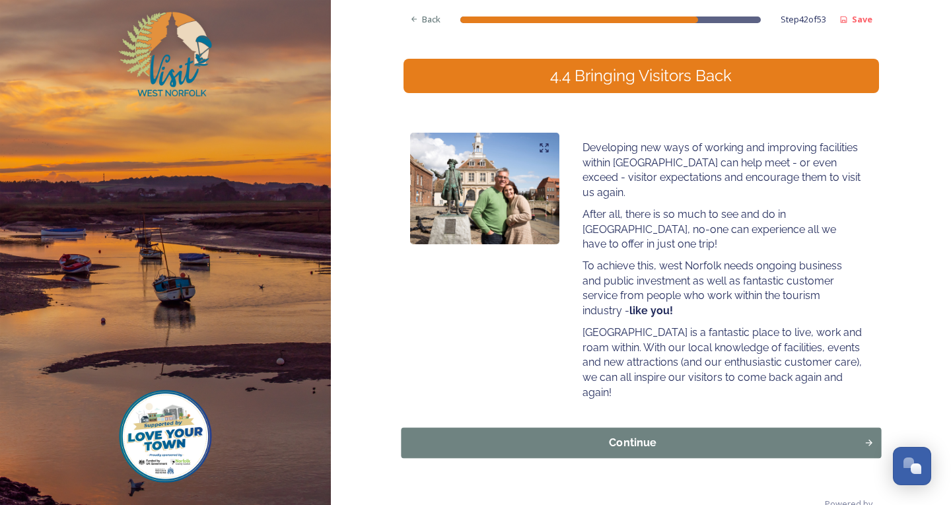
click at [840, 435] on div "Continue" at bounding box center [632, 443] width 449 height 16
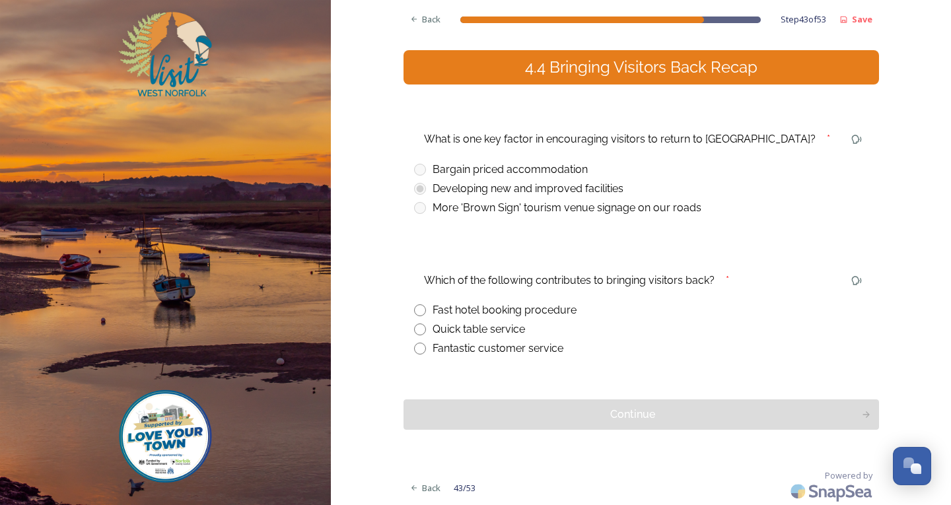
scroll to position [133, 0]
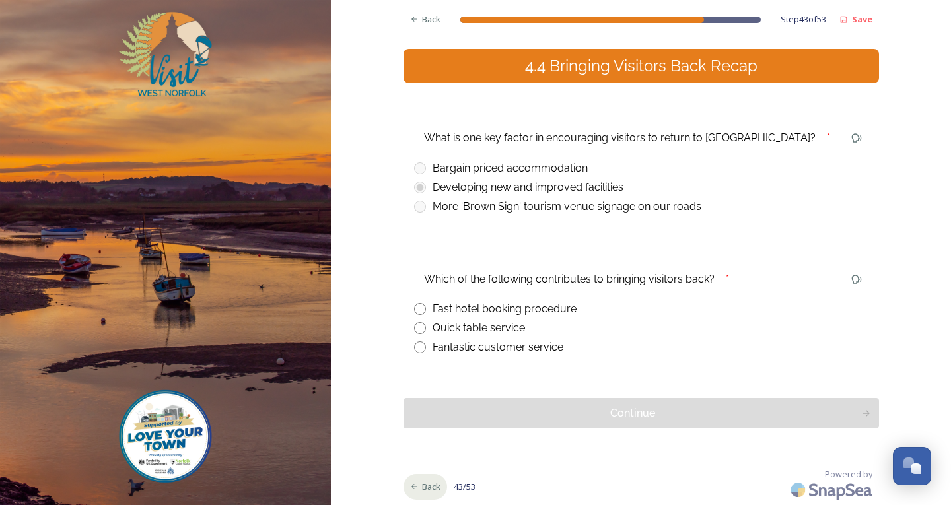
click at [420, 480] on div "Back" at bounding box center [426, 487] width 44 height 26
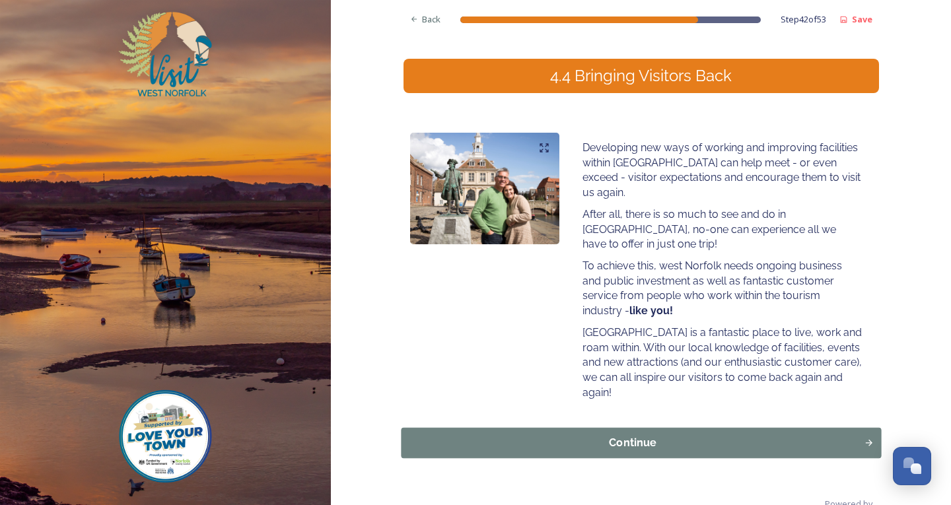
click at [626, 435] on div "Continue" at bounding box center [632, 443] width 449 height 16
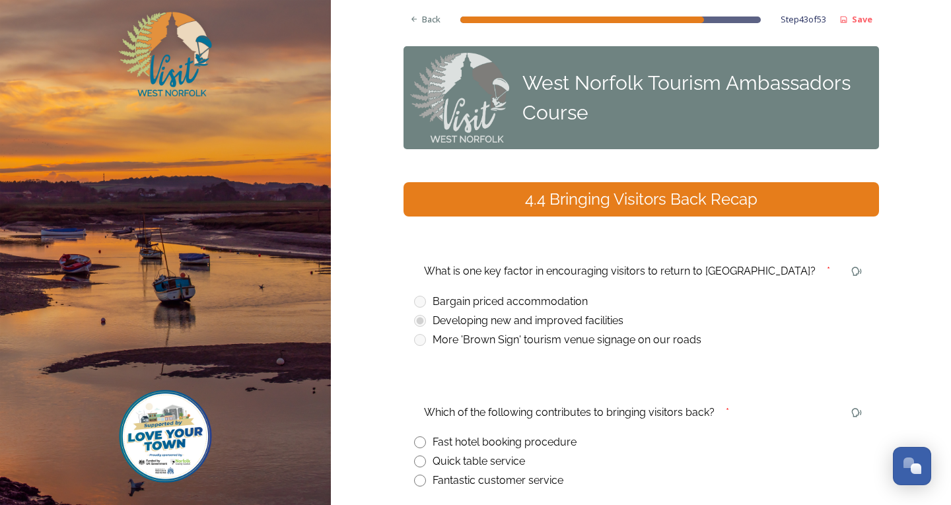
click at [417, 480] on input "radio" at bounding box center [420, 481] width 12 height 12
radio input "true"
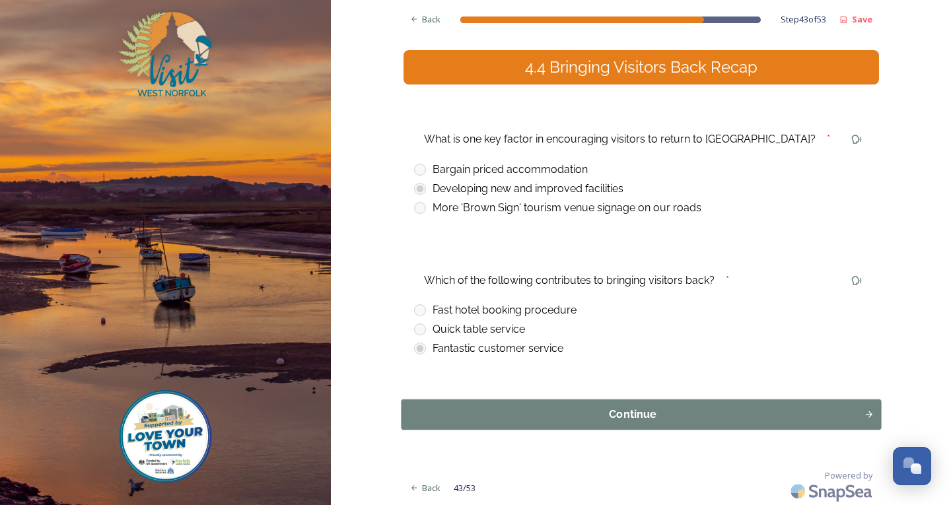
click at [572, 413] on div "Continue" at bounding box center [632, 415] width 449 height 16
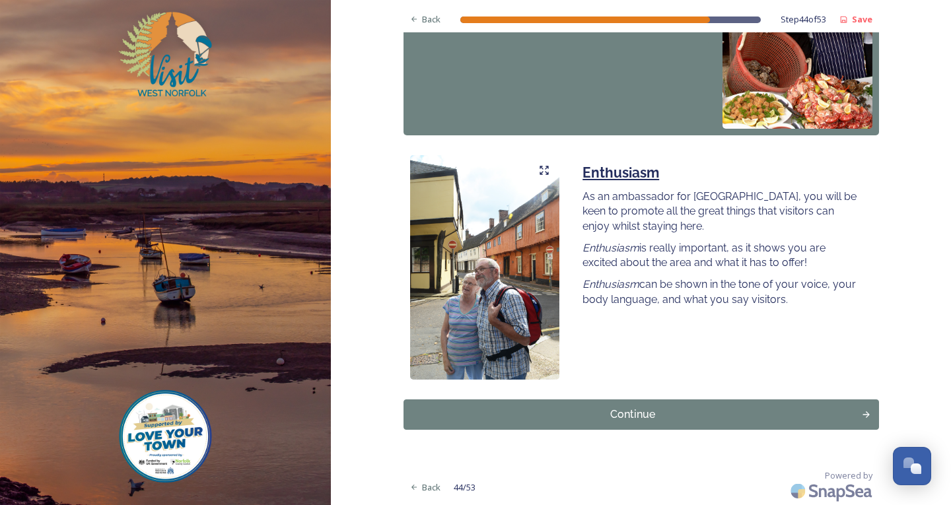
scroll to position [1124, 0]
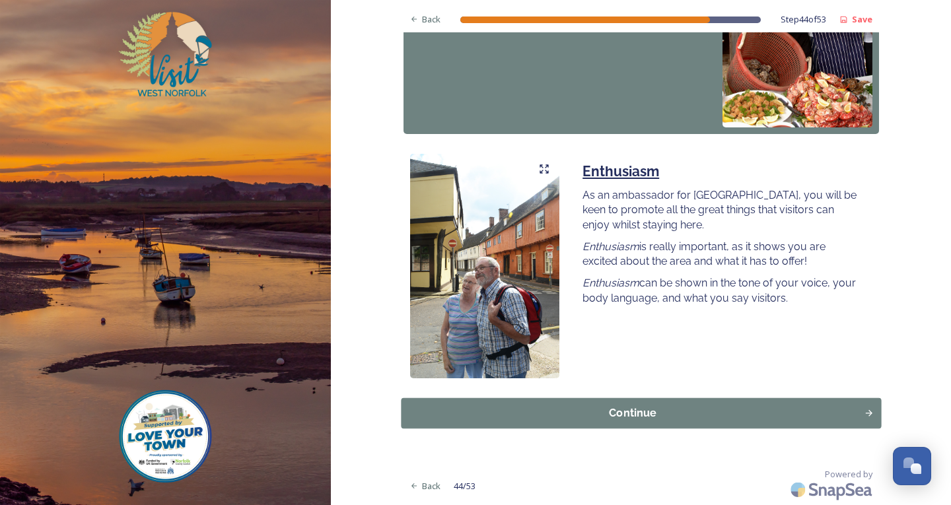
click at [565, 404] on button "Continue" at bounding box center [641, 413] width 480 height 30
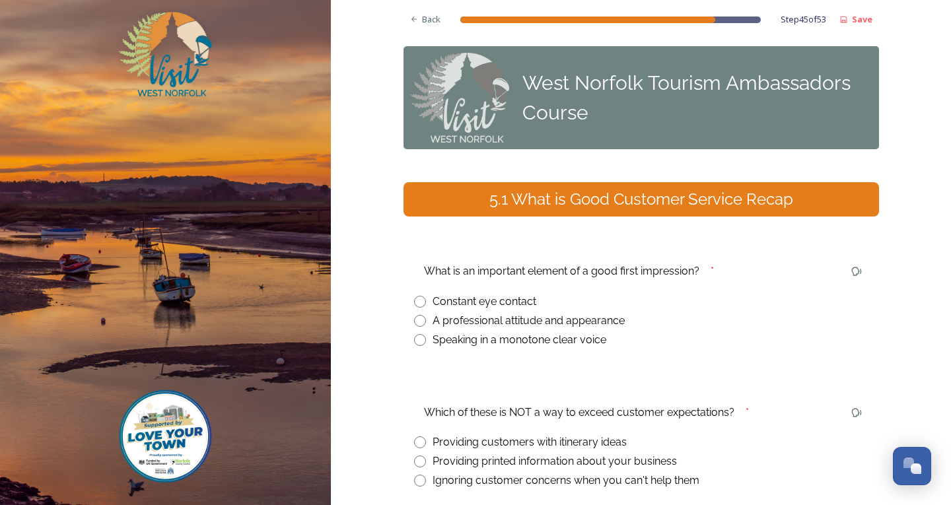
scroll to position [133, 0]
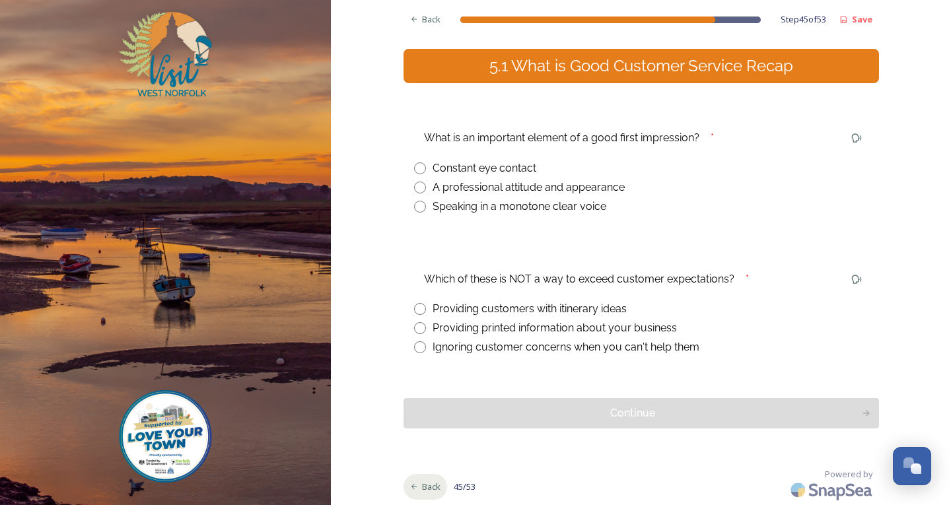
click at [414, 484] on div "Back" at bounding box center [426, 487] width 44 height 26
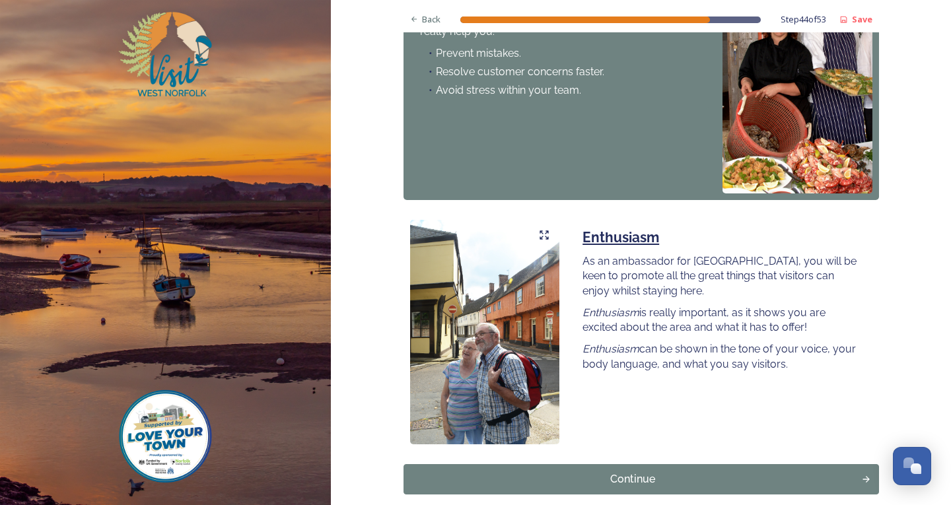
scroll to position [1124, 0]
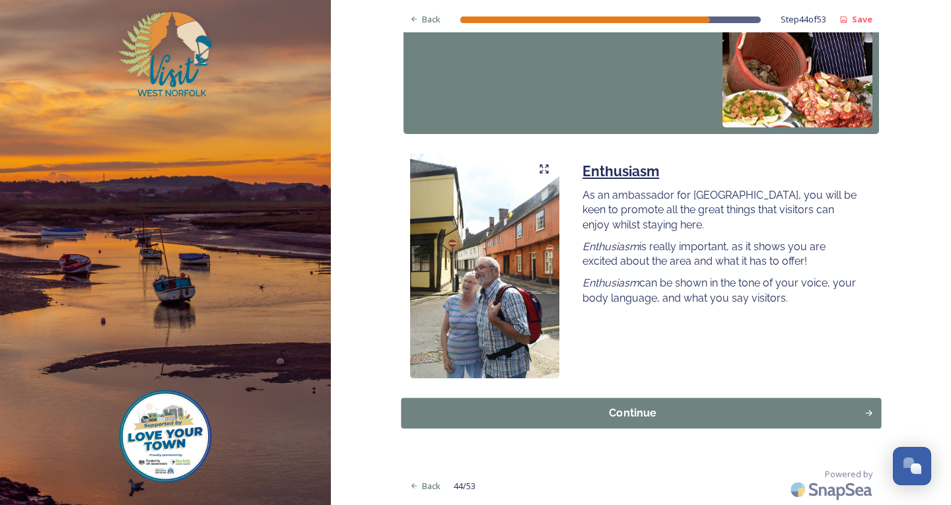
click at [598, 414] on div "Continue" at bounding box center [632, 413] width 449 height 16
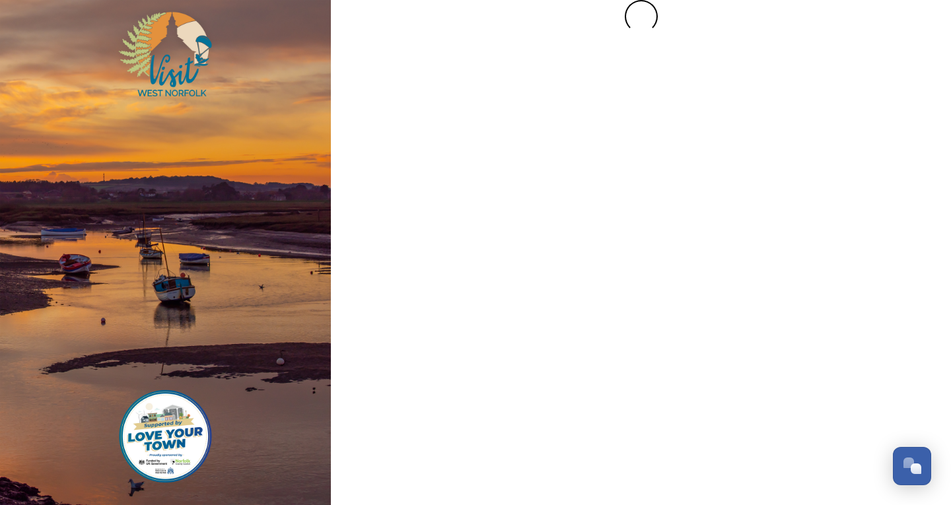
scroll to position [0, 0]
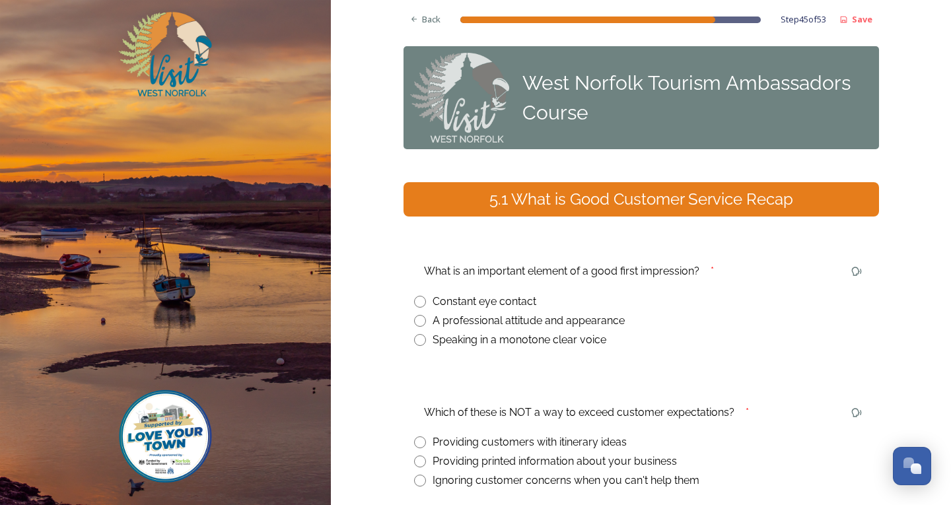
click at [414, 306] on input "radio" at bounding box center [420, 302] width 12 height 12
radio input "true"
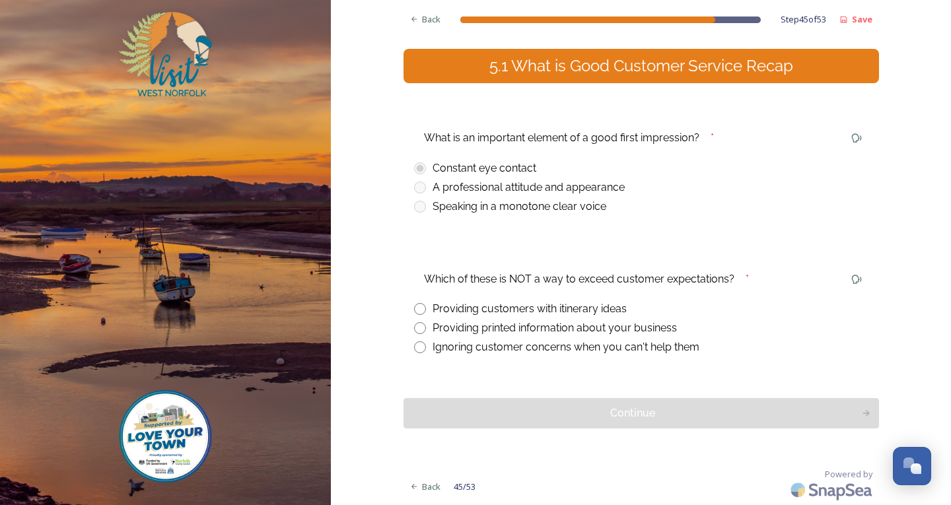
click at [414, 344] on input "radio" at bounding box center [420, 348] width 12 height 12
radio input "true"
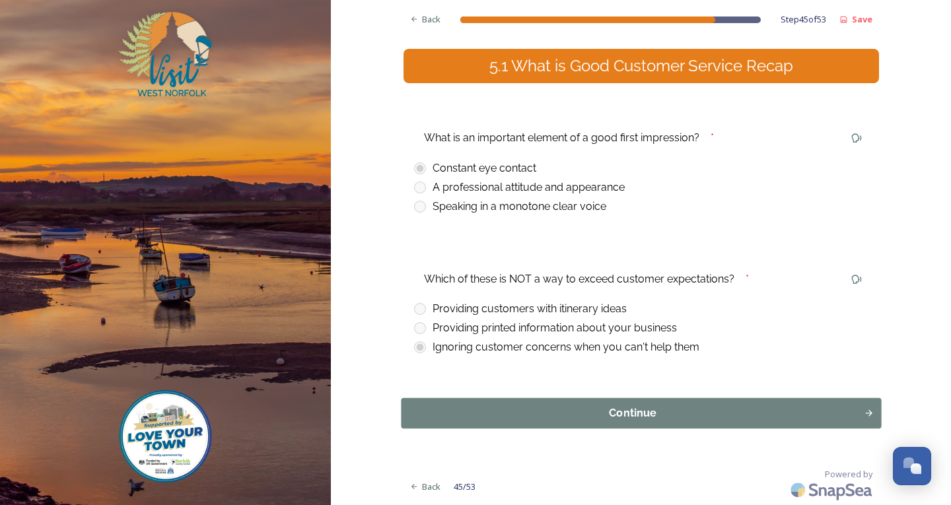
click at [548, 410] on div "Continue" at bounding box center [632, 414] width 449 height 16
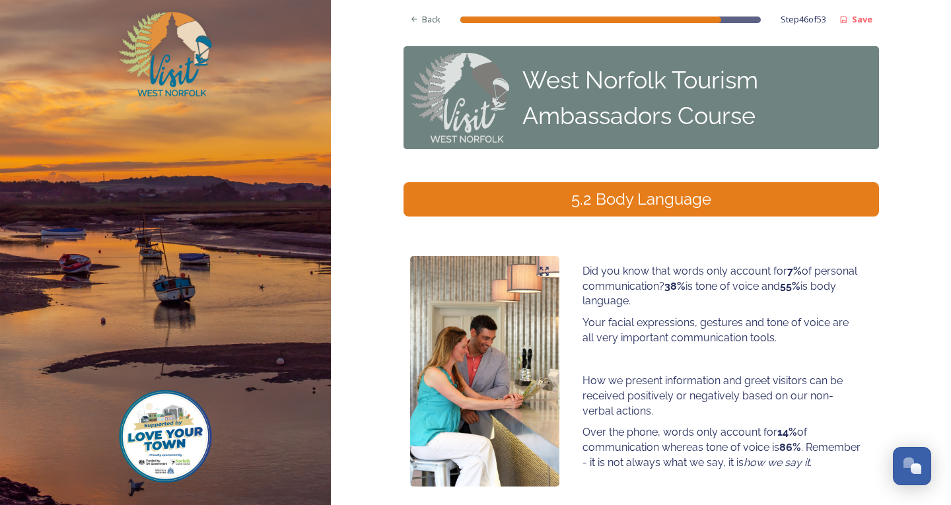
scroll to position [108, 0]
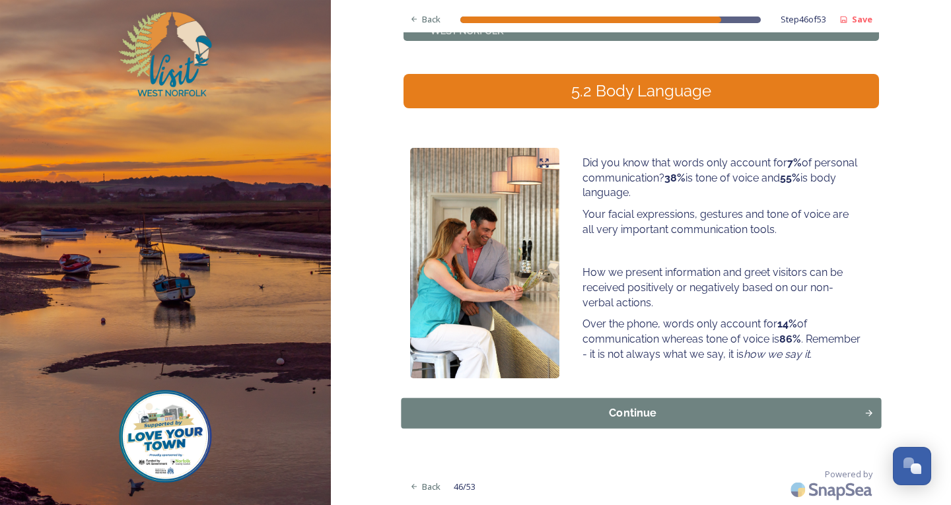
click at [631, 414] on div "Continue" at bounding box center [632, 414] width 449 height 16
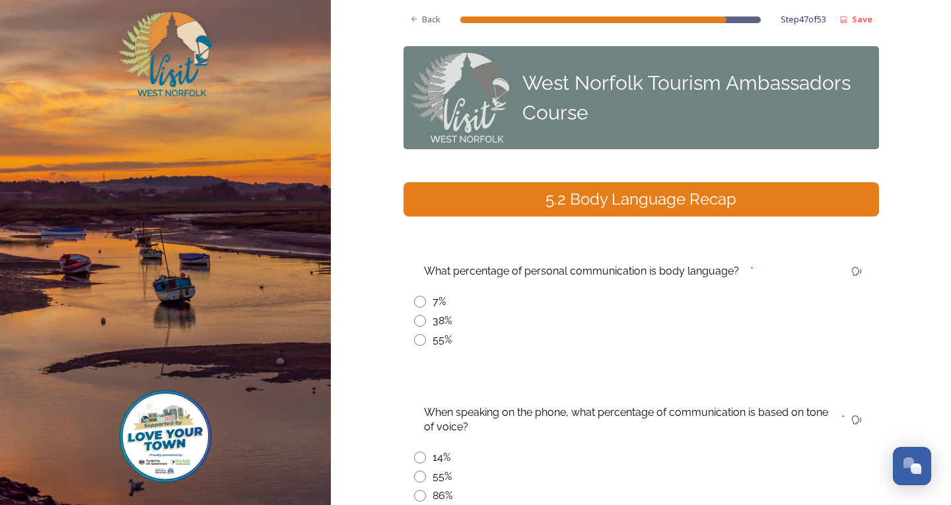
scroll to position [149, 0]
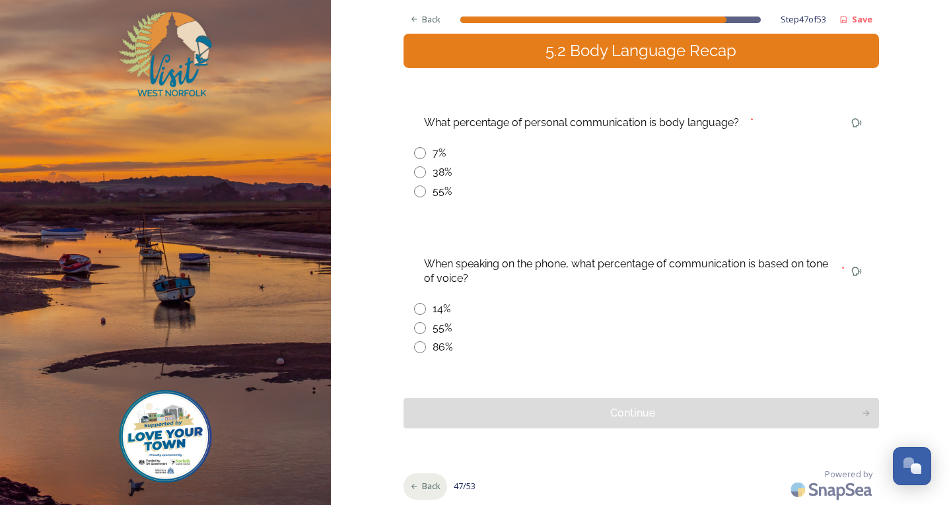
click at [410, 485] on icon at bounding box center [414, 487] width 9 height 9
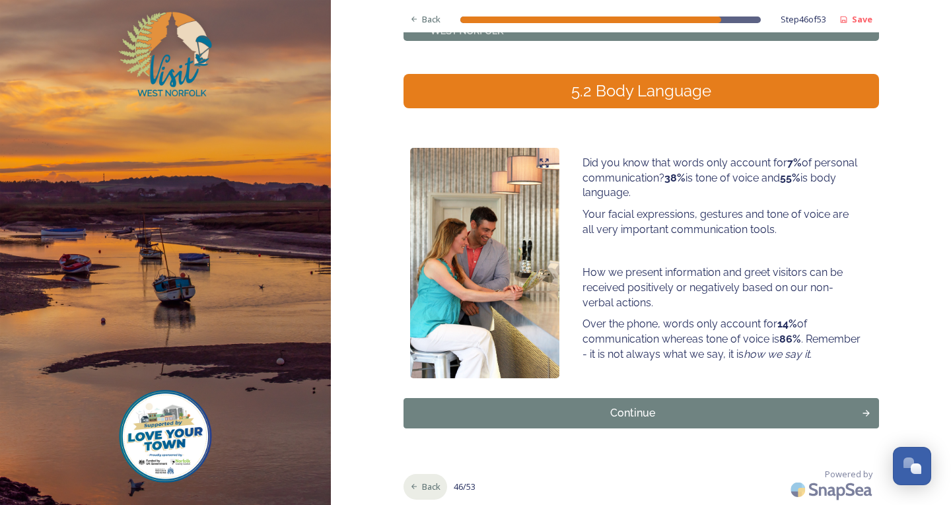
scroll to position [108, 0]
click at [811, 415] on div "Continue" at bounding box center [632, 414] width 449 height 16
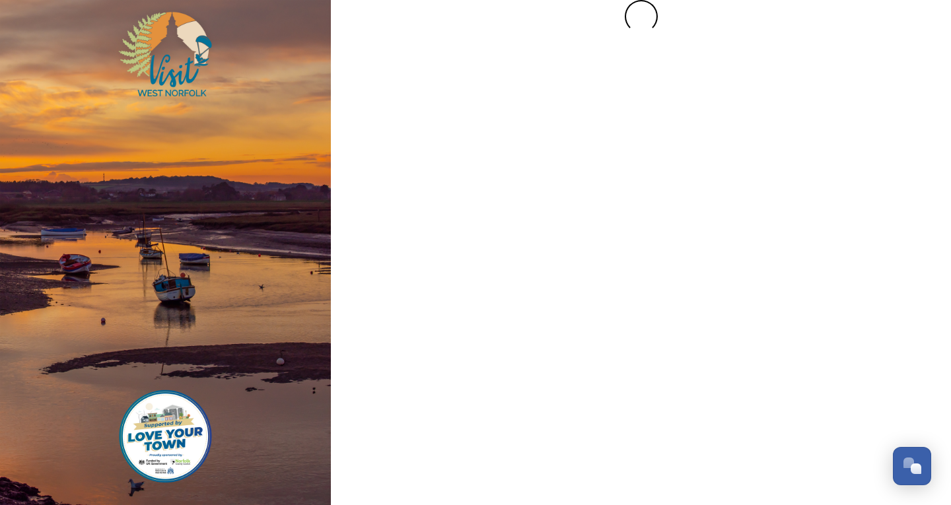
scroll to position [0, 0]
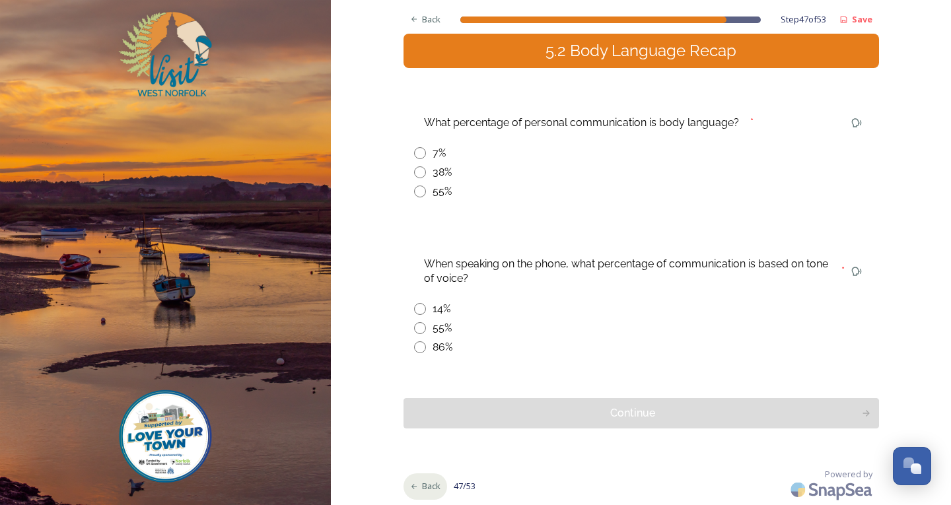
click at [418, 480] on div "Back" at bounding box center [426, 487] width 44 height 26
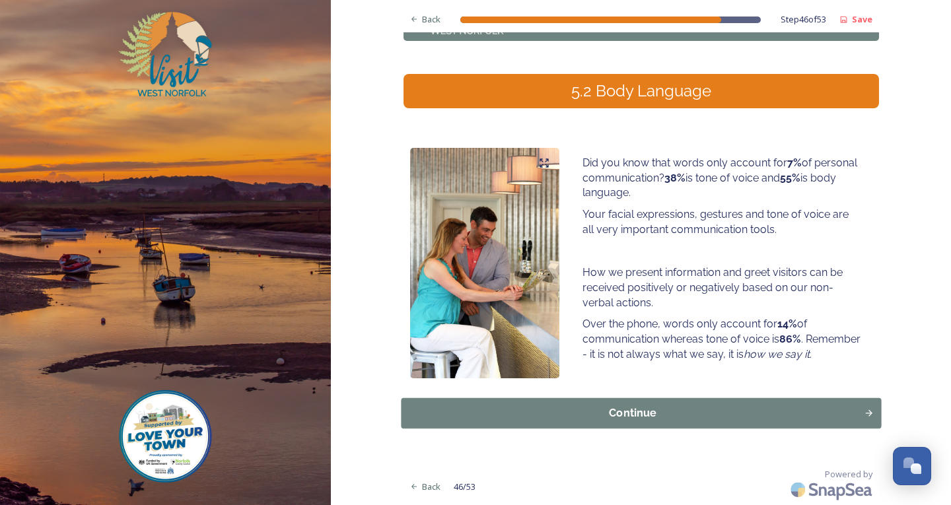
click at [669, 410] on div "Continue" at bounding box center [632, 414] width 449 height 16
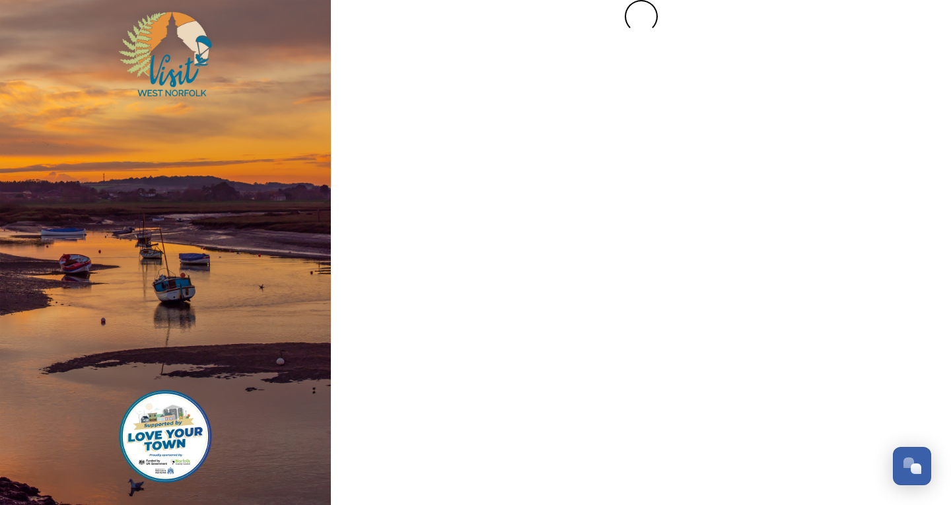
scroll to position [0, 0]
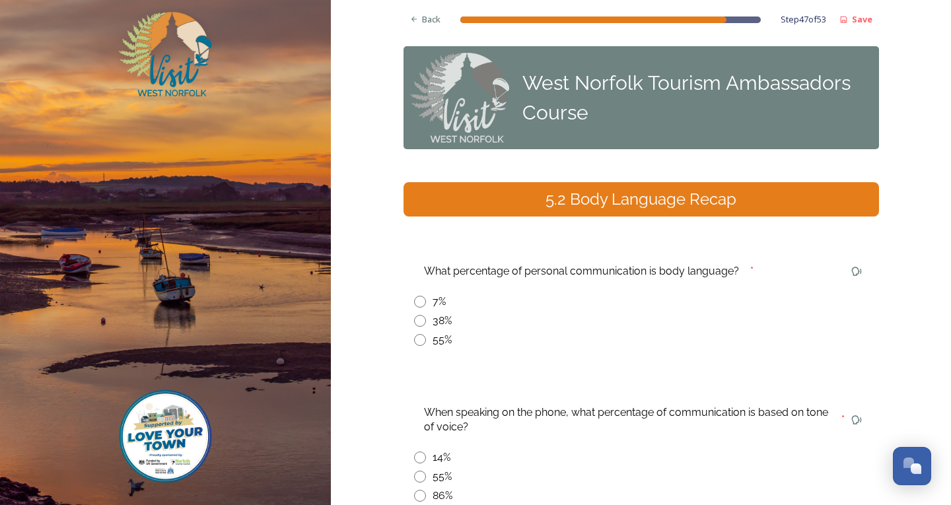
click at [417, 303] on input "radio" at bounding box center [420, 302] width 12 height 12
radio input "true"
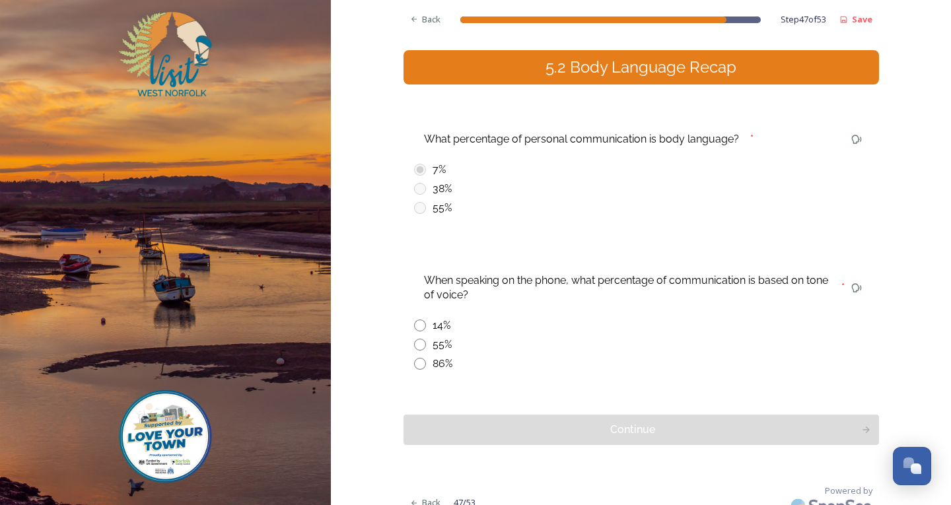
scroll to position [149, 0]
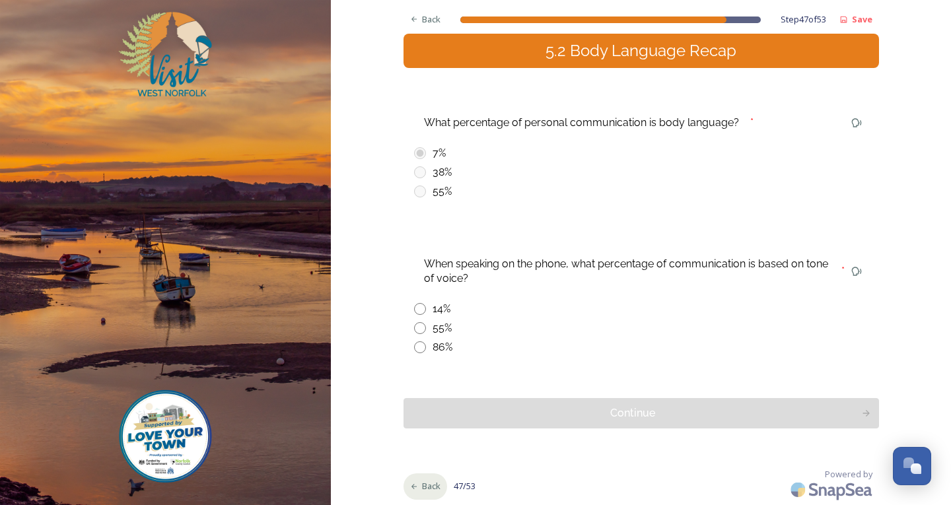
click at [423, 483] on span "Back" at bounding box center [431, 486] width 18 height 13
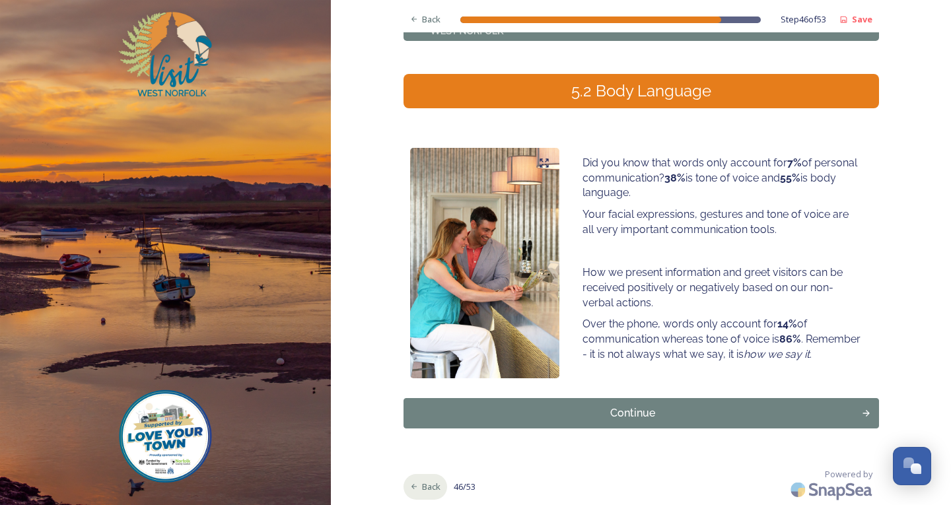
scroll to position [108, 0]
click at [472, 419] on div "Continue" at bounding box center [632, 414] width 449 height 16
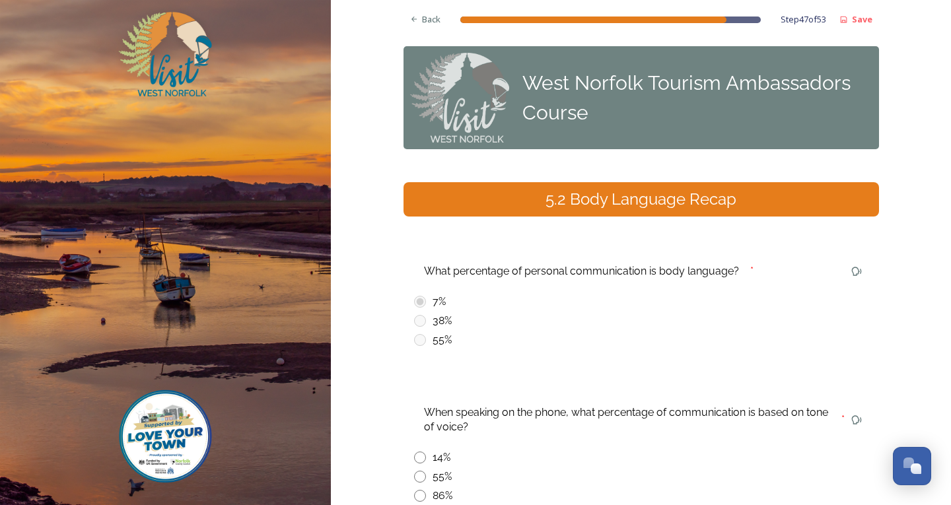
scroll to position [132, 0]
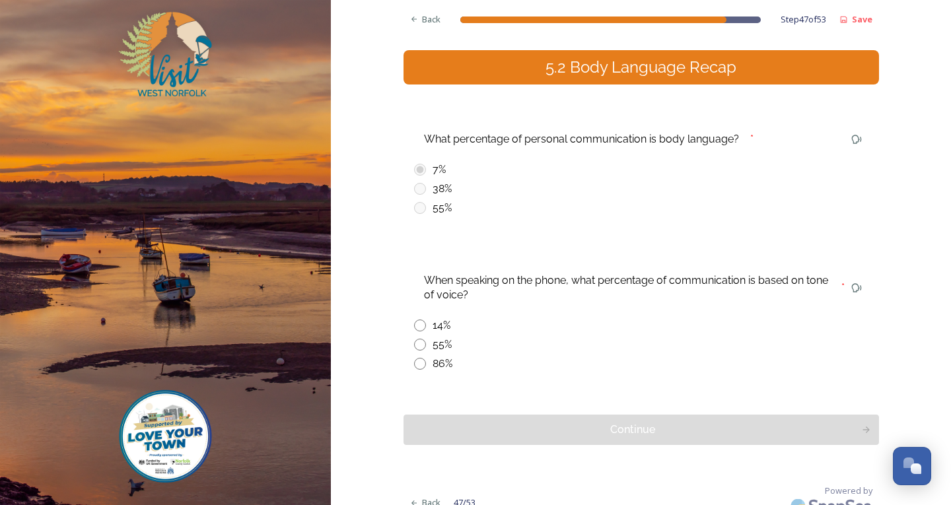
click at [414, 363] on input "radio" at bounding box center [420, 364] width 12 height 12
radio input "true"
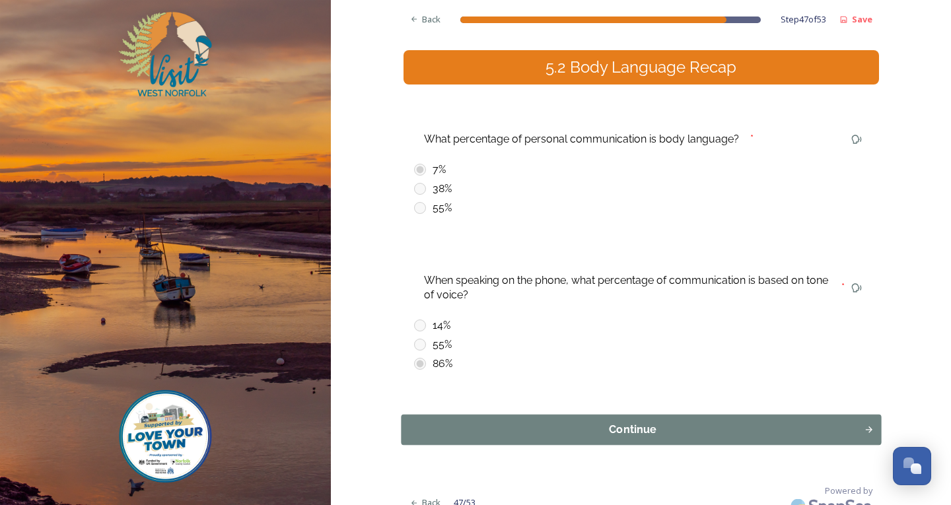
click at [443, 422] on div "Continue" at bounding box center [632, 430] width 449 height 16
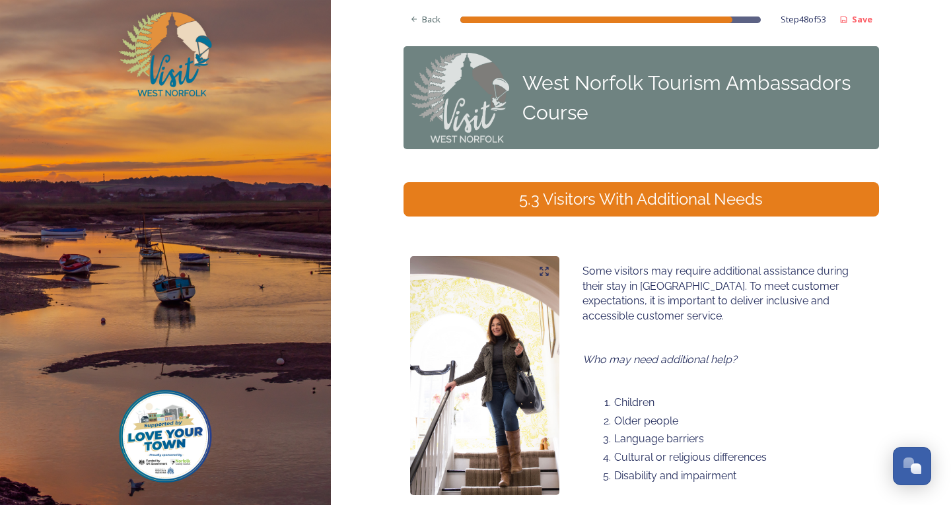
scroll to position [66, 0]
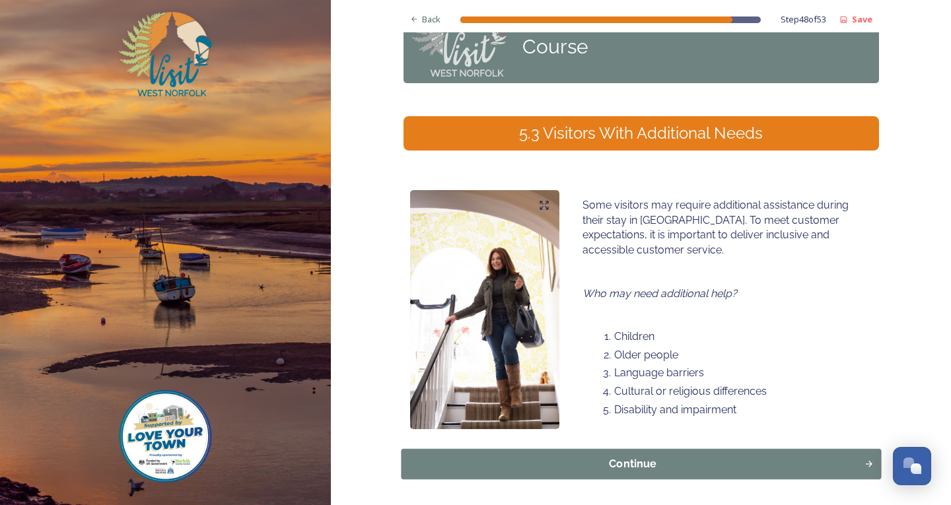
click at [684, 460] on div "Continue" at bounding box center [632, 464] width 449 height 16
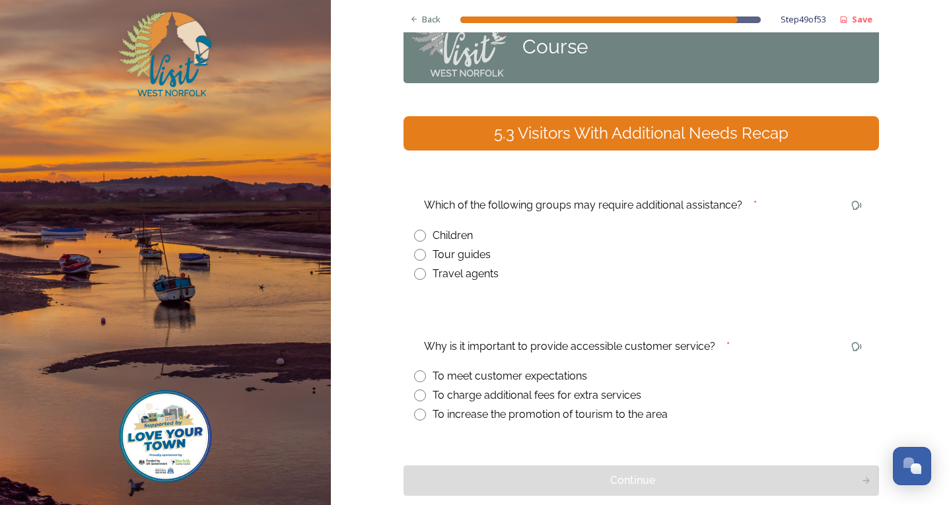
scroll to position [133, 0]
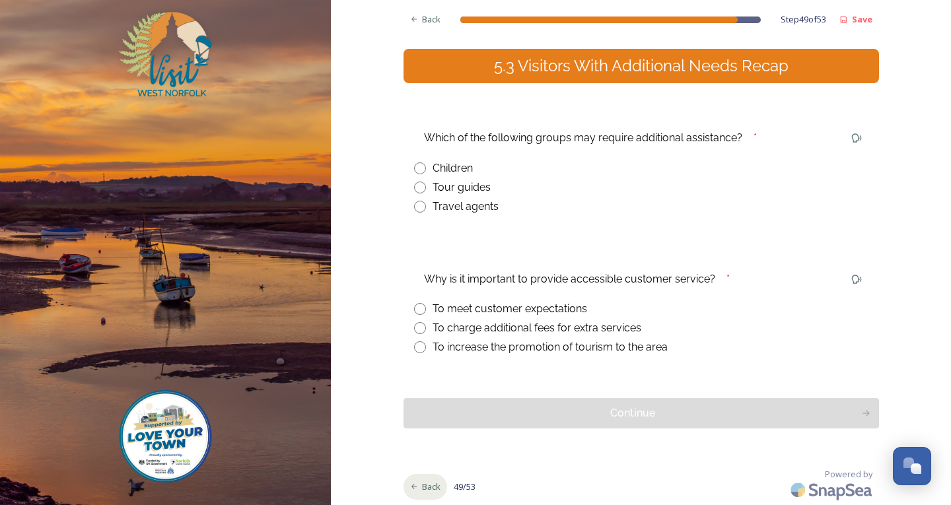
click at [415, 482] on div "Back" at bounding box center [426, 487] width 44 height 26
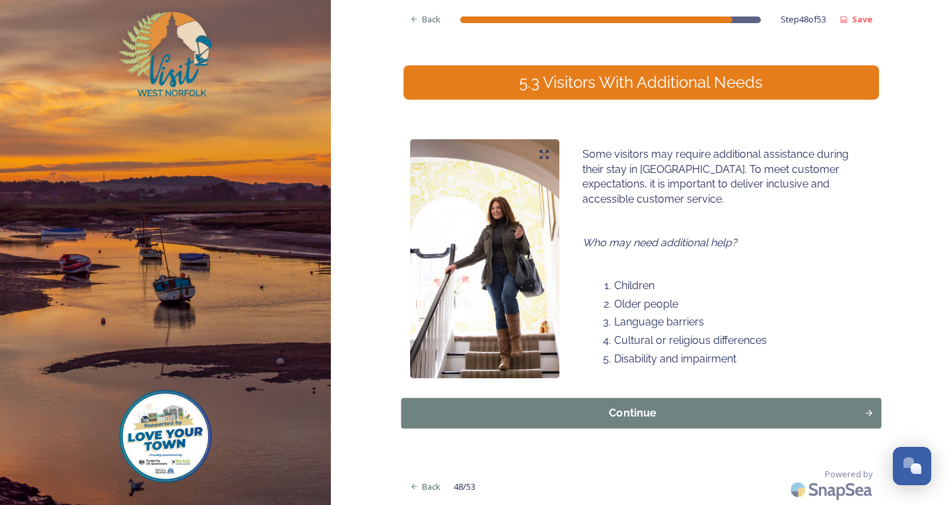
click at [620, 408] on div "Continue" at bounding box center [632, 414] width 449 height 16
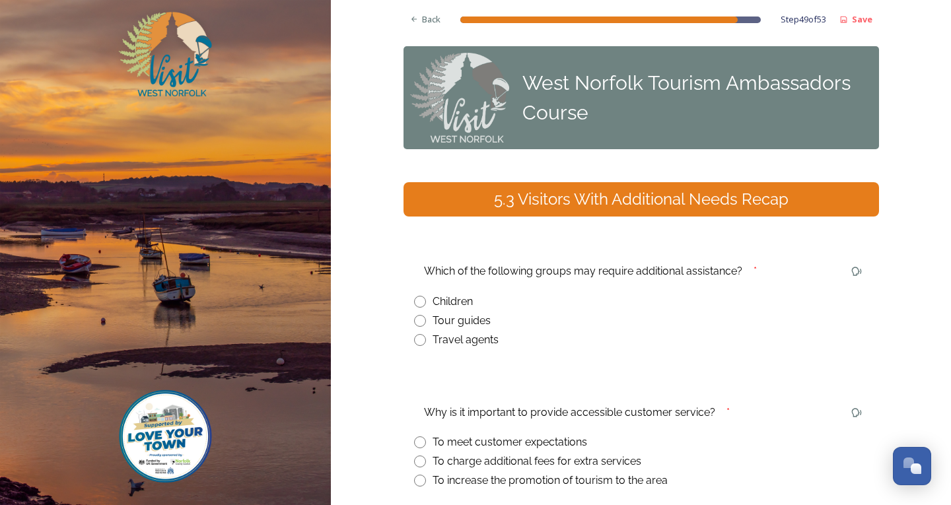
click at [414, 300] on input "radio" at bounding box center [420, 302] width 12 height 12
radio input "true"
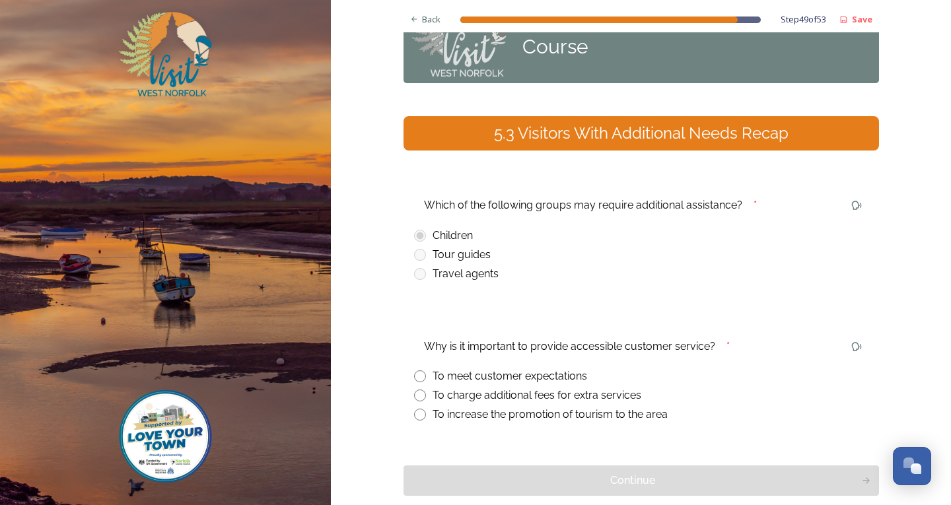
scroll to position [132, 0]
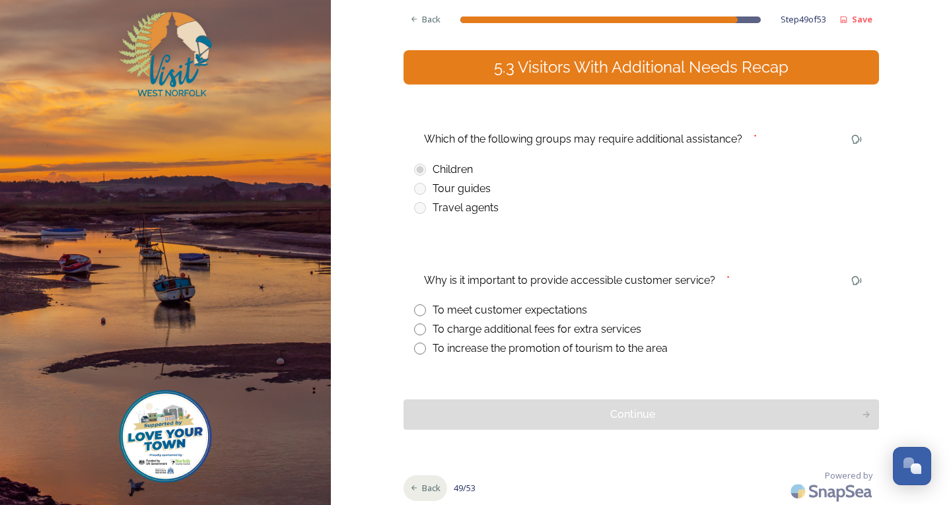
click at [426, 491] on span "Back" at bounding box center [431, 488] width 18 height 13
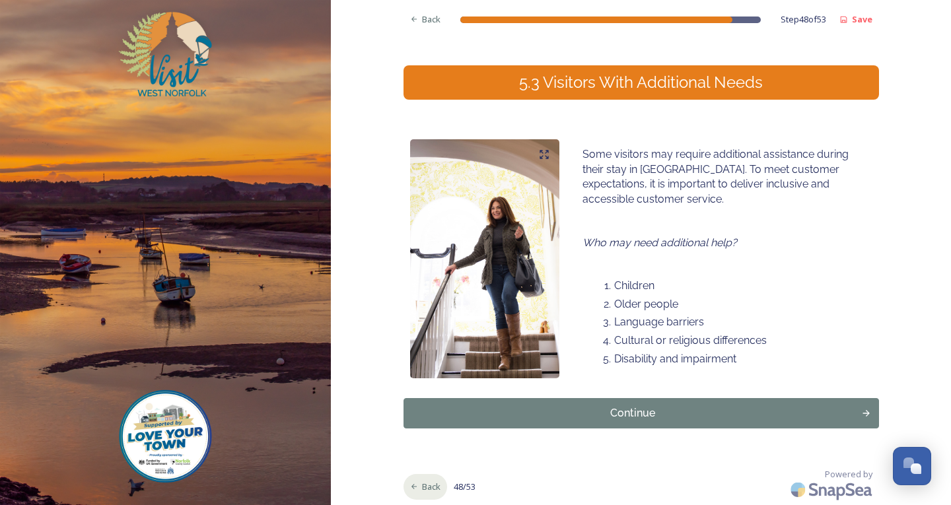
scroll to position [116, 0]
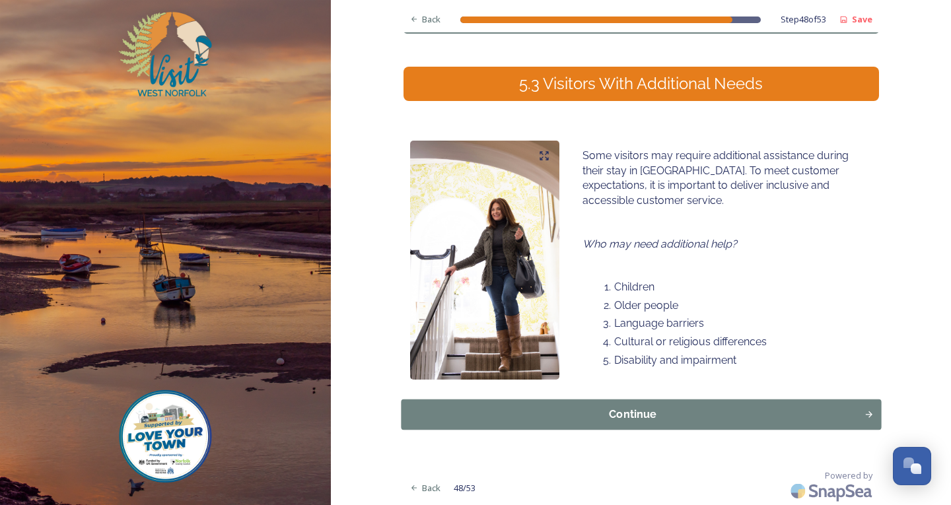
click at [467, 405] on button "Continue" at bounding box center [641, 415] width 480 height 30
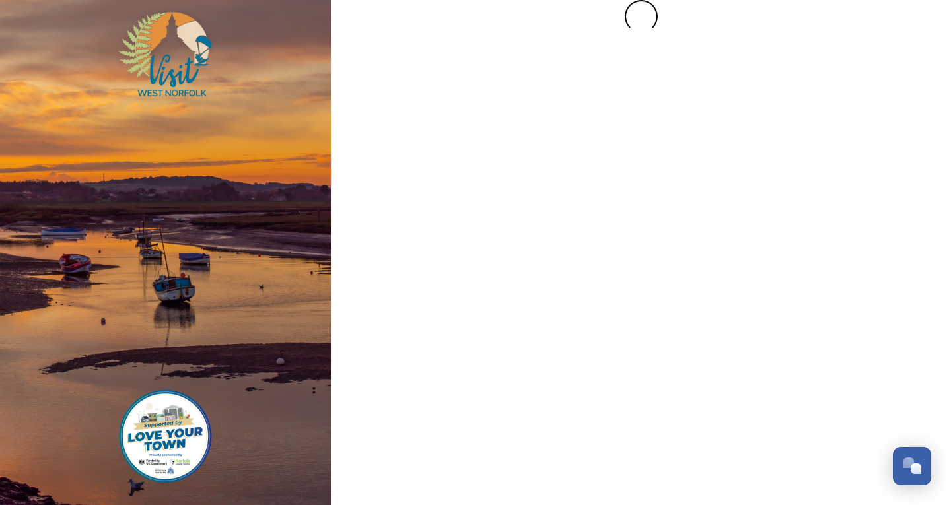
scroll to position [0, 0]
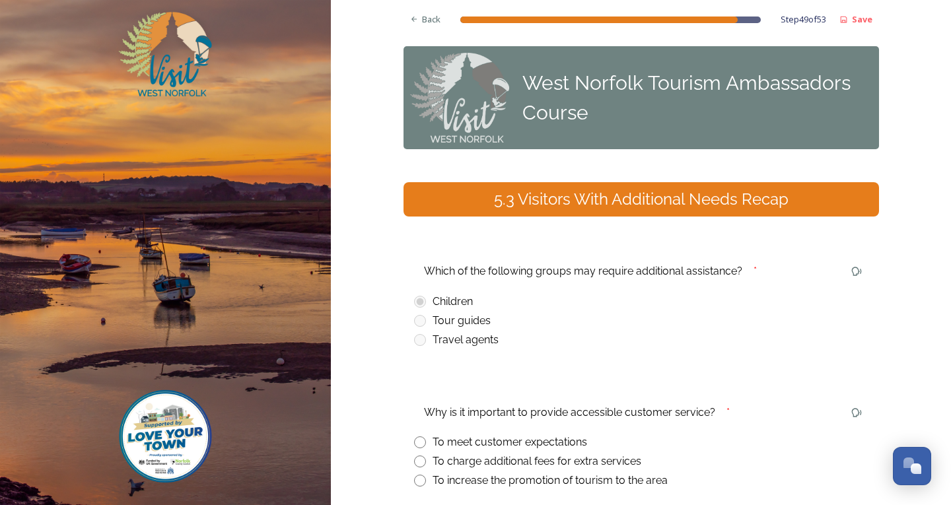
click at [414, 442] on input "radio" at bounding box center [420, 443] width 12 height 12
radio input "true"
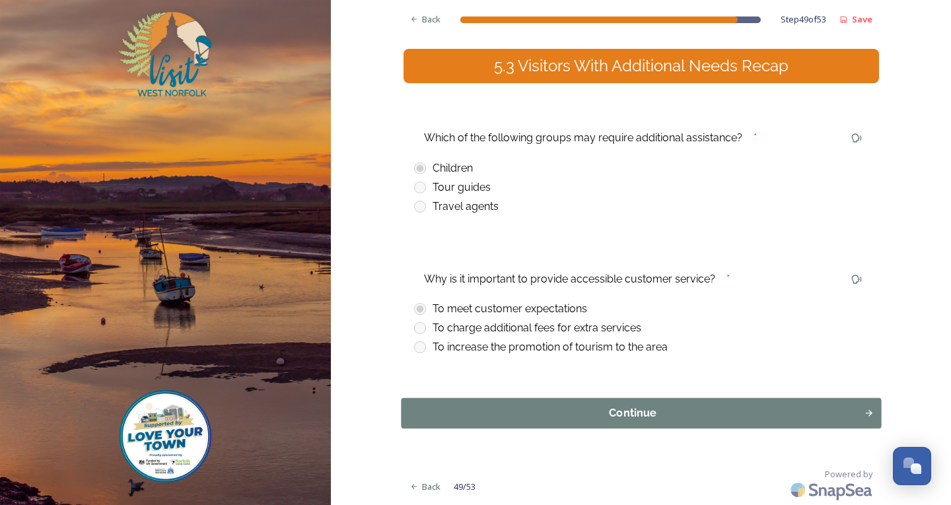
click at [523, 419] on div "Continue" at bounding box center [632, 414] width 449 height 16
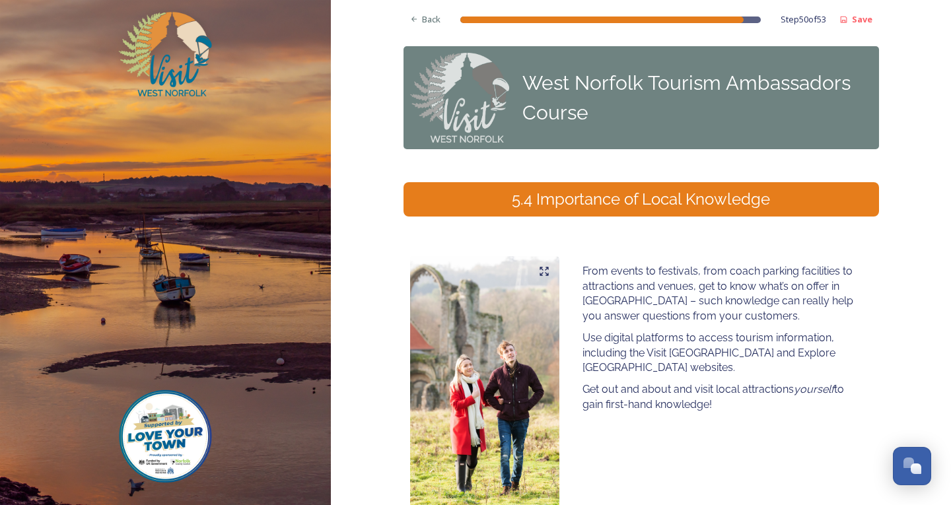
scroll to position [135, 0]
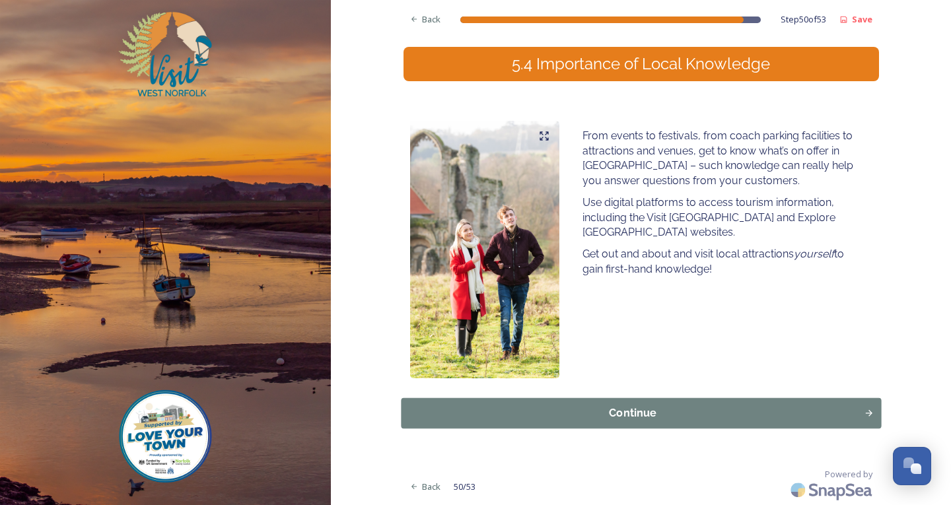
click at [523, 419] on div "Continue" at bounding box center [632, 414] width 449 height 16
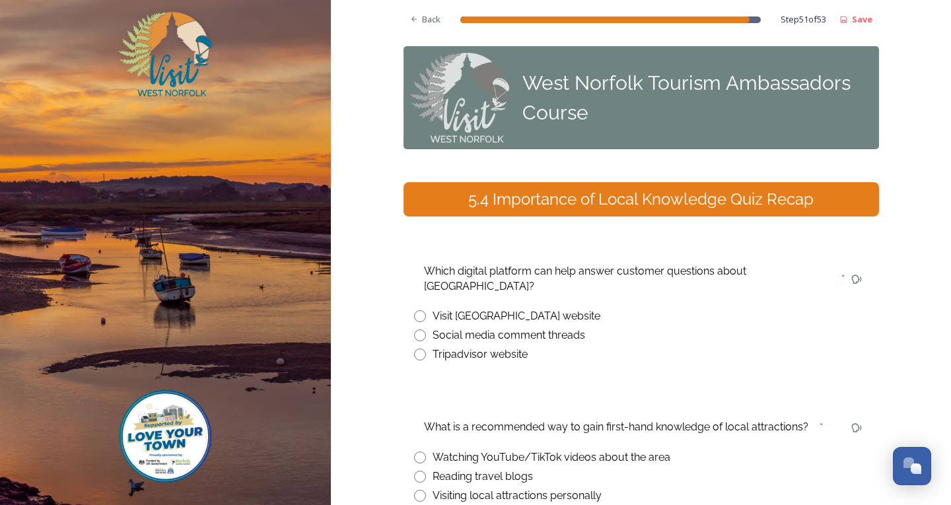
scroll to position [133, 0]
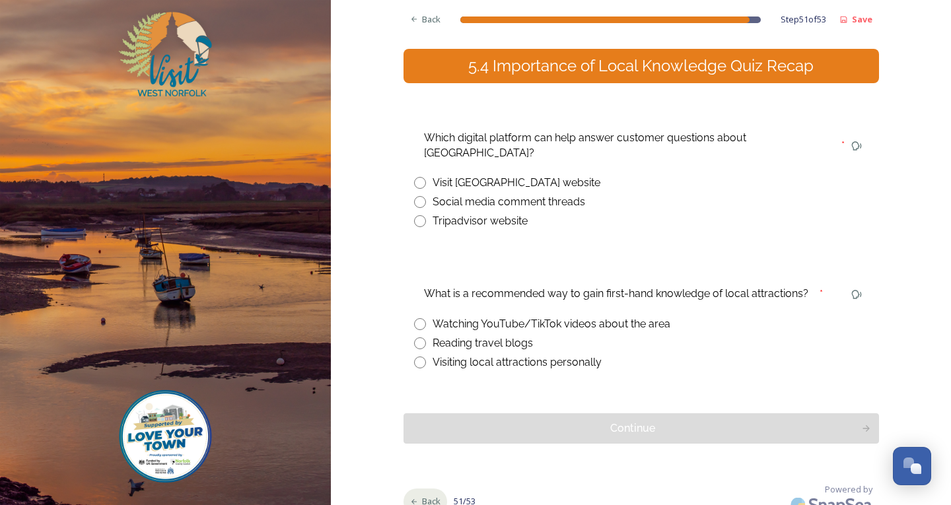
click at [422, 495] on span "Back" at bounding box center [431, 501] width 18 height 13
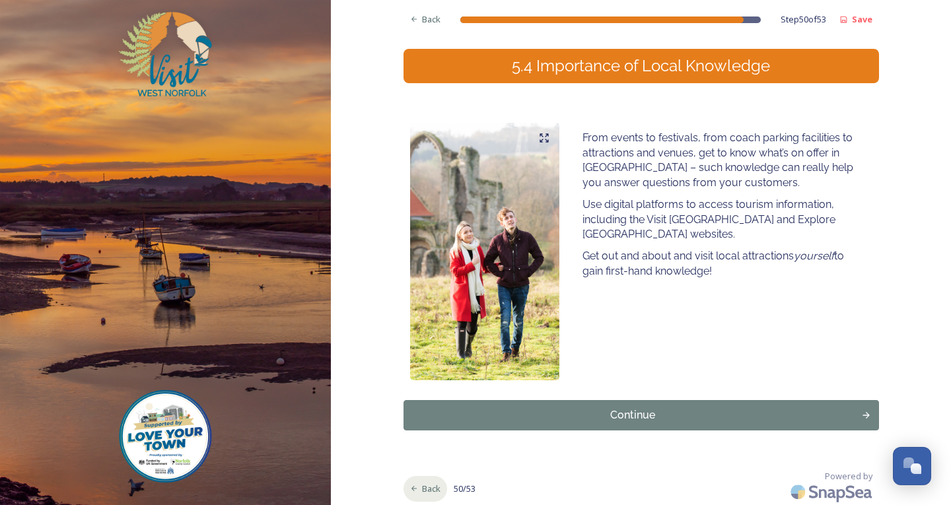
scroll to position [135, 0]
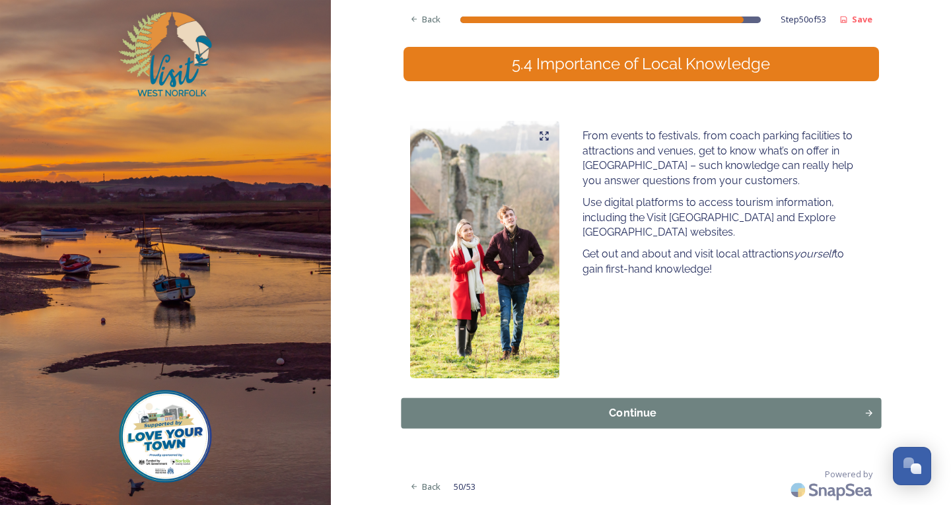
click at [581, 408] on div "Continue" at bounding box center [632, 414] width 449 height 16
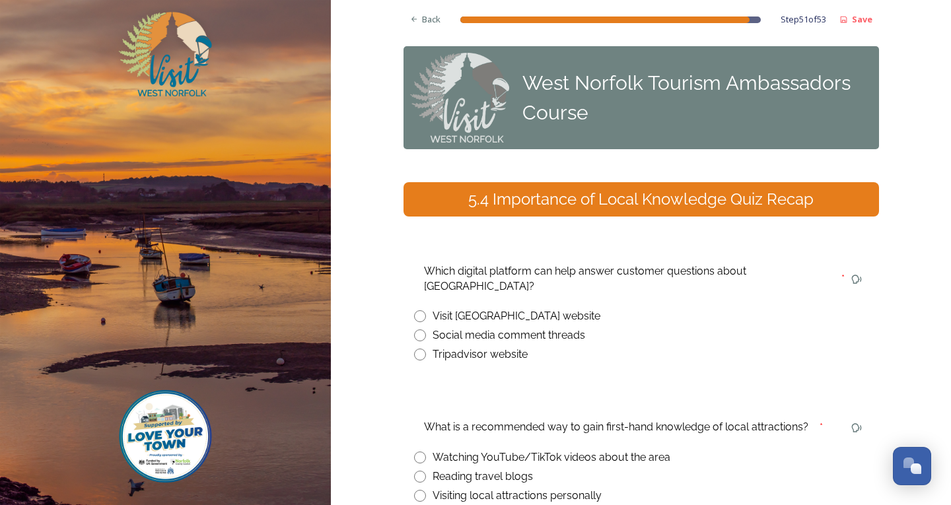
click at [414, 310] on input "radio" at bounding box center [420, 316] width 12 height 12
radio input "true"
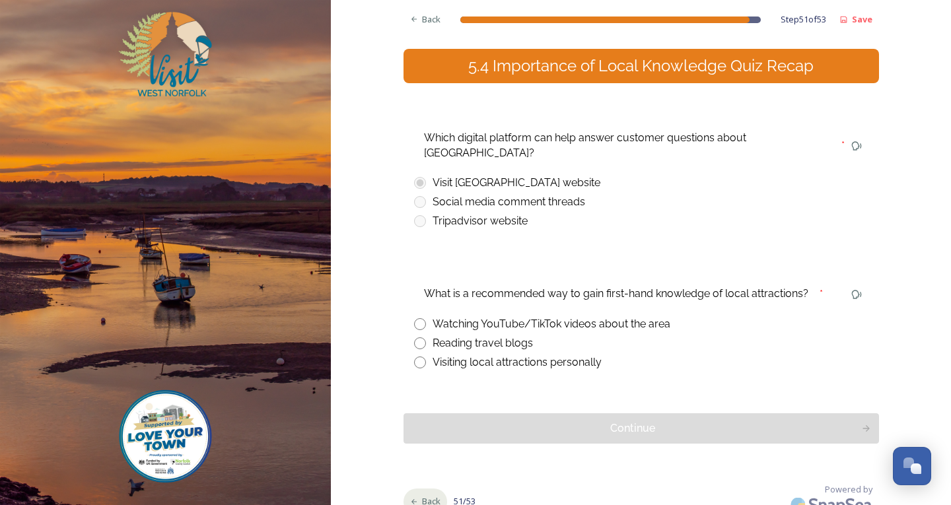
click at [431, 495] on span "Back" at bounding box center [431, 501] width 18 height 13
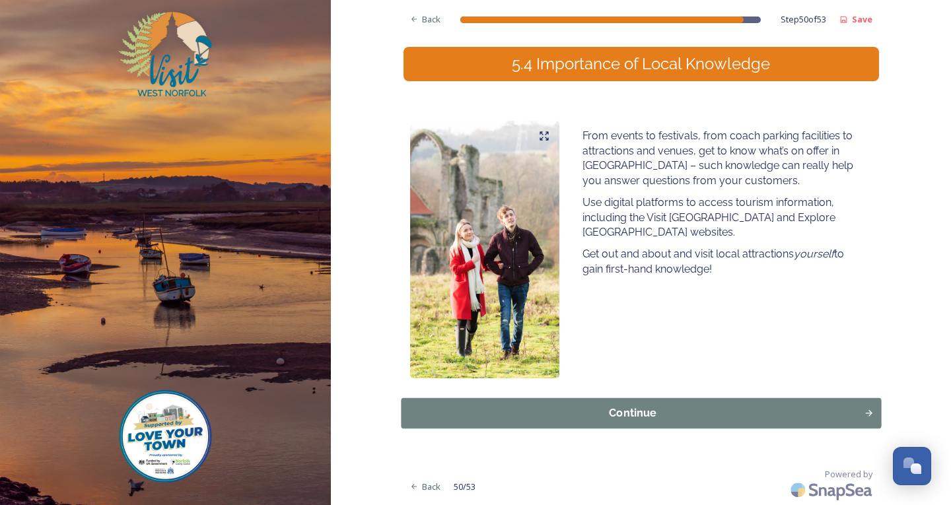
click at [476, 415] on div "Continue" at bounding box center [632, 414] width 449 height 16
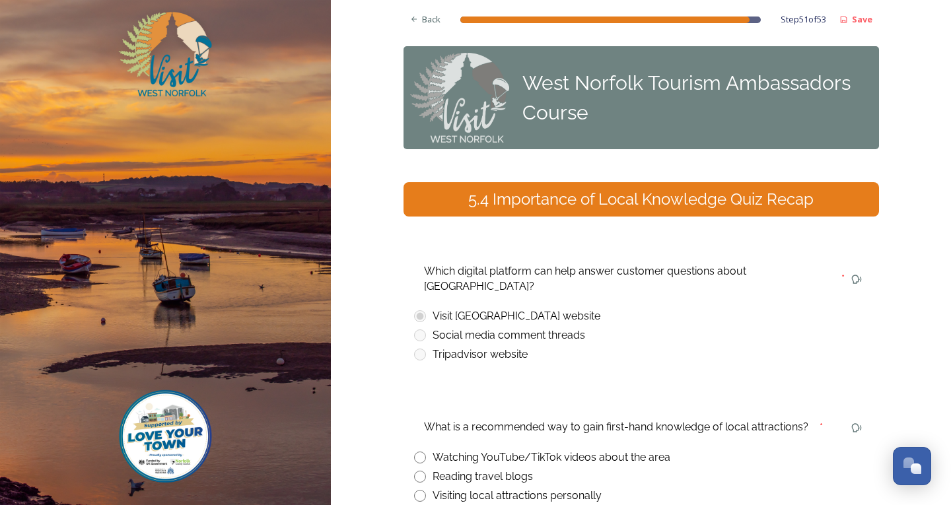
scroll to position [66, 0]
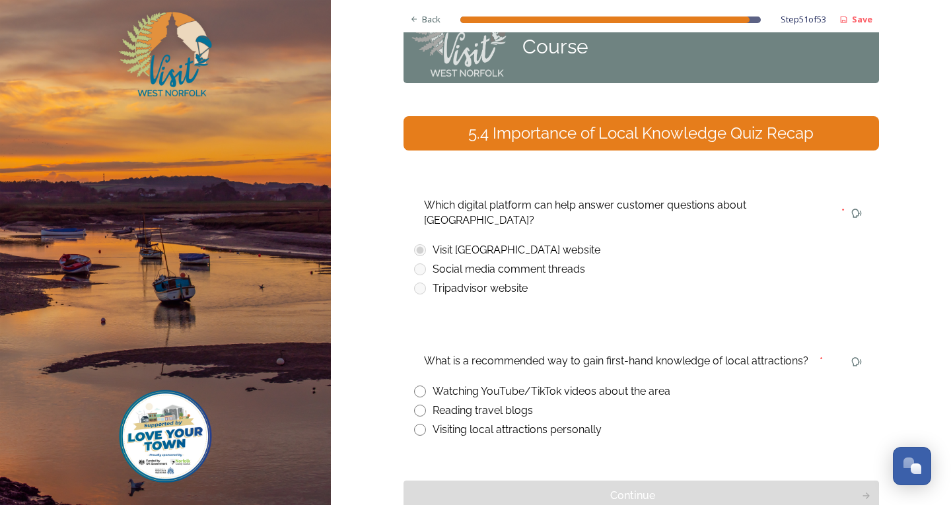
click at [418, 424] on input "radio" at bounding box center [420, 430] width 12 height 12
radio input "true"
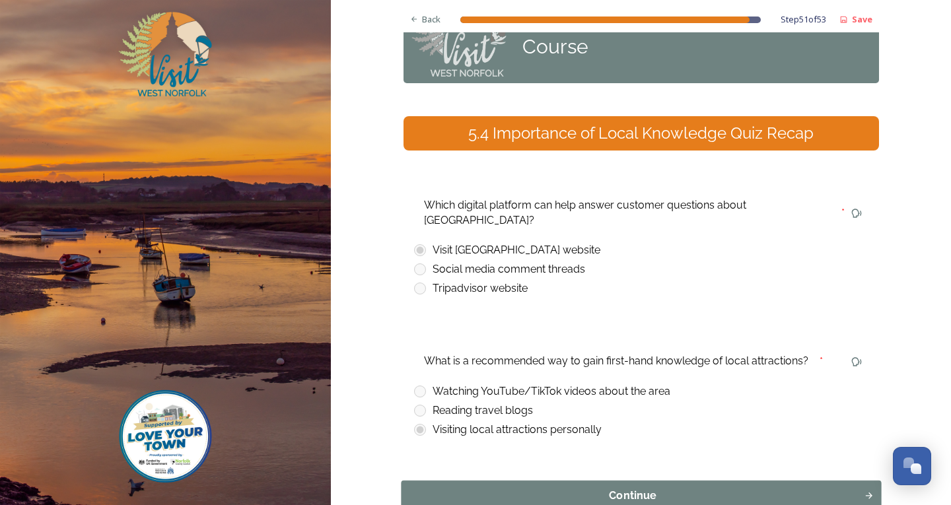
click at [456, 495] on button "Continue" at bounding box center [641, 496] width 480 height 30
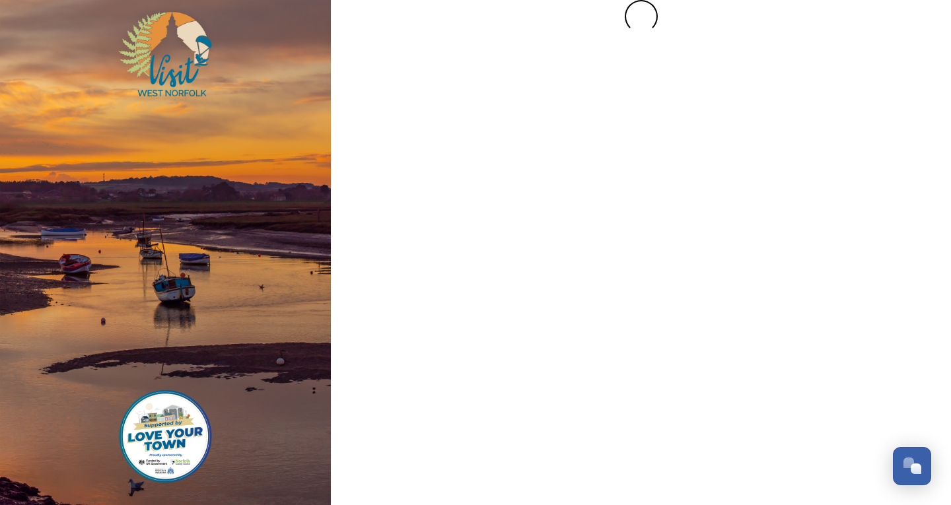
scroll to position [0, 0]
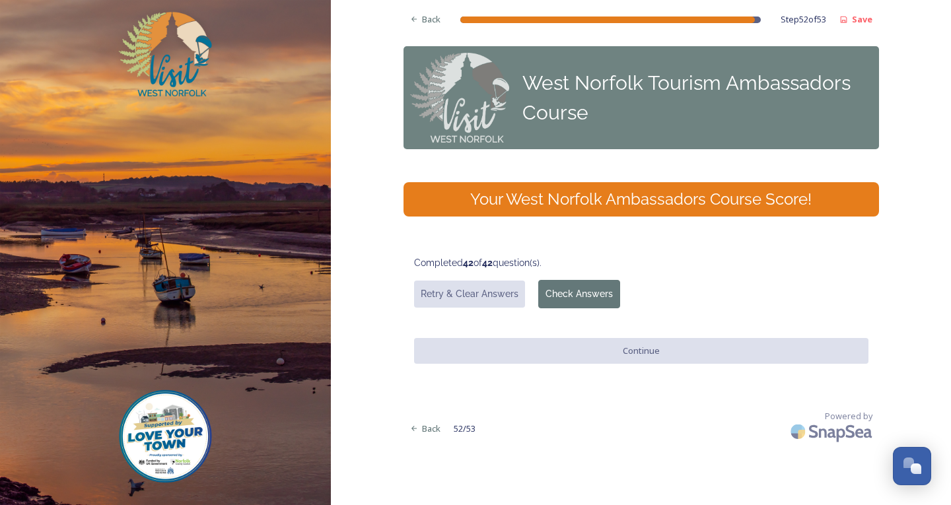
click at [560, 295] on button "Check Answers" at bounding box center [579, 294] width 82 height 28
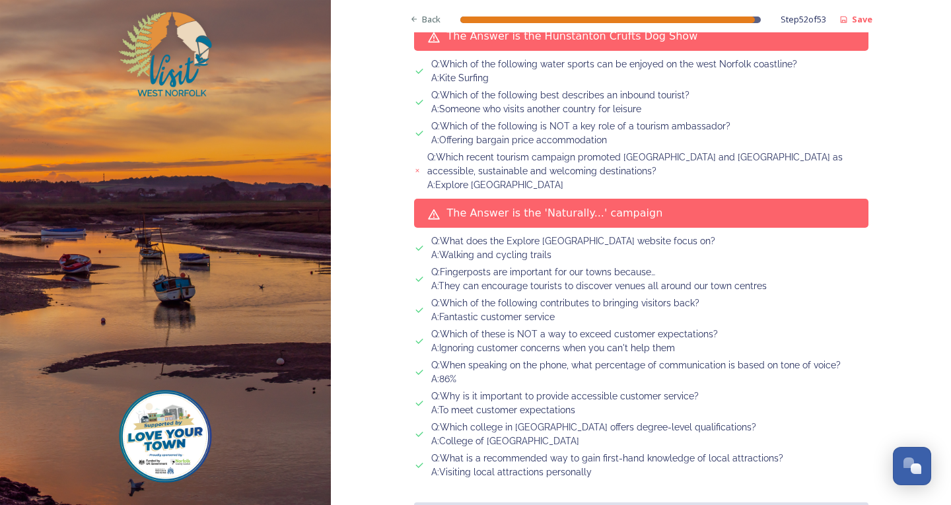
scroll to position [1848, 0]
